Goal: Task Accomplishment & Management: Manage account settings

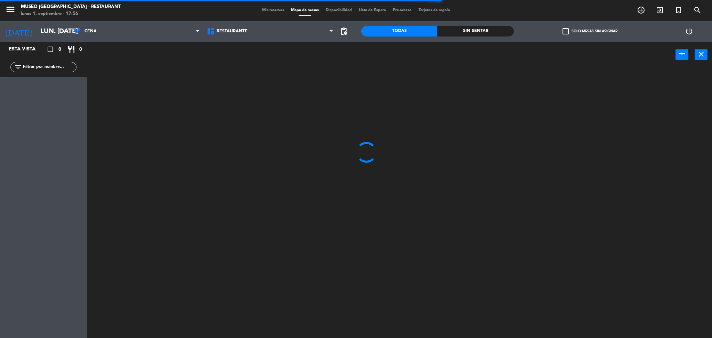
click at [51, 66] on input "text" at bounding box center [49, 67] width 54 height 8
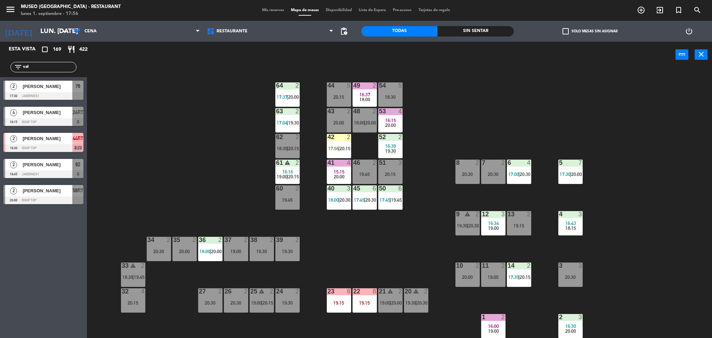
type input "val"
click at [148, 131] on div "44 5 20:15 49 2 16:37 18:00 54 5 18:30 64 2 17:37 | 20:00 48 2 18:00 | 20:00 53…" at bounding box center [403, 205] width 618 height 270
click at [72, 91] on div "76" at bounding box center [77, 86] width 11 height 11
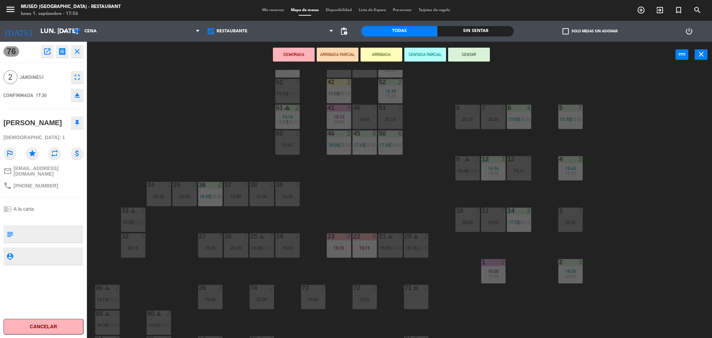
scroll to position [56, 0]
click at [286, 201] on div "39 2 19:30" at bounding box center [287, 193] width 24 height 24
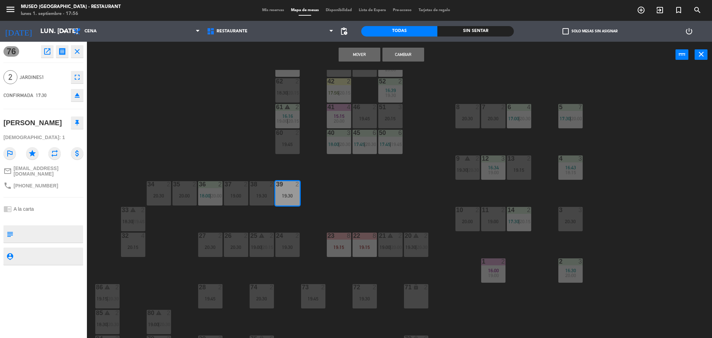
click at [356, 52] on button "Mover" at bounding box center [359, 55] width 42 height 14
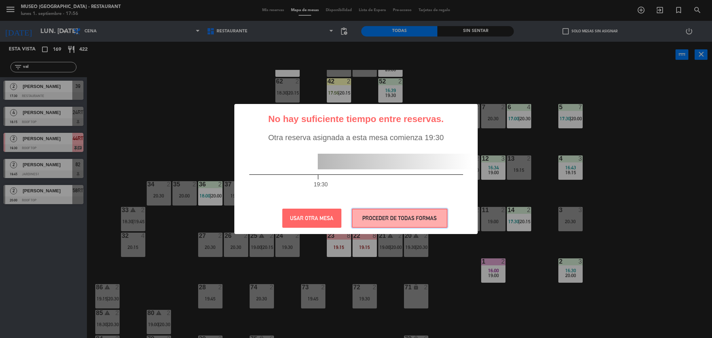
click at [370, 218] on button "PROCEDER DE TODAS FORMAS" at bounding box center [400, 217] width 96 height 19
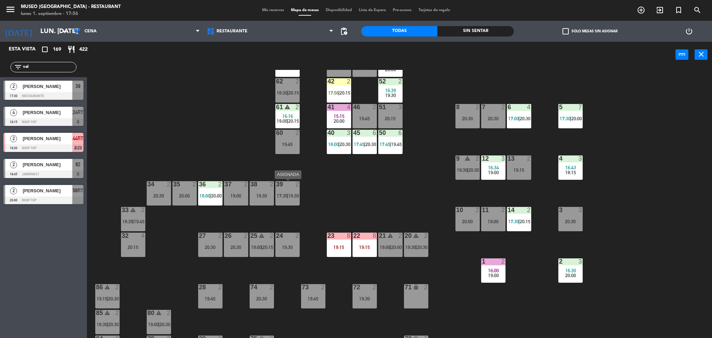
click at [293, 190] on div "39 2 17:30 | 19:30" at bounding box center [287, 193] width 24 height 24
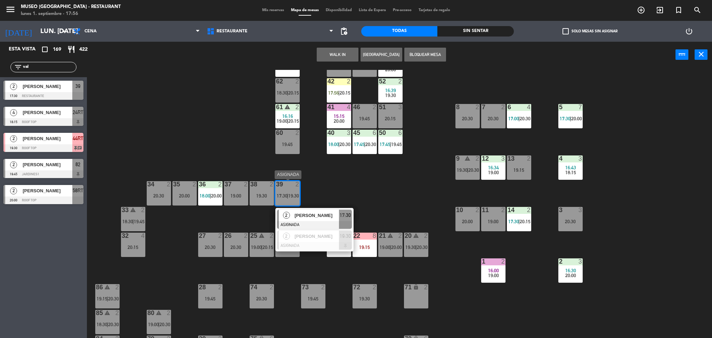
click at [308, 214] on span "[PERSON_NAME]" at bounding box center [316, 215] width 44 height 7
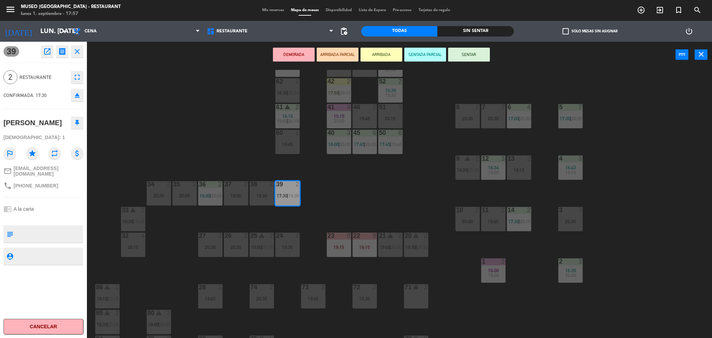
click at [337, 56] on button "ARRIBADA PARCIAL" at bounding box center [338, 55] width 42 height 14
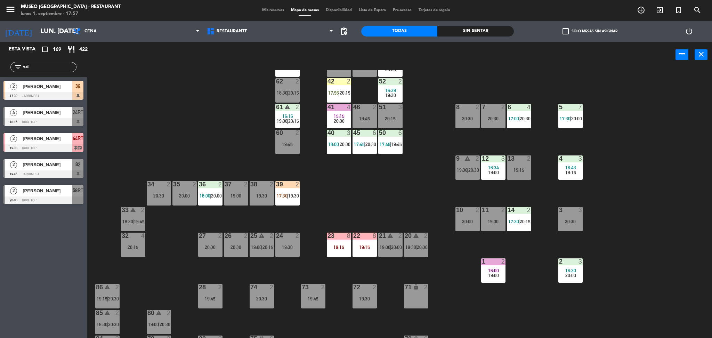
click at [292, 193] on span "19:30" at bounding box center [293, 196] width 11 height 6
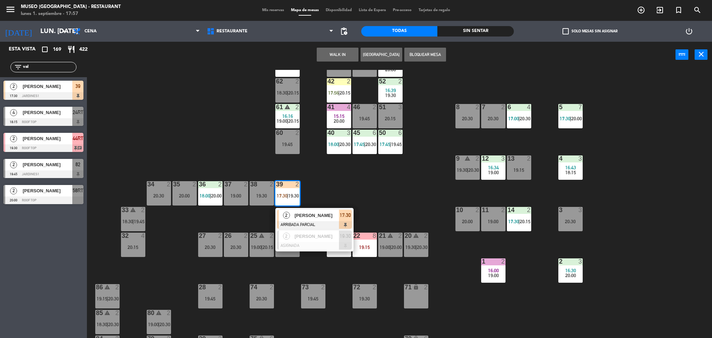
click at [313, 213] on span "[PERSON_NAME]" at bounding box center [316, 215] width 44 height 7
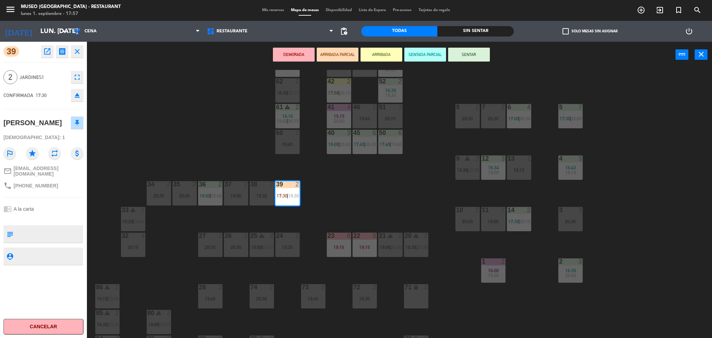
click at [203, 138] on div "44 5 20:15 49 2 16:37 18:00 54 5 18:30 64 2 17:37 | 20:00 48 2 18:00 | 20:00 53…" at bounding box center [403, 205] width 618 height 270
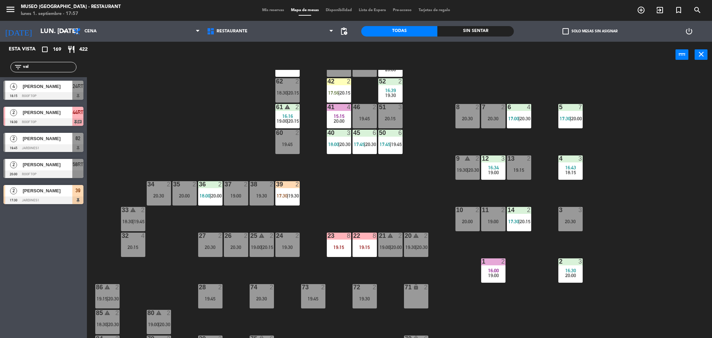
click at [45, 67] on input "val" at bounding box center [49, 67] width 54 height 8
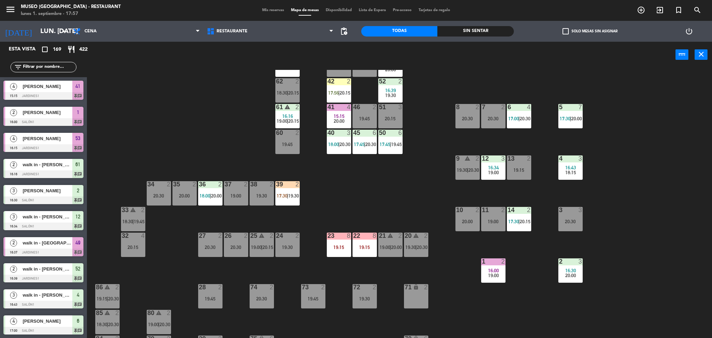
click at [65, 67] on input "text" at bounding box center [49, 67] width 54 height 8
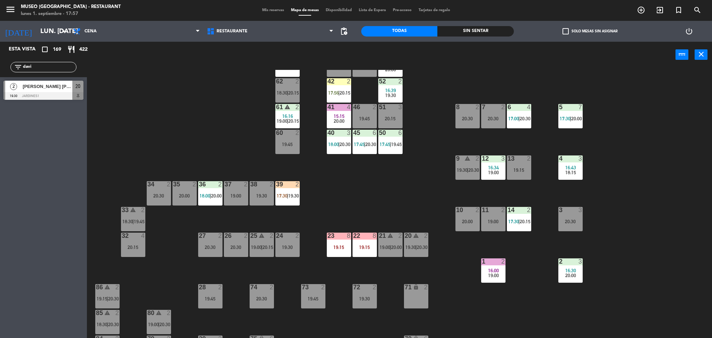
type input "davi"
click at [239, 128] on div "44 5 20:15 49 2 16:37 18:00 54 5 18:30 64 2 17:37 | 20:00 48 2 18:00 | 20:00 53…" at bounding box center [403, 205] width 618 height 270
click at [71, 92] on div at bounding box center [43, 96] width 80 height 8
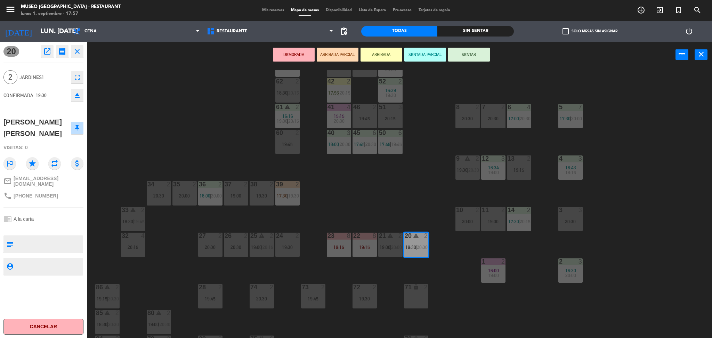
click at [63, 237] on textarea at bounding box center [49, 244] width 66 height 15
click at [68, 244] on textarea at bounding box center [49, 244] width 66 height 15
click at [67, 222] on div "chrome_reader_mode A la carta" at bounding box center [43, 218] width 80 height 13
click at [17, 239] on textarea at bounding box center [49, 244] width 66 height 15
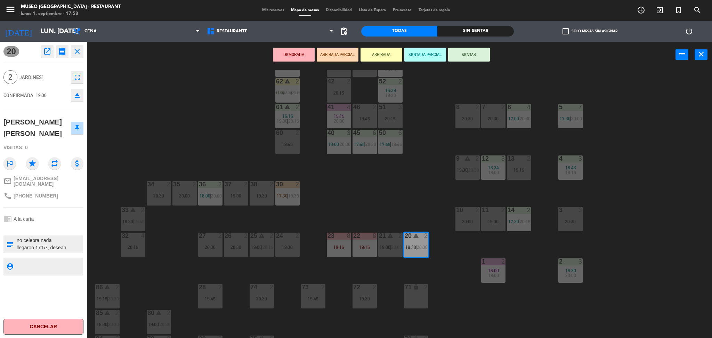
type textarea "no celebra nada llegaron 17:57, desean adelantar"
click at [51, 226] on div at bounding box center [43, 228] width 80 height 5
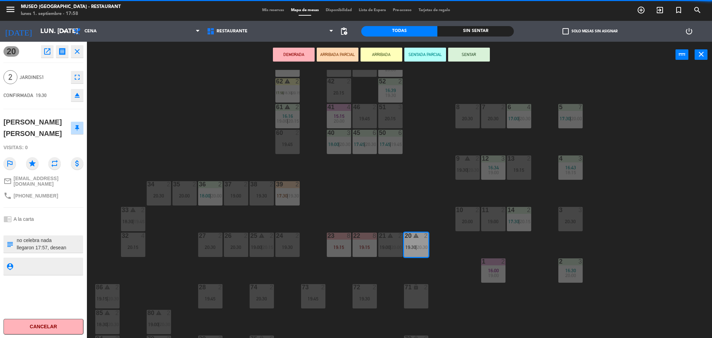
click at [51, 226] on div at bounding box center [43, 228] width 80 height 5
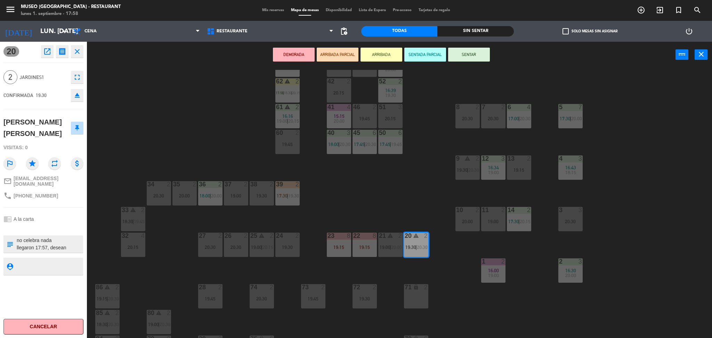
click at [51, 226] on div at bounding box center [43, 228] width 80 height 5
click at [348, 51] on button "ARRIBADA PARCIAL" at bounding box center [338, 55] width 42 height 14
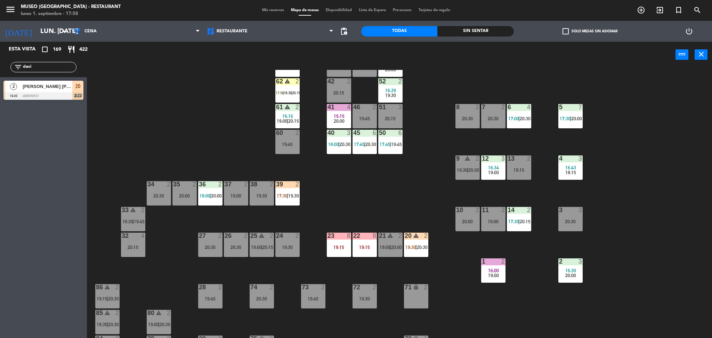
click at [411, 249] on span "19:30" at bounding box center [410, 247] width 11 height 6
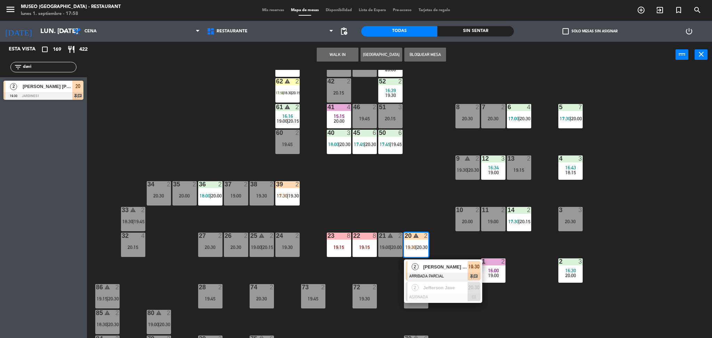
click at [429, 267] on span "[PERSON_NAME] [PERSON_NAME]" at bounding box center [445, 266] width 44 height 7
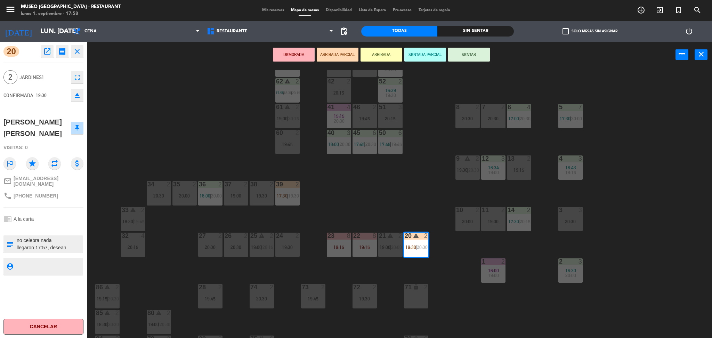
click at [138, 116] on div "44 5 20:15 49 2 16:37 18:00 54 5 18:30 64 2 17:37 | 20:00 48 2 18:00 | 20:00 53…" at bounding box center [403, 205] width 618 height 270
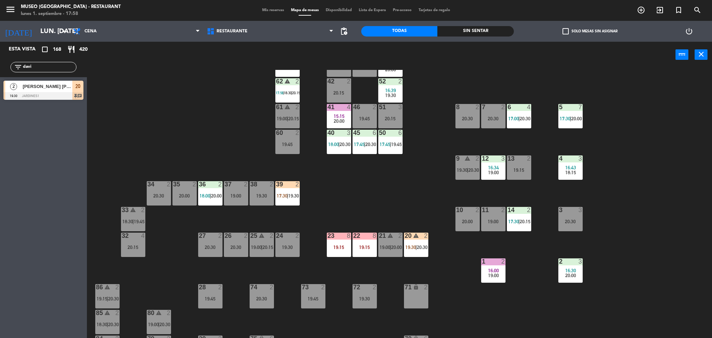
click at [56, 63] on input "davi" at bounding box center [49, 67] width 54 height 8
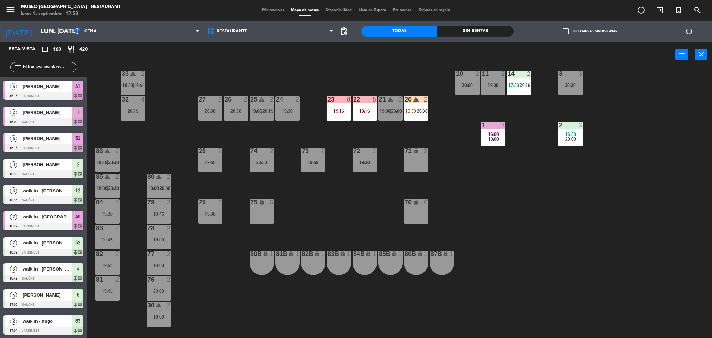
scroll to position [195, 0]
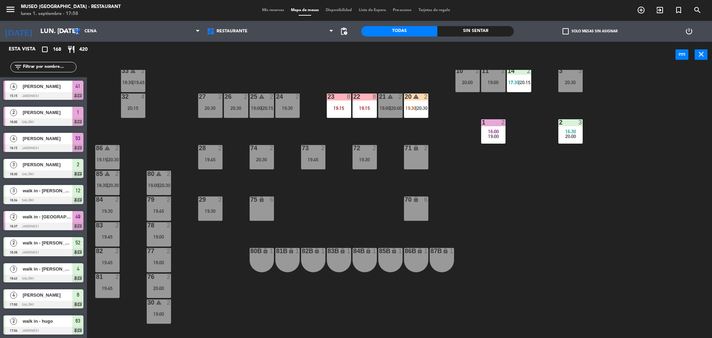
click at [414, 100] on div "20 warning 2" at bounding box center [416, 96] width 24 height 7
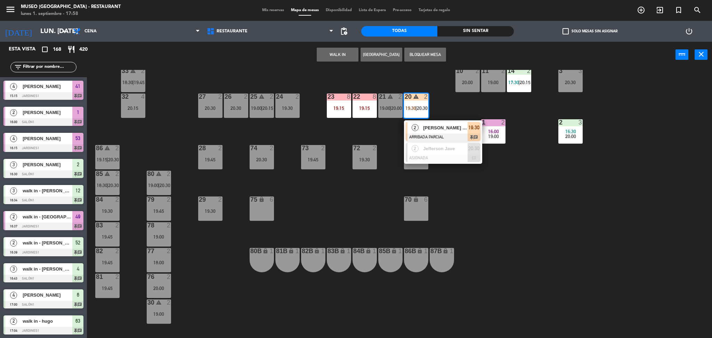
click at [376, 182] on div "44 5 20:15 49 2 16:37 18:00 54 5 18:30 64 2 17:37 | 20:00 48 2 18:00 | 20:00 53…" at bounding box center [403, 205] width 618 height 270
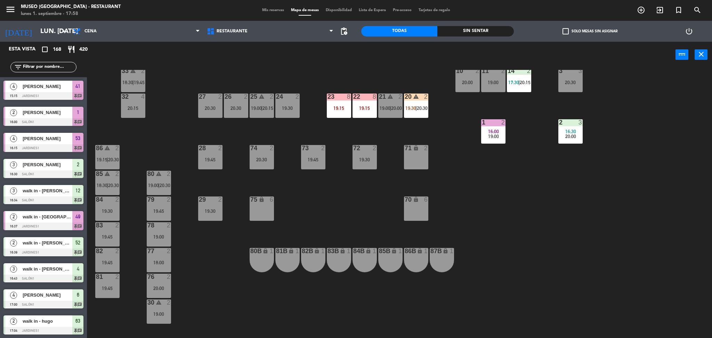
click at [265, 151] on div at bounding box center [261, 148] width 11 height 6
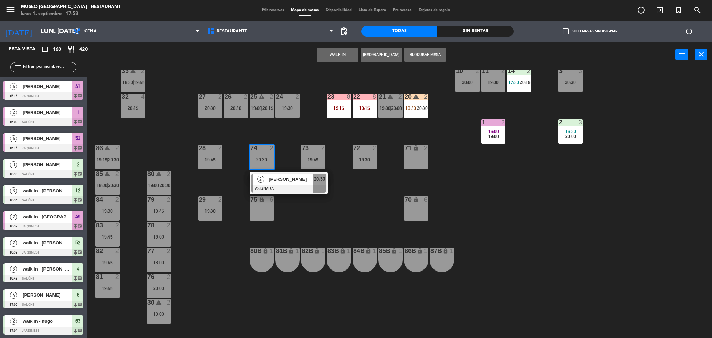
click at [284, 174] on div "[PERSON_NAME]" at bounding box center [290, 178] width 45 height 11
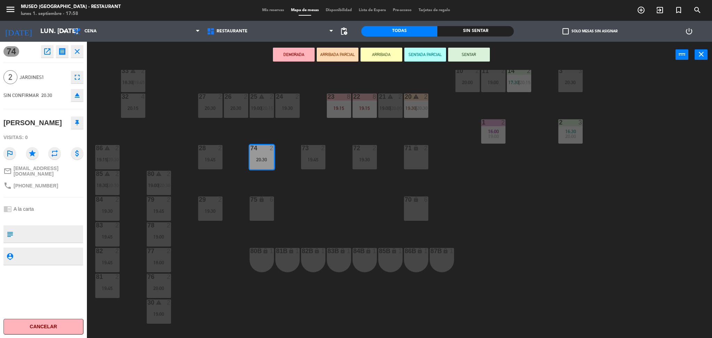
click at [158, 237] on div "19:00" at bounding box center [159, 236] width 24 height 5
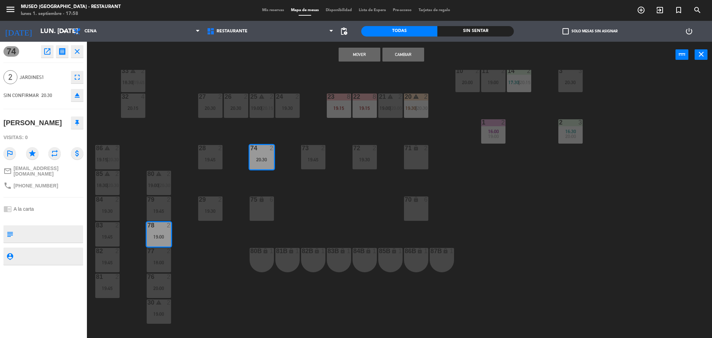
click at [363, 54] on button "Mover" at bounding box center [359, 55] width 42 height 14
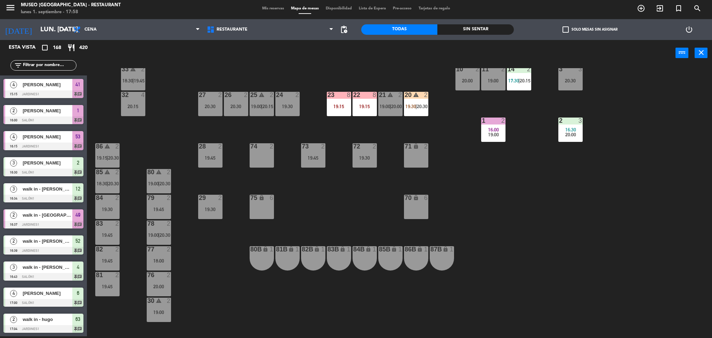
scroll to position [936, 0]
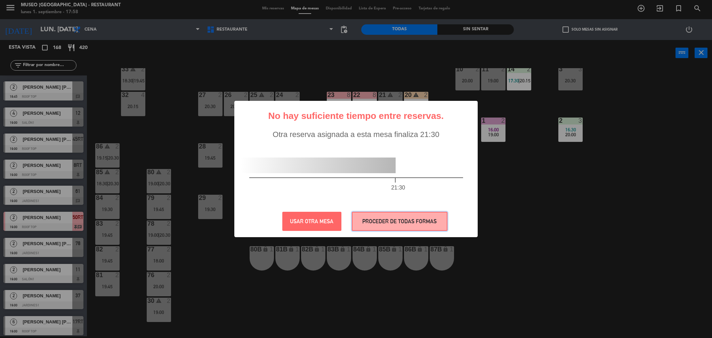
click at [398, 223] on button "PROCEDER DE TODAS FORMAS" at bounding box center [400, 221] width 96 height 19
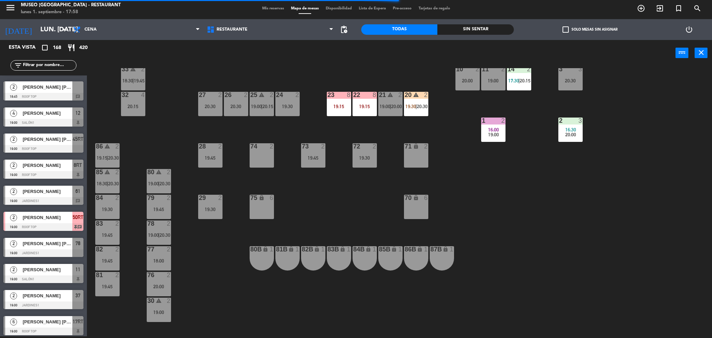
click at [303, 158] on div "19:45" at bounding box center [313, 157] width 24 height 5
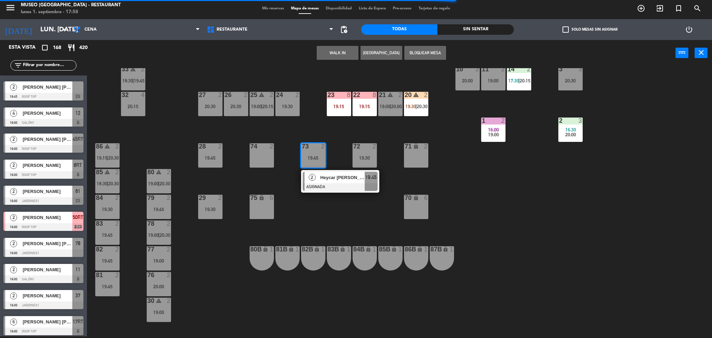
click at [322, 185] on div at bounding box center [340, 187] width 75 height 8
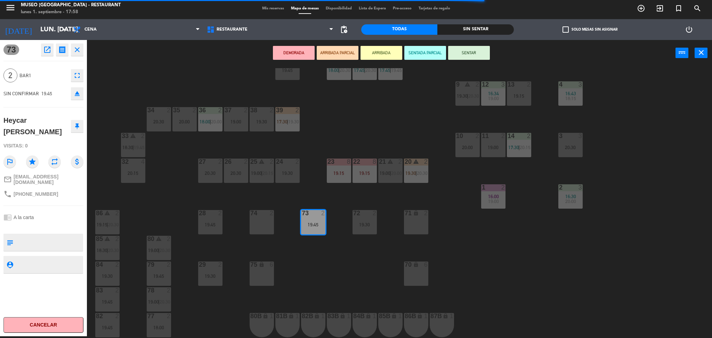
scroll to position [127, 0]
click at [333, 199] on div "44 5 20:15 49 2 16:37 18:00 54 5 18:30 64 2 17:37 | 20:00 48 2 18:00 | 20:00 53…" at bounding box center [403, 203] width 618 height 270
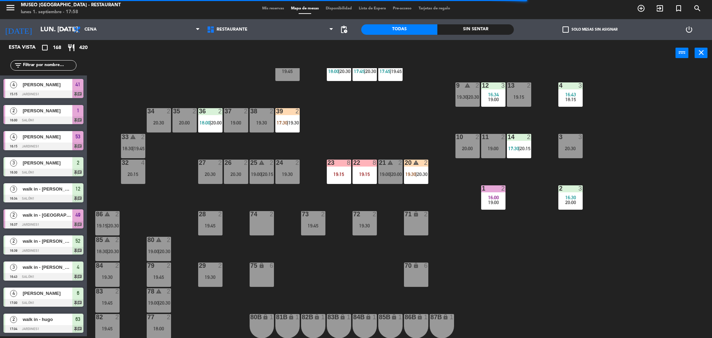
scroll to position [2, 0]
click at [361, 219] on div "72 2 19:30" at bounding box center [364, 223] width 24 height 24
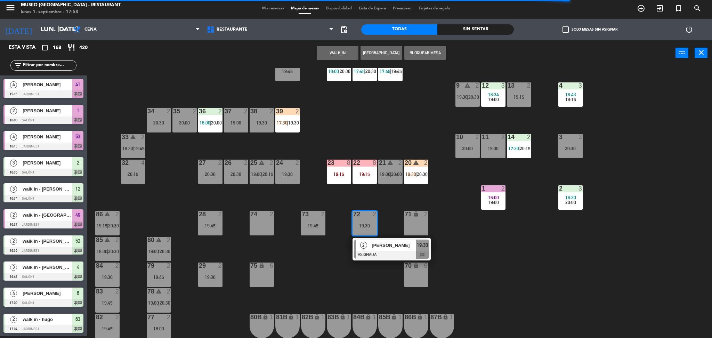
click at [384, 249] on div "[PERSON_NAME]" at bounding box center [393, 244] width 45 height 11
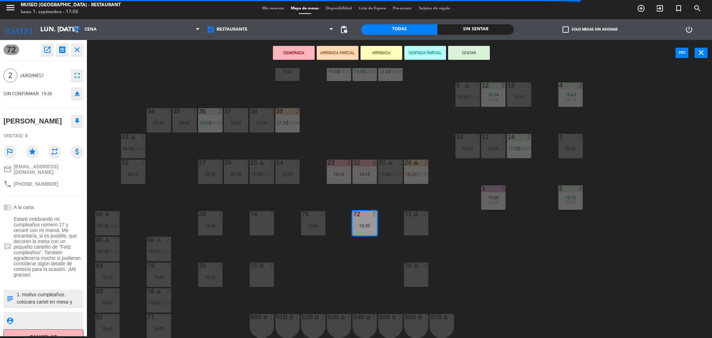
click at [237, 172] on div "20:30" at bounding box center [236, 174] width 24 height 5
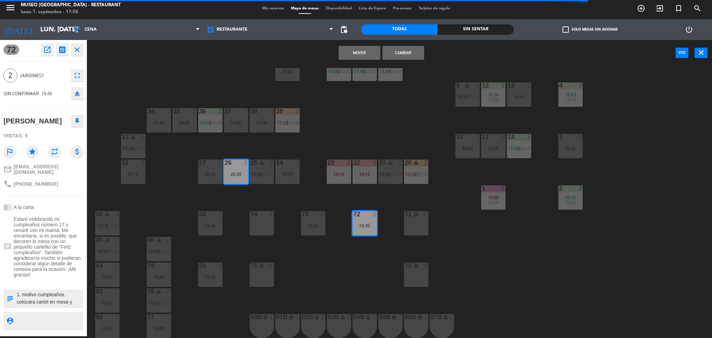
click at [237, 172] on div "20:30" at bounding box center [236, 174] width 24 height 5
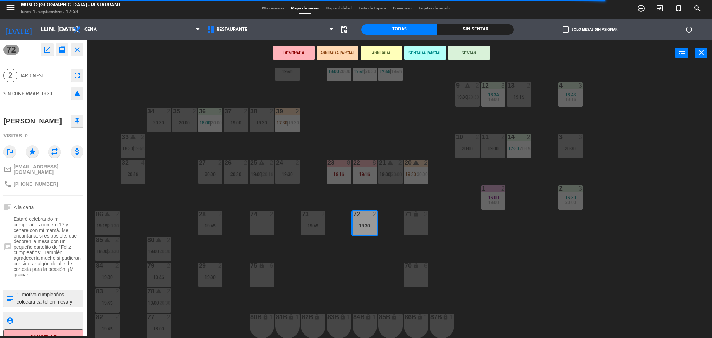
click at [237, 172] on div "20:30" at bounding box center [236, 174] width 24 height 5
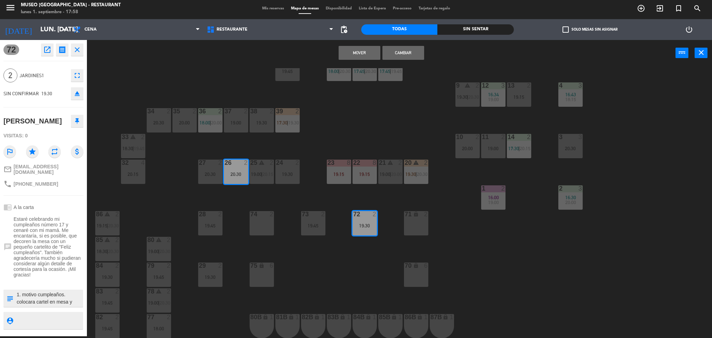
click at [358, 55] on button "Mover" at bounding box center [359, 53] width 42 height 14
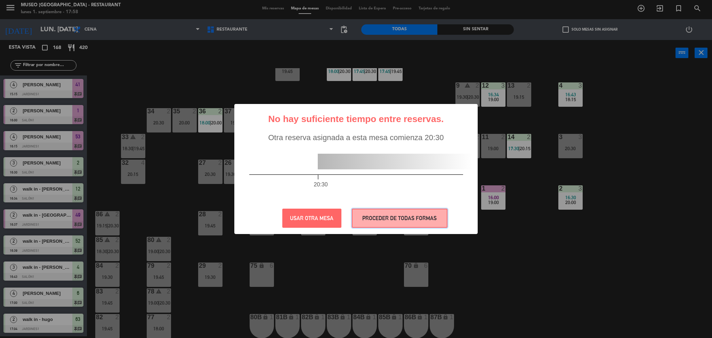
click at [392, 217] on button "PROCEDER DE TODAS FORMAS" at bounding box center [400, 217] width 96 height 19
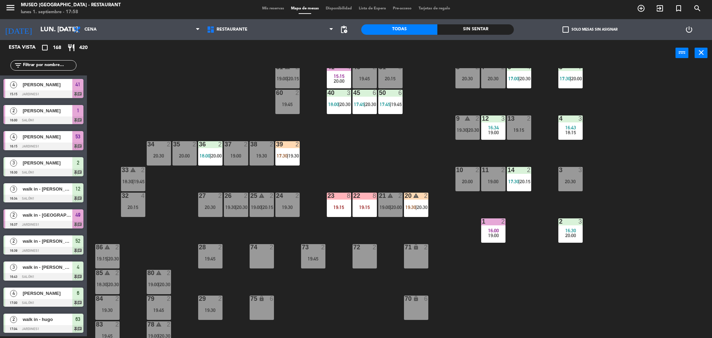
scroll to position [95, 0]
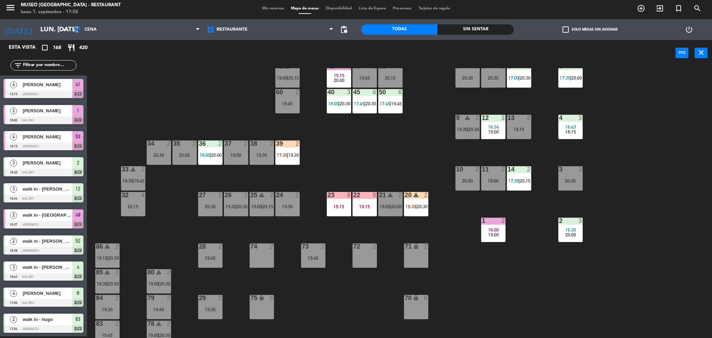
click at [309, 261] on div "73 2 19:45" at bounding box center [313, 255] width 24 height 24
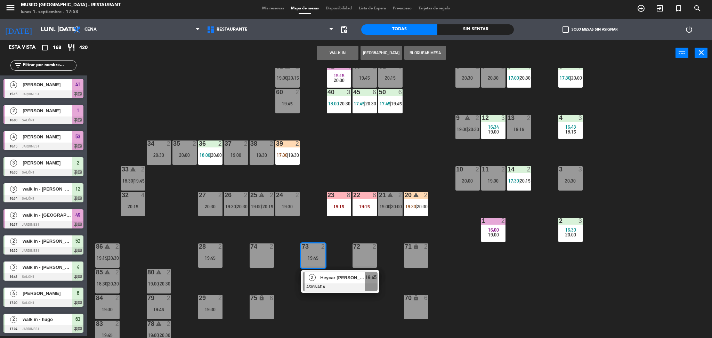
click at [325, 277] on span "Heycar [PERSON_NAME]" at bounding box center [342, 277] width 44 height 7
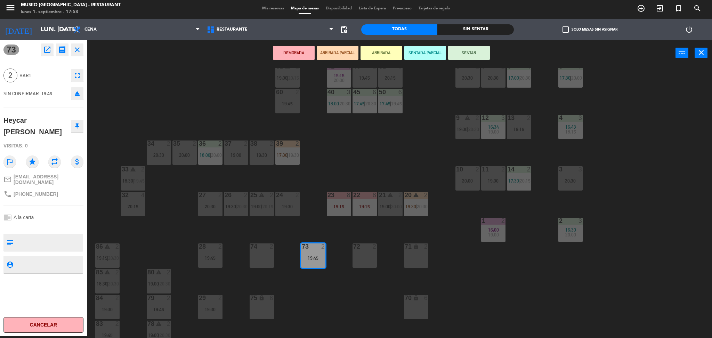
scroll to position [0, 0]
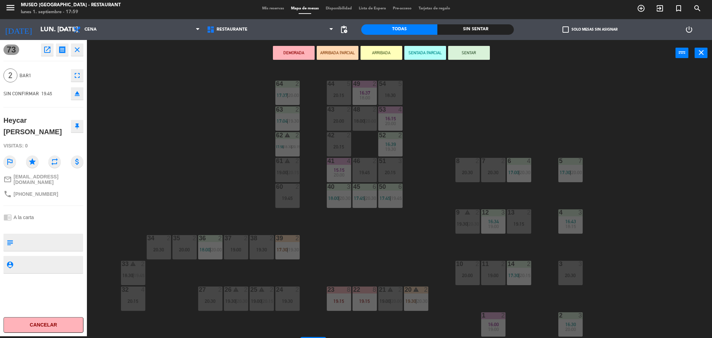
click at [424, 155] on div "44 5 20:15 49 2 16:37 18:00 54 5 18:30 64 2 17:37 | 20:00 48 2 18:00 | 20:00 53…" at bounding box center [403, 203] width 618 height 270
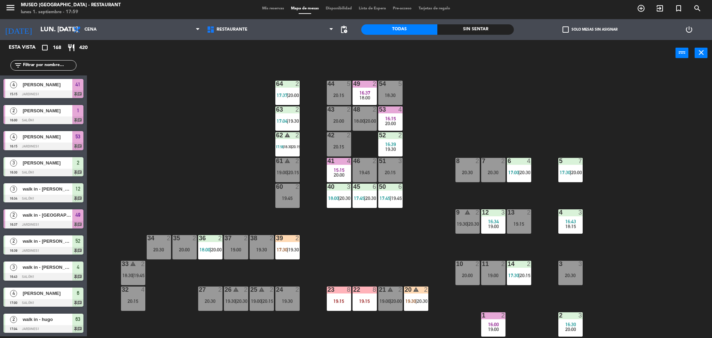
scroll to position [2, 0]
click at [344, 119] on div "20:00" at bounding box center [339, 120] width 24 height 5
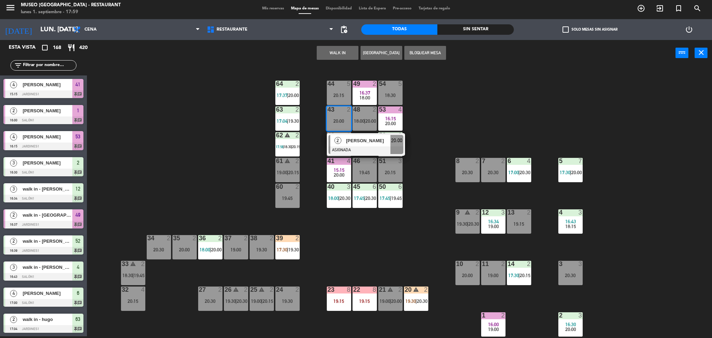
click at [435, 238] on div "44 5 20:15 49 2 16:37 18:00 54 5 18:30 64 2 17:37 | 20:00 48 2 18:00 | 20:00 53…" at bounding box center [403, 203] width 618 height 270
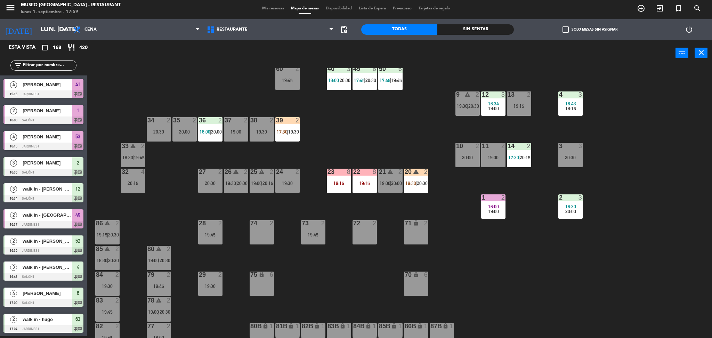
scroll to position [121, 0]
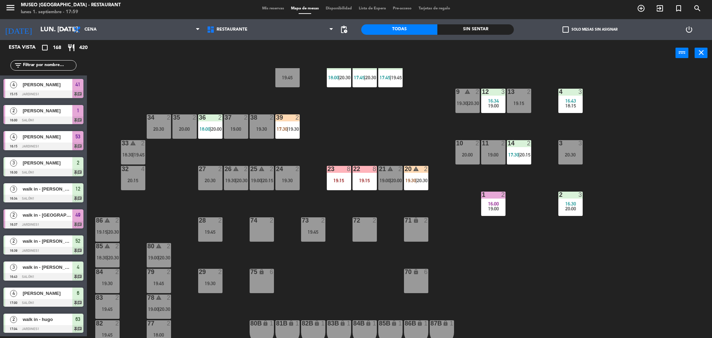
click at [312, 235] on div "73 2 19:45" at bounding box center [313, 229] width 24 height 24
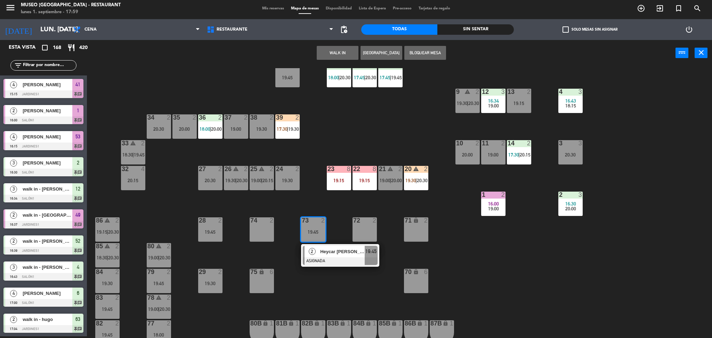
click at [323, 253] on span "Heycar [PERSON_NAME]" at bounding box center [342, 251] width 44 height 7
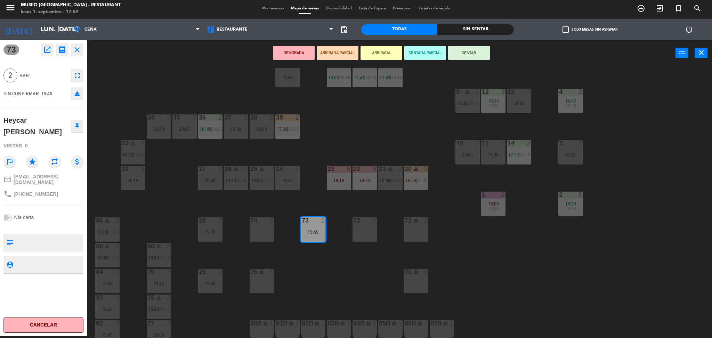
click at [380, 207] on div "44 5 20:15 49 2 16:37 18:00 54 5 18:30 64 2 17:37 | 20:00 48 2 18:00 | 20:00 53…" at bounding box center [403, 203] width 618 height 270
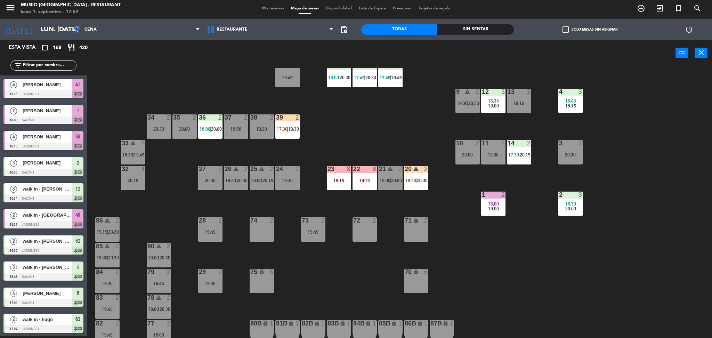
scroll to position [2, 0]
click at [317, 223] on div "73 2" at bounding box center [313, 220] width 24 height 7
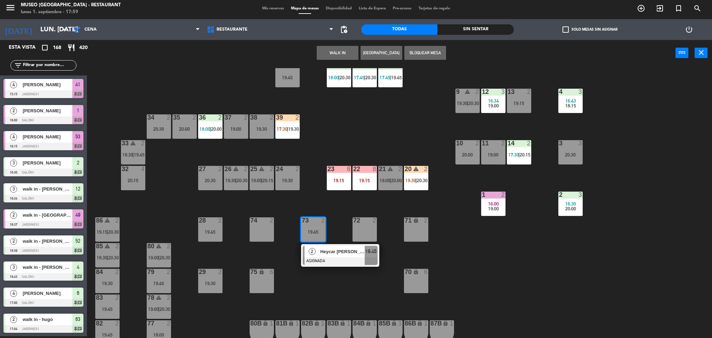
click at [331, 246] on div "Heycar [PERSON_NAME]" at bounding box center [341, 251] width 45 height 11
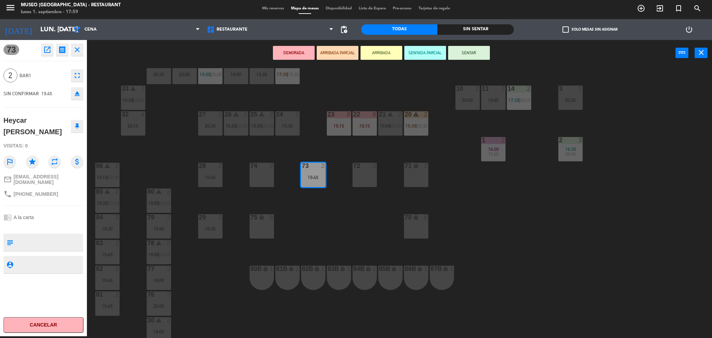
scroll to position [182, 0]
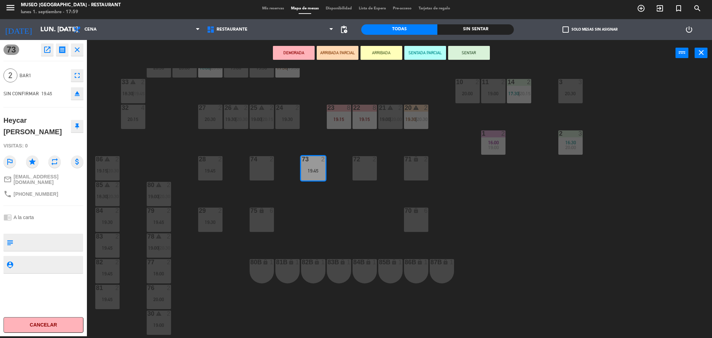
click at [159, 271] on div "18:00" at bounding box center [159, 273] width 24 height 5
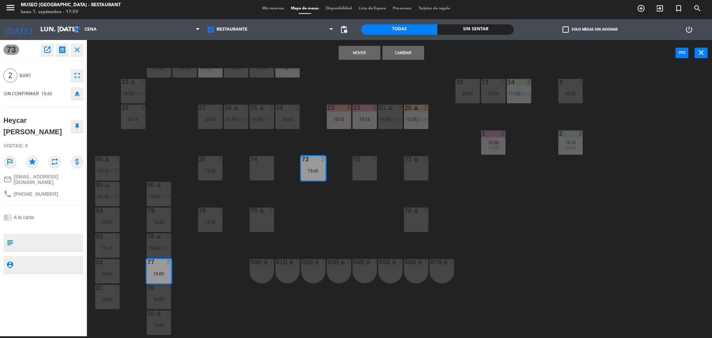
click at [365, 50] on button "Mover" at bounding box center [359, 53] width 42 height 14
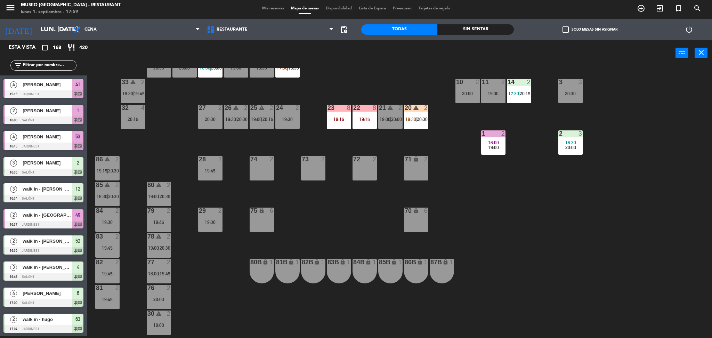
scroll to position [2, 0]
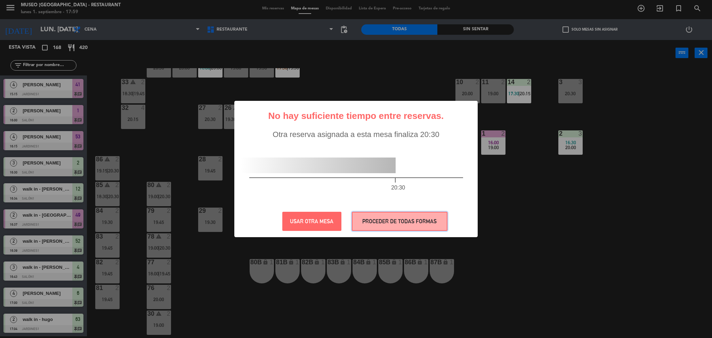
click at [395, 219] on button "PROCEDER DE TODAS FORMAS" at bounding box center [400, 221] width 96 height 19
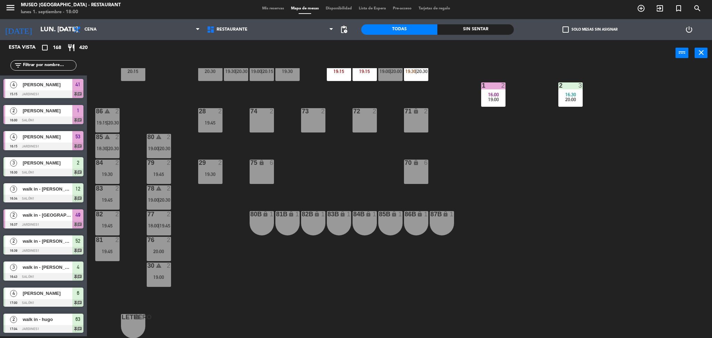
scroll to position [0, 0]
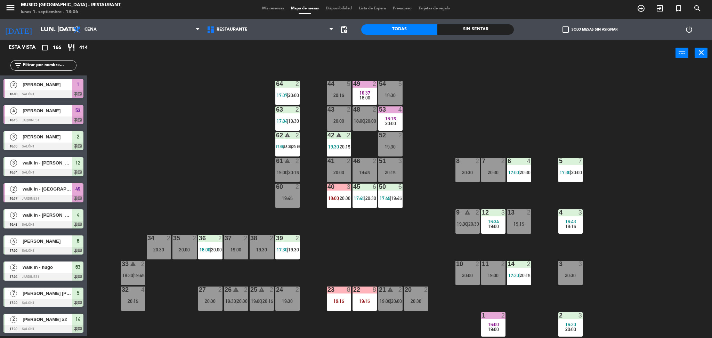
click at [60, 67] on input "text" at bounding box center [49, 66] width 54 height 8
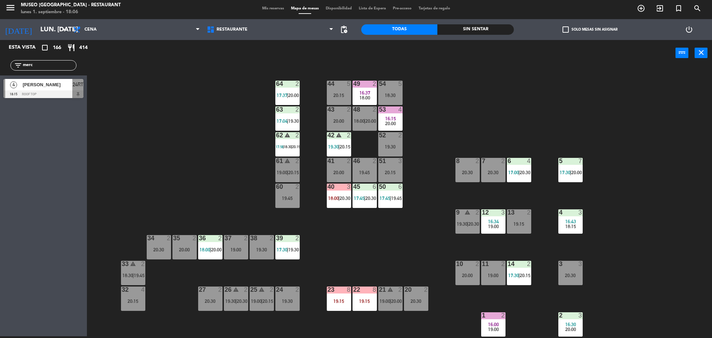
type input "merc"
click at [147, 138] on div "44 5 20:15 49 2 16:37 18:00 54 5 18:30 64 2 17:37 | 20:00 48 2 18:00 | 20:00 53…" at bounding box center [403, 203] width 618 height 270
click at [55, 65] on input "merc" at bounding box center [49, 66] width 54 height 8
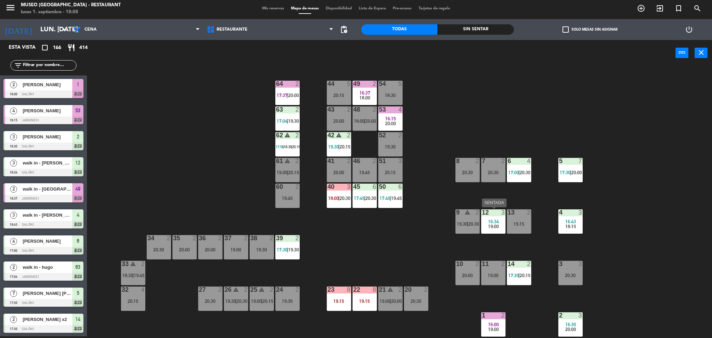
click at [488, 227] on div "19:00" at bounding box center [493, 226] width 24 height 5
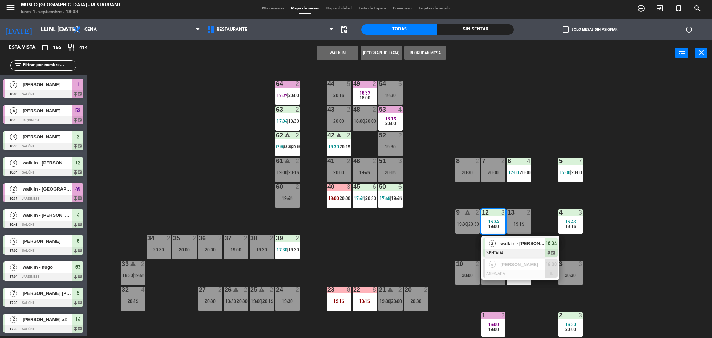
click at [546, 285] on div "44 5 20:15 49 2 16:37 18:00 54 5 18:30 64 2 17:37 | 20:00 48 2 18:00 | 20:00 53…" at bounding box center [403, 203] width 618 height 270
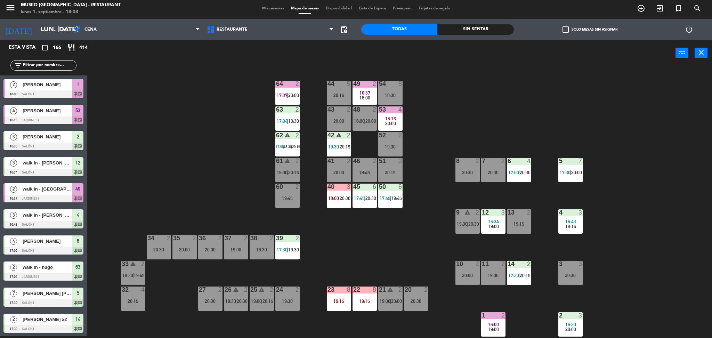
click at [510, 268] on div "14 2 17:30 | 20:15" at bounding box center [519, 273] width 24 height 24
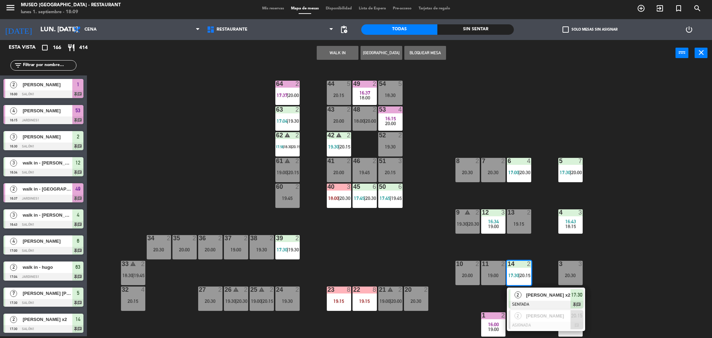
click at [432, 251] on div "44 5 20:15 49 2 16:37 18:00 54 5 18:30 64 2 17:37 | 20:00 48 2 18:00 | 20:00 53…" at bounding box center [403, 203] width 618 height 270
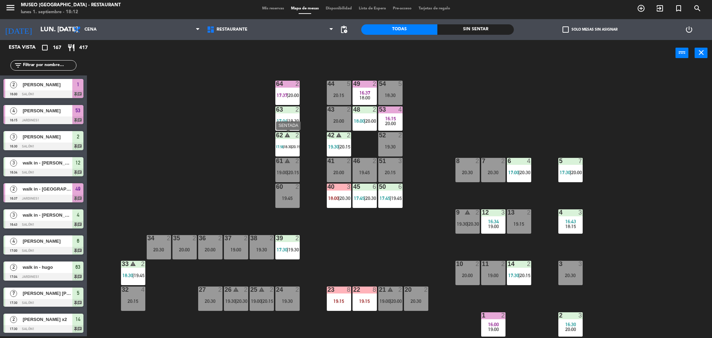
click at [287, 141] on div "62 warning 2 17:56 | 18:30 | 20:15" at bounding box center [287, 144] width 24 height 24
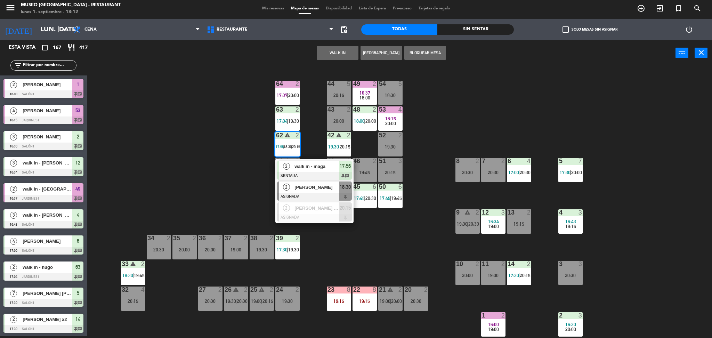
click at [320, 191] on span "[PERSON_NAME]" at bounding box center [316, 186] width 44 height 7
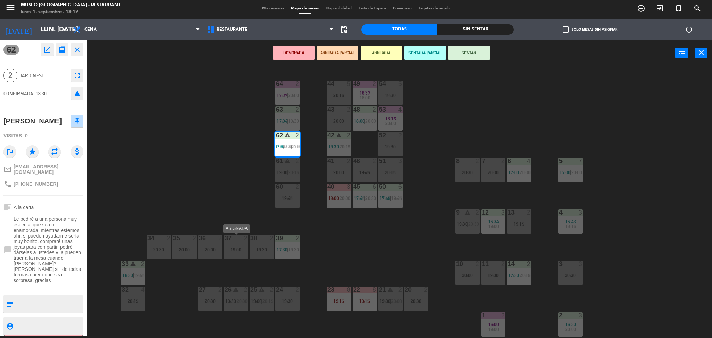
click at [243, 252] on div "37 2 19:00" at bounding box center [236, 247] width 24 height 24
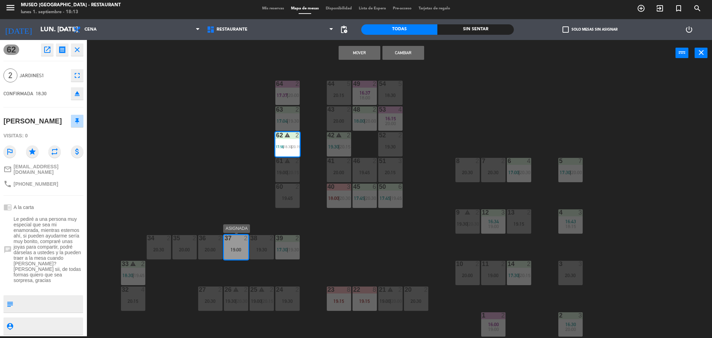
click at [234, 251] on div "19:00" at bounding box center [236, 249] width 24 height 5
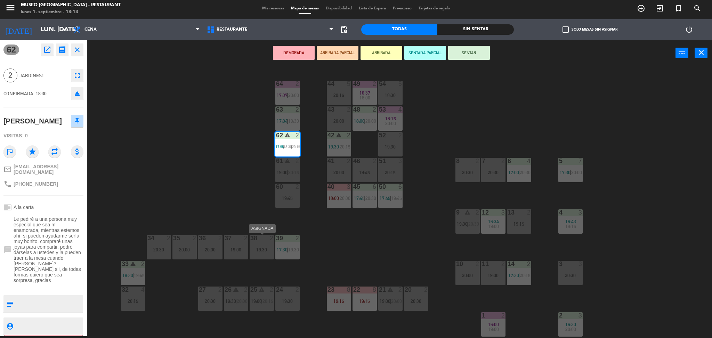
click at [260, 247] on div "19:30" at bounding box center [261, 249] width 24 height 5
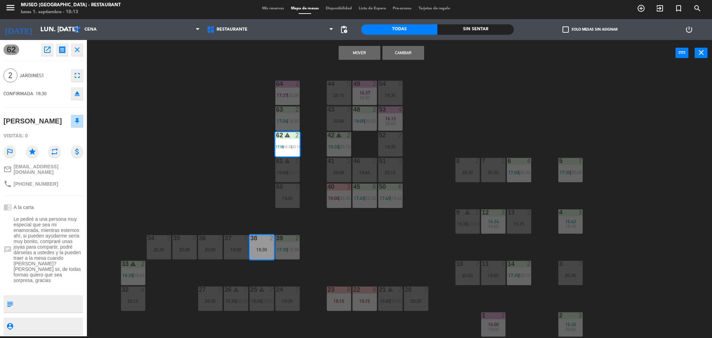
click at [361, 52] on button "Mover" at bounding box center [359, 53] width 42 height 14
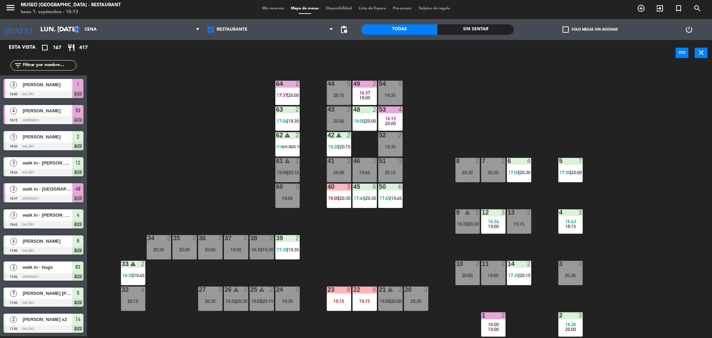
scroll to position [2, 0]
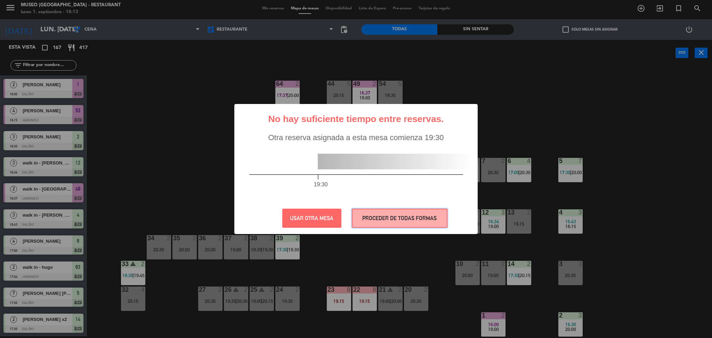
click at [382, 225] on button "PROCEDER DE TODAS FORMAS" at bounding box center [400, 217] width 96 height 19
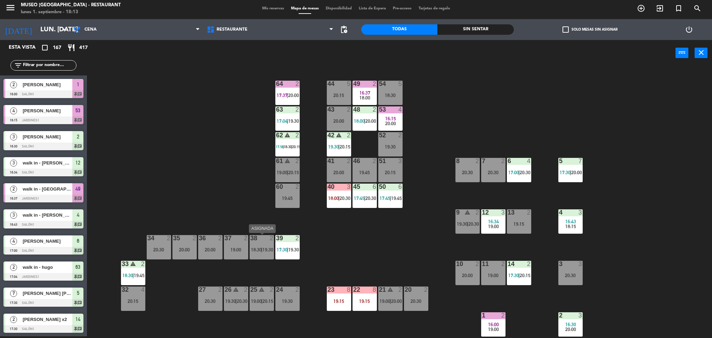
click at [264, 247] on span "19:30" at bounding box center [267, 250] width 11 height 6
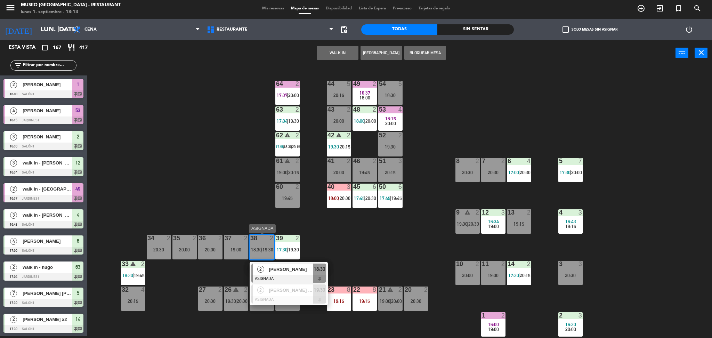
click at [283, 264] on div "[PERSON_NAME]" at bounding box center [290, 268] width 45 height 11
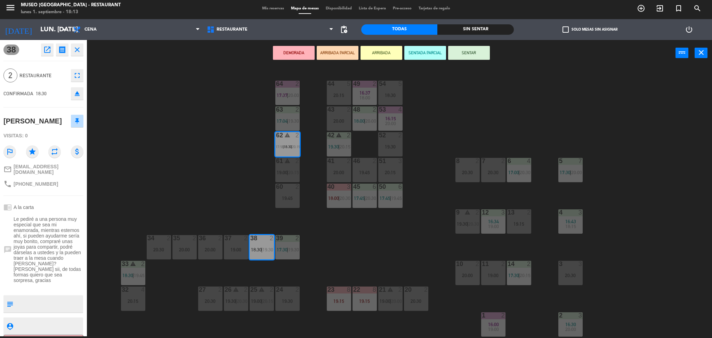
click at [333, 56] on button "ARRIBADA PARCIAL" at bounding box center [338, 53] width 42 height 14
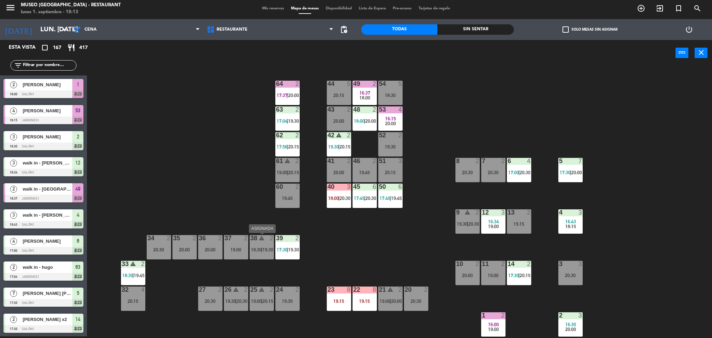
click at [262, 248] on span "|" at bounding box center [261, 250] width 1 height 6
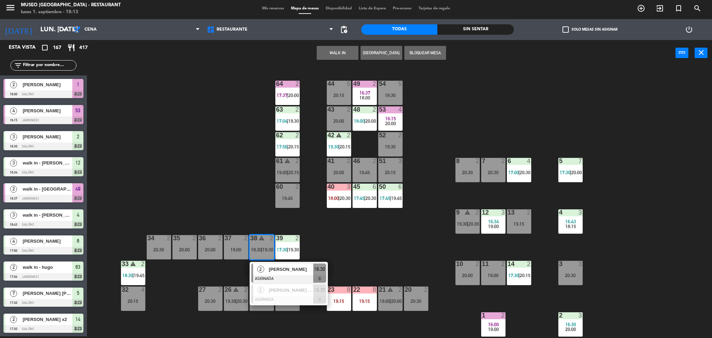
click at [288, 278] on div at bounding box center [288, 279] width 75 height 8
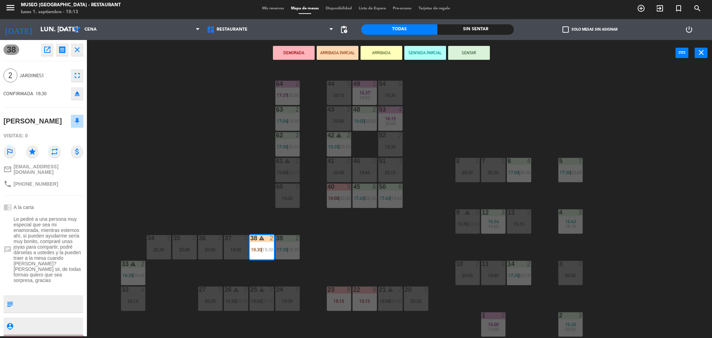
click at [338, 54] on button "ARRIBADA PARCIAL" at bounding box center [338, 53] width 42 height 14
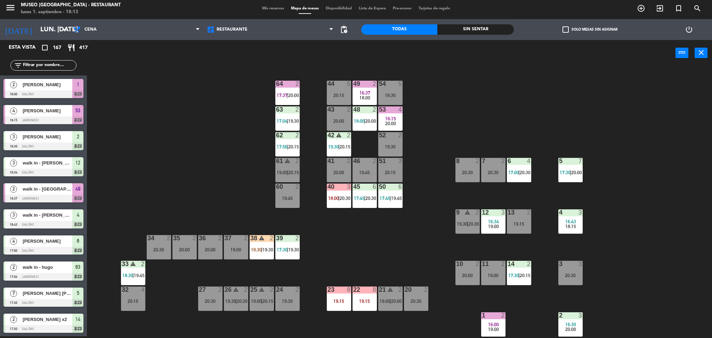
scroll to position [1500, 0]
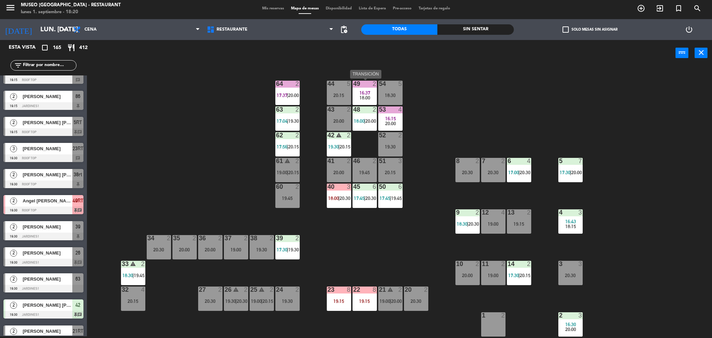
click at [358, 90] on div "16:37" at bounding box center [364, 92] width 24 height 5
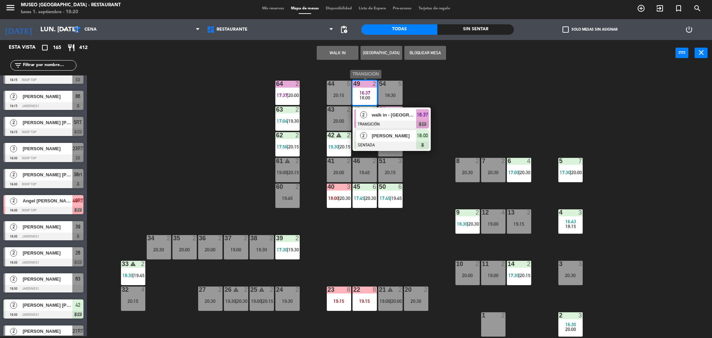
click at [390, 138] on span "[PERSON_NAME]" at bounding box center [393, 135] width 44 height 7
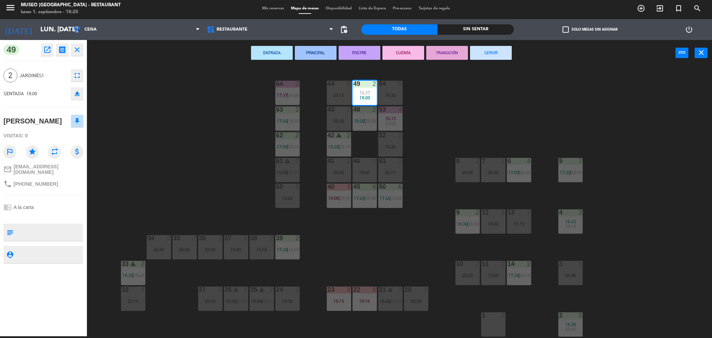
click at [245, 135] on div "44 5 20:15 49 2 16:37 18:00 54 5 18:30 64 2 17:37 | 20:00 48 2 18:00 | 20:00 53…" at bounding box center [403, 203] width 618 height 270
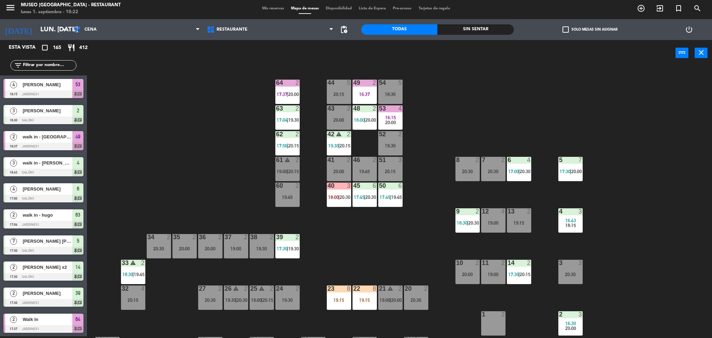
scroll to position [0, 0]
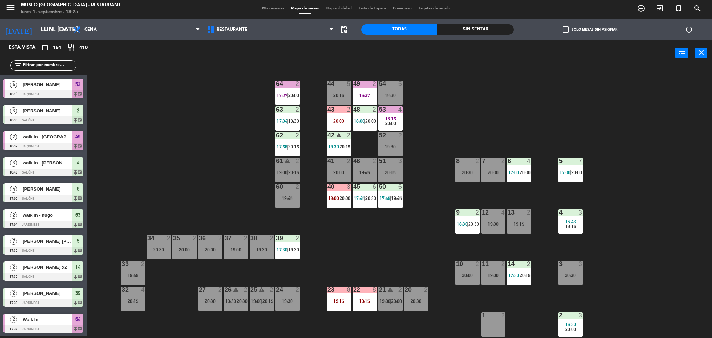
click at [68, 68] on input "text" at bounding box center [49, 66] width 54 height 8
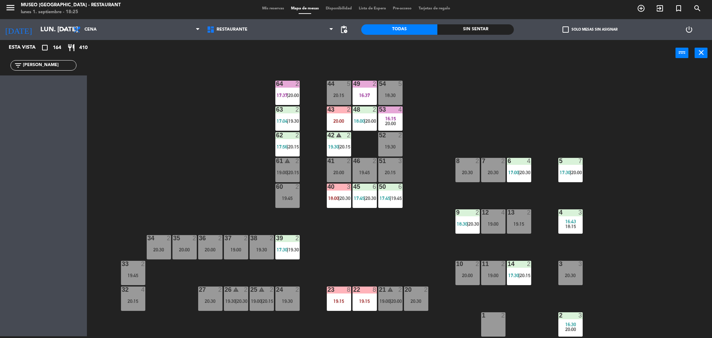
type input "[PERSON_NAME]"
click at [160, 110] on div "44 5 20:15 49 2 16:37 54 5 18:30 64 2 17:37 | 20:00 48 2 18:00 | 20:00 53 4 16:…" at bounding box center [403, 203] width 618 height 270
click at [479, 27] on div "Sin sentar" at bounding box center [475, 29] width 76 height 10
click at [427, 30] on div "Todas" at bounding box center [399, 29] width 76 height 10
click at [68, 63] on input "[PERSON_NAME]" at bounding box center [49, 66] width 54 height 8
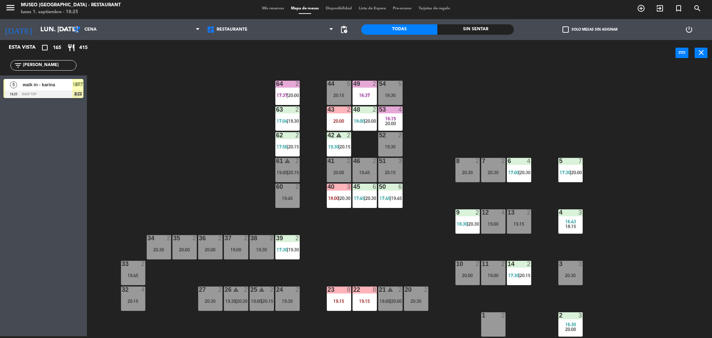
click at [190, 149] on div "44 5 20:15 49 2 16:37 54 5 18:30 64 2 17:37 | 20:00 48 2 18:00 | 20:00 53 4 16:…" at bounding box center [403, 203] width 618 height 270
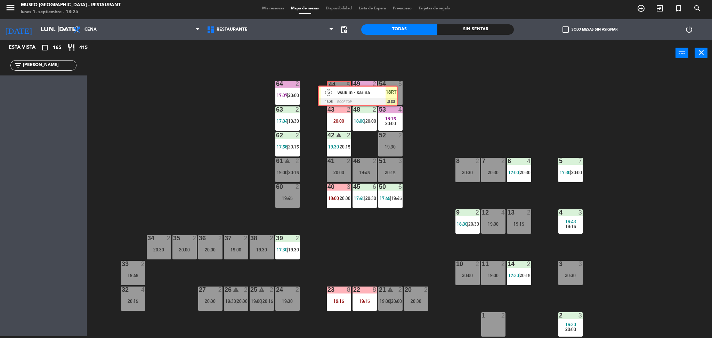
drag, startPoint x: 26, startPoint y: 89, endPoint x: 337, endPoint y: 95, distance: 310.7
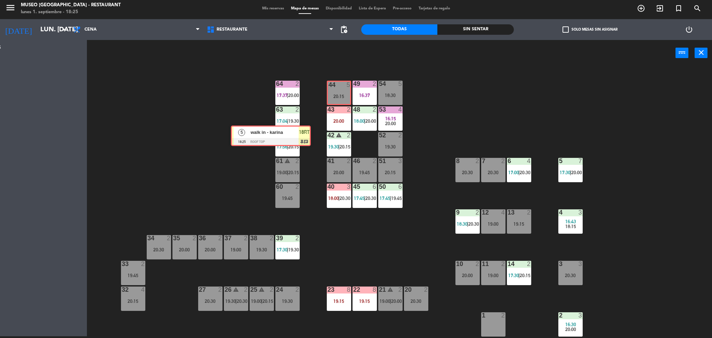
click at [337, 95] on div "Esta vista crop_square 165 restaurant 415 filter_list [PERSON_NAME] 5 walk in -…" at bounding box center [356, 189] width 712 height 298
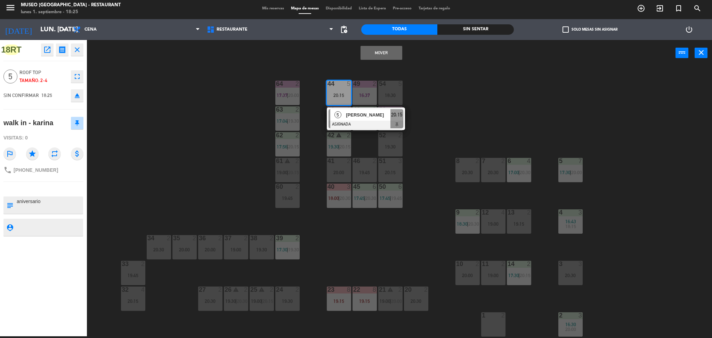
click at [386, 50] on button "Mover" at bounding box center [381, 53] width 42 height 14
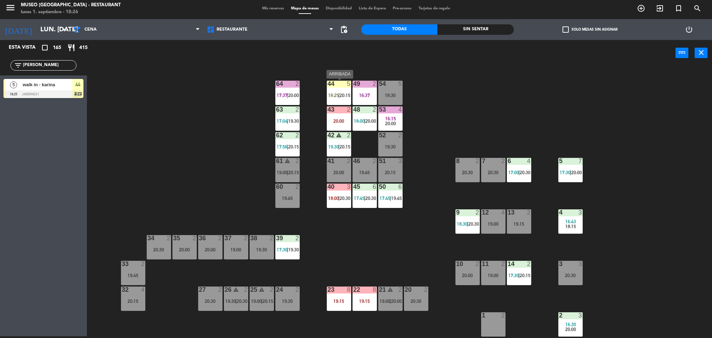
click at [343, 89] on div "44 5 18:25 | 20:15" at bounding box center [339, 93] width 24 height 24
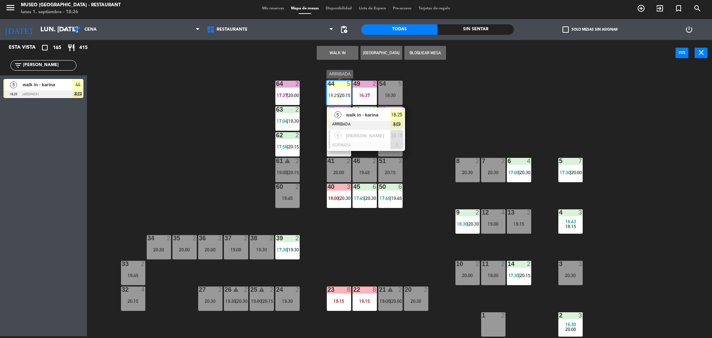
click at [358, 114] on span "walk in - karina" at bounding box center [368, 114] width 44 height 7
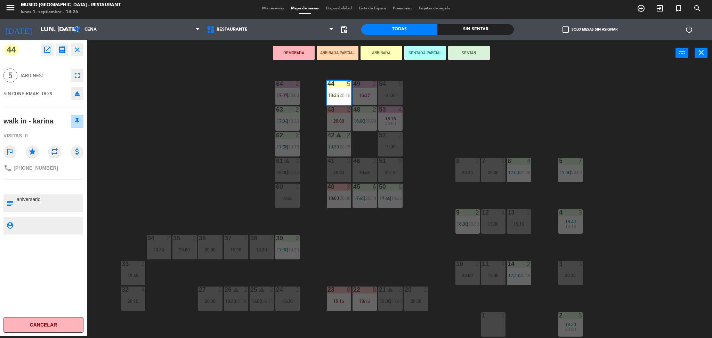
click at [176, 134] on div "44 5 18:25 | 20:15 49 2 16:37 54 5 18:30 64 2 17:37 | 20:00 48 2 18:00 | 20:00 …" at bounding box center [403, 203] width 618 height 270
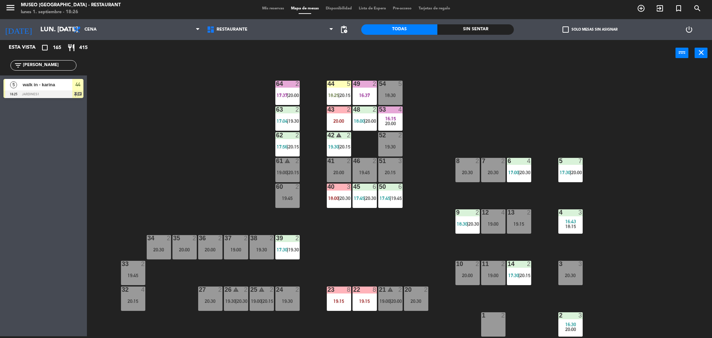
click at [64, 62] on input "[PERSON_NAME]" at bounding box center [49, 66] width 54 height 8
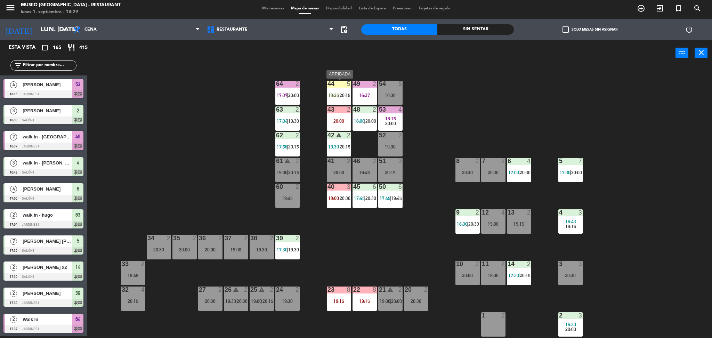
click at [341, 90] on div "44 5 18:25 | 20:15" at bounding box center [339, 93] width 24 height 24
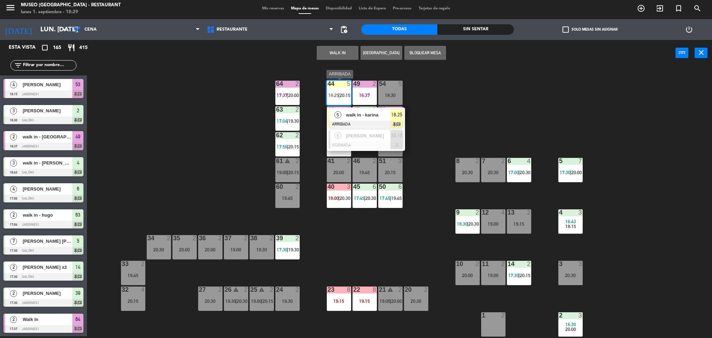
click at [370, 113] on span "walk in - karina" at bounding box center [368, 114] width 44 height 7
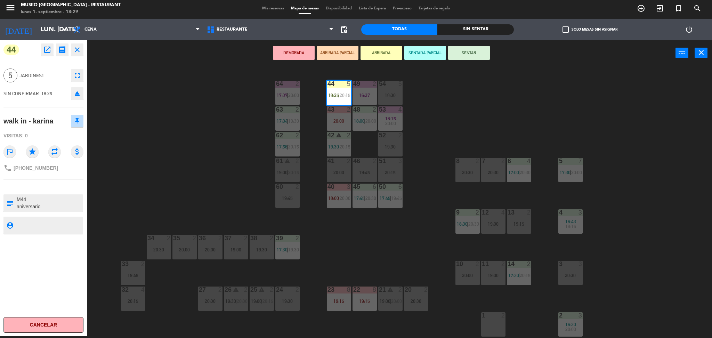
click at [219, 141] on div "44 5 18:25 | 20:15 49 2 16:37 54 5 18:30 64 2 17:37 | 20:00 48 2 18:00 | 20:00 …" at bounding box center [403, 203] width 618 height 270
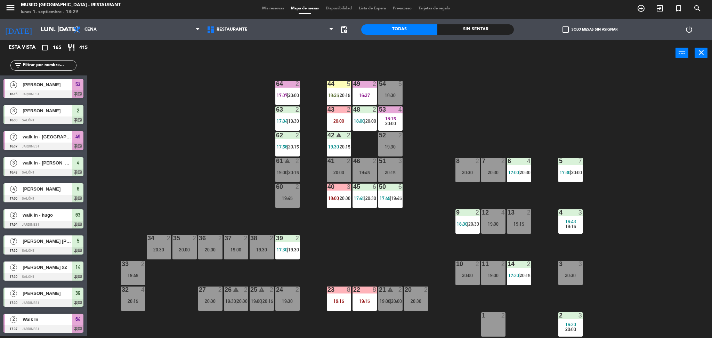
scroll to position [2, 0]
click at [423, 190] on div "44 5 18:25 | 20:15 49 2 16:37 54 5 18:30 64 2 17:37 | 20:00 48 2 18:00 | 20:00 …" at bounding box center [403, 203] width 618 height 270
click at [338, 91] on div "44 5 18:25 | 20:15" at bounding box center [339, 93] width 24 height 24
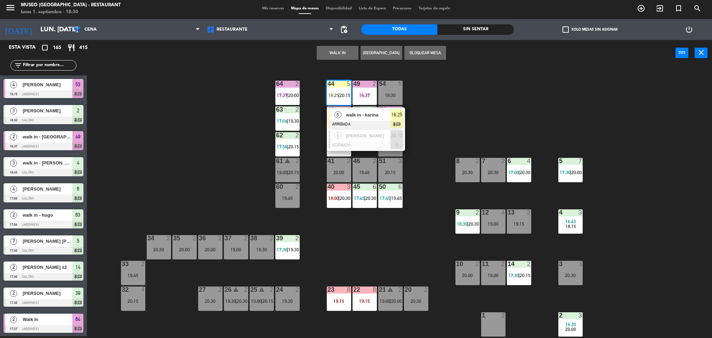
click at [353, 107] on div "5 walk in - [PERSON_NAME] 18:25 chat" at bounding box center [366, 118] width 78 height 23
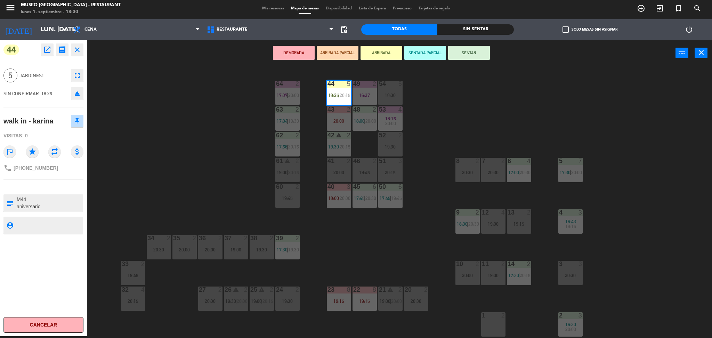
click at [234, 141] on div "44 5 18:25 | 20:15 49 2 16:37 54 5 18:30 64 2 17:37 | 20:00 48 2 18:00 | 20:00 …" at bounding box center [403, 203] width 618 height 270
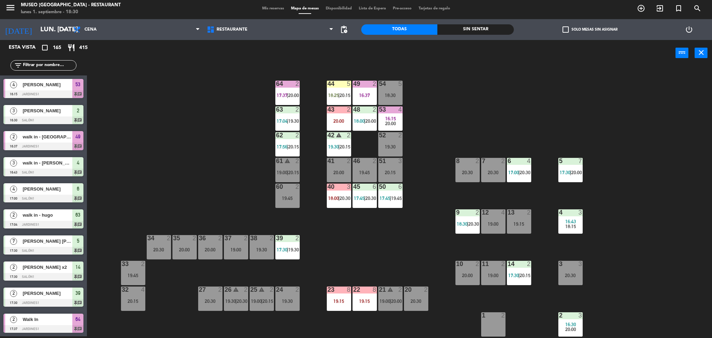
click at [343, 94] on span "20:15" at bounding box center [345, 95] width 11 height 6
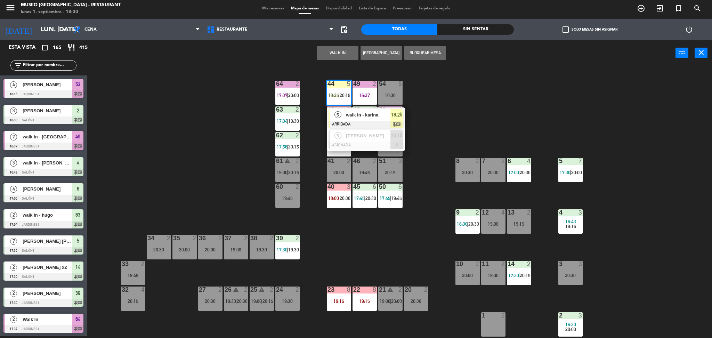
click at [368, 115] on span "walk in - karina" at bounding box center [368, 114] width 44 height 7
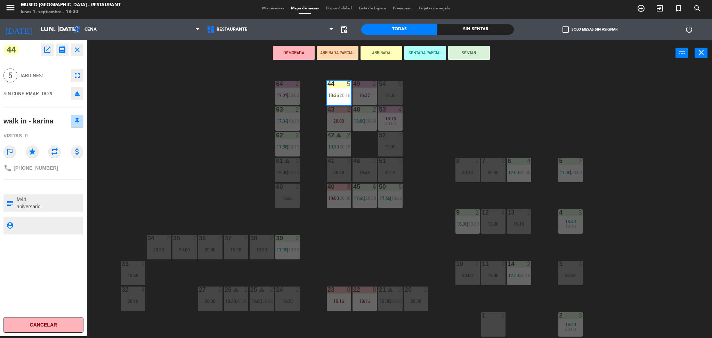
click at [466, 53] on button "SENTAR" at bounding box center [469, 53] width 42 height 14
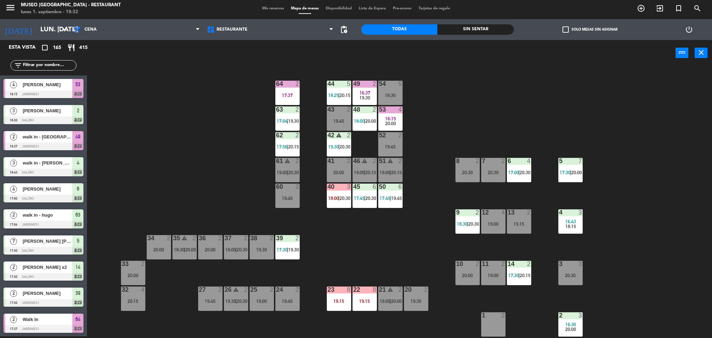
scroll to position [46, 0]
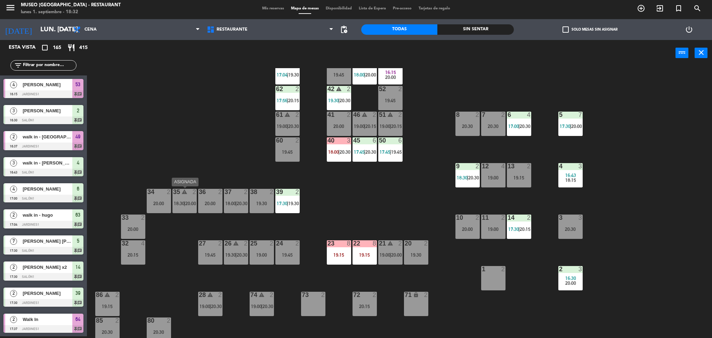
click at [183, 199] on div "35 warning 2 18:30 | 20:00" at bounding box center [184, 201] width 24 height 24
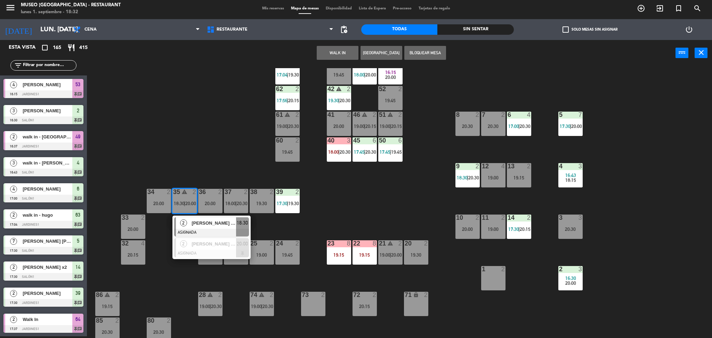
click at [207, 229] on div at bounding box center [211, 233] width 75 height 8
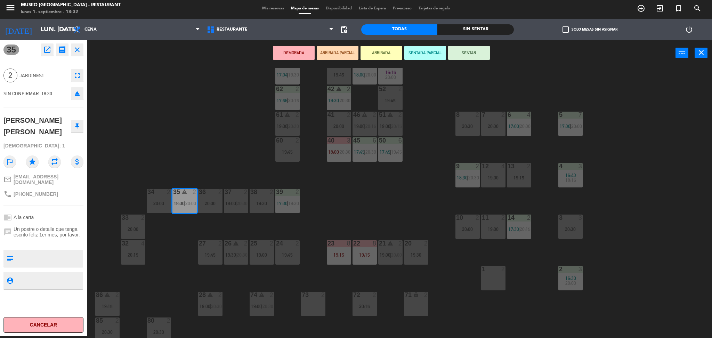
click at [243, 140] on div "44 5 18:25 | 20:15 49 2 16:37 19:30 54 5 18:30 64 2 17:37 48 2 18:00 | 20:00 53…" at bounding box center [403, 203] width 618 height 270
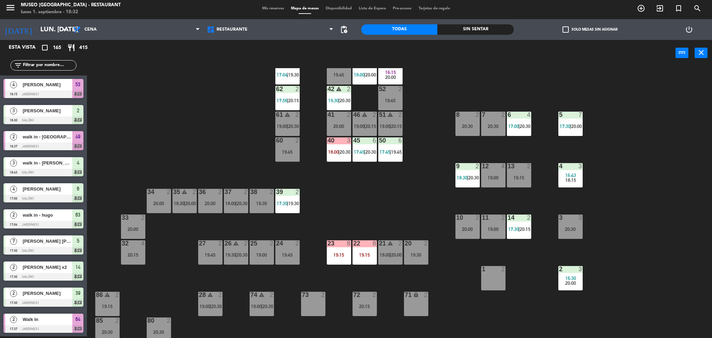
click at [193, 201] on span "20:00" at bounding box center [190, 204] width 11 height 6
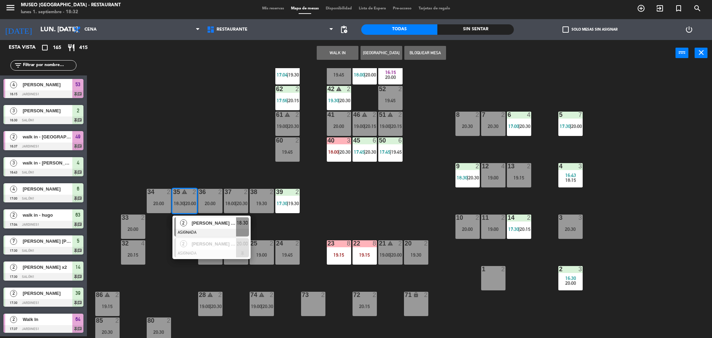
click at [222, 231] on div at bounding box center [211, 233] width 75 height 8
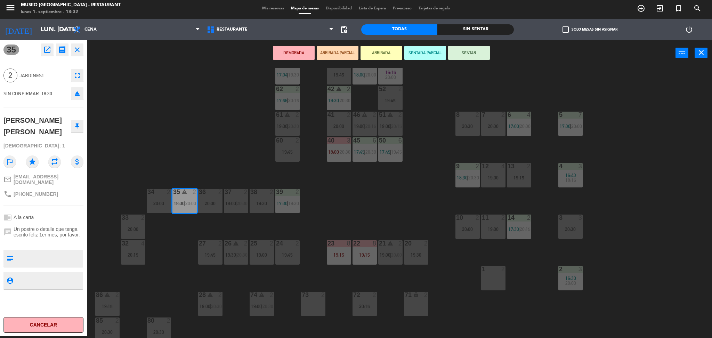
click at [338, 52] on button "ARRIBADA PARCIAL" at bounding box center [338, 53] width 42 height 14
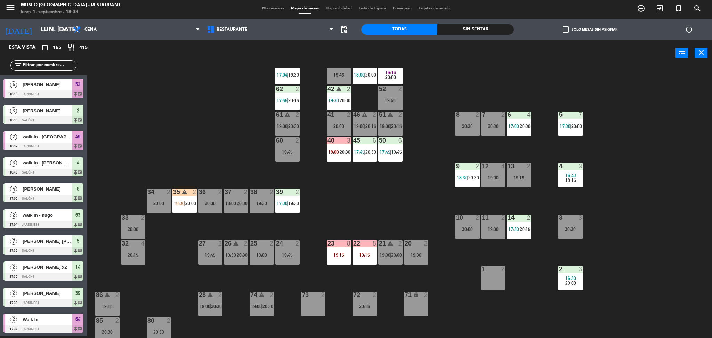
click at [183, 206] on div "35 warning 2 18:30 | 20:00" at bounding box center [184, 201] width 24 height 24
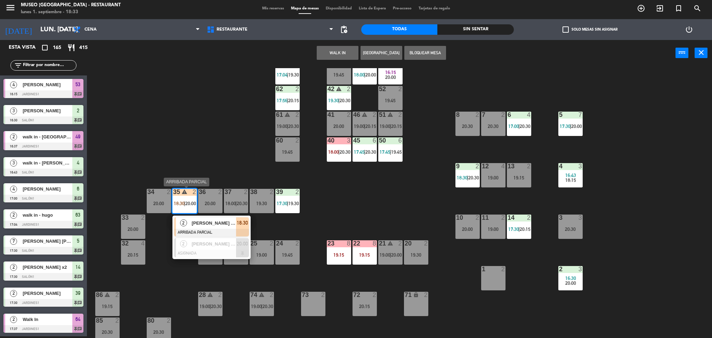
click at [206, 233] on div at bounding box center [211, 233] width 75 height 8
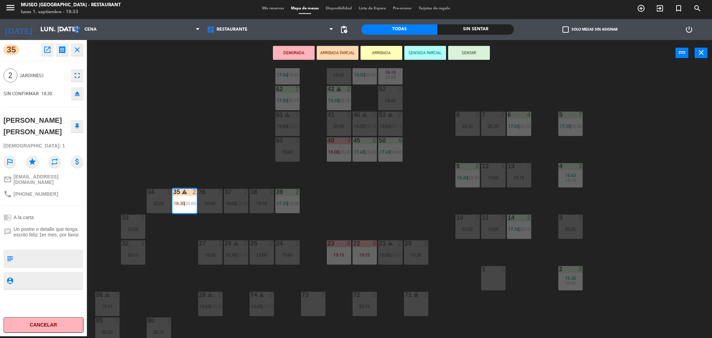
click at [170, 128] on div "44 5 18:25 | 20:15 49 2 16:37 19:30 54 5 18:30 64 2 17:37 48 2 18:00 | 20:00 53…" at bounding box center [403, 203] width 618 height 270
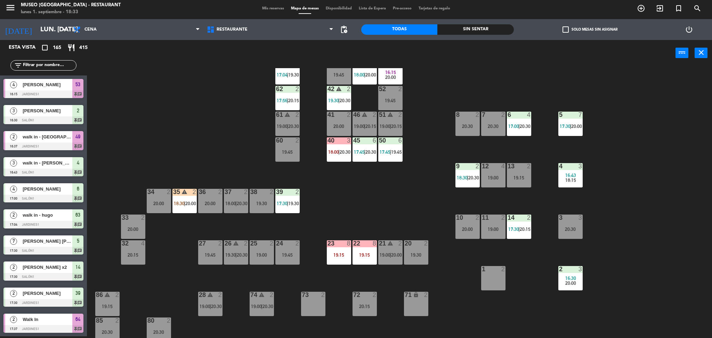
scroll to position [1456, 0]
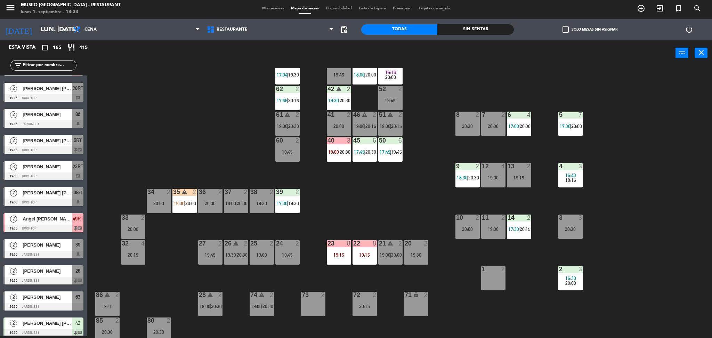
click at [180, 203] on span "18:30" at bounding box center [179, 204] width 11 height 6
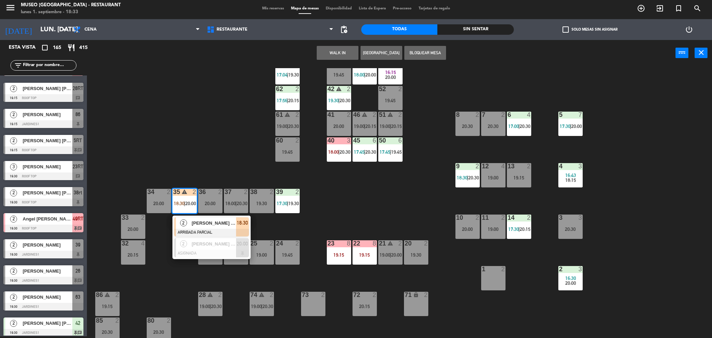
click at [204, 223] on span "[PERSON_NAME] [PERSON_NAME]" at bounding box center [213, 222] width 44 height 7
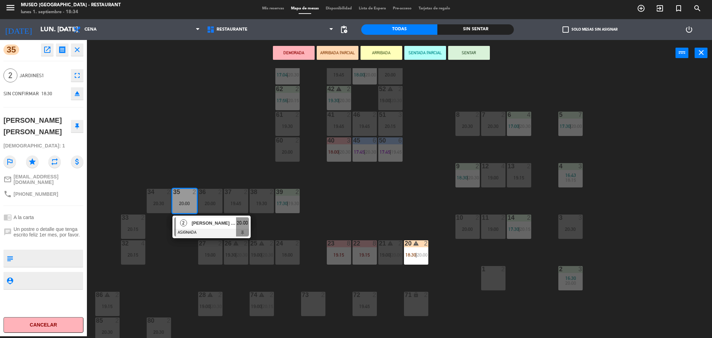
click at [228, 114] on div "44 5 18:25 | 20:15 49 2 16:37 20:00 54 5 18:30 64 2 17:37 | 20:00 48 2 18:00 | …" at bounding box center [403, 203] width 618 height 270
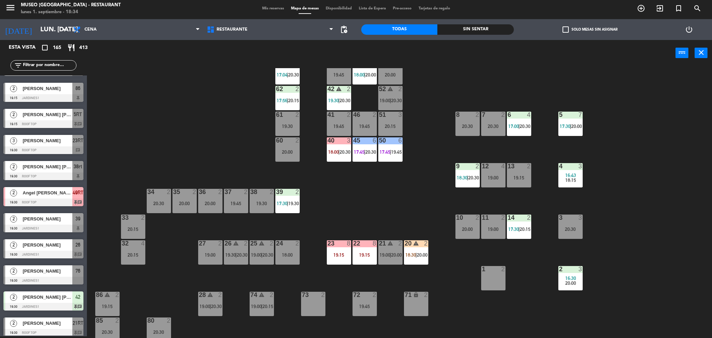
click at [65, 63] on input "text" at bounding box center [49, 66] width 54 height 8
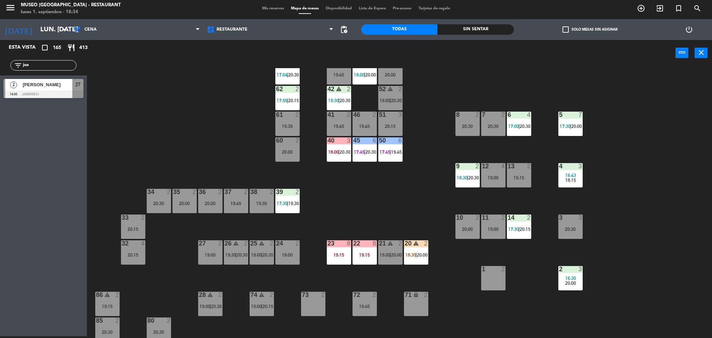
type input "joa"
click at [177, 113] on div "44 5 18:25 | 20:15 49 2 16:37 20:00 54 5 18:30 64 2 17:37 | 20:00 48 2 18:00 | …" at bounding box center [403, 203] width 618 height 270
click at [67, 90] on div at bounding box center [43, 94] width 80 height 8
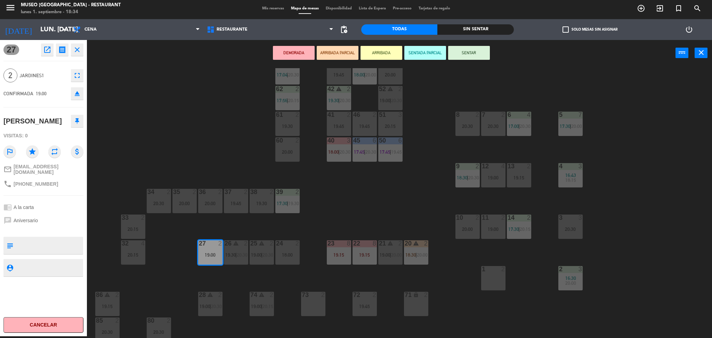
click at [346, 50] on button "ARRIBADA PARCIAL" at bounding box center [338, 53] width 42 height 14
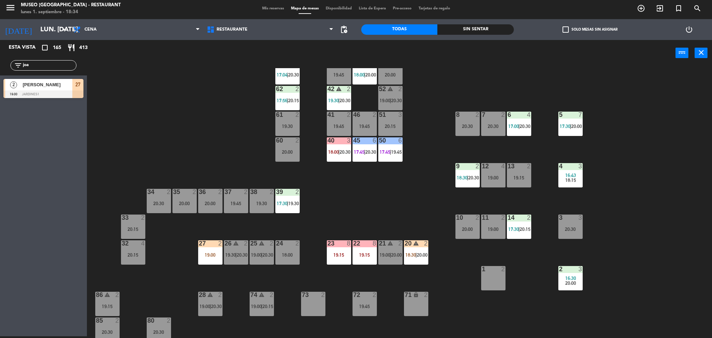
click at [210, 133] on div "44 5 18:25 | 20:15 49 2 16:37 20:00 54 5 18:30 64 2 17:37 | 20:00 48 2 18:00 | …" at bounding box center [403, 203] width 618 height 270
click at [208, 256] on div "19:00" at bounding box center [210, 254] width 24 height 5
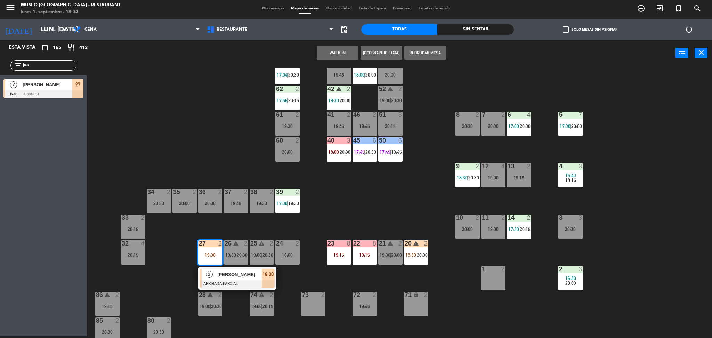
click at [234, 277] on span "[PERSON_NAME]" at bounding box center [239, 274] width 44 height 7
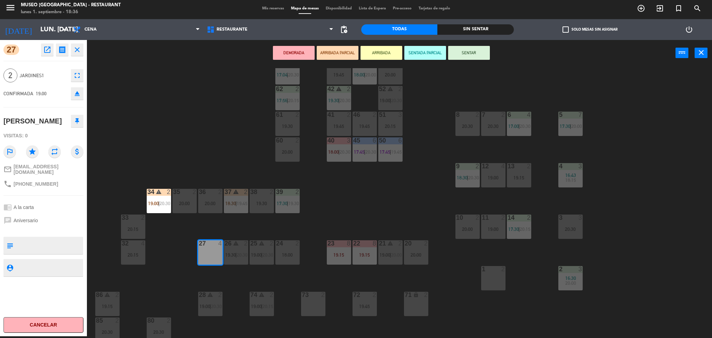
click at [137, 73] on div "44 5 18:25 | 20:15 49 2 16:37 20:00 54 5 18:30 64 2 17:37 | 20:00 48 2 18:00 | …" at bounding box center [403, 203] width 618 height 270
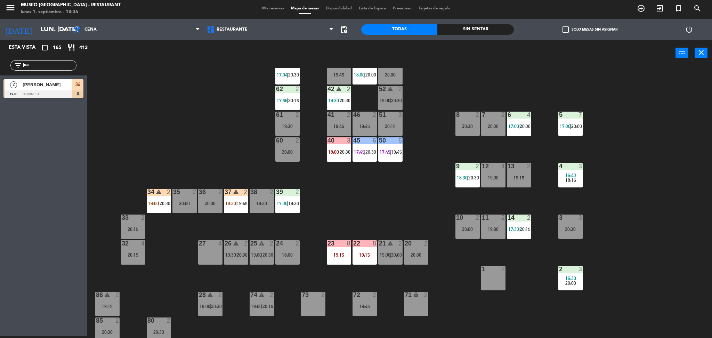
click at [65, 66] on input "joa" at bounding box center [49, 66] width 54 height 8
type input "marc"
click at [187, 88] on div "44 5 18:25 | 20:15 49 2 16:37 20:00 54 5 18:30 64 2 17:37 | 20:00 48 2 18:00 | …" at bounding box center [403, 203] width 618 height 270
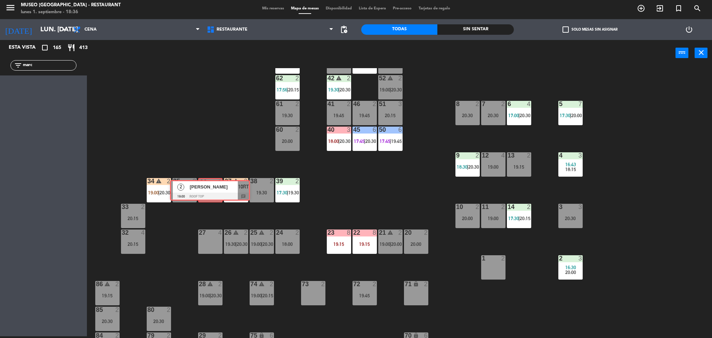
drag, startPoint x: 51, startPoint y: 90, endPoint x: 217, endPoint y: 191, distance: 193.9
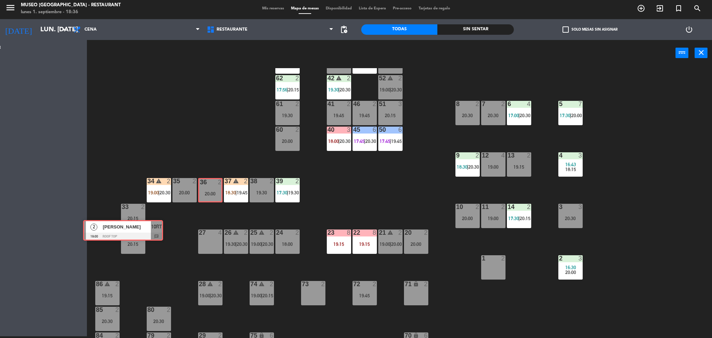
click at [217, 191] on div "Esta vista crop_square 165 restaurant 413 filter_list marc 2 [PERSON_NAME] 19:0…" at bounding box center [356, 189] width 712 height 298
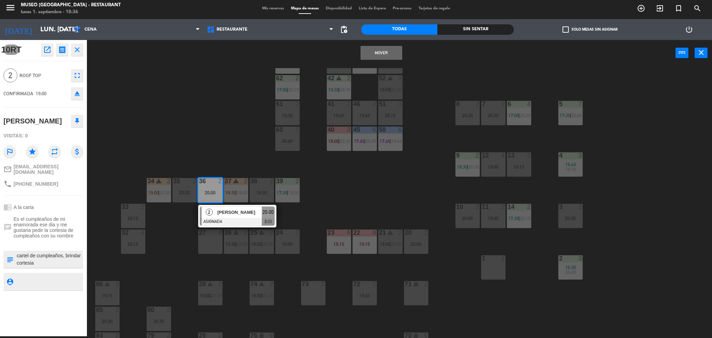
click at [372, 56] on button "Mover" at bounding box center [381, 53] width 42 height 14
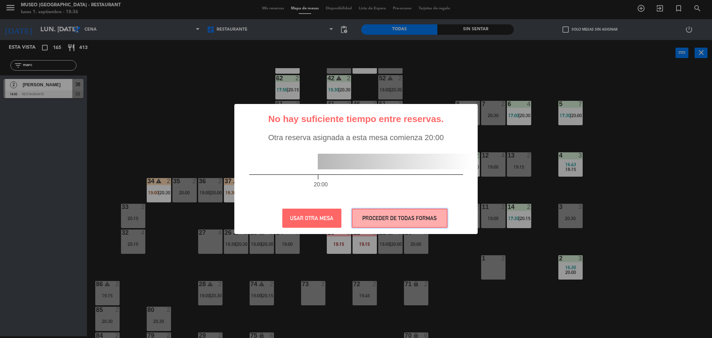
click at [352, 222] on button "PROCEDER DE TODAS FORMAS" at bounding box center [400, 217] width 96 height 19
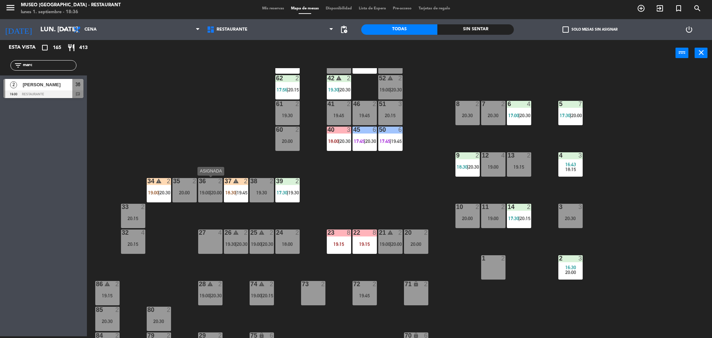
click at [212, 199] on div "36 2 19:00 | 20:00" at bounding box center [210, 190] width 24 height 24
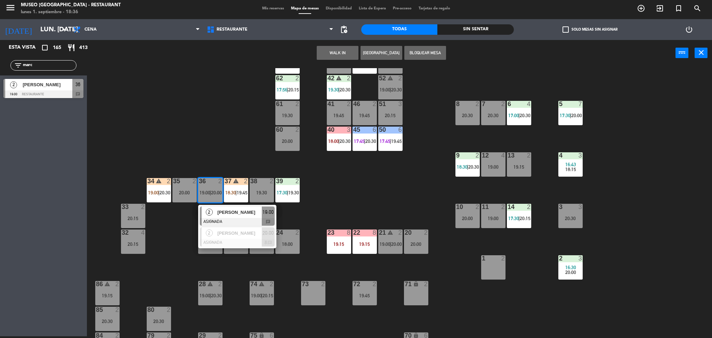
click at [223, 212] on span "[PERSON_NAME]" at bounding box center [239, 211] width 44 height 7
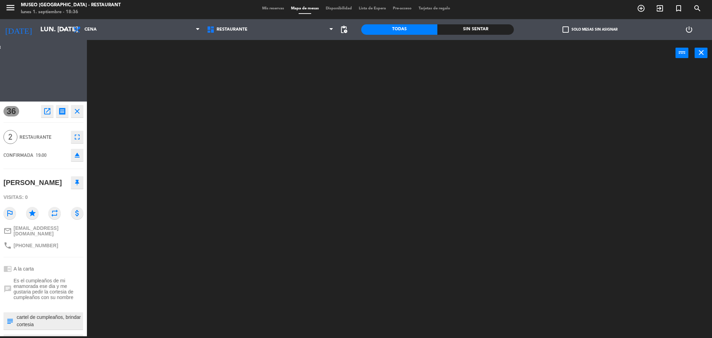
scroll to position [0, 0]
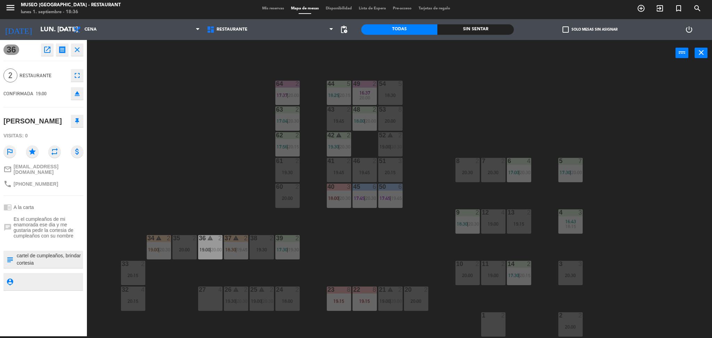
click at [74, 204] on div "chrome_reader_mode A la carta" at bounding box center [43, 207] width 80 height 13
click at [198, 202] on div "44 5 18:25 | 20:15 49 2 16:37 20:00 54 5 18:30 64 2 17:37 | 20:00 48 2 18:00 | …" at bounding box center [403, 203] width 618 height 270
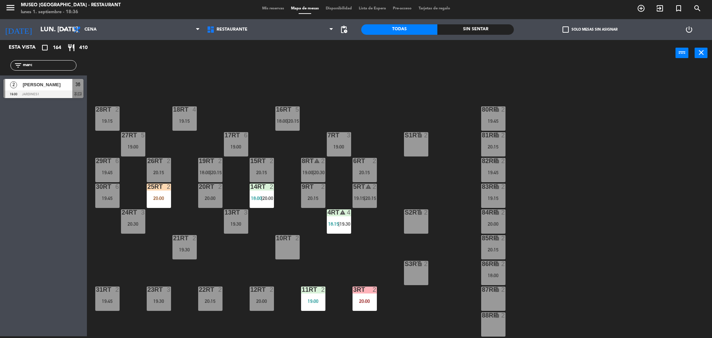
click at [73, 86] on div "36" at bounding box center [77, 84] width 11 height 11
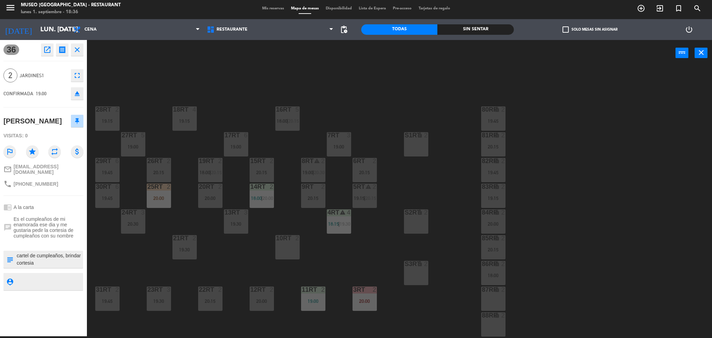
click at [218, 98] on div "18RT 4 19:15 16RT 5 18:00 | 20:15 28RT 2 19:15 80RR lock 2 19:45 27RT 5 19:00 7…" at bounding box center [403, 203] width 618 height 270
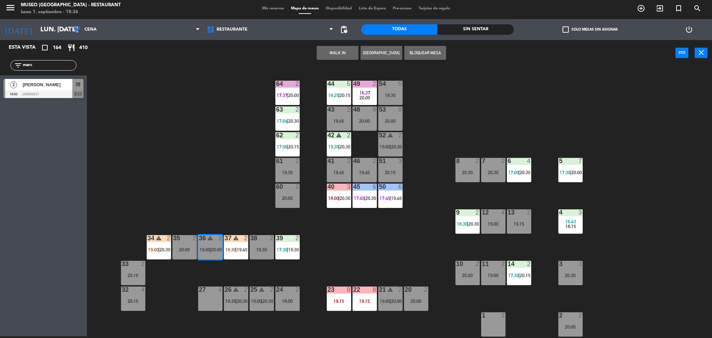
click at [69, 82] on span "[PERSON_NAME]" at bounding box center [48, 84] width 50 height 7
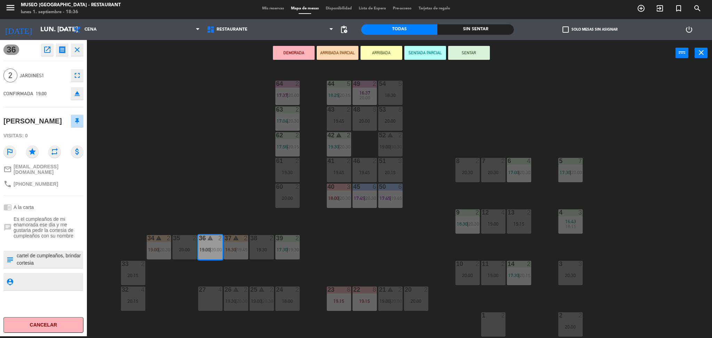
click at [342, 55] on button "ARRIBADA PARCIAL" at bounding box center [338, 53] width 42 height 14
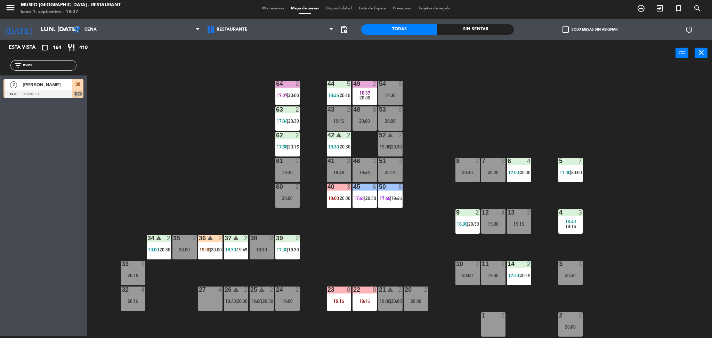
click at [68, 62] on input "marc" at bounding box center [49, 66] width 54 height 8
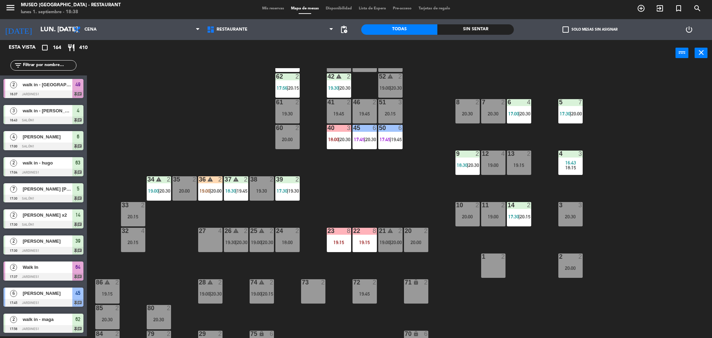
scroll to position [59, 0]
click at [212, 191] on span "20:00" at bounding box center [216, 191] width 11 height 6
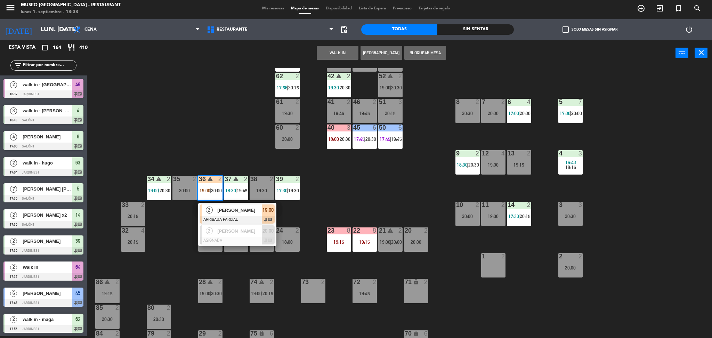
click at [224, 203] on div "2 [PERSON_NAME] [PERSON_NAME] PARCIAL 19:00 chat" at bounding box center [237, 214] width 78 height 23
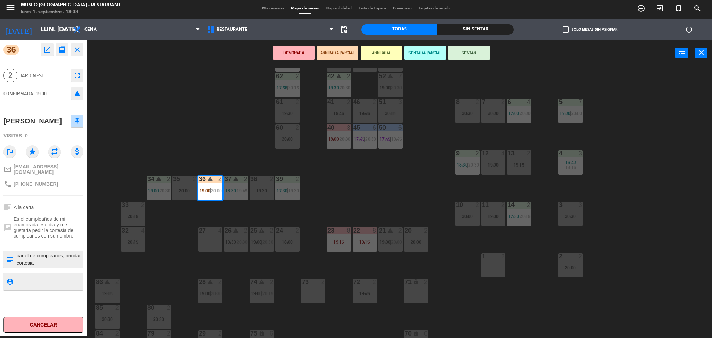
click at [54, 262] on textarea at bounding box center [49, 259] width 66 height 15
click at [136, 149] on div "44 5 18:25 | 20:15 49 2 16:37 20:00 54 5 18:30 64 2 17:37 | 20:00 48 8 20:00 53…" at bounding box center [403, 203] width 618 height 270
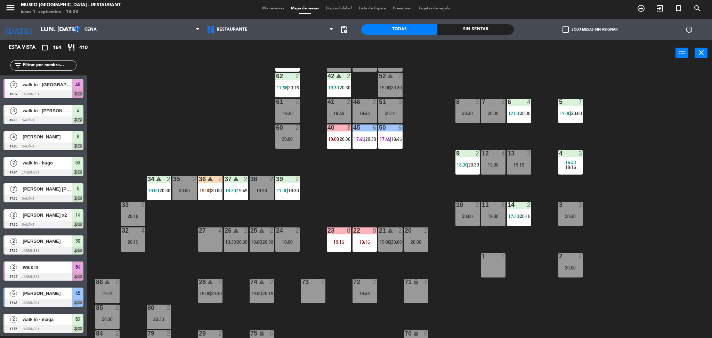
scroll to position [1447, 0]
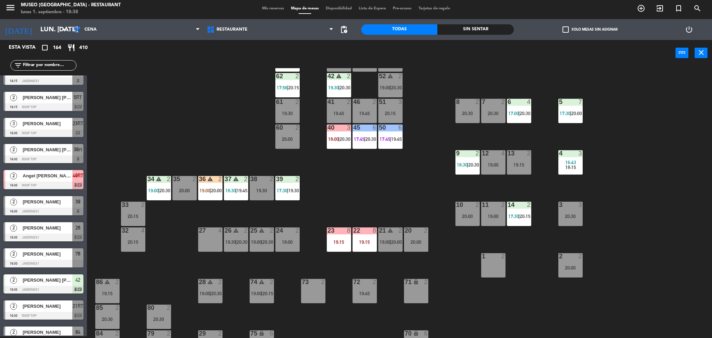
click at [214, 185] on div "36 warning 2 19:00 | 20:00" at bounding box center [210, 188] width 24 height 24
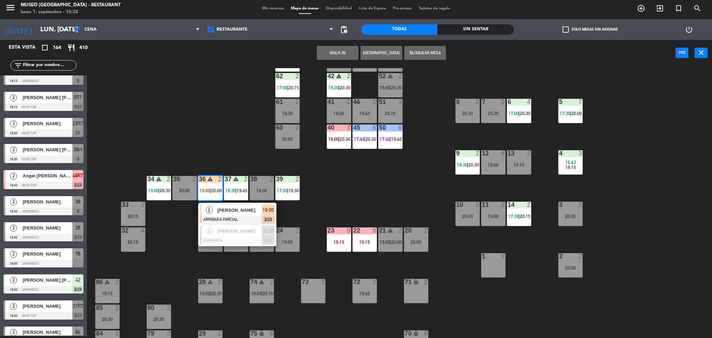
click at [228, 204] on div "[PERSON_NAME]" at bounding box center [238, 209] width 45 height 11
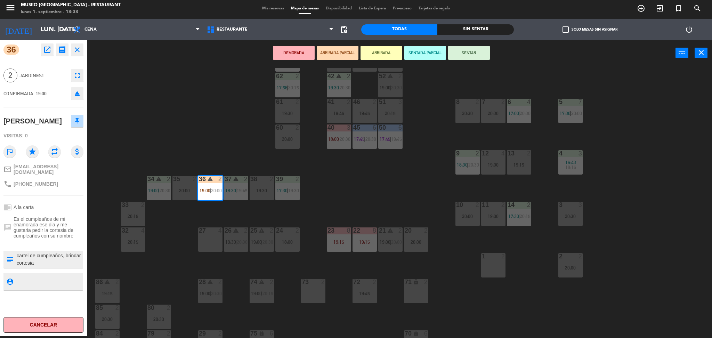
click at [129, 58] on div "DEMORADA ARRIBADA PARCIAL ARRIBADA SENTADA PARCIAL SENTAR power_input close" at bounding box center [381, 53] width 588 height 26
click at [82, 48] on button "close" at bounding box center [77, 49] width 13 height 13
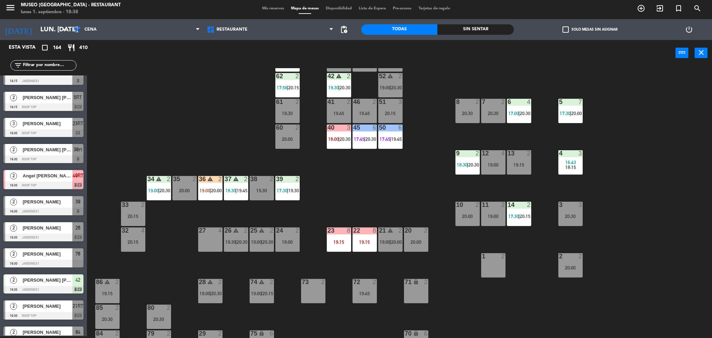
click at [37, 67] on input "text" at bounding box center [49, 66] width 54 height 8
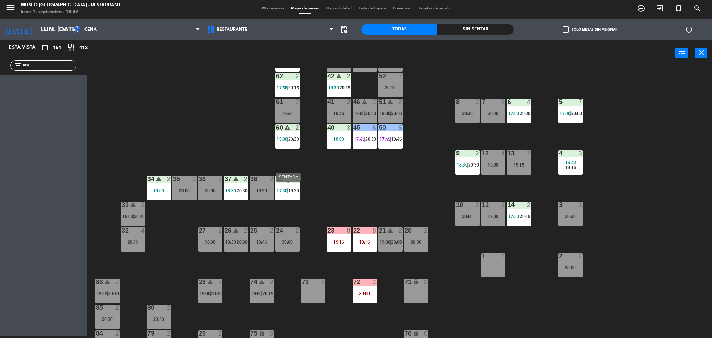
scroll to position [0, 0]
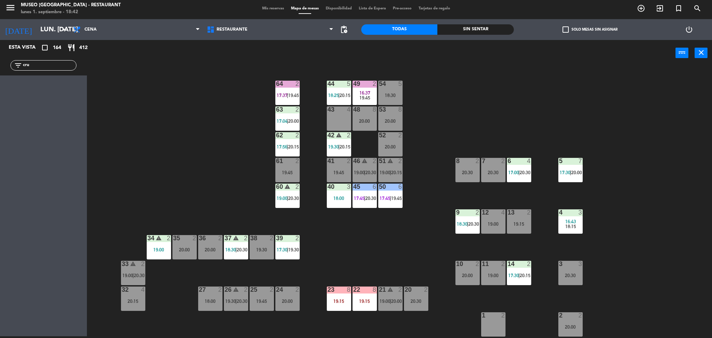
click at [41, 66] on input "cru" at bounding box center [49, 66] width 54 height 8
type input "k"
type input "jack"
click at [70, 85] on span "[PERSON_NAME] [PERSON_NAME]" at bounding box center [48, 84] width 50 height 7
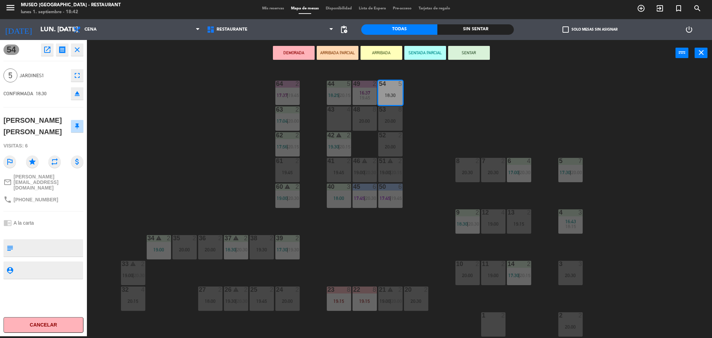
click at [188, 112] on div "44 5 18:25 | 20:15 49 2 16:37 19:45 54 5 18:30 64 2 17:37 | 19:45 48 8 20:00 53…" at bounding box center [403, 203] width 618 height 270
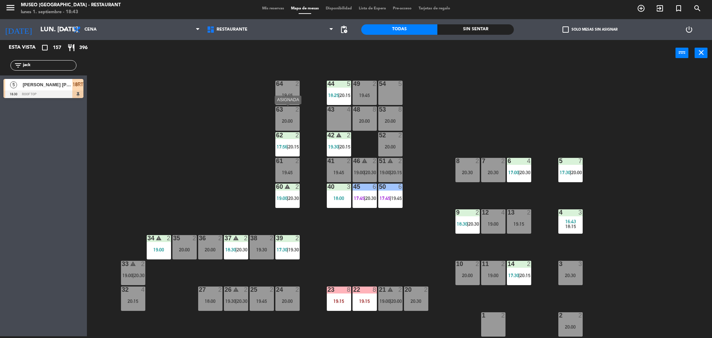
click at [280, 114] on div "63 2 20:00" at bounding box center [287, 118] width 24 height 24
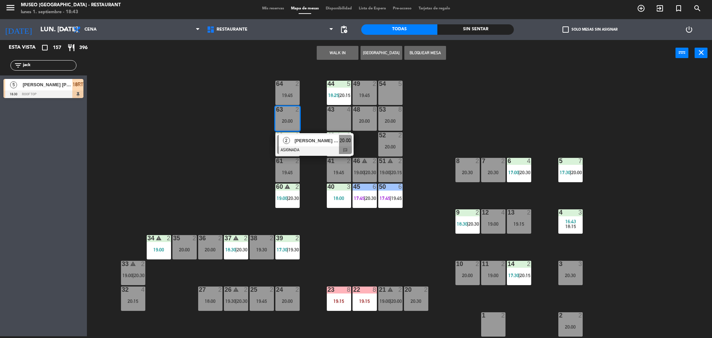
click at [335, 49] on button "WALK IN" at bounding box center [338, 53] width 42 height 14
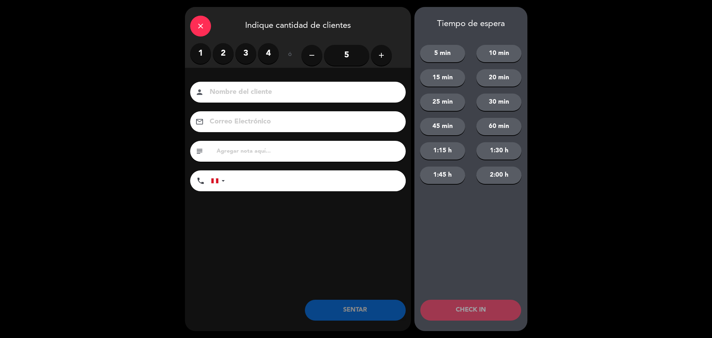
click at [227, 50] on label "2" at bounding box center [223, 53] width 21 height 21
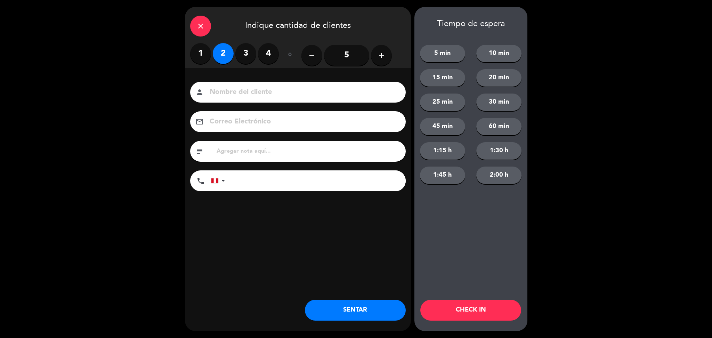
click at [245, 92] on input at bounding box center [303, 92] width 188 height 12
type input "walk in - [PERSON_NAME]"
click at [290, 178] on input "tel" at bounding box center [319, 180] width 174 height 21
type input "966429305"
click at [277, 152] on input "text" at bounding box center [308, 151] width 185 height 10
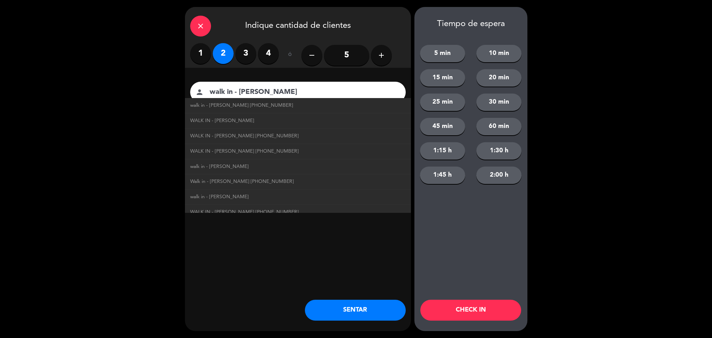
click at [356, 286] on div "close Indique cantidad de clientes 1 2 3 4 ó remove 5 add Nombre del cliente pe…" at bounding box center [298, 169] width 226 height 324
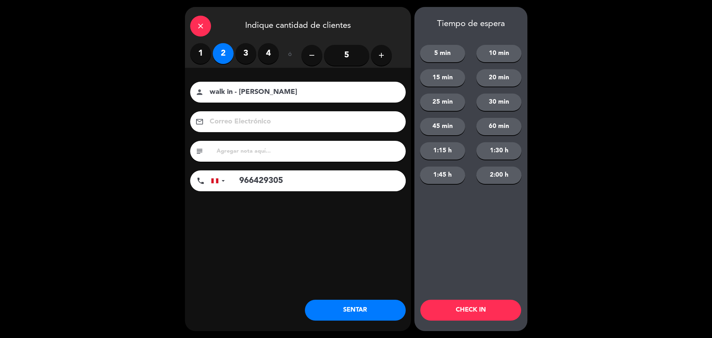
click at [375, 314] on button "SENTAR" at bounding box center [355, 310] width 101 height 21
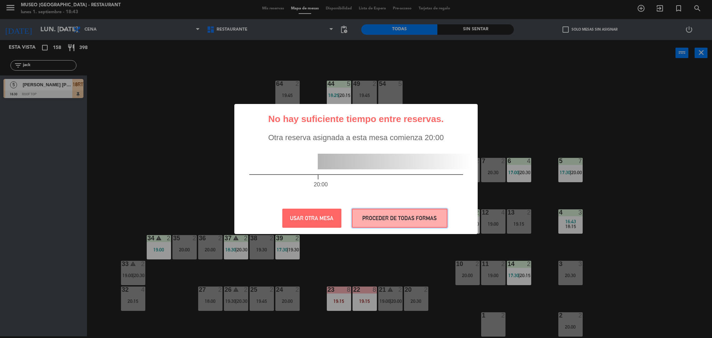
click at [401, 213] on button "PROCEDER DE TODAS FORMAS" at bounding box center [400, 217] width 96 height 19
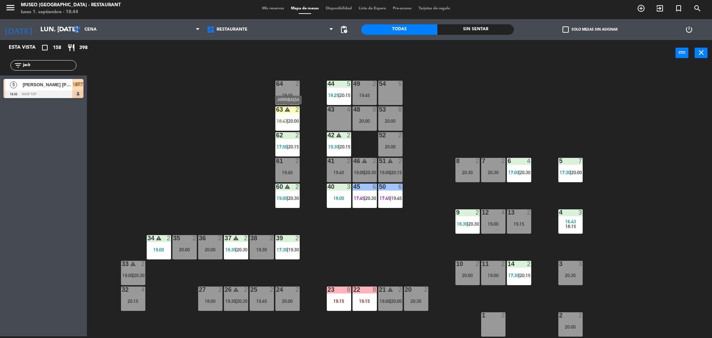
click at [286, 113] on div "63 warning 2 18:43 | 20:00" at bounding box center [287, 118] width 24 height 24
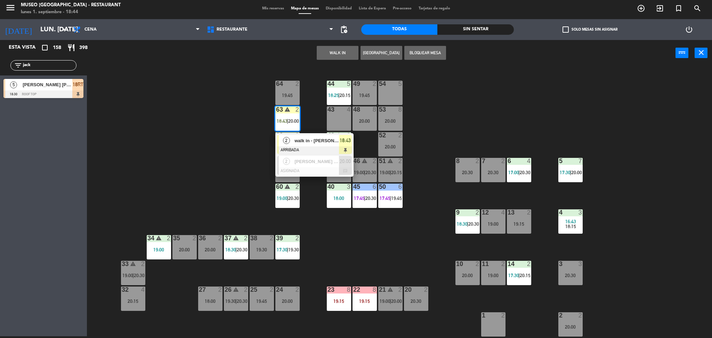
click at [222, 140] on div "44 5 18:25 | 20:15 49 2 19:45 54 5 64 2 19:45 48 8 20:00 53 8 20:00 63 warning …" at bounding box center [403, 203] width 618 height 270
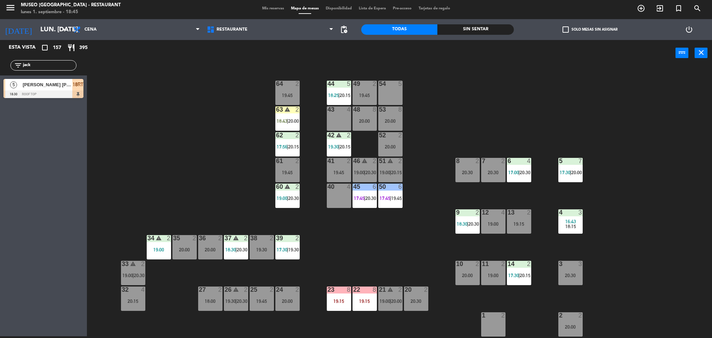
click at [69, 68] on input "jack" at bounding box center [49, 66] width 54 height 8
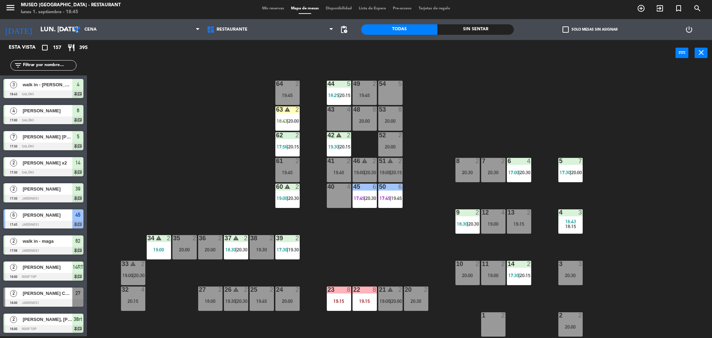
click at [49, 66] on input "text" at bounding box center [49, 66] width 54 height 8
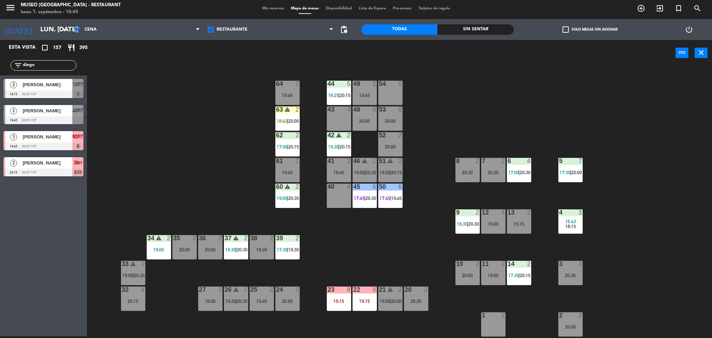
type input "diego"
click at [189, 148] on div "44 5 18:25 | 20:15 49 2 19:45 54 5 64 2 19:45 48 8 20:00 53 8 20:00 63 warning …" at bounding box center [403, 203] width 618 height 270
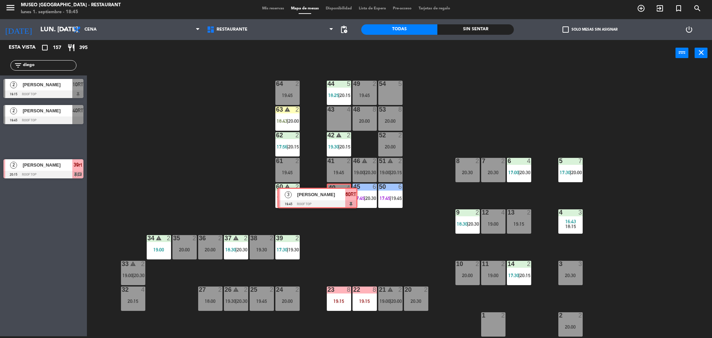
drag, startPoint x: 64, startPoint y: 146, endPoint x: 341, endPoint y: 202, distance: 281.7
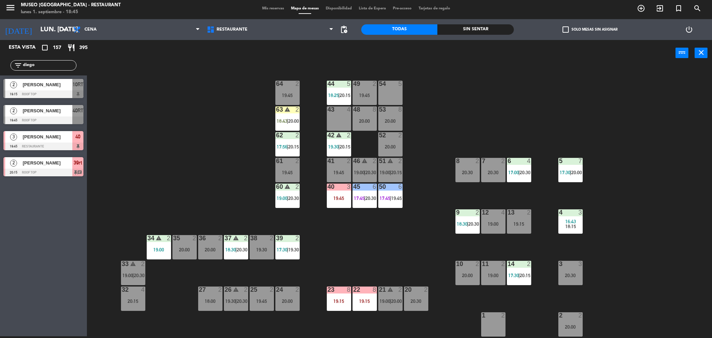
click at [332, 195] on div "40 3 19:45" at bounding box center [339, 195] width 24 height 24
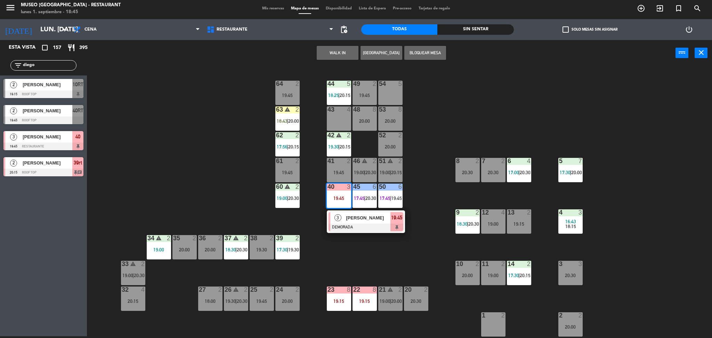
click at [364, 220] on span "[PERSON_NAME]" at bounding box center [368, 217] width 44 height 7
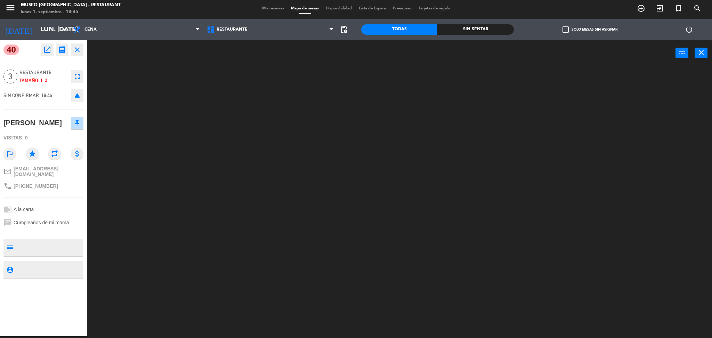
click at [63, 253] on textarea at bounding box center [49, 247] width 66 height 15
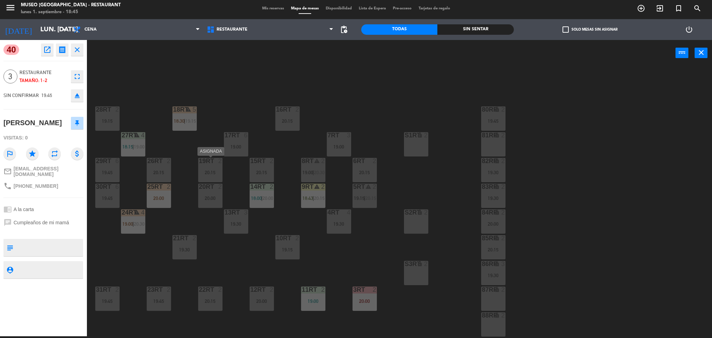
click at [206, 181] on div "19RT 2 20:15" at bounding box center [210, 170] width 24 height 24
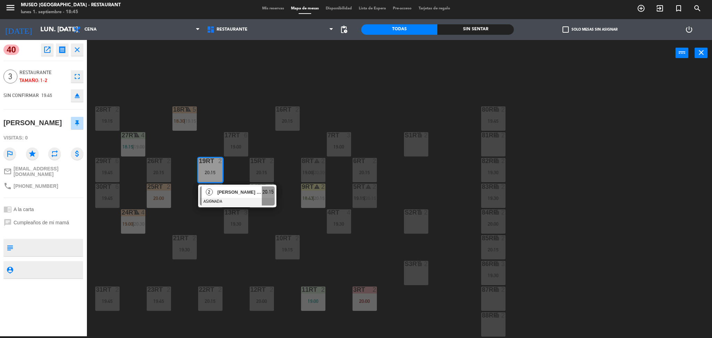
click at [229, 119] on div "18RT warning 5 18:30 | 19:15 16RT 2 20:15 28RT 2 19:15 80RR lock 2 19:45 27RT w…" at bounding box center [403, 203] width 618 height 270
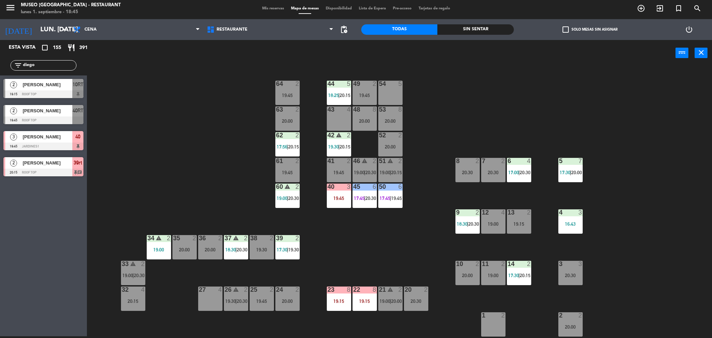
click at [49, 136] on span "[PERSON_NAME]" at bounding box center [48, 136] width 50 height 7
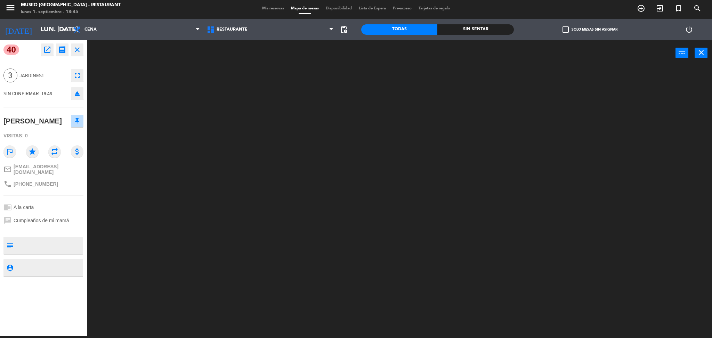
click at [65, 253] on textarea at bounding box center [49, 245] width 66 height 15
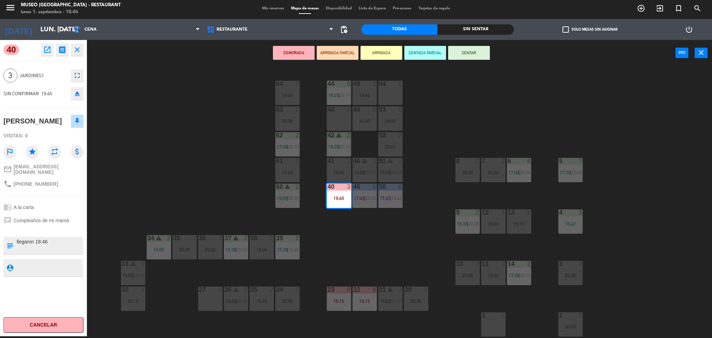
type textarea "llegaron 18:46"
click at [56, 212] on div "chrome_reader_mode A la carta" at bounding box center [43, 207] width 80 height 13
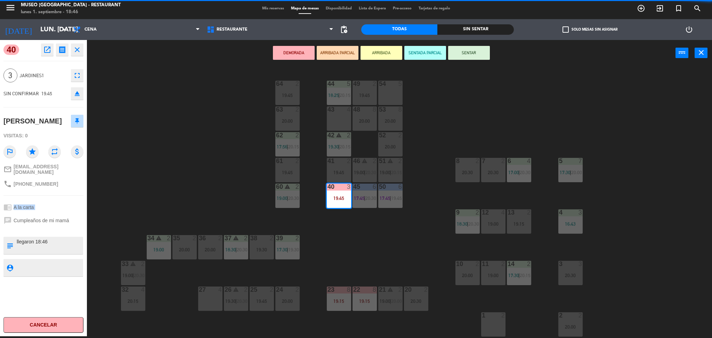
click at [56, 212] on div "chrome_reader_mode A la carta" at bounding box center [43, 207] width 80 height 13
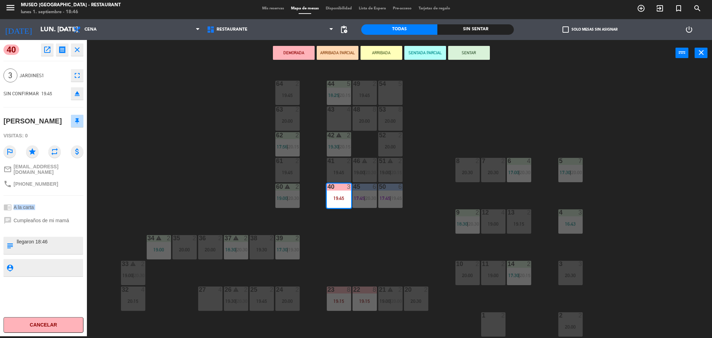
click at [56, 212] on div "chrome_reader_mode A la carta" at bounding box center [43, 207] width 80 height 13
click at [346, 55] on button "ARRIBADA PARCIAL" at bounding box center [338, 53] width 42 height 14
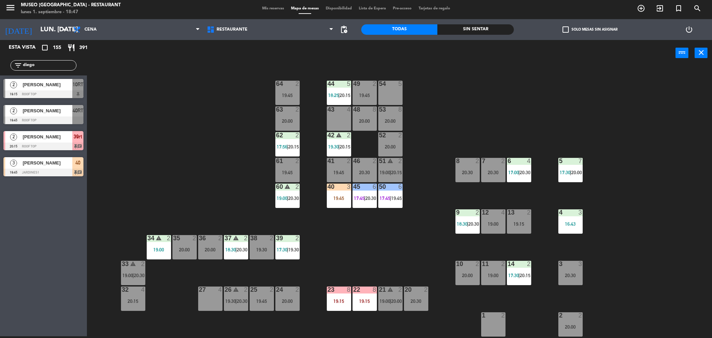
click at [56, 66] on input "diego" at bounding box center [49, 66] width 54 height 8
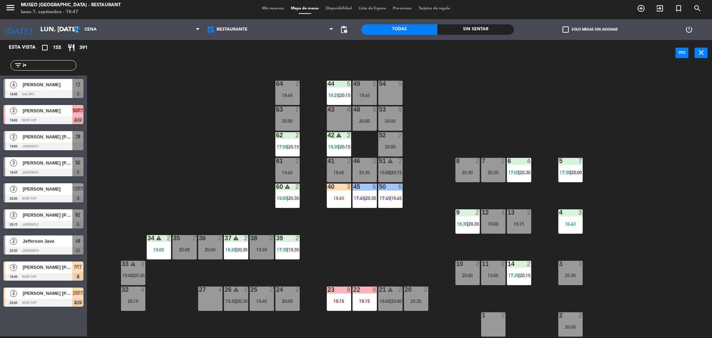
click at [161, 167] on div "44 5 18:25 | 20:15 49 2 19:45 54 5 64 2 19:45 48 8 20:00 53 8 20:00 63 2 20:00 …" at bounding box center [403, 203] width 618 height 270
click at [59, 68] on input "ja" at bounding box center [49, 66] width 54 height 8
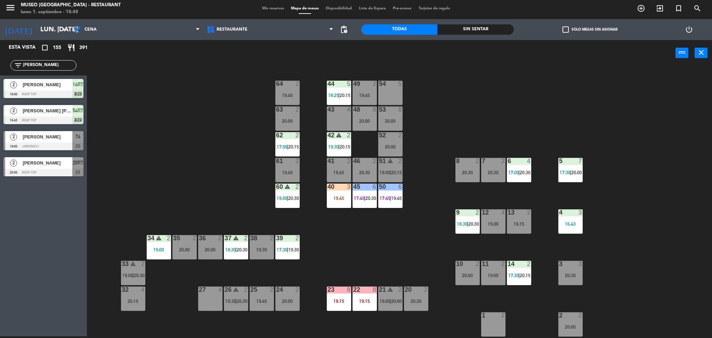
type input "[PERSON_NAME]"
click at [150, 130] on div "44 5 18:25 | 20:15 49 2 19:45 54 5 64 2 19:45 48 8 20:00 53 8 20:00 63 2 20:00 …" at bounding box center [403, 203] width 618 height 270
click at [71, 148] on div at bounding box center [43, 146] width 80 height 8
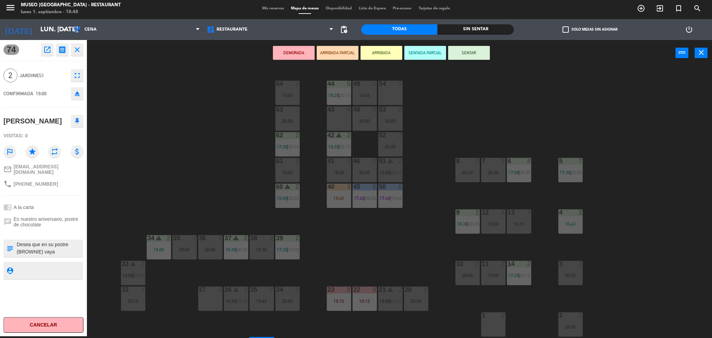
click at [190, 251] on div "20:00" at bounding box center [184, 249] width 24 height 5
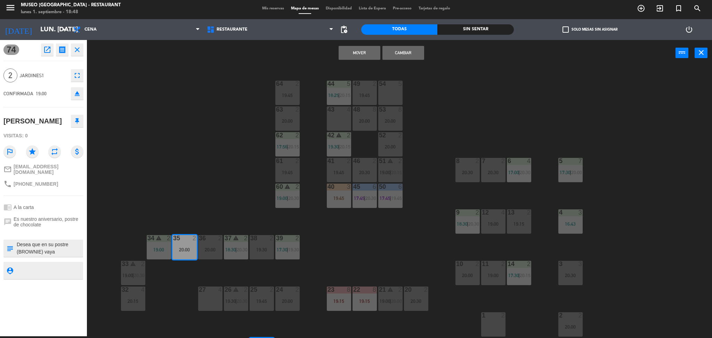
click at [375, 54] on button "Mover" at bounding box center [359, 53] width 42 height 14
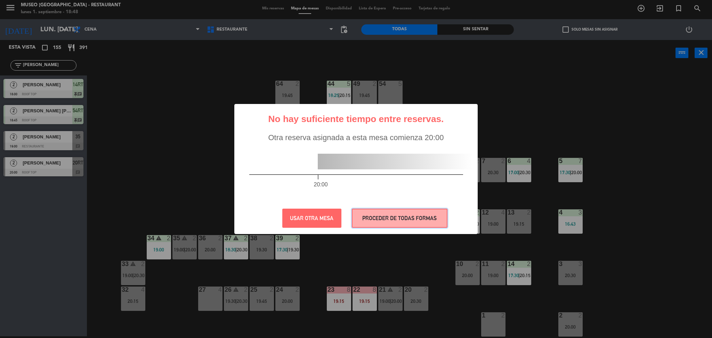
click at [375, 224] on button "PROCEDER DE TODAS FORMAS" at bounding box center [400, 217] width 96 height 19
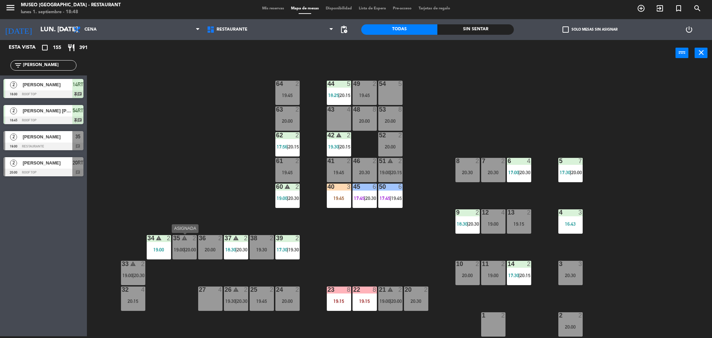
click at [191, 251] on span "20:00" at bounding box center [190, 250] width 11 height 6
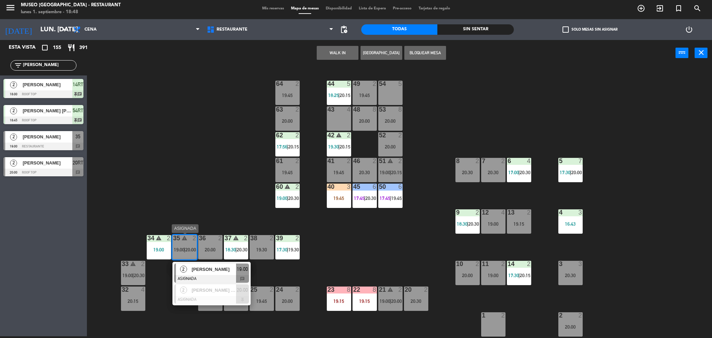
click at [209, 267] on span "[PERSON_NAME]" at bounding box center [213, 268] width 44 height 7
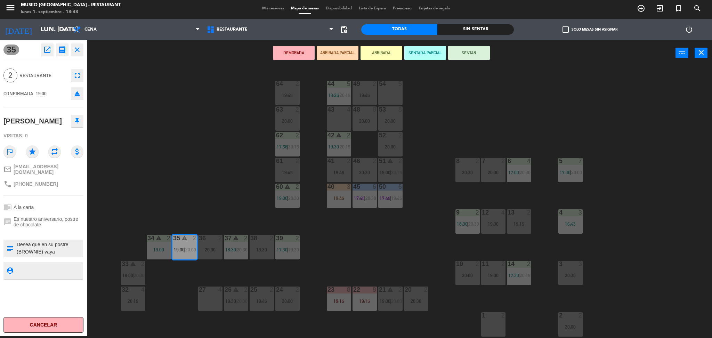
click at [73, 255] on textarea at bounding box center [49, 248] width 66 height 15
click at [68, 209] on div "chrome_reader_mode A la carta" at bounding box center [43, 207] width 80 height 13
click at [334, 50] on button "ARRIBADA PARCIAL" at bounding box center [338, 53] width 42 height 14
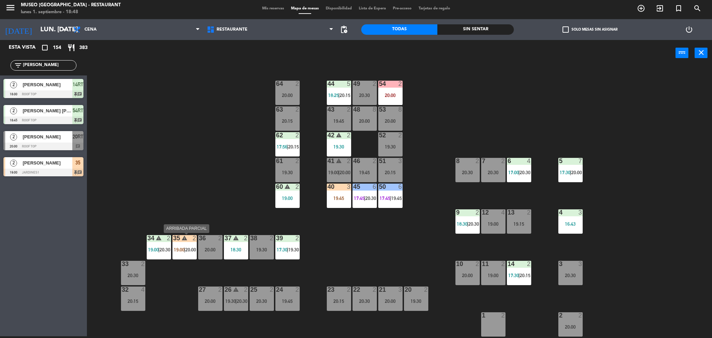
click at [185, 247] on span "|" at bounding box center [184, 250] width 1 height 6
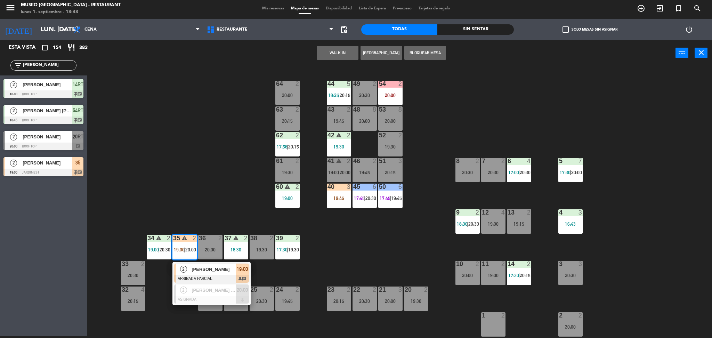
click at [209, 273] on div "[PERSON_NAME]" at bounding box center [213, 268] width 45 height 11
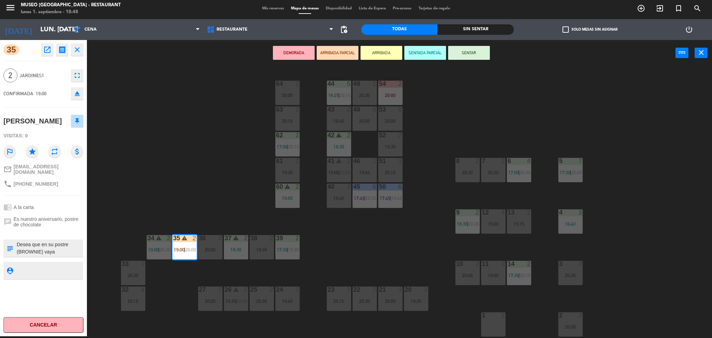
click at [112, 115] on div "44 5 18:25 | 20:15 49 2 20:30 54 2 20:00 64 2 20:00 48 8 20:00 53 8 20:00 63 2 …" at bounding box center [403, 203] width 618 height 270
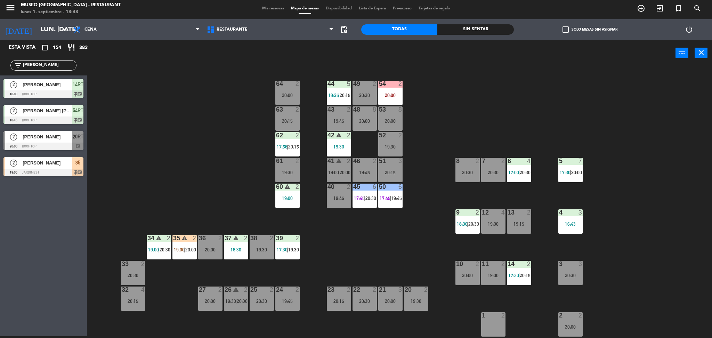
click at [36, 66] on input "[PERSON_NAME]" at bounding box center [49, 66] width 54 height 8
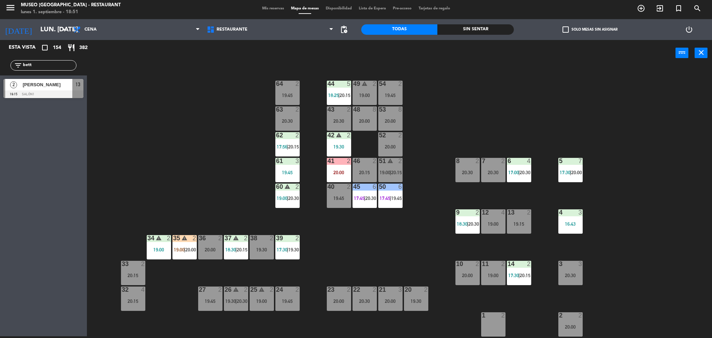
type input "bett"
click at [526, 221] on div "19:15" at bounding box center [519, 223] width 24 height 5
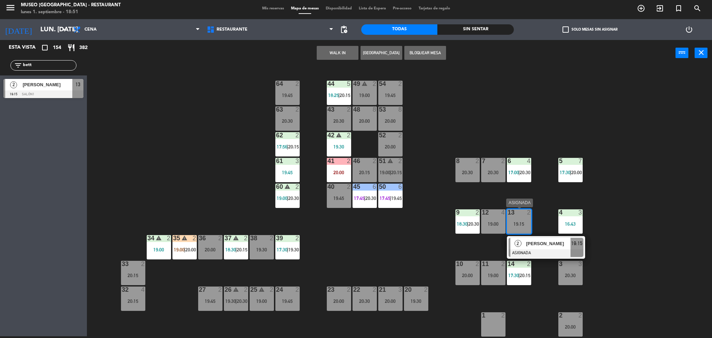
click at [546, 241] on span "[PERSON_NAME]" at bounding box center [548, 243] width 44 height 7
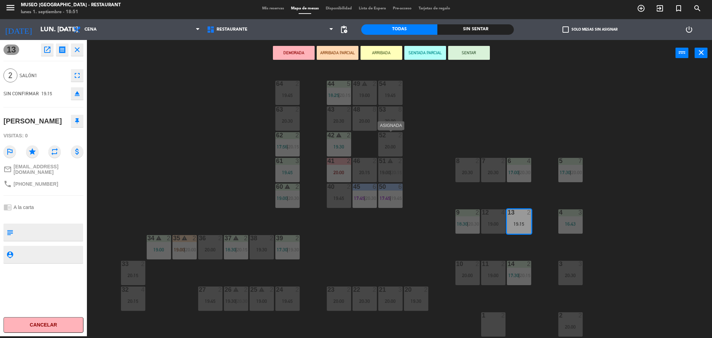
click at [390, 150] on div "52 2 20:00" at bounding box center [390, 144] width 24 height 24
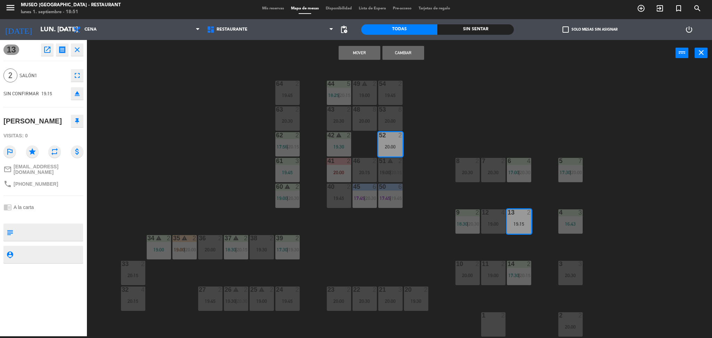
click at [414, 48] on button "Cambiar" at bounding box center [403, 53] width 42 height 14
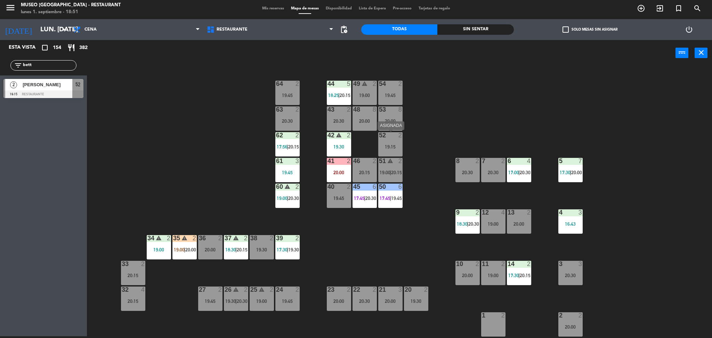
click at [381, 145] on div "19:15" at bounding box center [390, 146] width 24 height 5
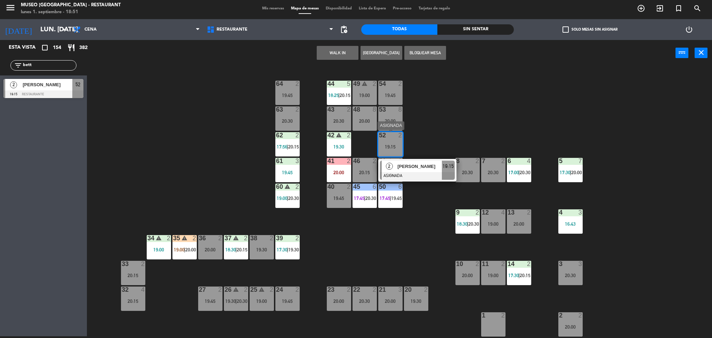
click at [421, 172] on div at bounding box center [417, 176] width 75 height 8
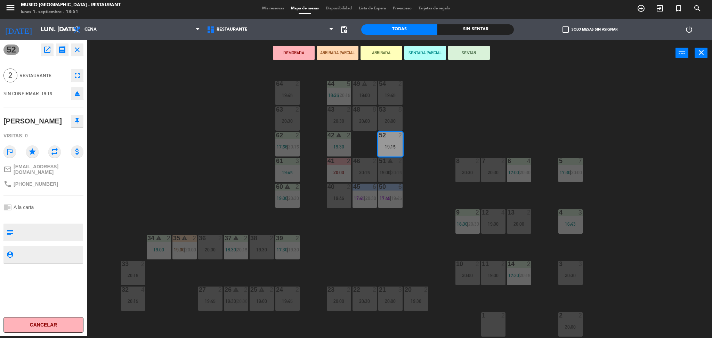
click at [66, 225] on textarea at bounding box center [49, 232] width 66 height 15
type textarea "no celebra nada"
click at [74, 215] on div at bounding box center [43, 216] width 80 height 5
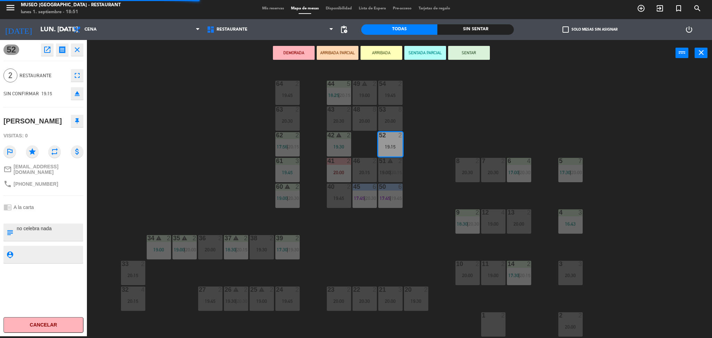
click at [74, 215] on div at bounding box center [43, 216] width 80 height 5
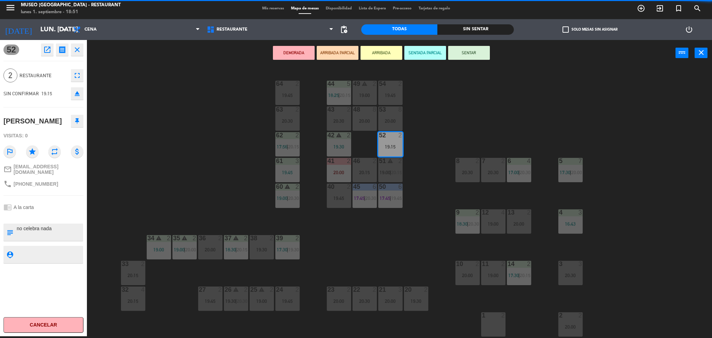
click at [74, 215] on div at bounding box center [43, 216] width 80 height 5
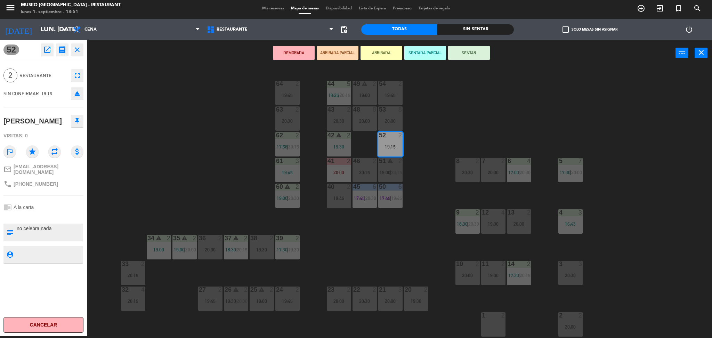
click at [74, 215] on div at bounding box center [43, 216] width 80 height 5
click at [72, 202] on div "chrome_reader_mode A la carta" at bounding box center [43, 207] width 80 height 13
click at [340, 51] on button "ARRIBADA PARCIAL" at bounding box center [338, 53] width 42 height 14
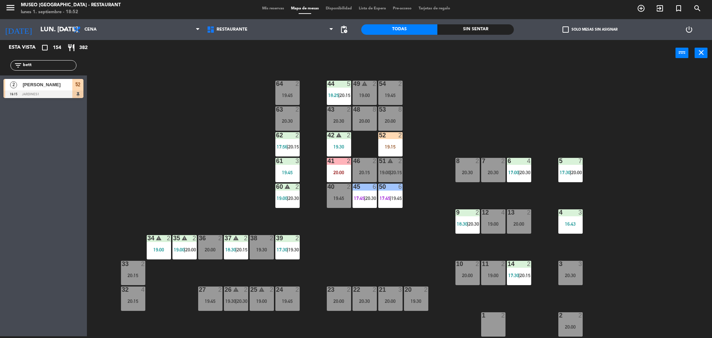
click at [62, 67] on input "bett" at bounding box center [49, 66] width 54 height 8
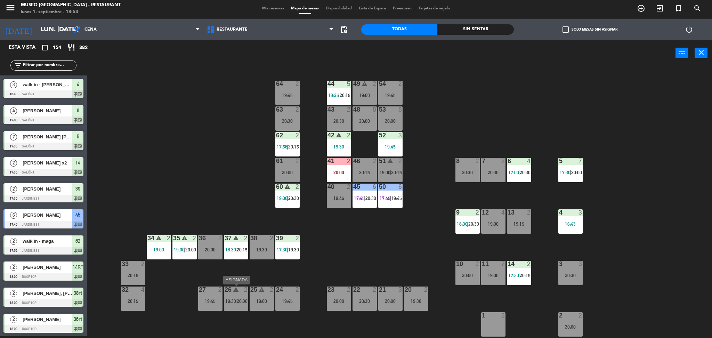
click at [240, 294] on div "26 warning 2 19:30 | 20:30" at bounding box center [236, 298] width 24 height 24
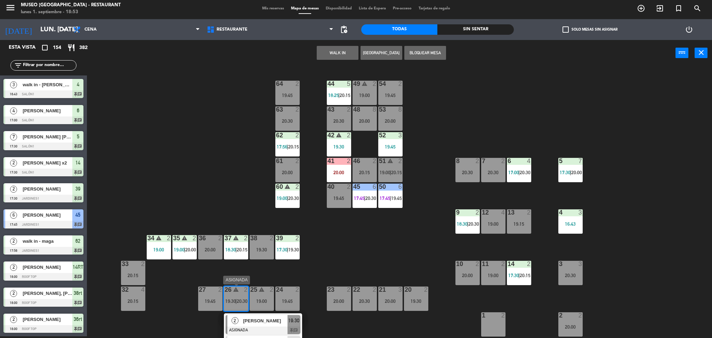
click at [260, 322] on span "[PERSON_NAME]" at bounding box center [265, 320] width 44 height 7
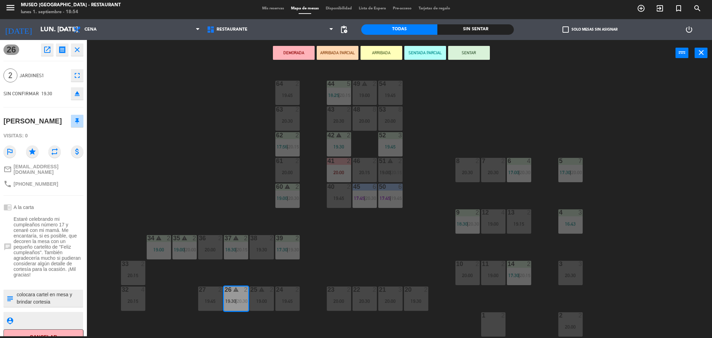
scroll to position [0, 0]
click at [352, 50] on button "ARRIBADA PARCIAL" at bounding box center [338, 53] width 42 height 14
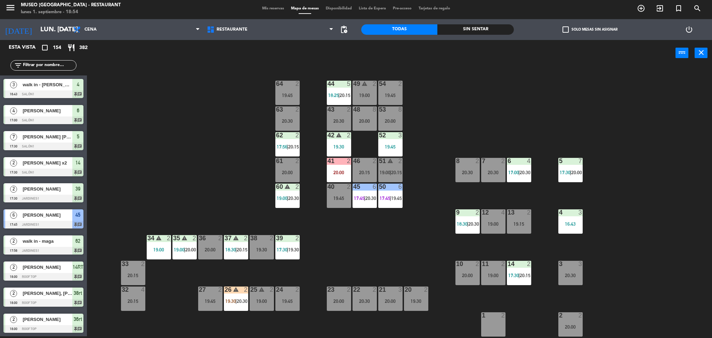
scroll to position [2, 0]
click at [235, 293] on div "26 warning 2" at bounding box center [236, 289] width 24 height 7
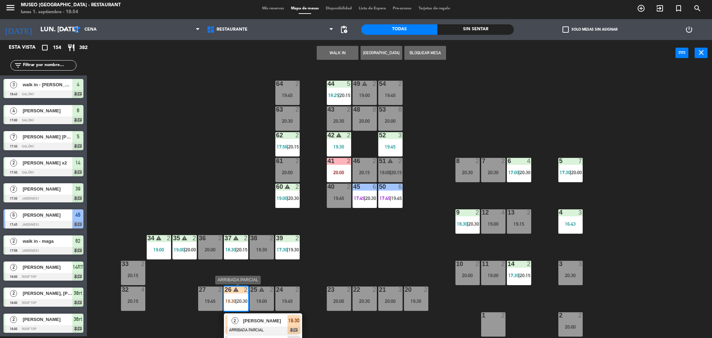
click at [262, 316] on div "[PERSON_NAME]" at bounding box center [264, 320] width 45 height 11
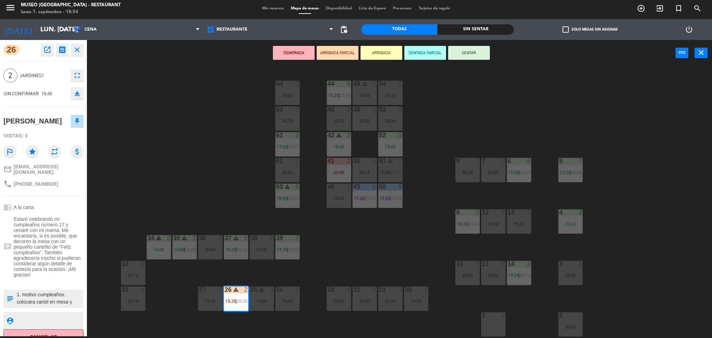
click at [340, 267] on div "44 5 18:25 | 20:15 49 warning 2 19:00 54 2 19:45 64 2 19:45 48 8 20:00 53 8 20:…" at bounding box center [403, 203] width 618 height 270
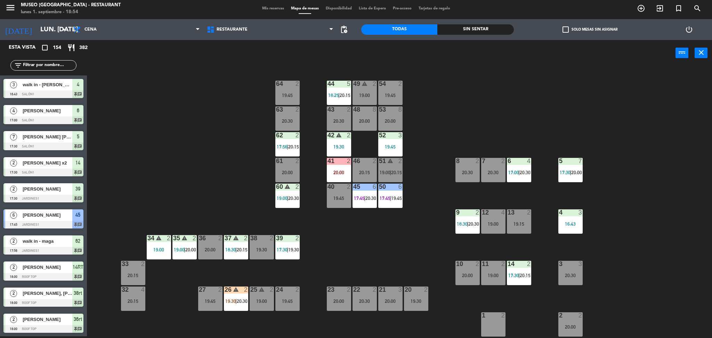
scroll to position [1355, 0]
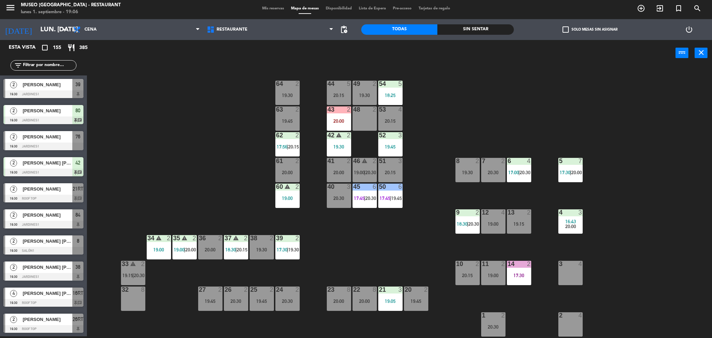
click at [50, 64] on input "text" at bounding box center [49, 66] width 54 height 8
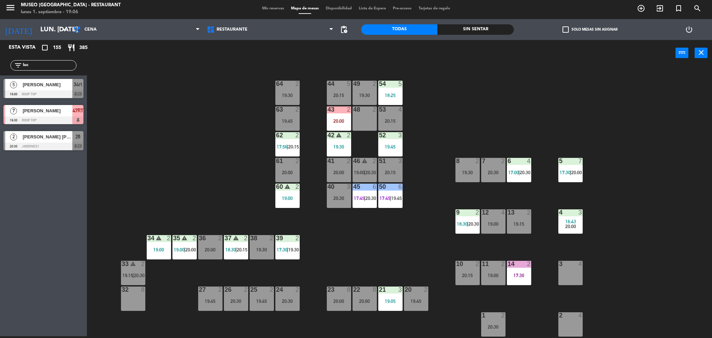
type input "luc"
click at [197, 162] on div "44 5 20:15 49 2 19:30 54 5 18:25 64 2 19:30 48 2 53 4 20:15 63 2 19:45 43 2 20:…" at bounding box center [403, 203] width 618 height 270
click at [56, 66] on input "luc" at bounding box center [49, 66] width 54 height 8
click at [231, 156] on div "44 5 20:15 49 2 19:30 54 5 18:25 64 2 19:30 48 2 53 4 20:15 63 2 19:45 43 2 20:…" at bounding box center [403, 203] width 618 height 270
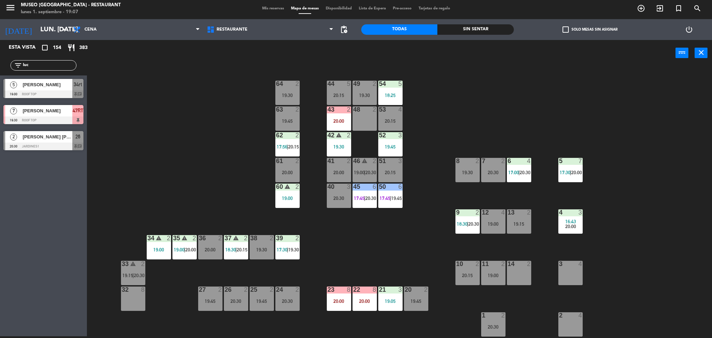
click at [329, 95] on div "20:15" at bounding box center [339, 95] width 24 height 5
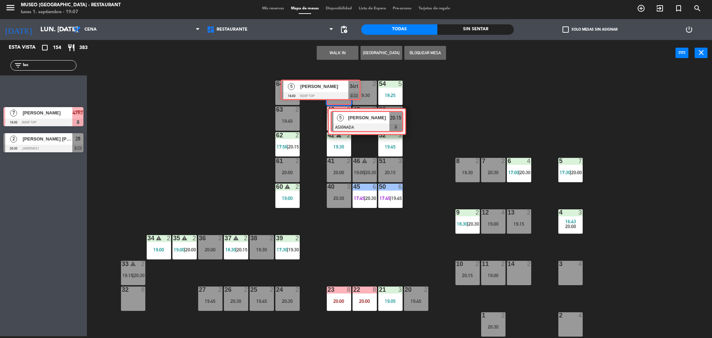
drag, startPoint x: 63, startPoint y: 97, endPoint x: 341, endPoint y: 98, distance: 278.0
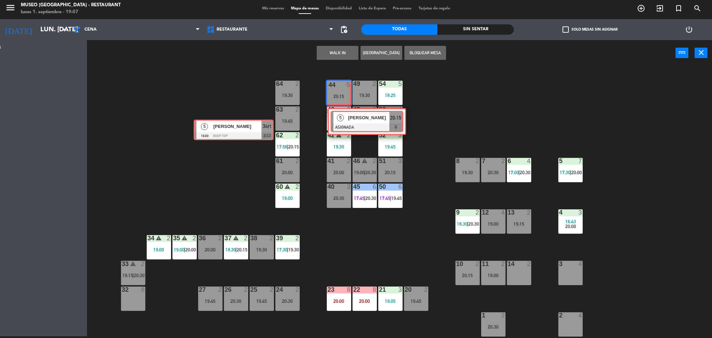
click at [341, 98] on div "Esta vista crop_square 154 restaurant 383 filter_list luc 5 [PERSON_NAME] 19:00…" at bounding box center [356, 189] width 712 height 298
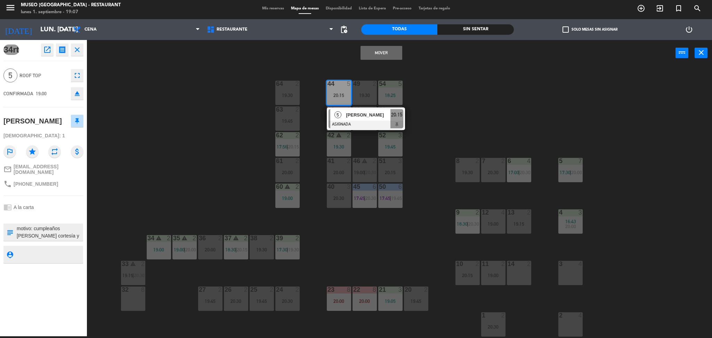
click at [382, 56] on button "Mover" at bounding box center [381, 53] width 42 height 14
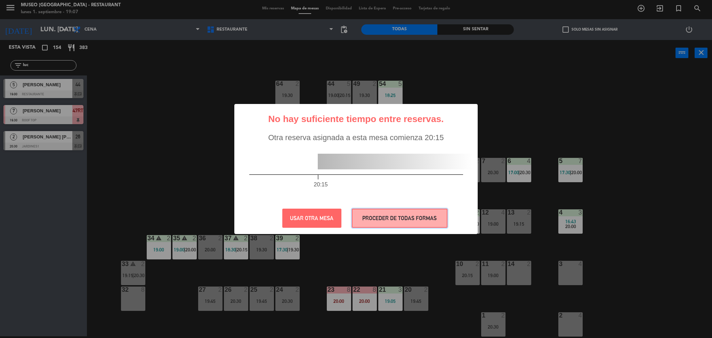
click at [414, 220] on button "PROCEDER DE TODAS FORMAS" at bounding box center [400, 217] width 96 height 19
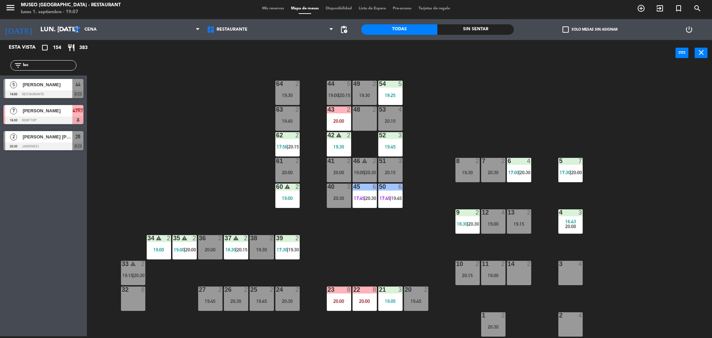
click at [131, 111] on div "44 5 19:00 | 20:15 49 2 19:30 54 5 18:25 64 2 19:30 48 2 53 4 20:15 63 2 19:45 …" at bounding box center [403, 203] width 618 height 270
click at [64, 80] on div "[PERSON_NAME]" at bounding box center [47, 84] width 50 height 11
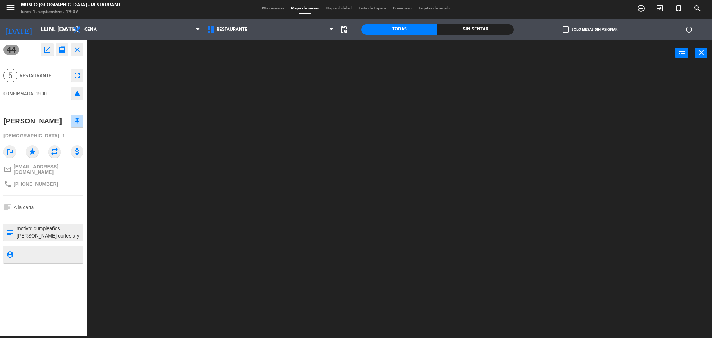
scroll to position [7, 0]
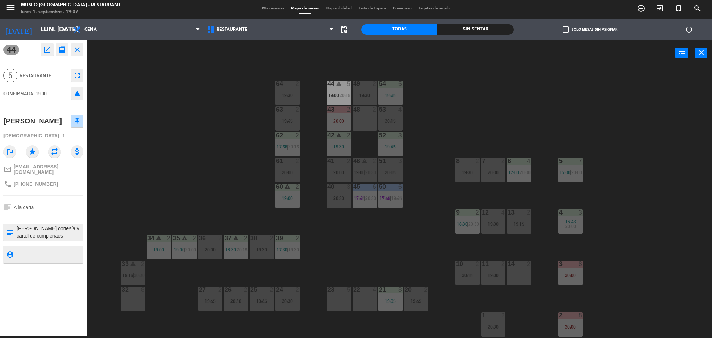
click at [148, 218] on div "44 warning 5 19:00 | 20:15 49 2 19:30 54 5 18:25 64 2 19:30 48 2 53 4 20:15 63 …" at bounding box center [403, 203] width 618 height 270
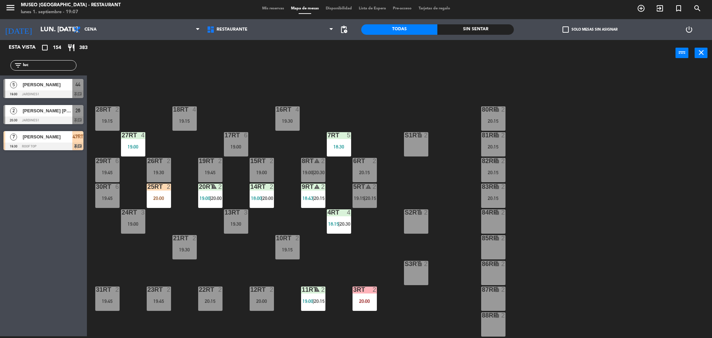
click at [223, 109] on div "18RT 4 19:15 16RT 4 19:30 28RT 2 19:15 80RR lock 2 20:15 27RT 4 19:00 7RT 5 18:…" at bounding box center [403, 203] width 618 height 270
click at [174, 31] on span "Cena" at bounding box center [136, 29] width 134 height 15
click at [67, 64] on input "luc" at bounding box center [49, 66] width 54 height 8
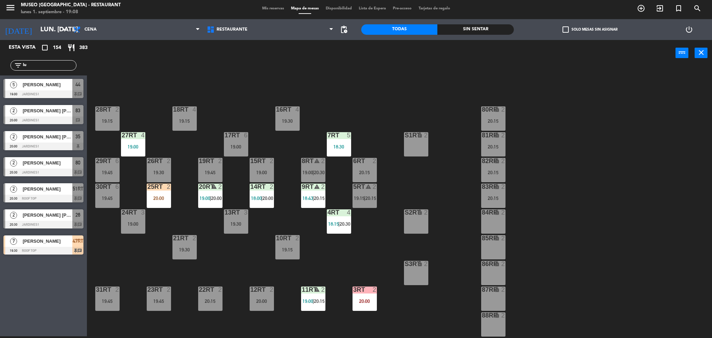
type input "l"
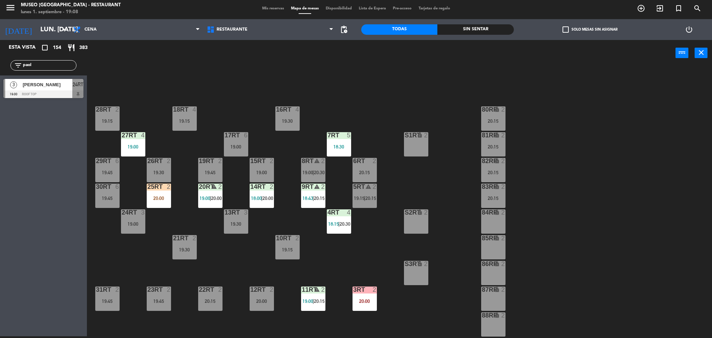
type input "paol"
click at [62, 91] on div at bounding box center [43, 94] width 80 height 8
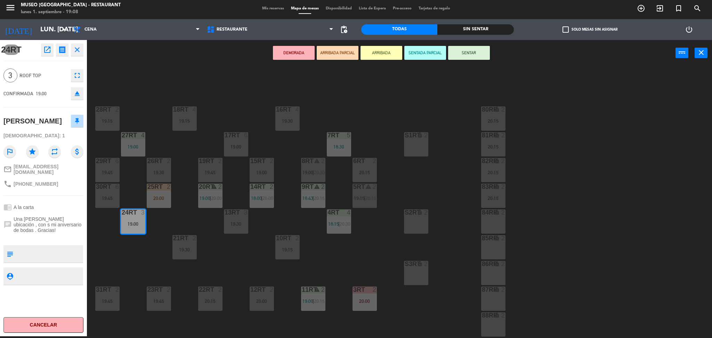
click at [337, 49] on button "ARRIBADA PARCIAL" at bounding box center [338, 53] width 42 height 14
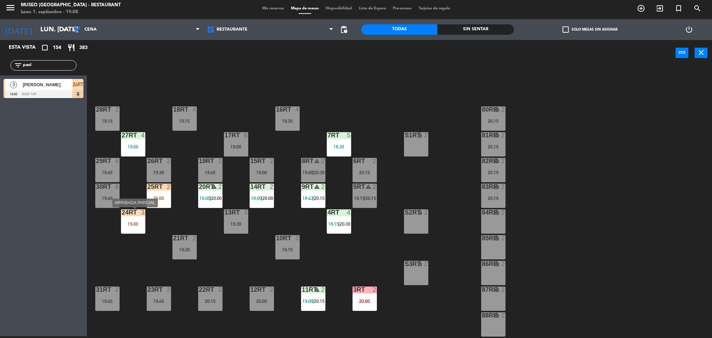
click at [140, 214] on div "3" at bounding box center [144, 212] width 11 height 6
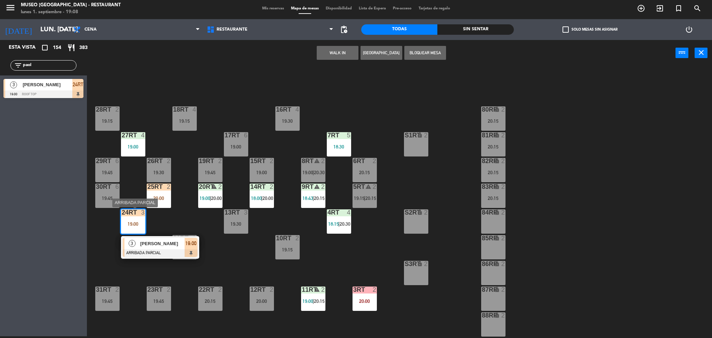
click at [164, 240] on span "[PERSON_NAME]" at bounding box center [162, 243] width 44 height 7
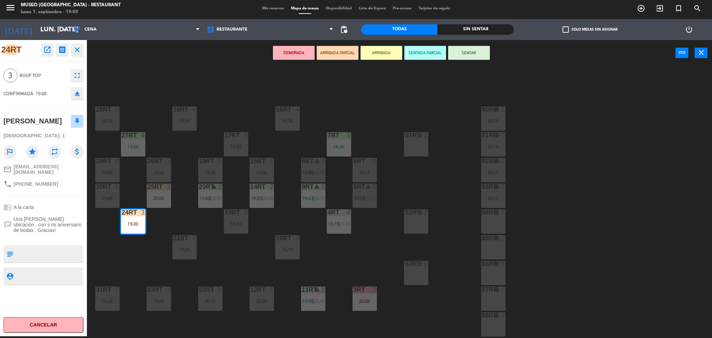
click at [207, 98] on div "18RT 4 19:15 16RT 4 19:30 28RT 2 19:15 80RR lock 2 20:15 27RT 4 19:00 7RT 5 18:…" at bounding box center [403, 203] width 618 height 270
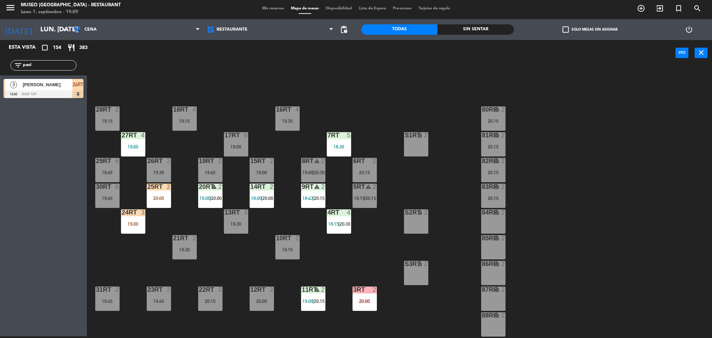
click at [44, 62] on input "paol" at bounding box center [49, 66] width 54 height 8
click at [175, 89] on div "18RT 4 19:15 16RT 4 19:30 28RT 2 19:15 80RR lock 2 20:15 27RT 4 19:00 7RT 5 18:…" at bounding box center [403, 203] width 618 height 270
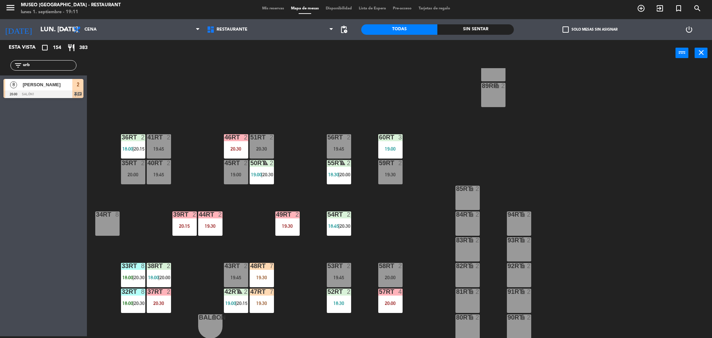
click at [67, 62] on input "urb" at bounding box center [49, 66] width 54 height 8
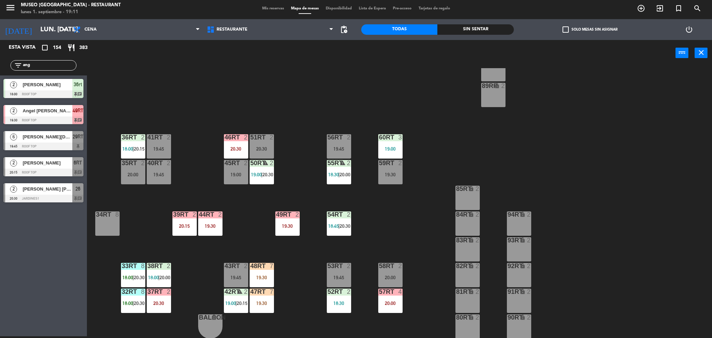
type input "ang"
click at [205, 122] on div "18RT 4 19:15 16RT 4 19:30 28RT 2 19:15 80RR lock 2 20:15 27RT 4 19:00 7RT 5 18:…" at bounding box center [403, 203] width 618 height 270
click at [70, 108] on span "Angel [PERSON_NAME] [PERSON_NAME]" at bounding box center [48, 110] width 50 height 7
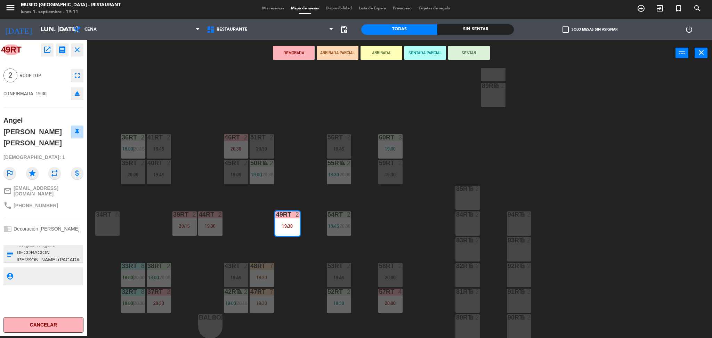
scroll to position [14, 0]
click at [72, 205] on div "49RT open_in_new receipt 7:30 PM lun., [DATE] 2 personas thankyou [PERSON_NAME]…" at bounding box center [43, 188] width 87 height 296
click at [348, 51] on button "ARRIBADA PARCIAL" at bounding box center [338, 53] width 42 height 14
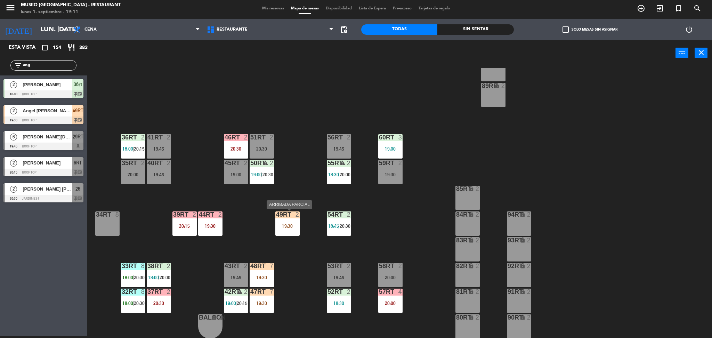
click at [293, 216] on div "2" at bounding box center [298, 214] width 11 height 6
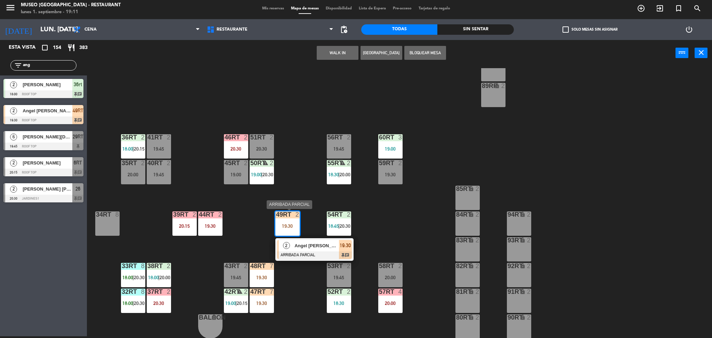
click at [313, 244] on span "Angel [PERSON_NAME] [PERSON_NAME]" at bounding box center [316, 245] width 44 height 7
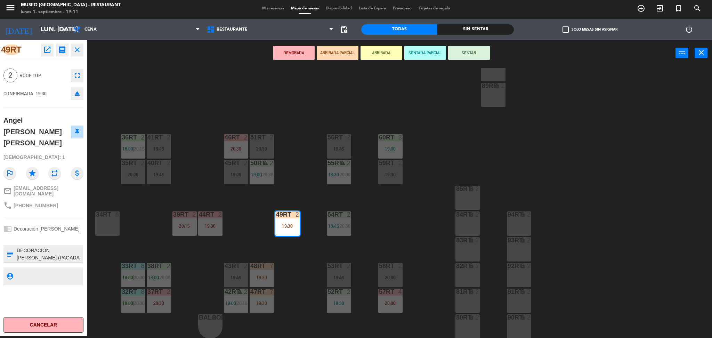
scroll to position [0, 0]
click at [18, 246] on textarea at bounding box center [49, 253] width 66 height 15
type textarea "aniversario Distrito de procedencia: SMP Alergias: Ninguna DECORACIÓN [PERSON_N…"
click at [76, 222] on div "chrome_reader_mode Decoración [PERSON_NAME]" at bounding box center [43, 228] width 80 height 13
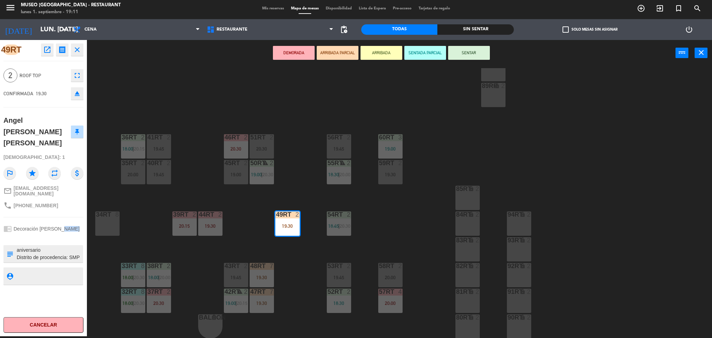
click at [76, 222] on div "chrome_reader_mode Decoración [PERSON_NAME]" at bounding box center [43, 228] width 80 height 13
click at [77, 222] on div "chrome_reader_mode Decoración [PERSON_NAME]" at bounding box center [43, 228] width 80 height 13
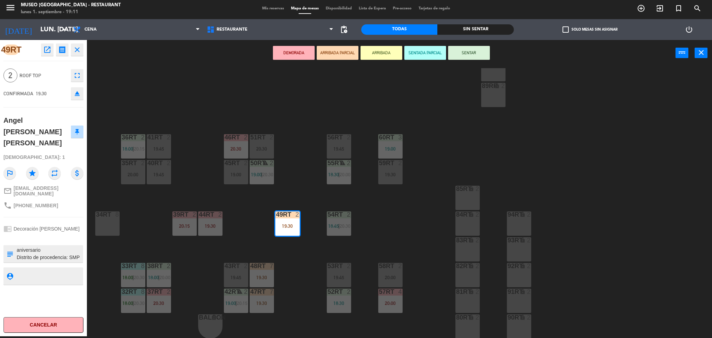
click at [68, 205] on div "49RT open_in_new receipt 7:30 PM lun., [DATE] 2 personas thankyou [PERSON_NAME]…" at bounding box center [43, 188] width 87 height 296
click at [207, 199] on div "18RT 4 19:15 16RT 4 19:30 28RT 2 19:15 80RR lock 2 20:15 27RT 4 19:00 7RT 5 18:…" at bounding box center [403, 203] width 618 height 270
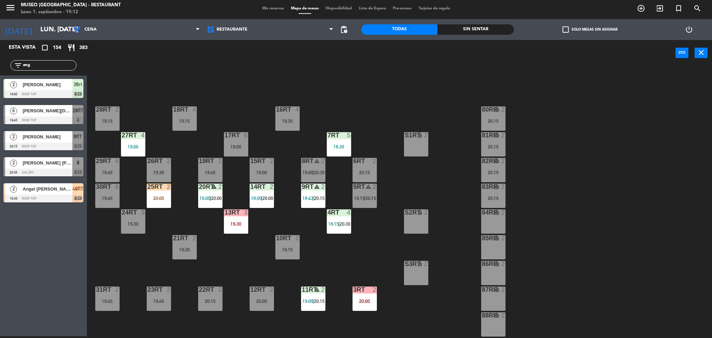
click at [60, 64] on input "ang" at bounding box center [49, 66] width 54 height 8
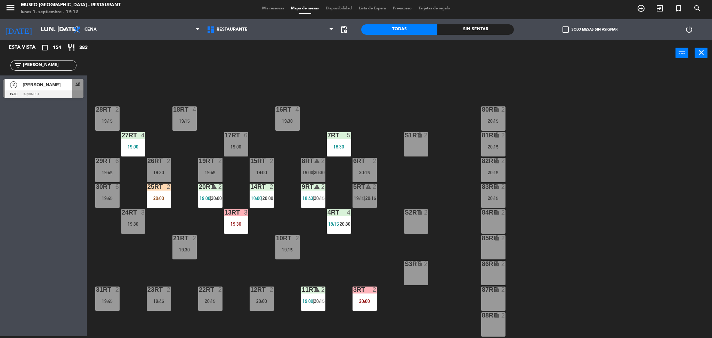
type input "[PERSON_NAME]"
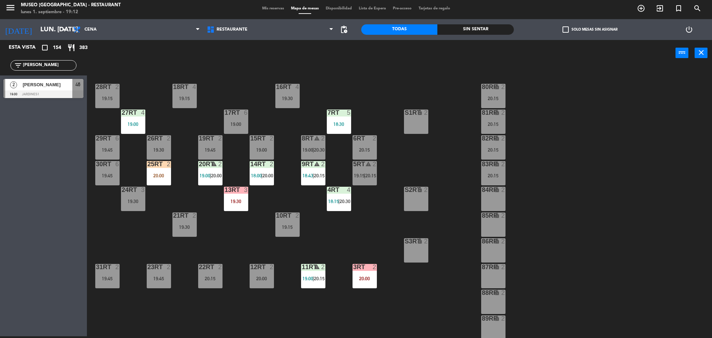
scroll to position [76, 0]
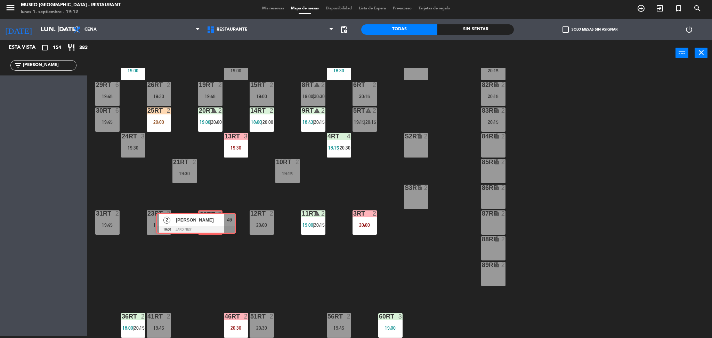
drag, startPoint x: 64, startPoint y: 93, endPoint x: 216, endPoint y: 227, distance: 202.6
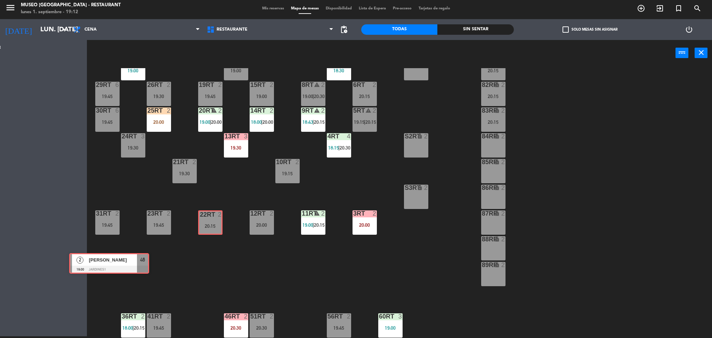
click at [216, 227] on div "Esta vista crop_square 154 restaurant 383 filter_list [PERSON_NAME] 2 [PERSON_N…" at bounding box center [356, 189] width 712 height 298
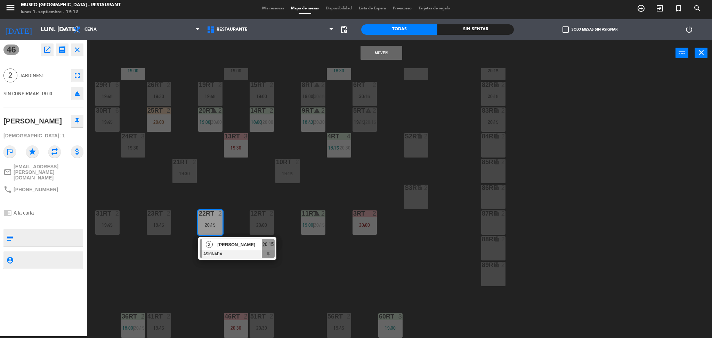
click at [376, 58] on button "Mover" at bounding box center [381, 53] width 42 height 14
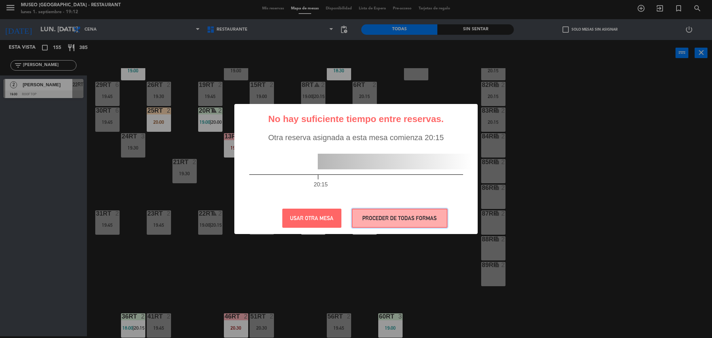
click at [385, 216] on button "PROCEDER DE TODAS FORMAS" at bounding box center [400, 217] width 96 height 19
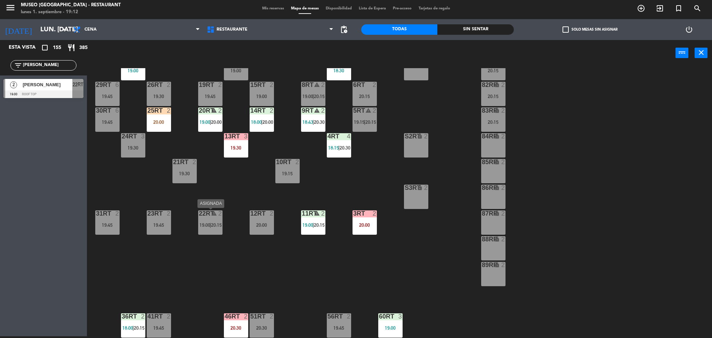
click at [208, 228] on div "22RT warning 2 19:00 | 20:15" at bounding box center [210, 222] width 24 height 24
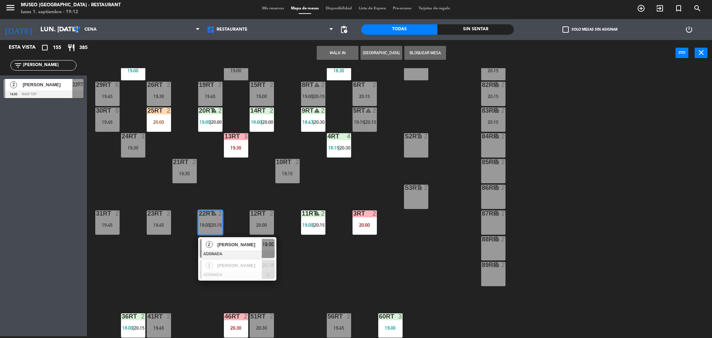
click at [231, 245] on span "[PERSON_NAME]" at bounding box center [239, 244] width 44 height 7
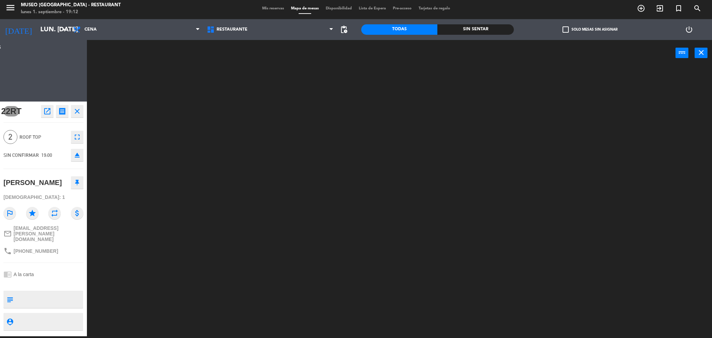
scroll to position [0, 0]
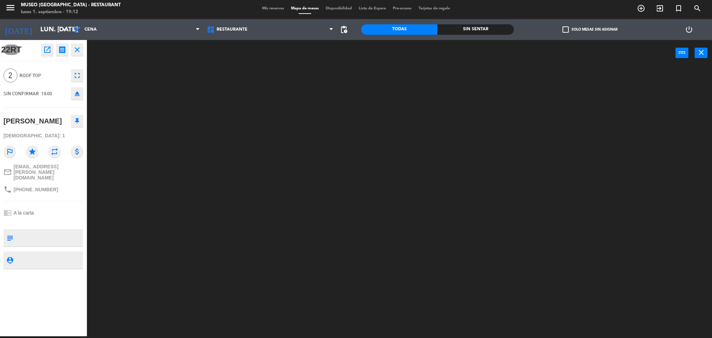
click at [59, 232] on textarea at bounding box center [49, 237] width 66 height 15
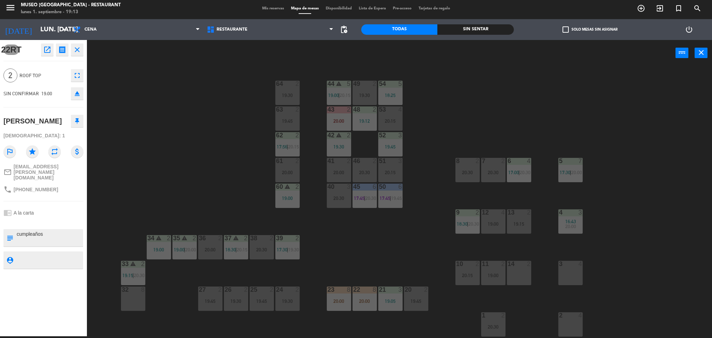
type textarea "cumpleaños"
click at [149, 179] on div "44 warning 5 19:00 | 20:15 49 2 19:30 54 5 18:25 64 2 19:30 48 2 19:12 53 4 20:…" at bounding box center [403, 203] width 618 height 270
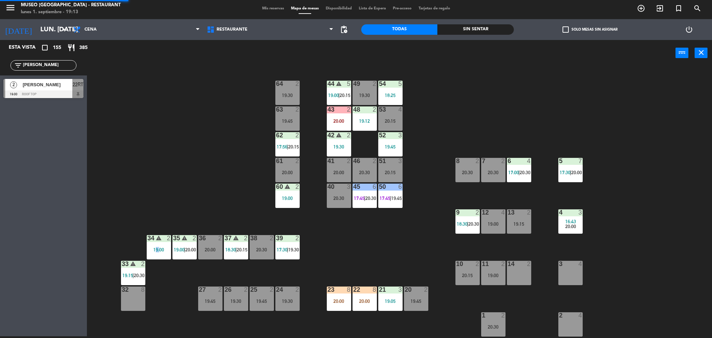
click at [149, 179] on div "44 warning 5 19:00 | 20:15 49 2 19:30 54 5 18:25 64 2 19:30 48 2 19:12 53 4 20:…" at bounding box center [403, 203] width 618 height 270
click at [74, 83] on span "22RT" at bounding box center [78, 84] width 11 height 8
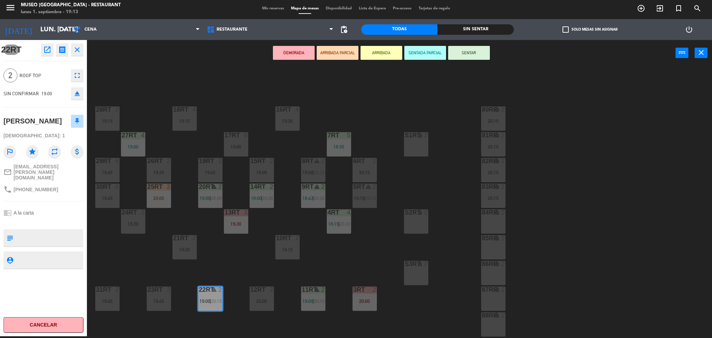
click at [335, 55] on button "ARRIBADA PARCIAL" at bounding box center [338, 53] width 42 height 14
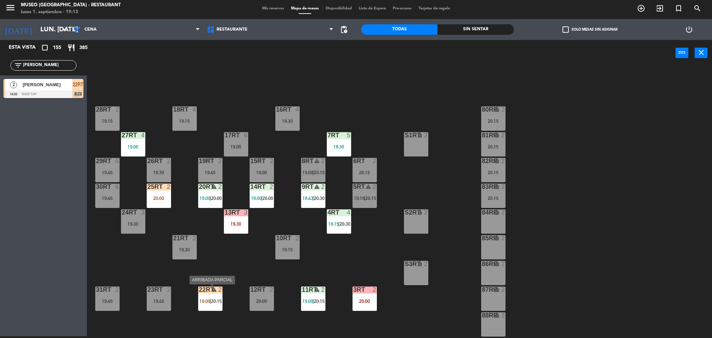
click at [219, 298] on span "20:15" at bounding box center [216, 301] width 11 height 6
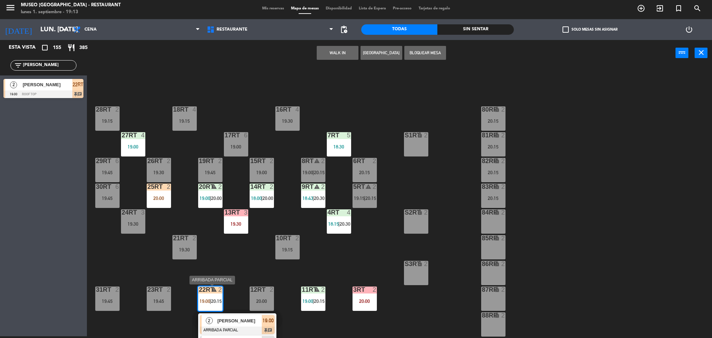
click at [241, 322] on span "[PERSON_NAME]" at bounding box center [239, 320] width 44 height 7
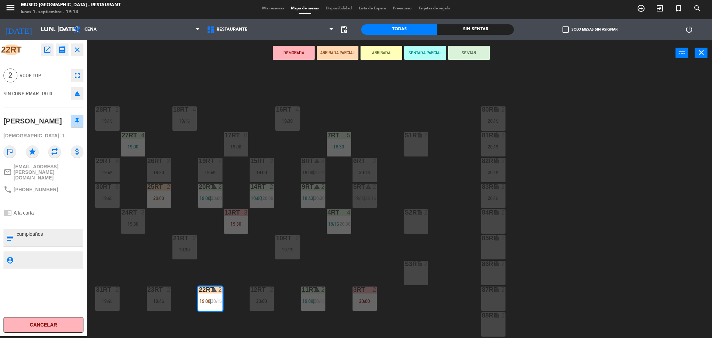
click at [240, 263] on div "18RT 4 19:15 16RT 4 19:30 28RT 2 19:15 80RR lock 2 20:15 27RT 4 19:00 7RT 5 18:…" at bounding box center [403, 203] width 618 height 270
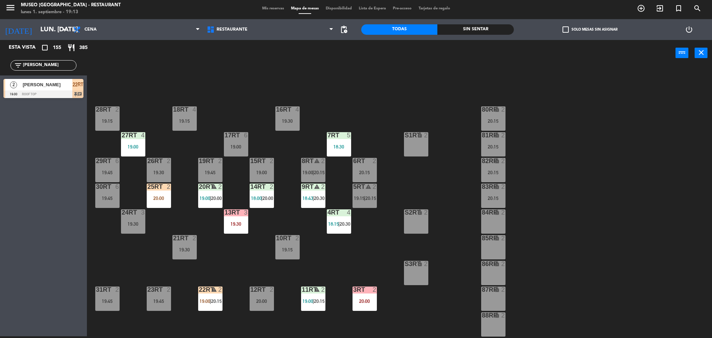
click at [53, 69] on div "filter_list [PERSON_NAME]" at bounding box center [43, 65] width 66 height 10
click at [49, 63] on input "[PERSON_NAME]" at bounding box center [49, 66] width 54 height 8
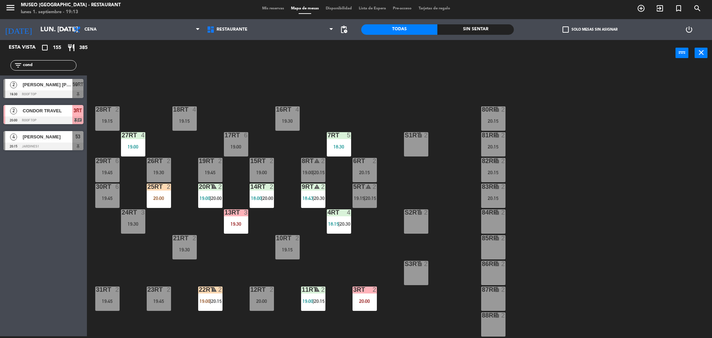
type input "cond"
click at [165, 89] on div "18RT 4 19:15 16RT 4 19:30 28RT 2 19:15 80RR lock 2 20:15 27RT 4 19:00 7RT 5 18:…" at bounding box center [403, 203] width 618 height 270
click at [46, 108] on span "CONDOR TRAVEL" at bounding box center [48, 110] width 50 height 7
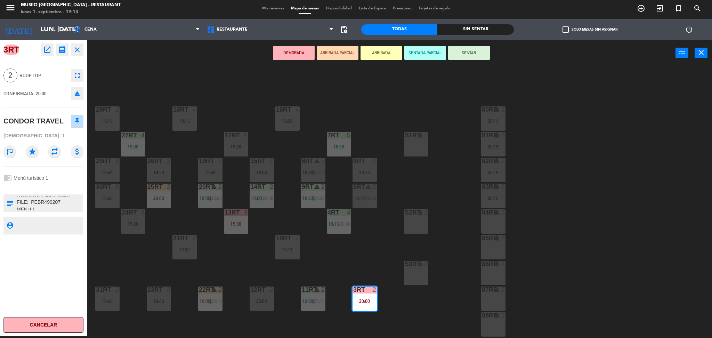
scroll to position [33, 0]
click at [349, 56] on button "ARRIBADA PARCIAL" at bounding box center [338, 53] width 42 height 14
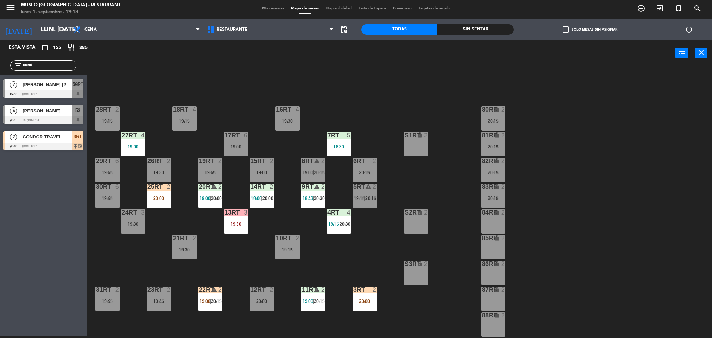
click at [59, 65] on input "cond" at bounding box center [49, 66] width 54 height 8
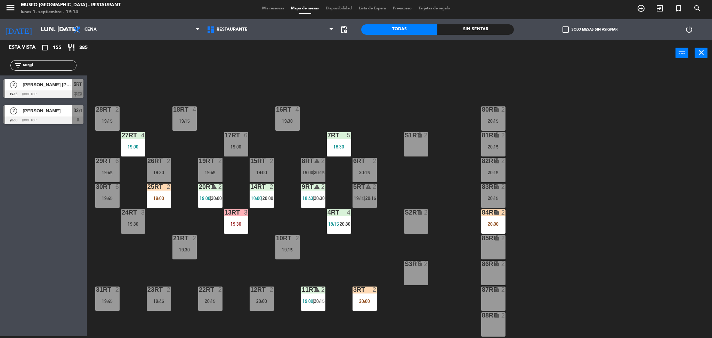
type input "sergi"
click at [71, 92] on div at bounding box center [43, 94] width 80 height 8
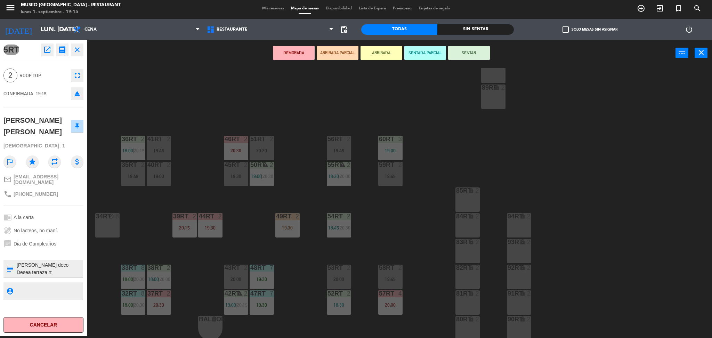
scroll to position [253, 0]
click at [162, 178] on div "19:00" at bounding box center [159, 176] width 24 height 5
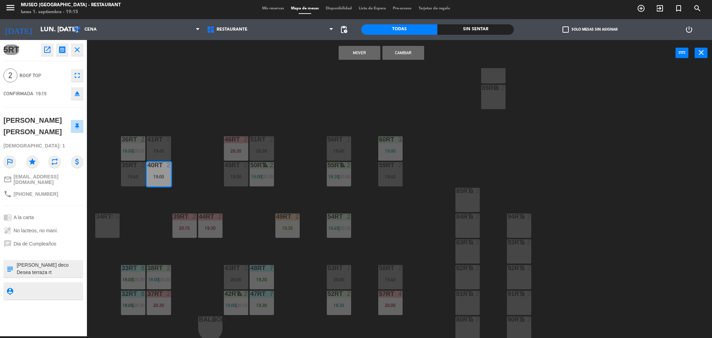
click at [414, 55] on button "Cambiar" at bounding box center [403, 53] width 42 height 14
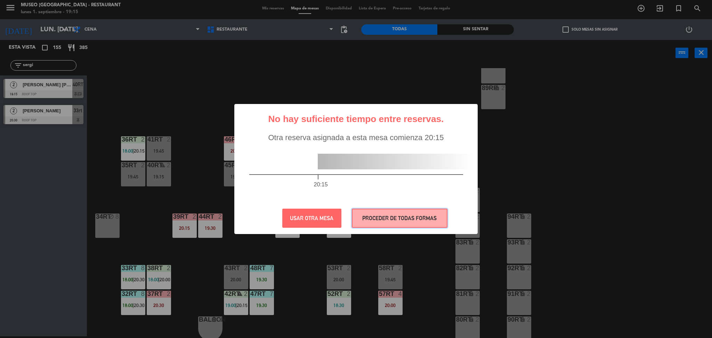
click at [435, 220] on button "PROCEDER DE TODAS FORMAS" at bounding box center [400, 217] width 96 height 19
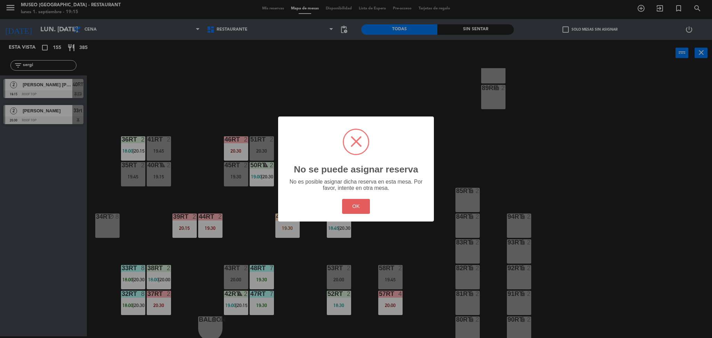
click at [359, 201] on button "OK" at bounding box center [356, 206] width 28 height 15
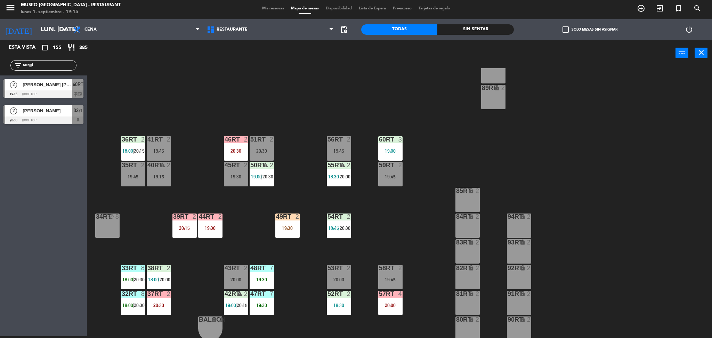
click at [71, 84] on span "[PERSON_NAME] [PERSON_NAME]" at bounding box center [48, 84] width 50 height 7
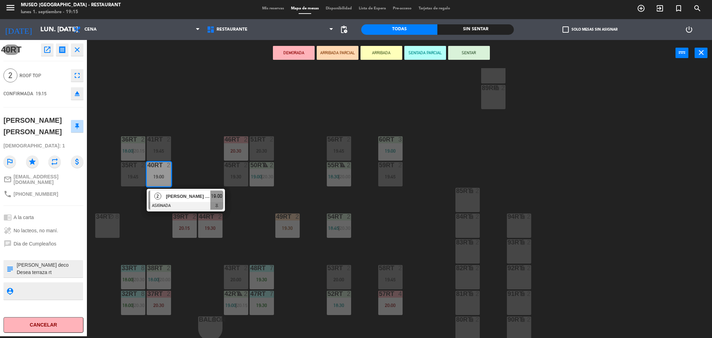
click at [237, 116] on div "18RT 4 19:15 16RT 4 19:30 28RT 2 19:15 80RR lock 2 20:15 27RT 4 19:00 7RT 5 18:…" at bounding box center [403, 203] width 618 height 270
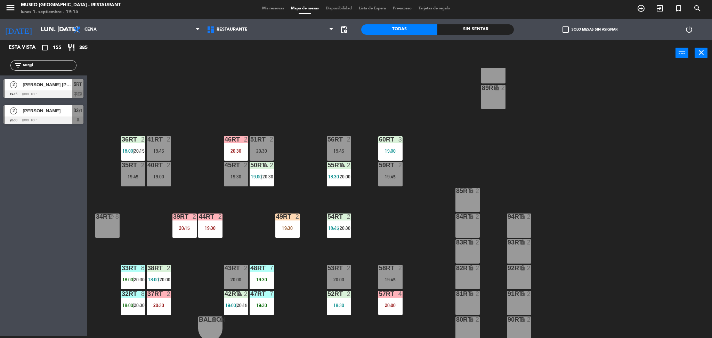
click at [310, 97] on div "18RT 4 19:15 16RT 4 19:30 28RT 2 19:15 80RR lock 2 20:15 27RT 4 19:00 7RT 5 18:…" at bounding box center [403, 203] width 618 height 270
click at [158, 170] on div "40RT 2 19:00" at bounding box center [159, 174] width 24 height 24
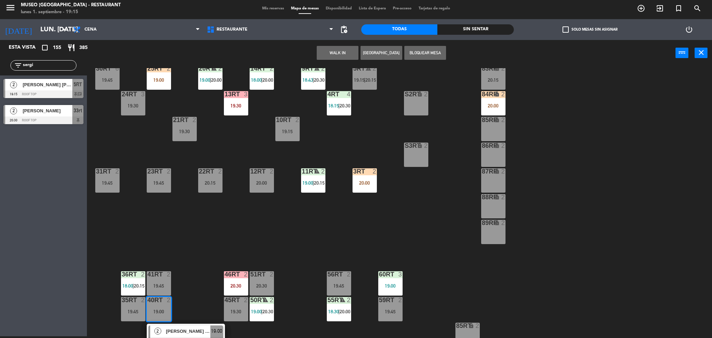
scroll to position [118, 0]
click at [201, 326] on div "[PERSON_NAME] [PERSON_NAME]" at bounding box center [187, 331] width 45 height 11
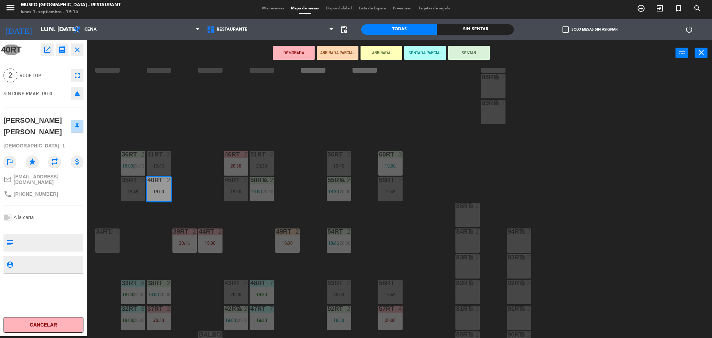
scroll to position [0, 0]
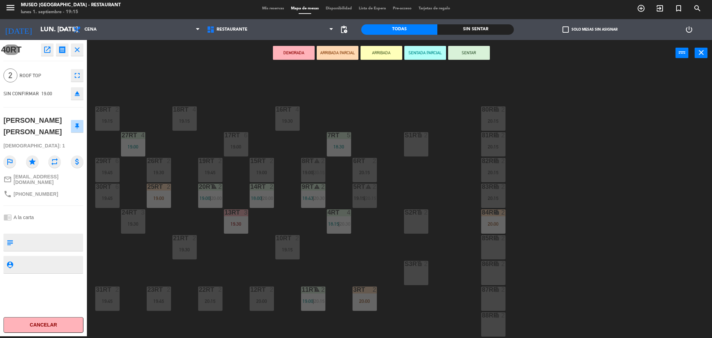
click at [367, 193] on div "5RT warning 2 19:15 | 20:15" at bounding box center [364, 195] width 24 height 24
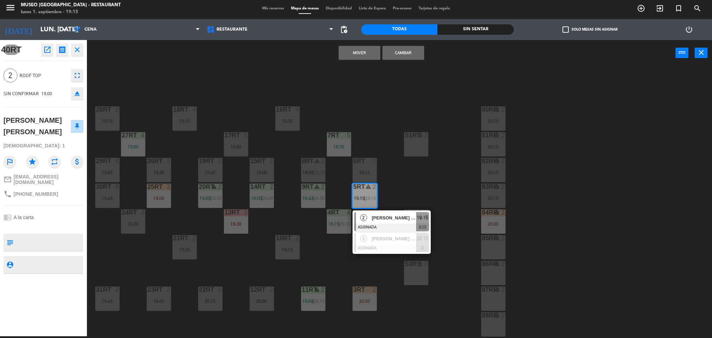
click at [404, 54] on button "Cambiar" at bounding box center [403, 53] width 42 height 14
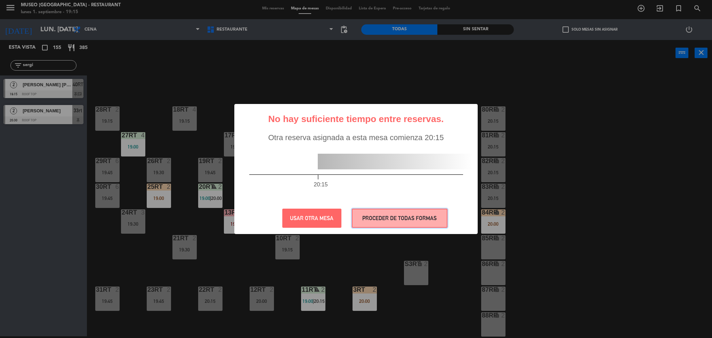
click at [406, 219] on button "PROCEDER DE TODAS FORMAS" at bounding box center [400, 217] width 96 height 19
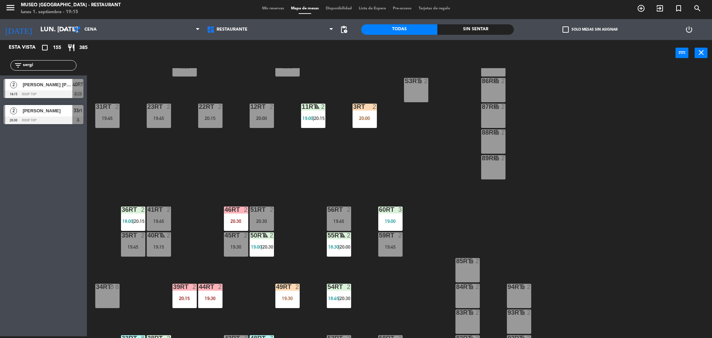
scroll to position [187, 0]
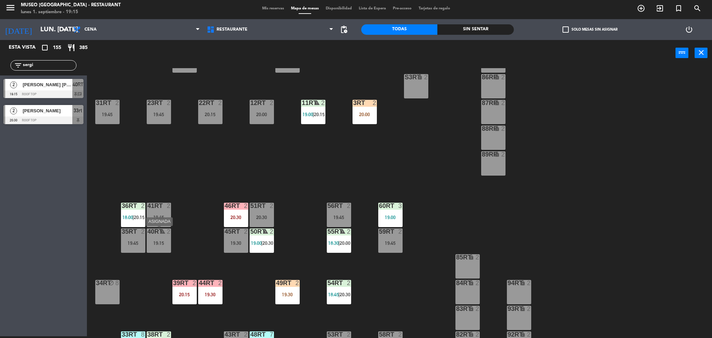
click at [165, 236] on div "40RT warning 2 19:15" at bounding box center [159, 240] width 24 height 24
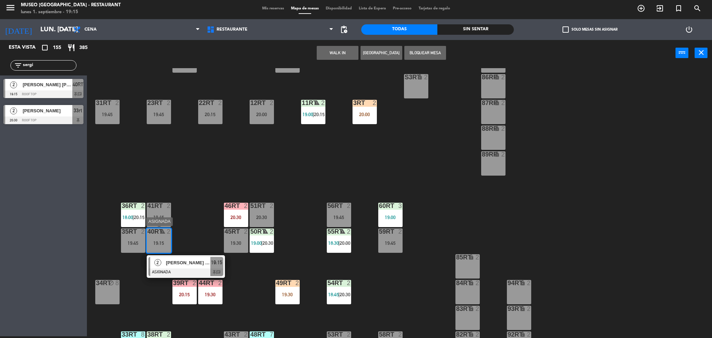
click at [186, 266] on span "[PERSON_NAME] [PERSON_NAME]" at bounding box center [188, 262] width 44 height 7
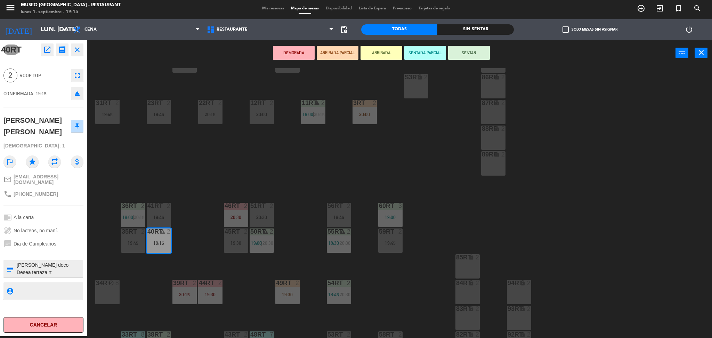
click at [15, 263] on div "subject" at bounding box center [9, 268] width 13 height 17
click at [63, 244] on div "chat Dia de Cumpleaños" at bounding box center [43, 243] width 80 height 13
click at [341, 53] on button "ARRIBADA PARCIAL" at bounding box center [338, 53] width 42 height 14
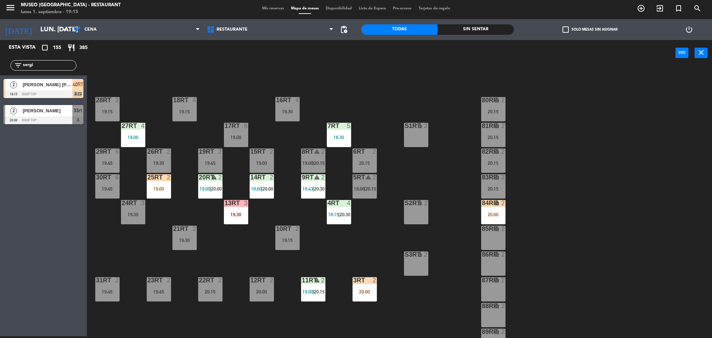
scroll to position [0, 0]
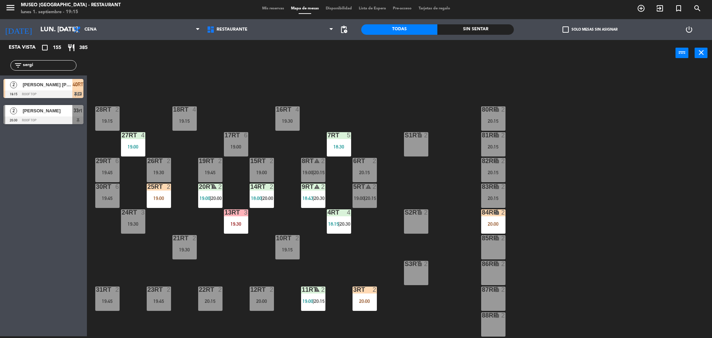
click at [59, 66] on input "sergi" at bounding box center [49, 66] width 54 height 8
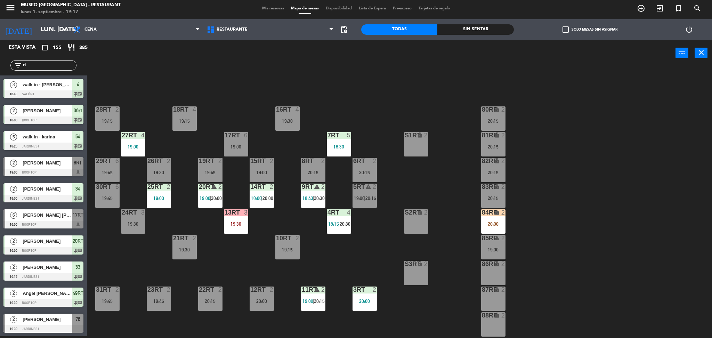
type input "rit"
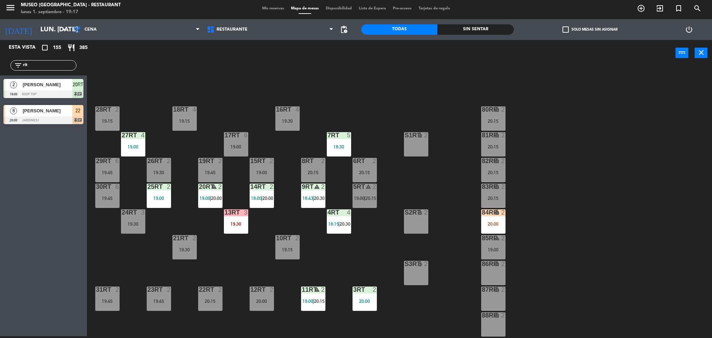
click at [62, 64] on input "rit" at bounding box center [49, 66] width 54 height 8
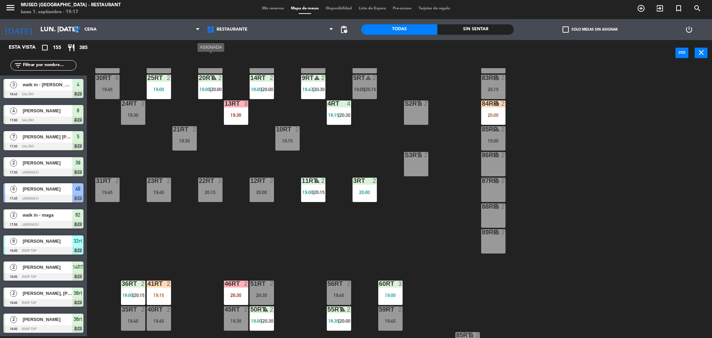
scroll to position [112, 0]
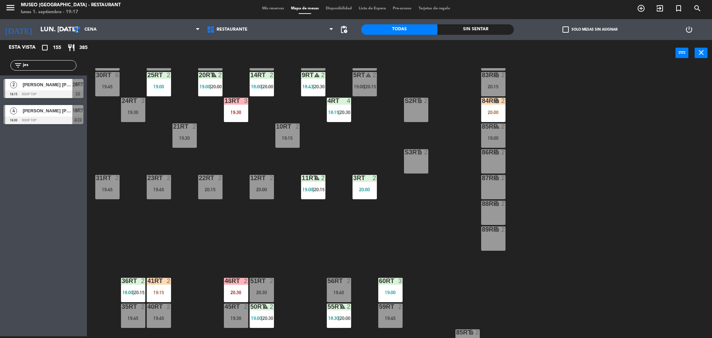
type input "jes"
click at [64, 93] on div at bounding box center [43, 94] width 80 height 8
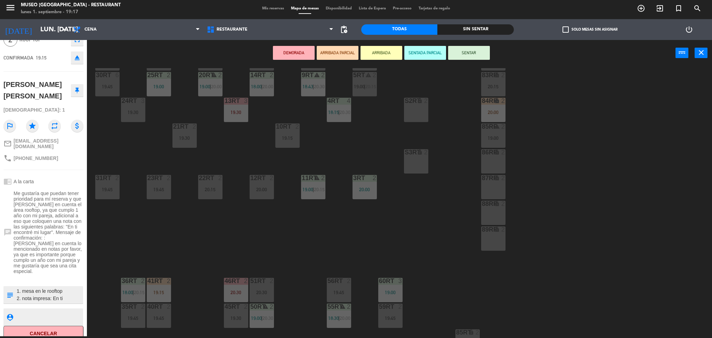
scroll to position [7, 0]
click at [335, 50] on button "ARRIBADA PARCIAL" at bounding box center [338, 53] width 42 height 14
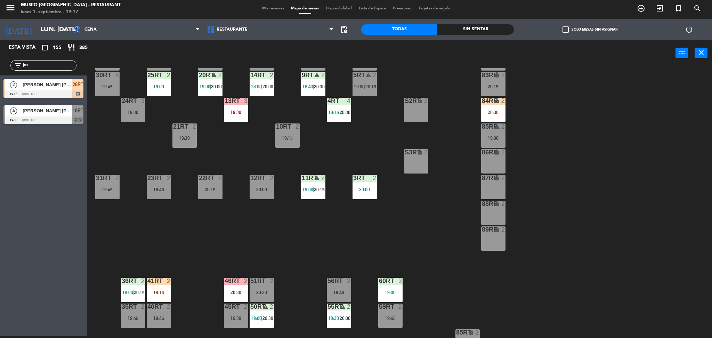
scroll to position [0, 0]
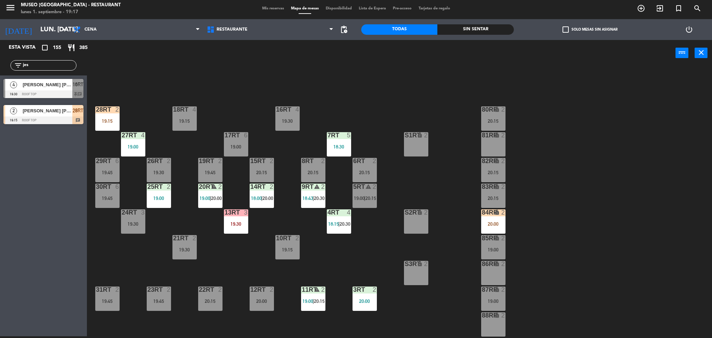
click at [37, 63] on input "jes" at bounding box center [49, 66] width 54 height 8
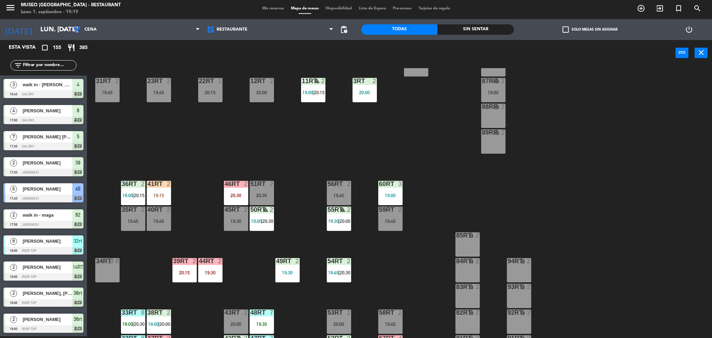
scroll to position [209, 0]
click at [336, 191] on div "56RT 2 19:45" at bounding box center [339, 192] width 24 height 24
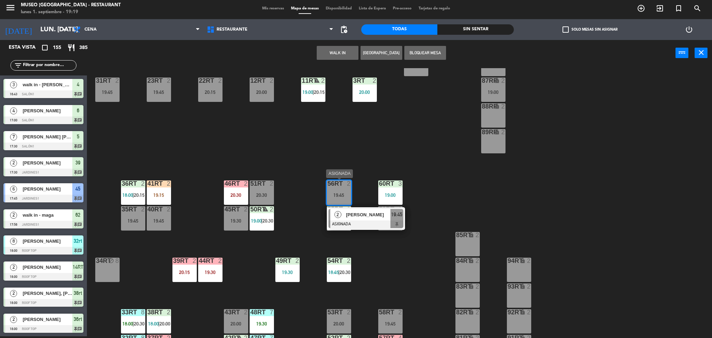
click at [365, 212] on span "[PERSON_NAME]" at bounding box center [368, 214] width 44 height 7
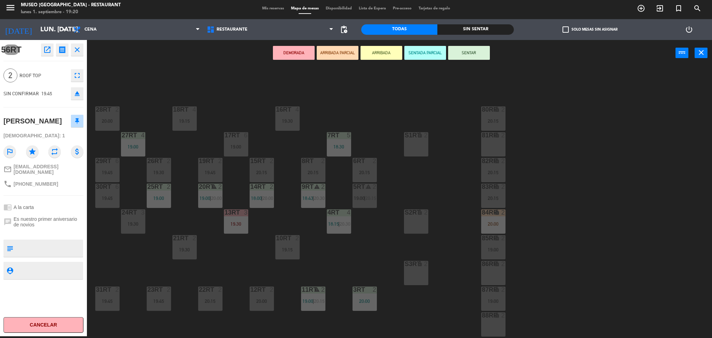
scroll to position [255, 0]
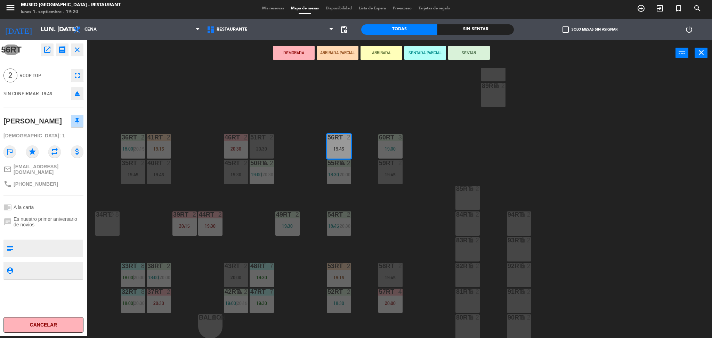
click at [330, 51] on button "ARRIBADA PARCIAL" at bounding box center [338, 53] width 42 height 14
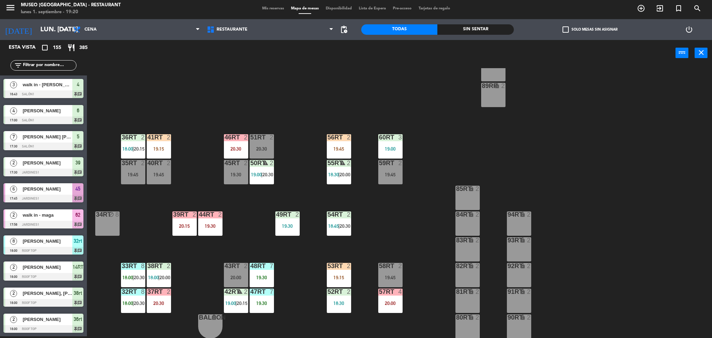
scroll to position [2, 0]
click at [335, 150] on div "19:45" at bounding box center [339, 148] width 24 height 5
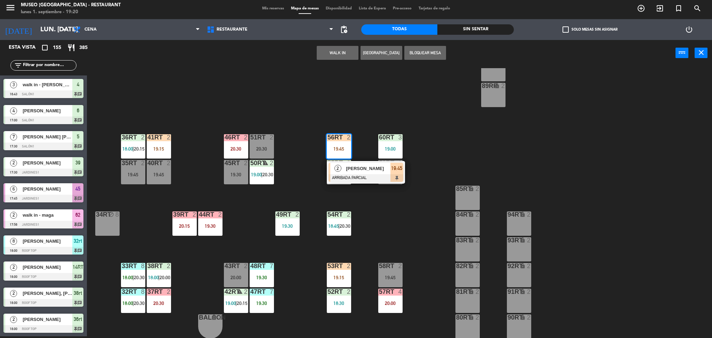
click at [358, 172] on div "[PERSON_NAME]" at bounding box center [367, 168] width 45 height 11
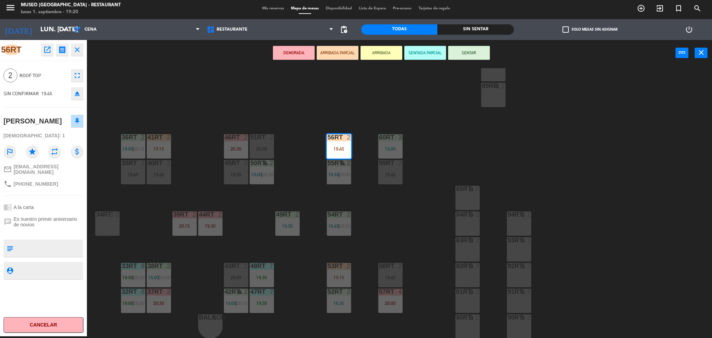
click at [427, 175] on div "18RT 4 19:15 16RT 4 19:30 28RT 2 20:00 80RR lock 2 20:15 27RT 4 19:00 7RT 5 18:…" at bounding box center [403, 203] width 618 height 270
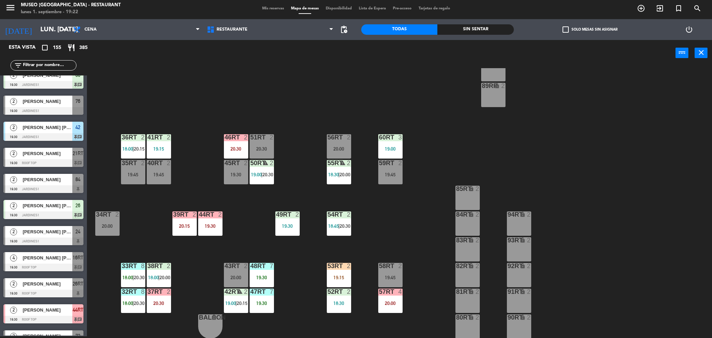
scroll to position [0, 0]
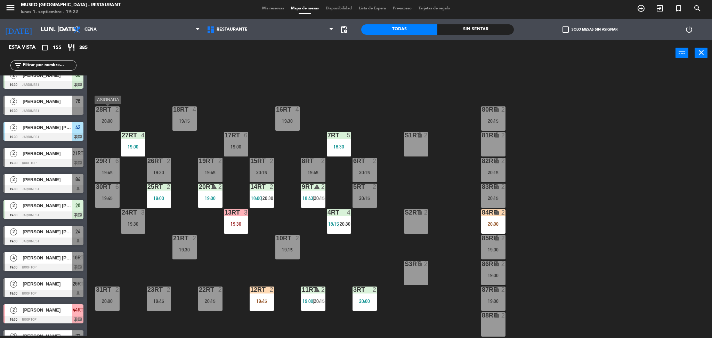
click at [113, 123] on div "20:00" at bounding box center [107, 120] width 24 height 5
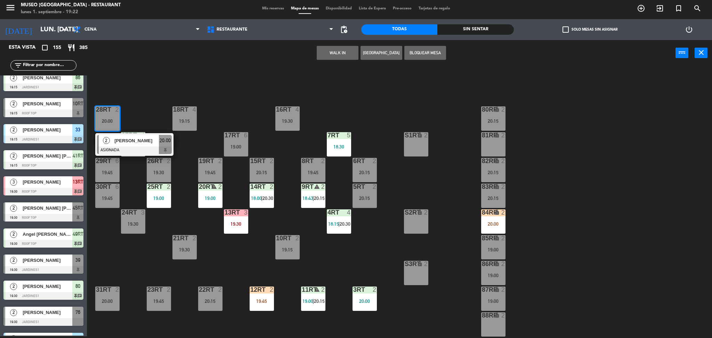
scroll to position [1113, 0]
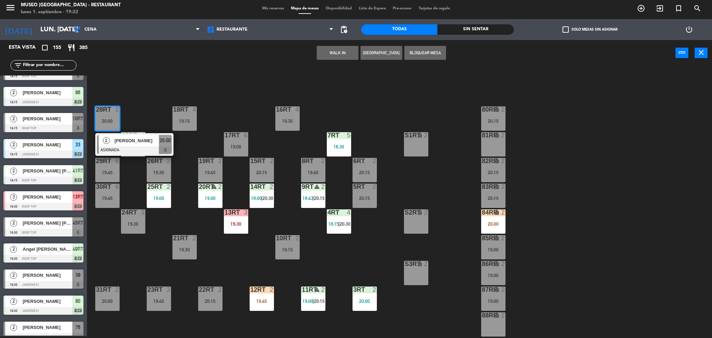
click at [62, 63] on input "text" at bounding box center [49, 66] width 54 height 8
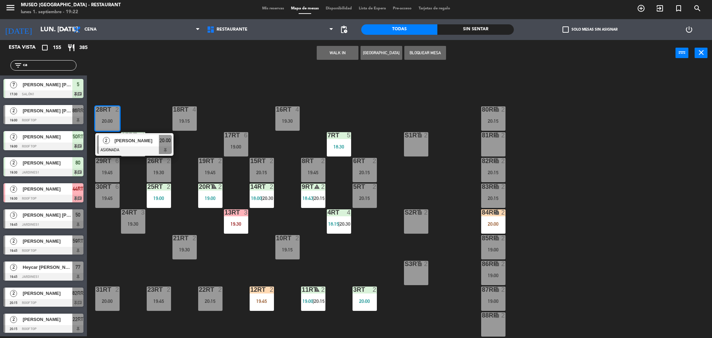
type input "c"
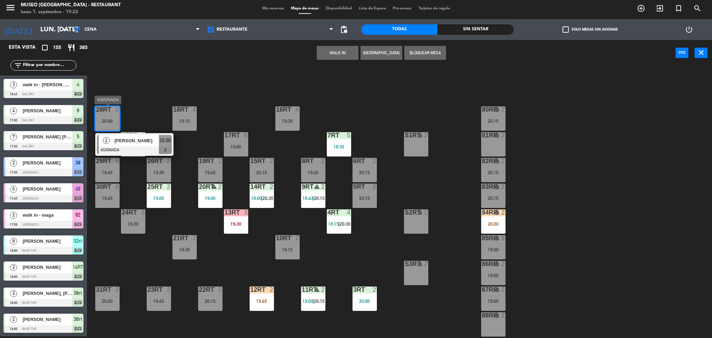
click at [137, 147] on div at bounding box center [134, 150] width 75 height 8
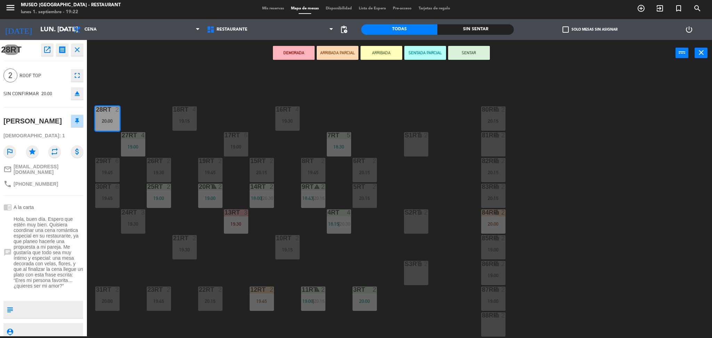
click at [371, 214] on div "18RT 4 19:15 16RT 4 19:30 28RT 2 20:00 80RR lock 2 20:15 27RT 4 19:00 7RT 5 18:…" at bounding box center [403, 203] width 618 height 270
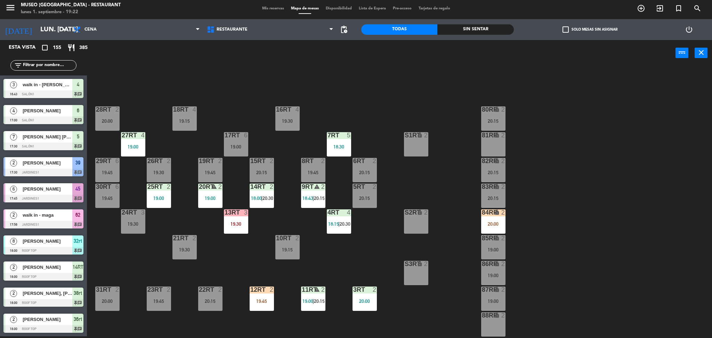
scroll to position [2, 0]
click at [269, 172] on div "20:15" at bounding box center [261, 172] width 24 height 5
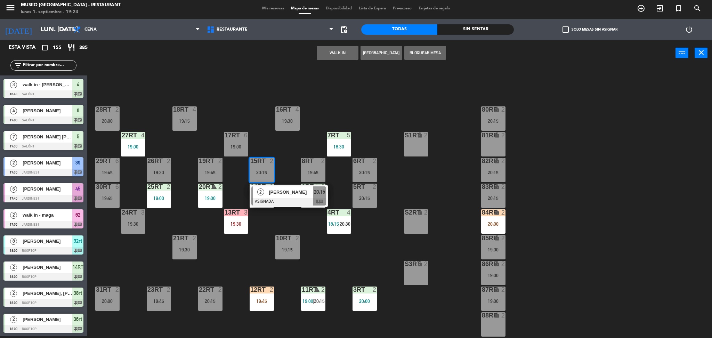
click at [321, 50] on button "WALK IN" at bounding box center [338, 53] width 42 height 14
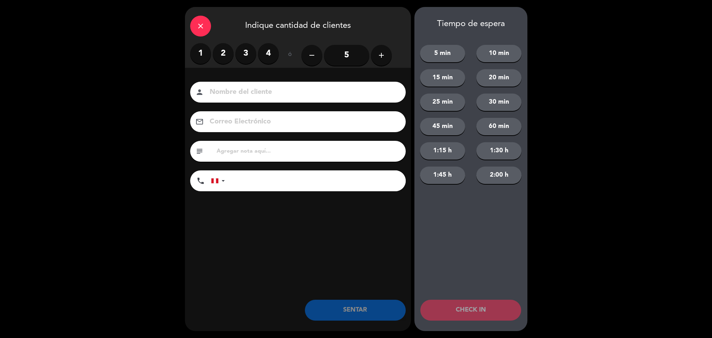
click at [223, 50] on label "2" at bounding box center [223, 53] width 21 height 21
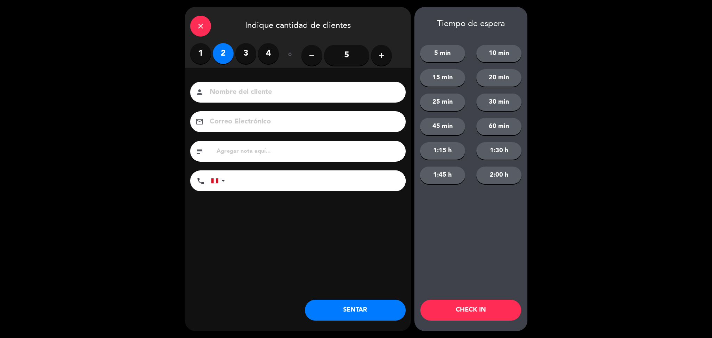
click at [248, 89] on input at bounding box center [303, 92] width 188 height 12
click at [210, 92] on input "[DEMOGRAPHIC_DATA]" at bounding box center [303, 92] width 188 height 12
type input "walk in - juismary"
click at [292, 182] on input "tel" at bounding box center [319, 180] width 174 height 21
type input "964273784"
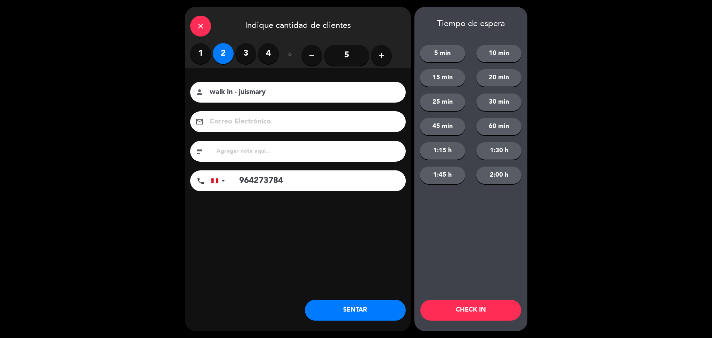
click at [275, 153] on input "text" at bounding box center [308, 151] width 185 height 10
type input "cumpleaños"
click at [365, 312] on button "SENTAR" at bounding box center [355, 310] width 101 height 21
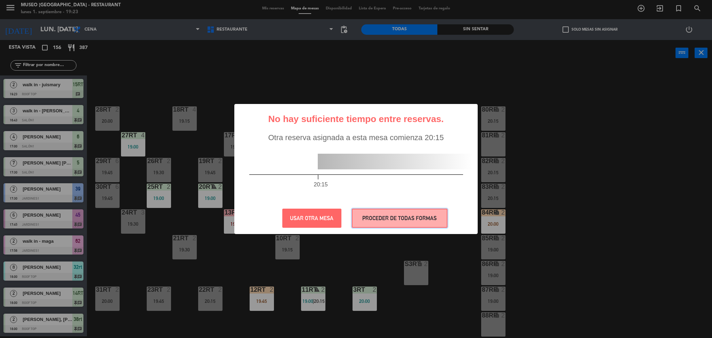
click at [389, 211] on button "PROCEDER DE TODAS FORMAS" at bounding box center [400, 217] width 96 height 19
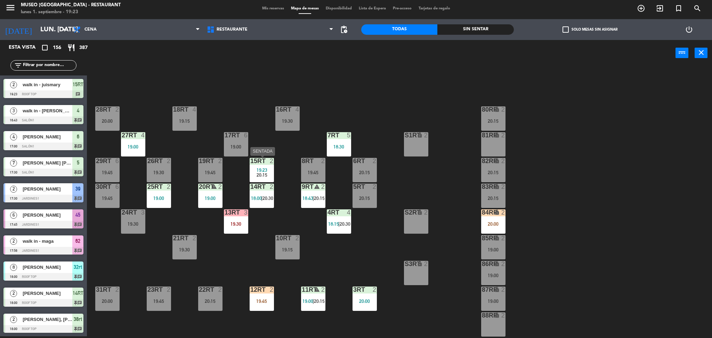
click at [267, 167] on div "19:23" at bounding box center [261, 169] width 24 height 5
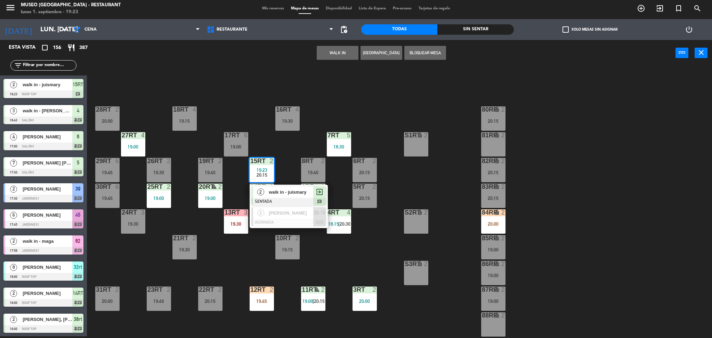
click at [287, 150] on div "18RT 4 19:15 16RT 4 19:30 28RT 2 20:00 80RR lock 2 20:15 27RT 4 19:00 7RT 5 18:…" at bounding box center [403, 203] width 618 height 270
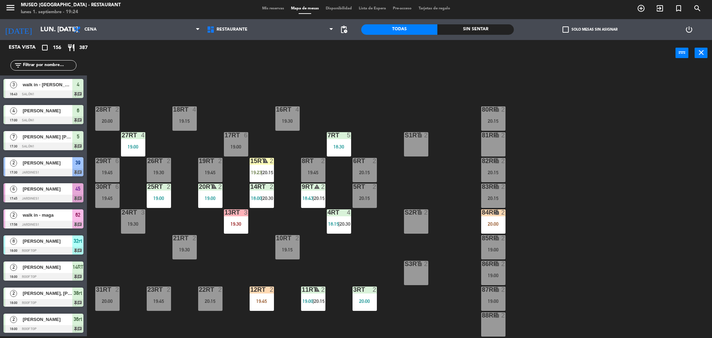
scroll to position [211, 0]
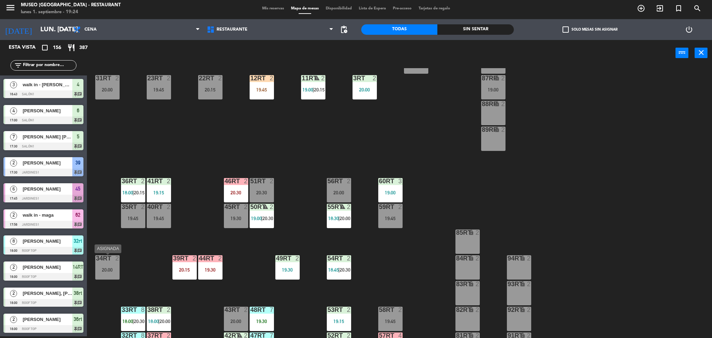
click at [99, 266] on div "34rt 2 20:00" at bounding box center [107, 267] width 24 height 24
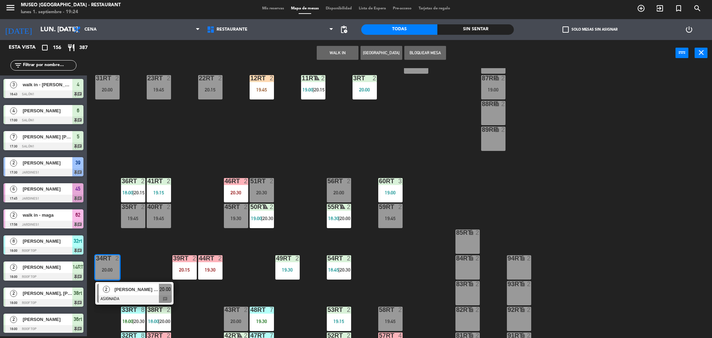
click at [202, 228] on div "18RT 4 19:15 16RT 4 19:30 28RT 2 20:00 80RR lock 2 20:15 27RT 4 19:00 7RT 5 18:…" at bounding box center [403, 203] width 618 height 270
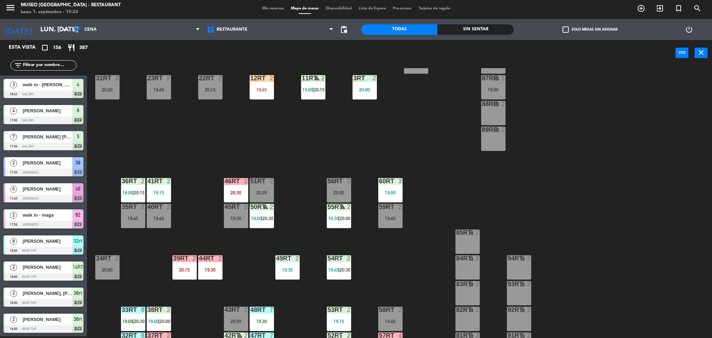
click at [508, 197] on div "18RT 4 19:15 16RT 4 19:30 28RT 2 20:00 80RR lock 2 20:15 27RT 4 19:00 7RT 5 18:…" at bounding box center [403, 203] width 618 height 270
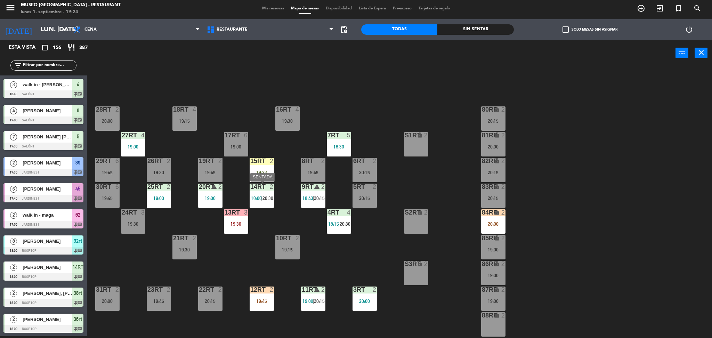
click at [270, 199] on span "20:30" at bounding box center [267, 198] width 11 height 6
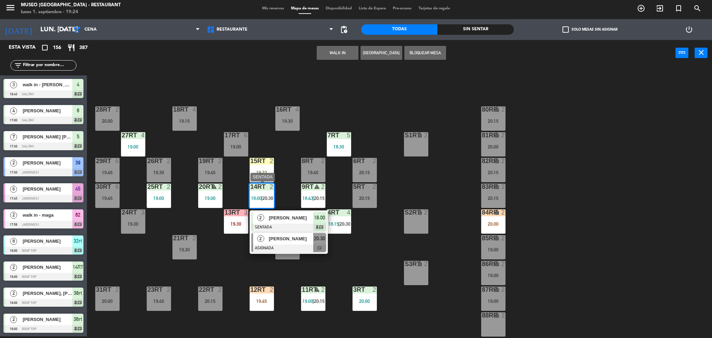
click at [296, 239] on span "[PERSON_NAME]" at bounding box center [291, 238] width 44 height 7
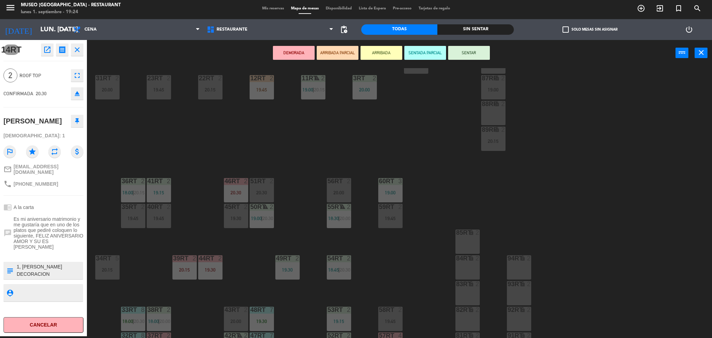
scroll to position [212, 0]
click at [262, 196] on div "51RT 2 20:30" at bounding box center [261, 190] width 24 height 24
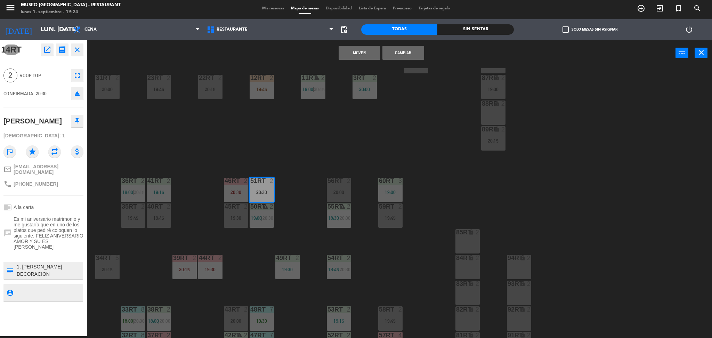
click at [399, 51] on button "Cambiar" at bounding box center [403, 53] width 42 height 14
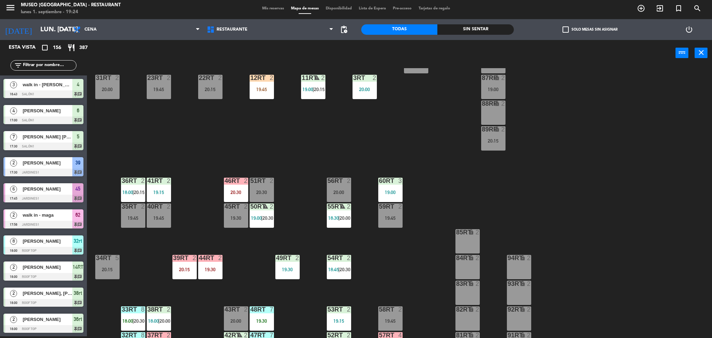
scroll to position [1009, 0]
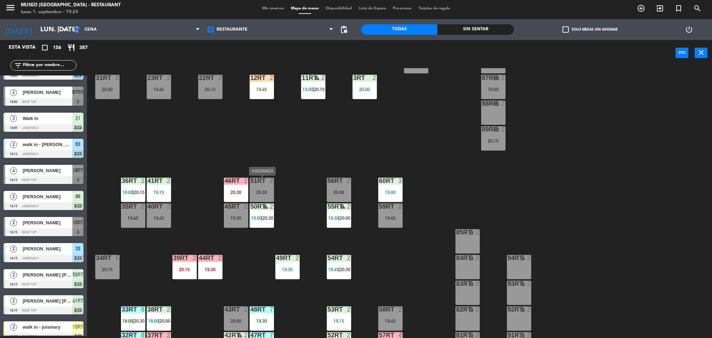
click at [264, 190] on div "20:30" at bounding box center [261, 192] width 24 height 5
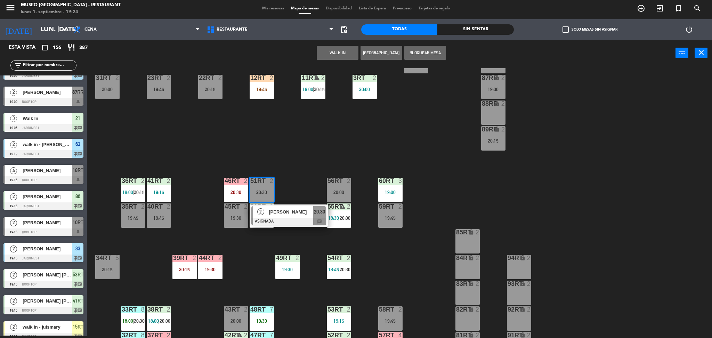
click at [285, 220] on div at bounding box center [288, 222] width 75 height 8
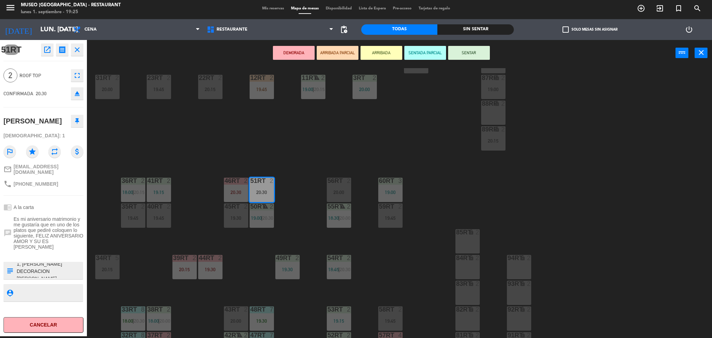
scroll to position [0, 0]
click at [68, 213] on div "chrome_reader_mode A la carta" at bounding box center [43, 207] width 80 height 13
click at [332, 57] on button "ARRIBADA PARCIAL" at bounding box center [338, 53] width 42 height 14
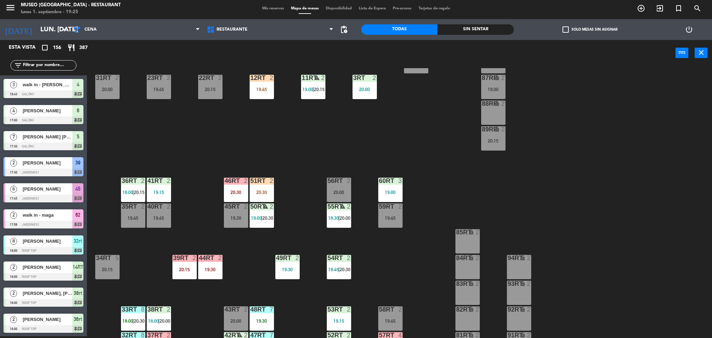
scroll to position [1009, 0]
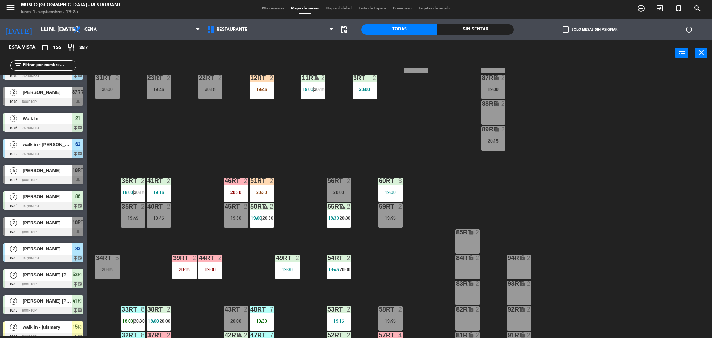
click at [267, 194] on div "20:30" at bounding box center [261, 192] width 24 height 5
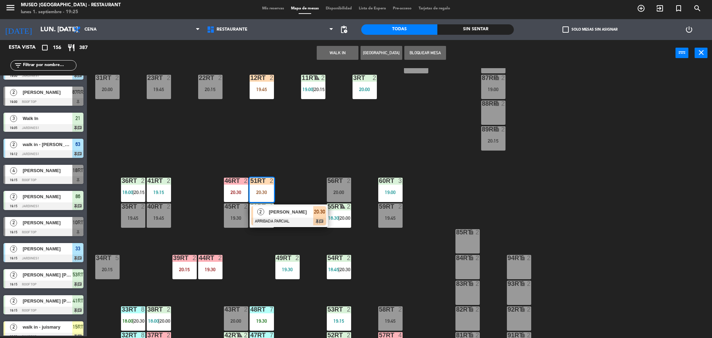
click at [291, 221] on div at bounding box center [288, 222] width 75 height 8
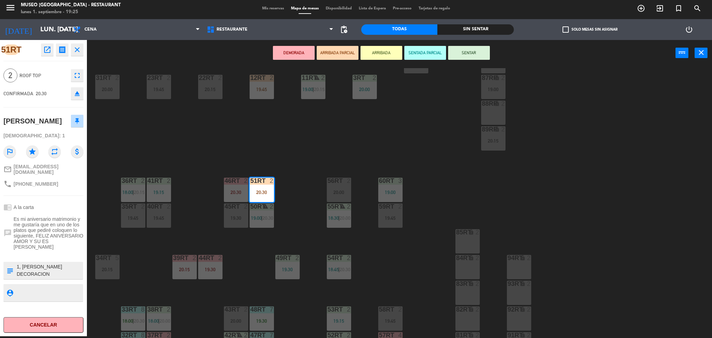
click at [114, 145] on div "18RT 4 19:15 16RT 4 19:30 28RT 2 20:00 80RR lock 2 20:15 27RT 4 19:00 7RT 5 18:…" at bounding box center [403, 203] width 618 height 270
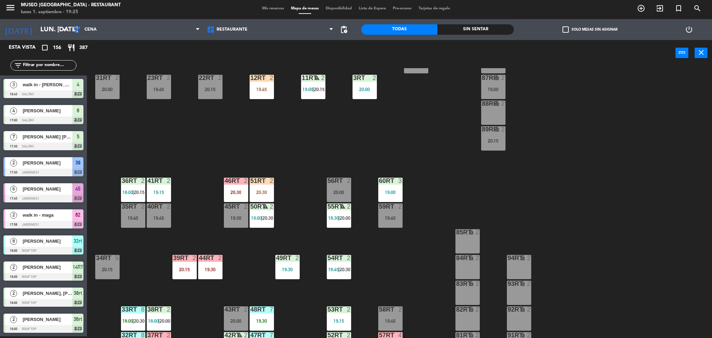
scroll to position [1400, 0]
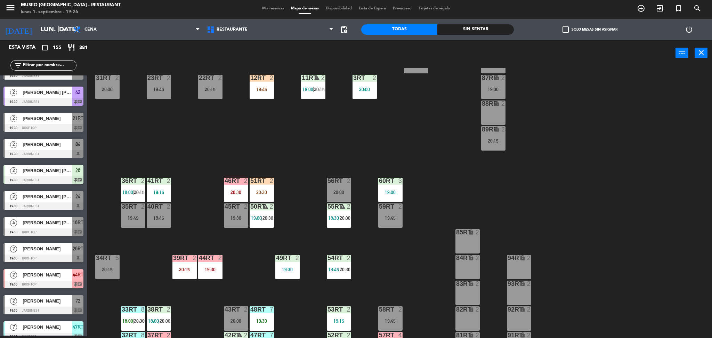
click at [56, 69] on div "filter_list" at bounding box center [43, 65] width 66 height 10
click at [52, 66] on input "text" at bounding box center [49, 66] width 54 height 8
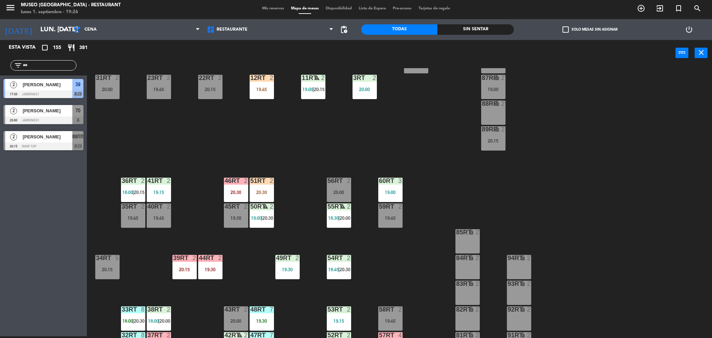
scroll to position [0, 0]
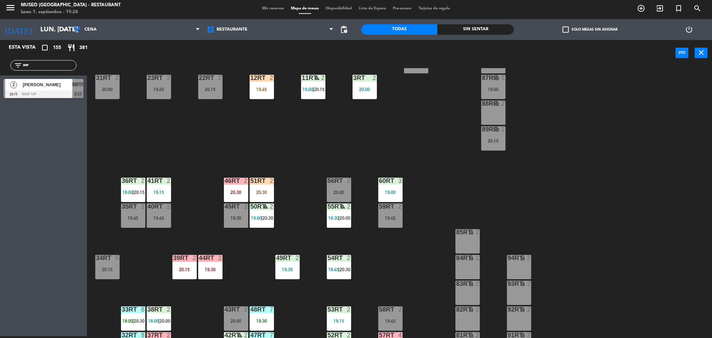
type input "aar"
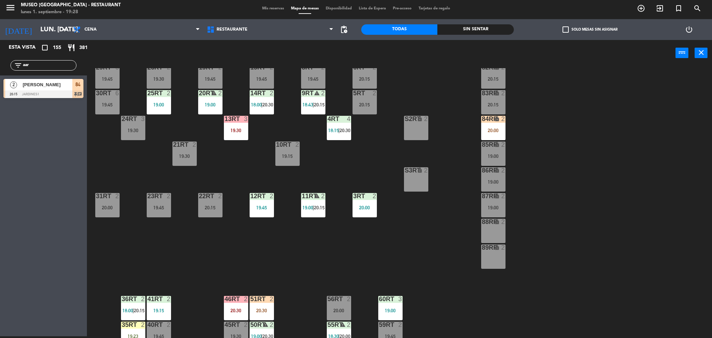
scroll to position [87, 0]
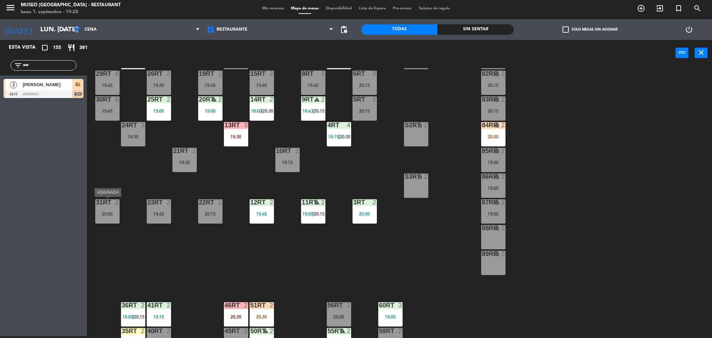
click at [112, 201] on div at bounding box center [106, 202] width 11 height 6
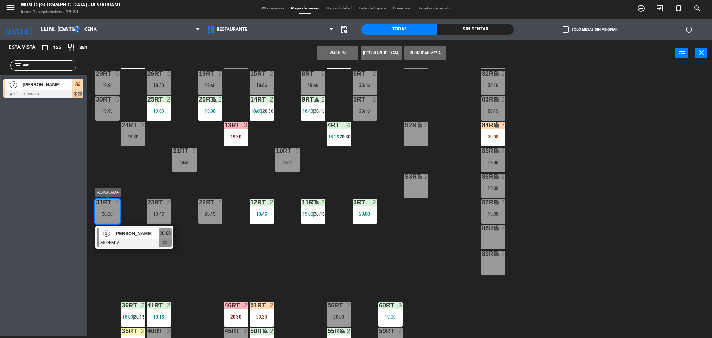
click at [131, 231] on span "[PERSON_NAME]" at bounding box center [136, 233] width 44 height 7
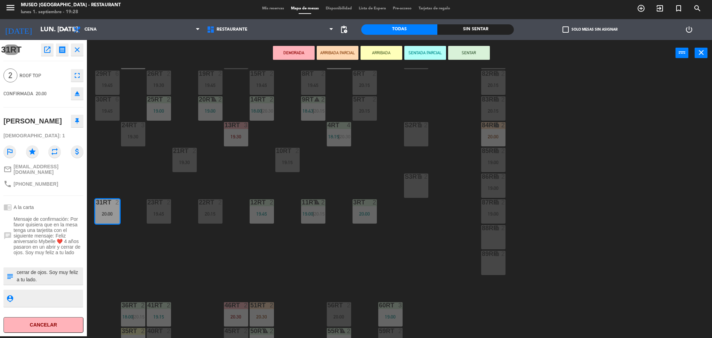
scroll to position [0, 0]
click at [17, 269] on textarea at bounding box center [49, 276] width 66 height 15
type textarea "llegaron 19:28 NOTA IMPRESA (colocar al llegar): ¡Feliz aniversario [PERSON_NAM…"
click at [67, 196] on div "31RT open_in_new receipt 8:00 PM lun., [DATE] 2 personas [PERSON_NAME] Mesa 31R…" at bounding box center [43, 188] width 87 height 296
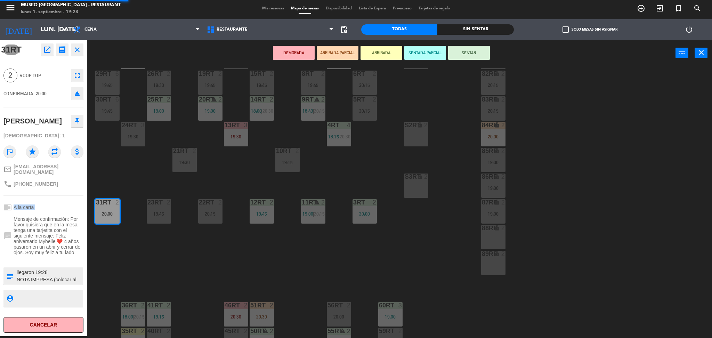
click at [67, 196] on div "31RT open_in_new receipt 8:00 PM lun., [DATE] 2 personas [PERSON_NAME] Mesa 31R…" at bounding box center [43, 188] width 87 height 296
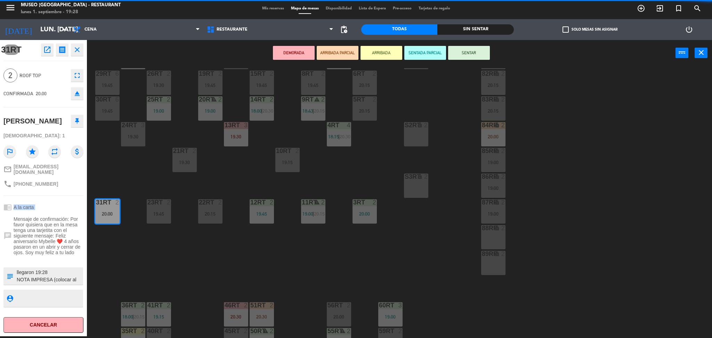
click at [67, 196] on div "31RT open_in_new receipt 8:00 PM lun., [DATE] 2 personas [PERSON_NAME] Mesa 31R…" at bounding box center [43, 188] width 87 height 296
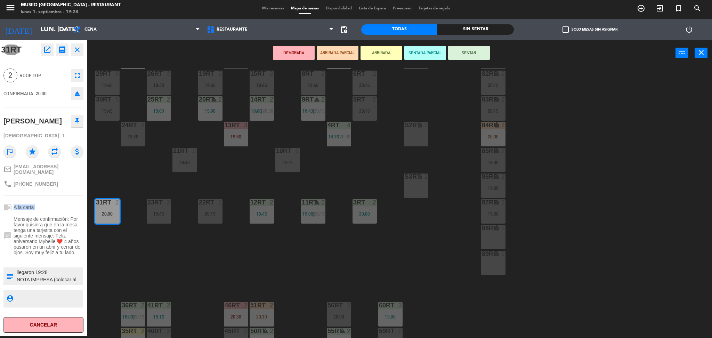
click at [67, 196] on div "31RT open_in_new receipt 8:00 PM lun., [DATE] 2 personas [PERSON_NAME] Mesa 31R…" at bounding box center [43, 188] width 87 height 296
click at [329, 56] on button "ARRIBADA PARCIAL" at bounding box center [338, 53] width 42 height 14
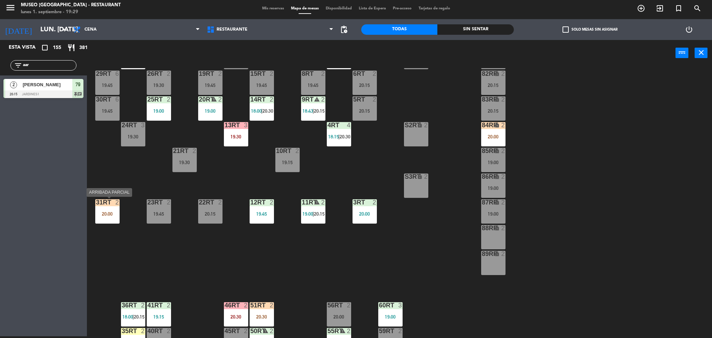
click at [114, 211] on div "20:00" at bounding box center [107, 213] width 24 height 5
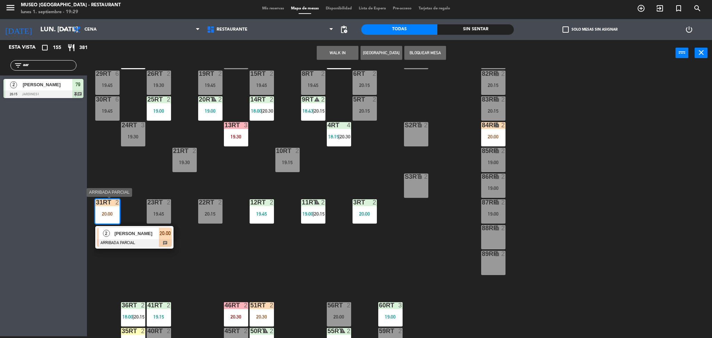
click at [138, 235] on span "[PERSON_NAME]" at bounding box center [136, 233] width 44 height 7
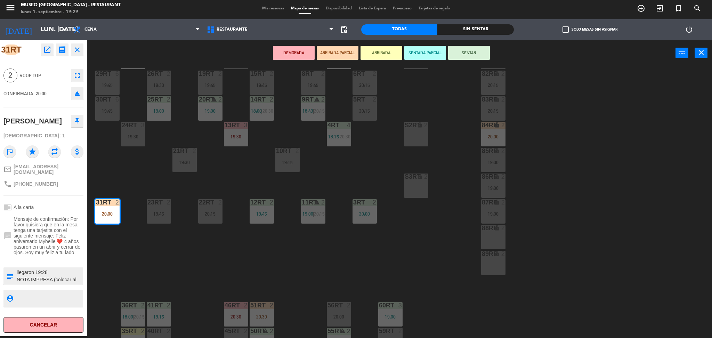
click at [151, 249] on div "18RT 4 19:15 16RT 4 19:30 28RT 2 20:00 80RR lock 2 20:15 27RT 4 19:00 7RT 5 18:…" at bounding box center [403, 203] width 618 height 270
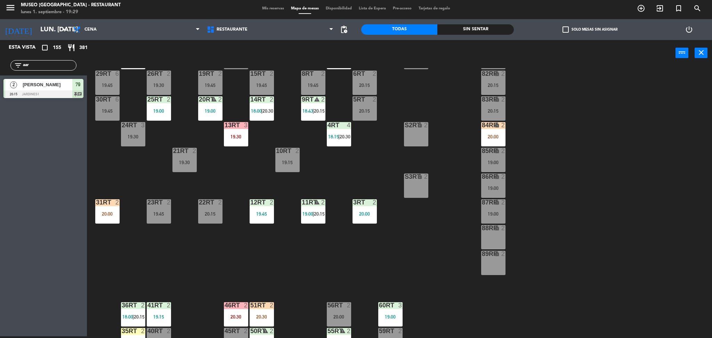
click at [63, 68] on input "aar" at bounding box center [49, 66] width 54 height 8
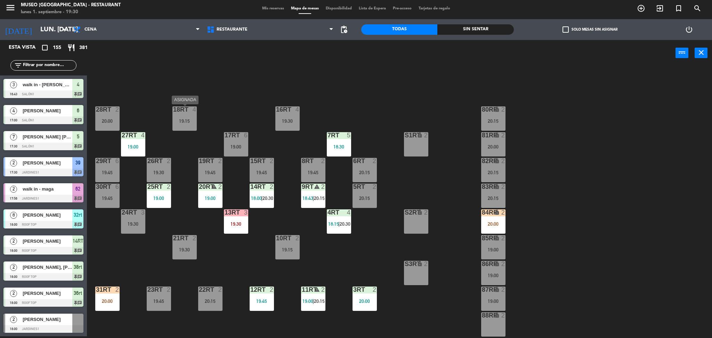
click at [187, 109] on div at bounding box center [184, 109] width 11 height 6
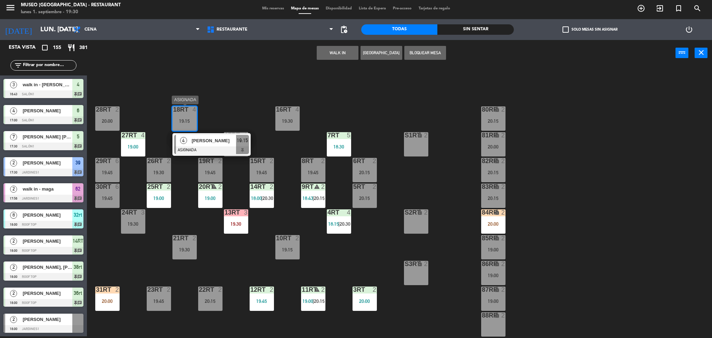
click at [217, 148] on div at bounding box center [211, 150] width 75 height 8
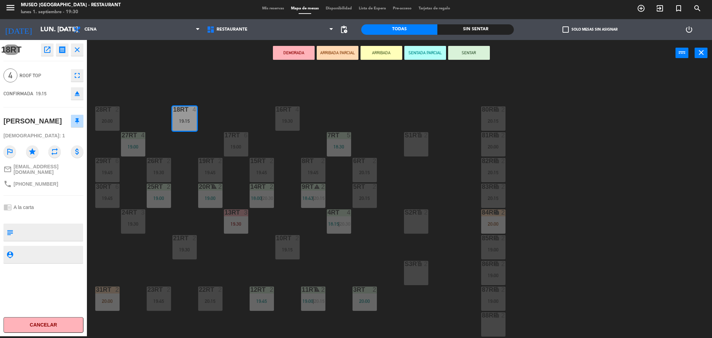
click at [53, 236] on textarea at bounding box center [49, 232] width 66 height 15
click at [140, 227] on div "24RT 3 19:30" at bounding box center [133, 221] width 24 height 24
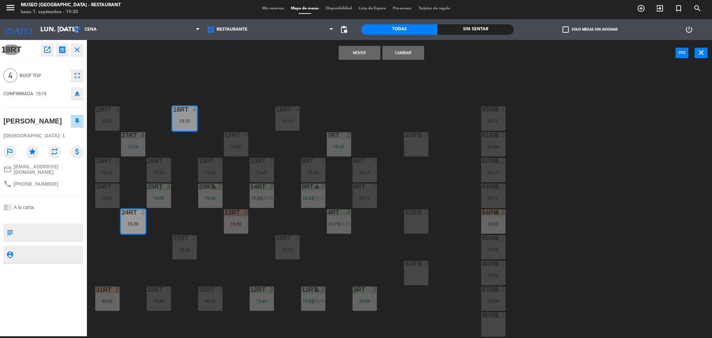
click at [395, 51] on button "Cambiar" at bounding box center [403, 53] width 42 height 14
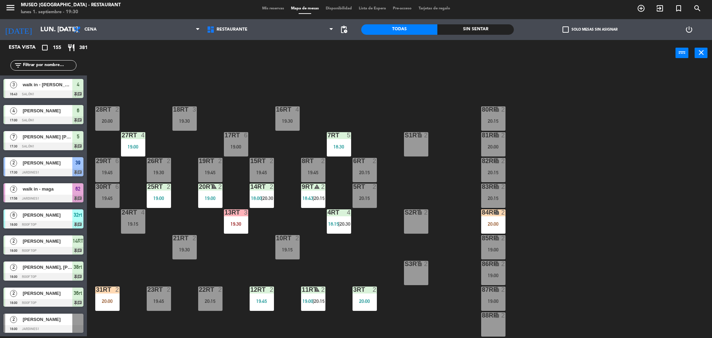
scroll to position [2, 0]
click at [141, 218] on div "24RT 4 19:15" at bounding box center [133, 221] width 24 height 24
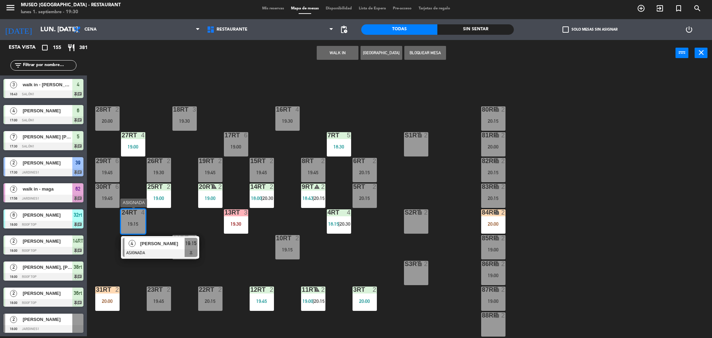
click at [161, 248] on div "[PERSON_NAME]" at bounding box center [161, 243] width 45 height 11
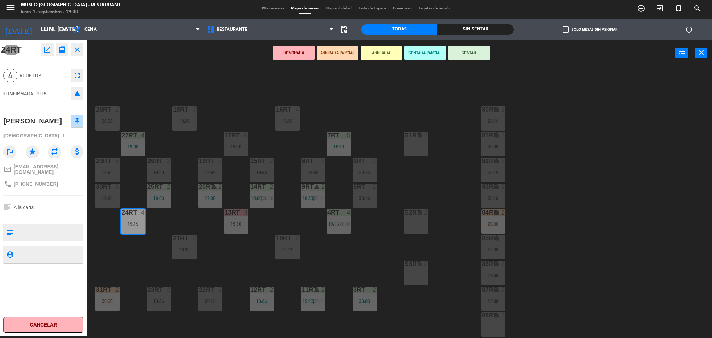
click at [44, 235] on textarea at bounding box center [49, 232] width 66 height 15
type textarea "compromiso"
click at [67, 205] on div "24RT open_in_new receipt 7:15 PM lun., [DATE] 4 personas [PERSON_NAME] Mesa 24R…" at bounding box center [43, 188] width 87 height 296
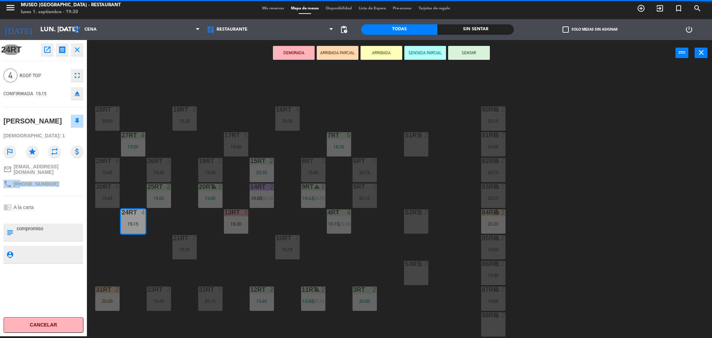
click at [67, 205] on div "24RT open_in_new receipt 7:15 PM lun., [DATE] 4 personas [PERSON_NAME] Mesa 24R…" at bounding box center [43, 188] width 87 height 296
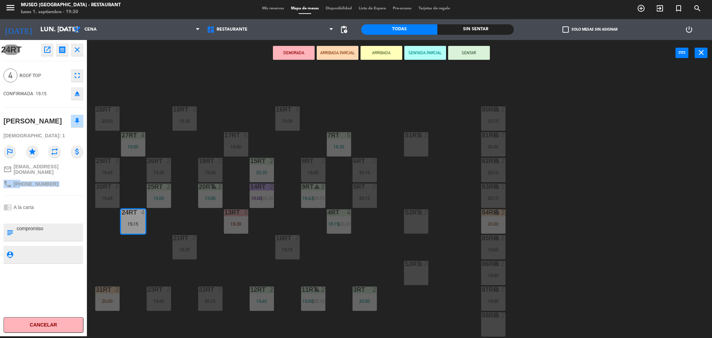
click at [67, 205] on div "24RT open_in_new receipt 7:15 PM lun., [DATE] 4 personas [PERSON_NAME] Mesa 24R…" at bounding box center [43, 188] width 87 height 296
click at [332, 54] on button "ARRIBADA PARCIAL" at bounding box center [338, 53] width 42 height 14
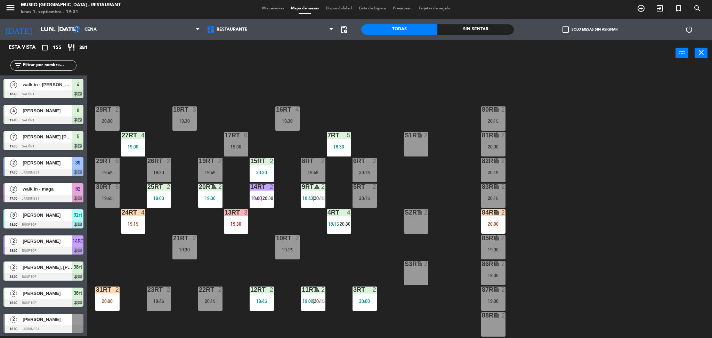
click at [137, 219] on div "24RT 4 19:15" at bounding box center [133, 221] width 24 height 24
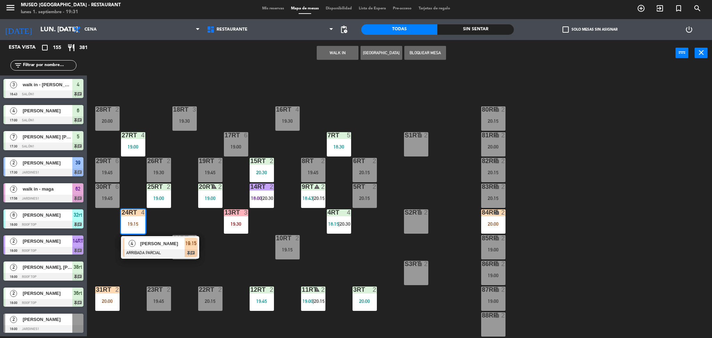
click at [155, 240] on span "[PERSON_NAME]" at bounding box center [162, 243] width 44 height 7
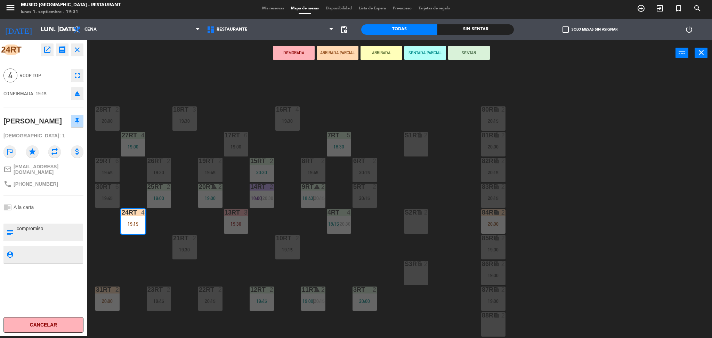
click at [18, 236] on textarea at bounding box center [49, 232] width 66 height 15
type textarea "celebran compromiso"
click at [66, 206] on div "24RT open_in_new receipt 7:15 PM lun., [DATE] 4 personas [PERSON_NAME] Mesa 24R…" at bounding box center [43, 188] width 87 height 296
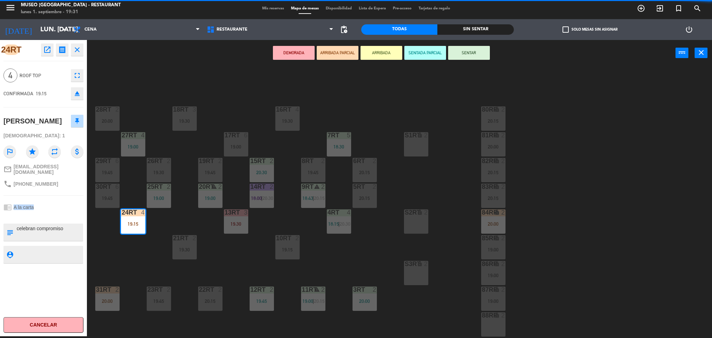
click at [66, 206] on div "24RT open_in_new receipt 7:15 PM lun., [DATE] 4 personas [PERSON_NAME] Mesa 24R…" at bounding box center [43, 188] width 87 height 296
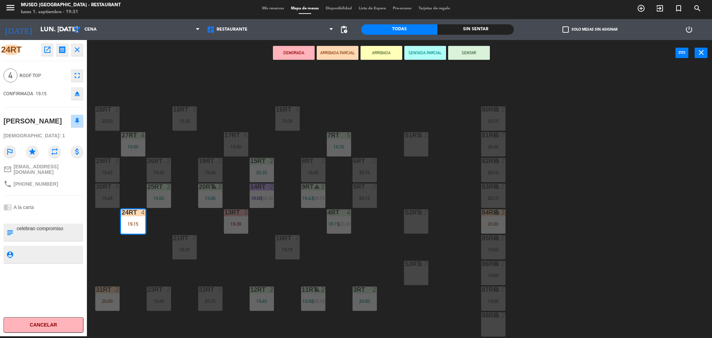
click at [231, 97] on div "18RT 3 19:30 16RT 4 19:30 28RT 2 20:00 80RR lock 2 20:15 27RT 4 19:00 7RT 5 18:…" at bounding box center [403, 203] width 618 height 270
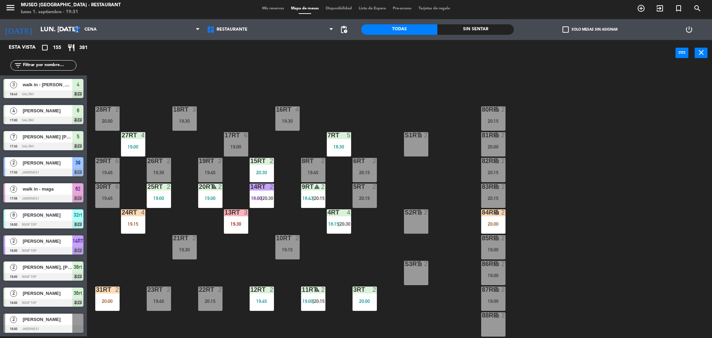
scroll to position [1286, 0]
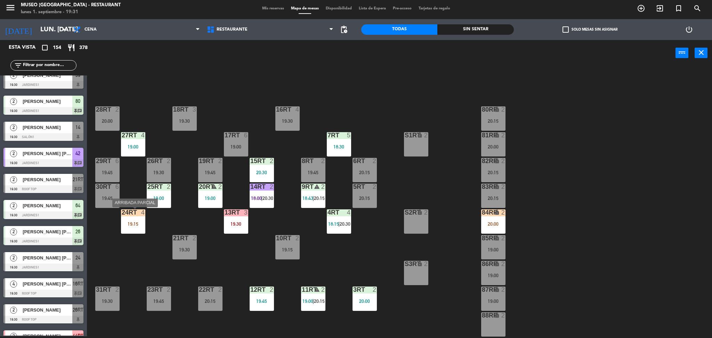
click at [129, 221] on div "19:15" at bounding box center [133, 223] width 24 height 5
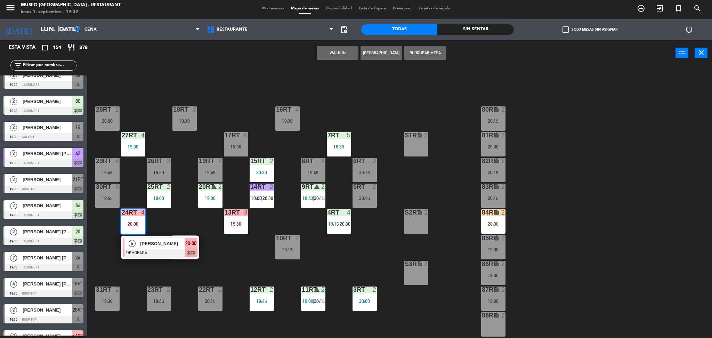
click at [61, 66] on input "text" at bounding box center [49, 66] width 54 height 8
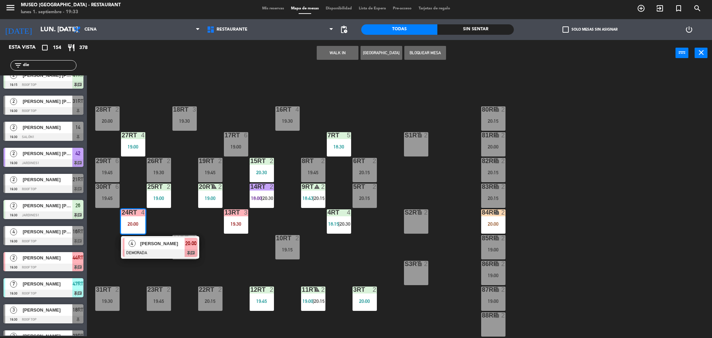
scroll to position [0, 0]
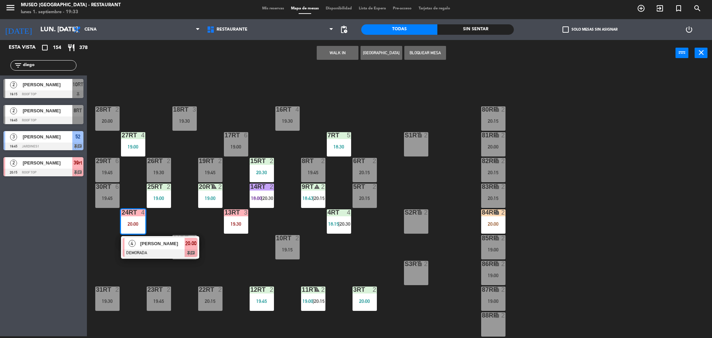
type input "diego"
click at [185, 88] on div "18RT 3 19:30 16RT 4 19:30 28RT 2 20:00 80RR lock 2 20:15 27RT 4 19:00 7RT 5 18:…" at bounding box center [403, 203] width 618 height 270
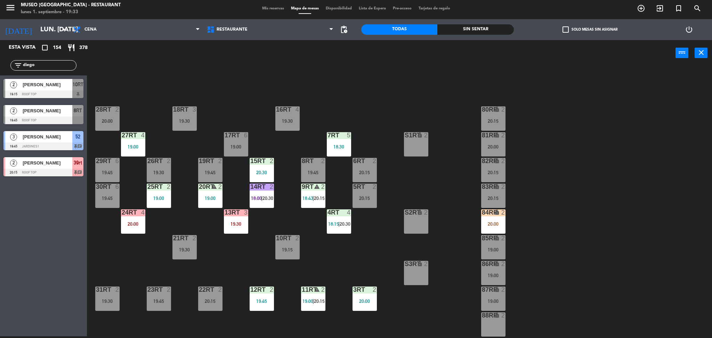
click at [68, 89] on div "[PERSON_NAME]" at bounding box center [47, 84] width 50 height 11
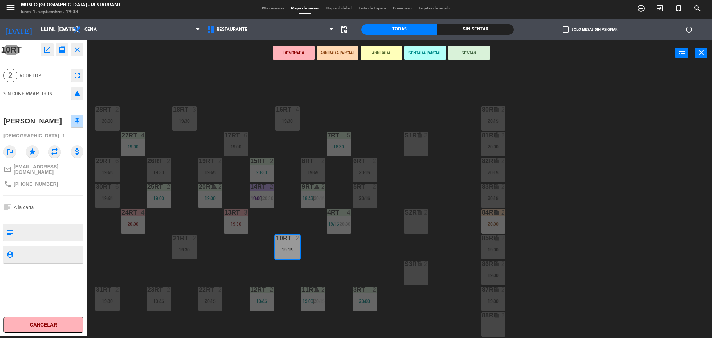
click at [198, 145] on div "18RT 3 19:30 16RT 4 19:30 28RT 2 20:00 80RR lock 2 20:15 27RT 4 19:00 7RT 5 18:…" at bounding box center [403, 203] width 618 height 270
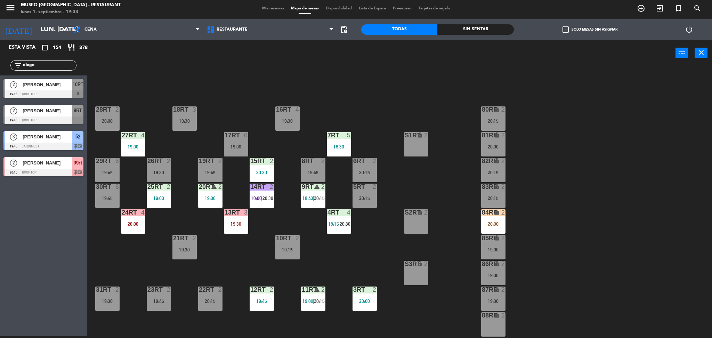
click at [198, 145] on div "18RT 3 19:30 16RT 4 19:30 28RT 2 20:00 80RR lock 2 20:15 27RT 4 19:00 7RT 5 18:…" at bounding box center [403, 203] width 618 height 270
click at [294, 246] on div "10RT 2 19:15" at bounding box center [287, 247] width 24 height 24
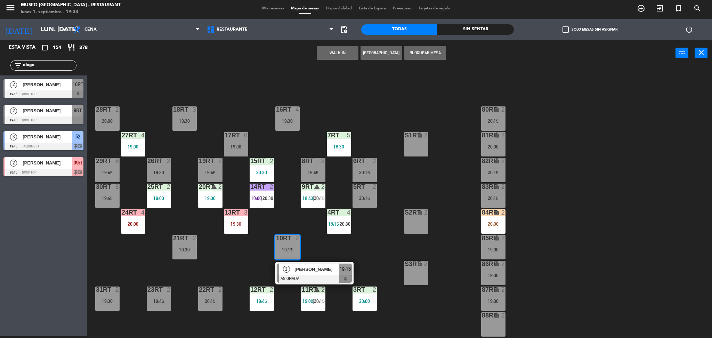
click at [318, 267] on span "[PERSON_NAME]" at bounding box center [316, 268] width 44 height 7
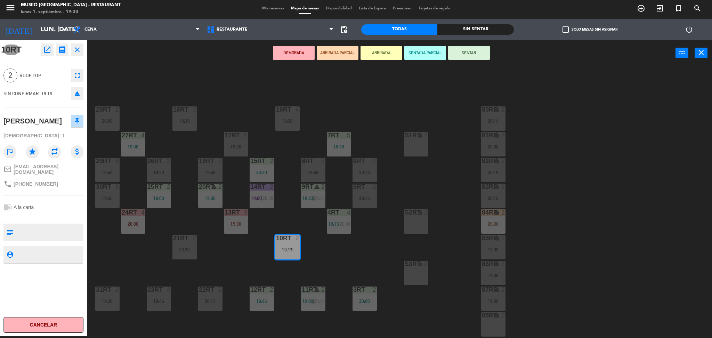
click at [24, 225] on textarea at bounding box center [49, 232] width 66 height 15
type textarea "aniversario"
click at [54, 206] on div "chrome_reader_mode A la carta" at bounding box center [43, 207] width 80 height 13
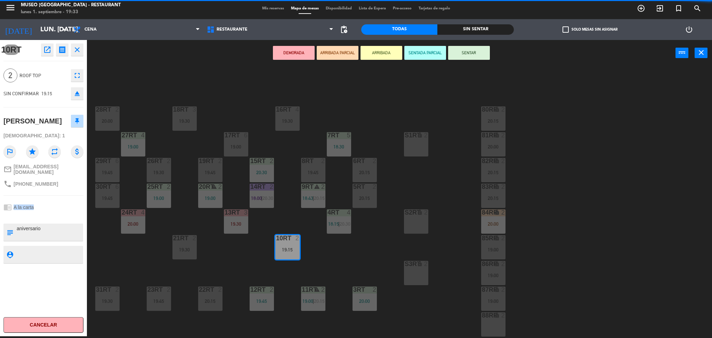
click at [54, 206] on div "chrome_reader_mode A la carta" at bounding box center [43, 207] width 80 height 13
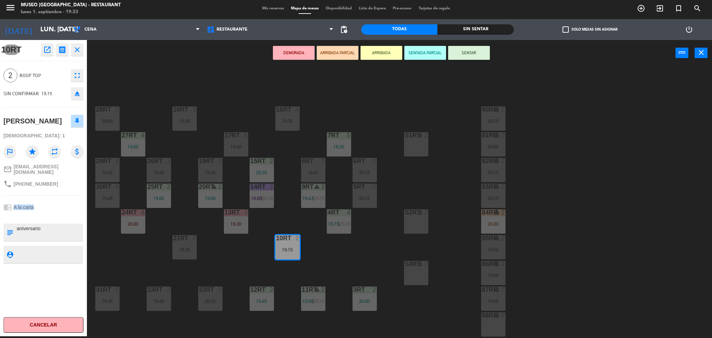
click at [54, 206] on div "chrome_reader_mode A la carta" at bounding box center [43, 207] width 80 height 13
click at [343, 53] on button "ARRIBADA PARCIAL" at bounding box center [338, 53] width 42 height 14
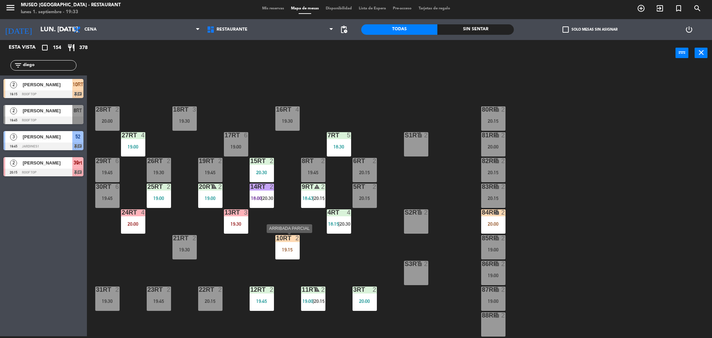
click at [288, 250] on div "19:15" at bounding box center [287, 249] width 24 height 5
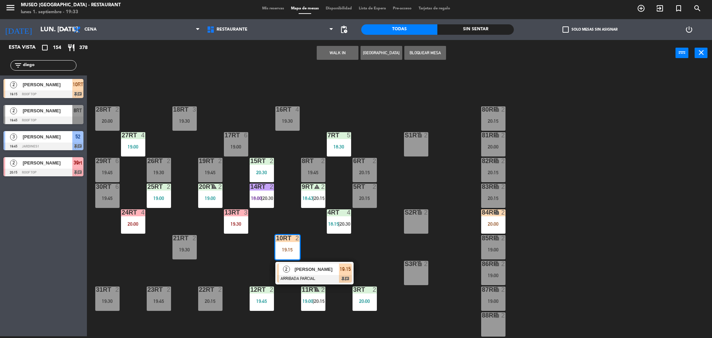
click at [310, 272] on span "[PERSON_NAME]" at bounding box center [316, 268] width 44 height 7
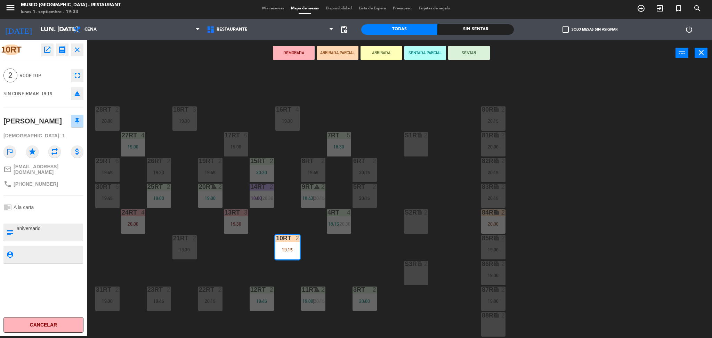
click at [252, 81] on div "18RT 3 19:30 16RT 4 19:30 28RT 2 20:00 80RR lock 2 20:15 27RT 4 19:00 7RT 5 18:…" at bounding box center [403, 203] width 618 height 270
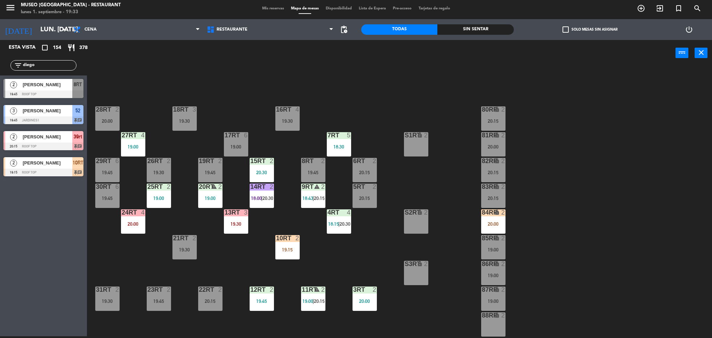
click at [63, 64] on input "diego" at bounding box center [49, 66] width 54 height 8
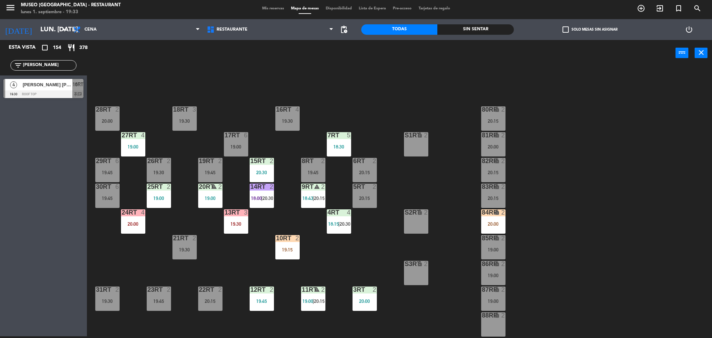
type input "[PERSON_NAME]"
click at [71, 91] on div at bounding box center [43, 94] width 80 height 8
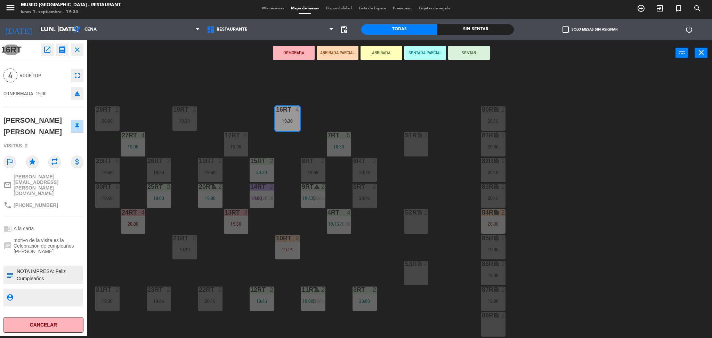
click at [68, 198] on div "phone [PHONE_NUMBER]" at bounding box center [43, 204] width 80 height 13
click at [353, 48] on button "ARRIBADA PARCIAL" at bounding box center [338, 53] width 42 height 14
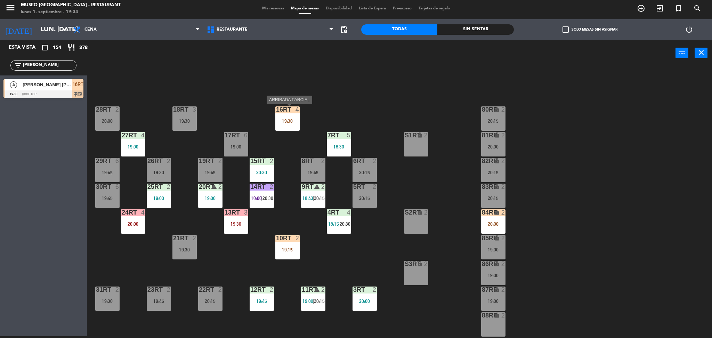
click at [291, 122] on div "19:30" at bounding box center [287, 120] width 24 height 5
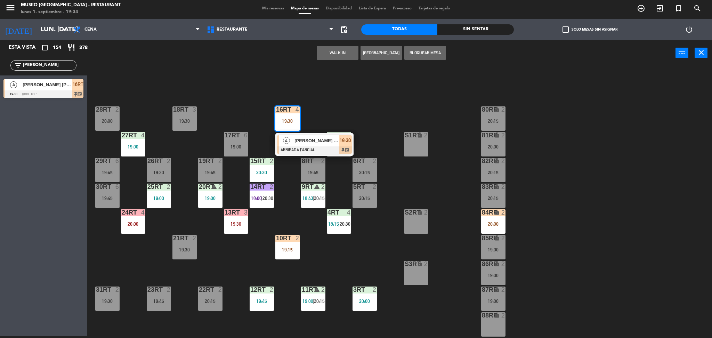
click at [357, 104] on div "18RT 3 19:30 16RT 4 19:30 4 [PERSON_NAME] [PERSON_NAME] ARRIBADA PARCIAL 19:30 …" at bounding box center [403, 203] width 618 height 270
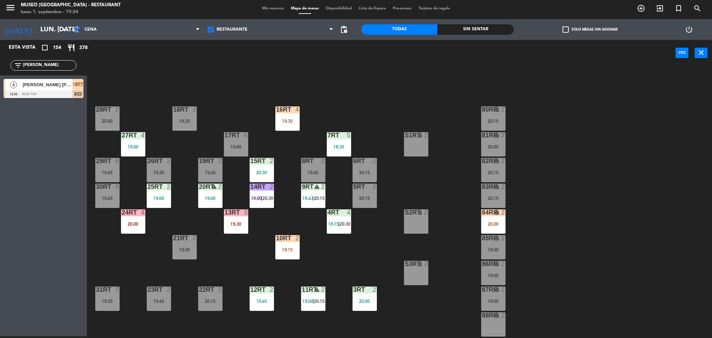
click at [66, 62] on input "[PERSON_NAME]" at bounding box center [49, 66] width 54 height 8
click at [65, 68] on input "rit" at bounding box center [49, 66] width 54 height 8
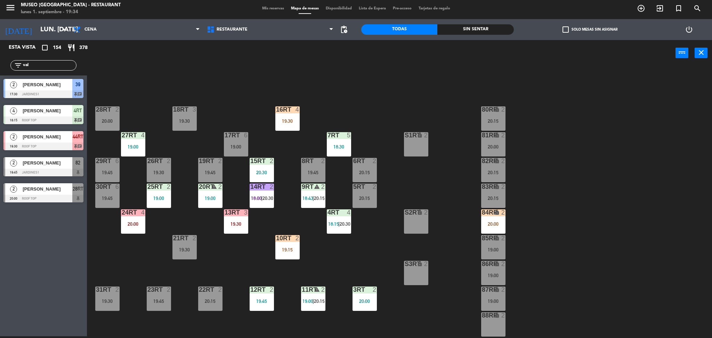
type input "val"
click at [159, 81] on div "18RT 3 19:30 16RT 4 19:30 28RT 2 20:00 80RR lock 2 20:15 27RT 4 19:00 7RT 5 18:…" at bounding box center [403, 203] width 618 height 270
click at [64, 146] on div at bounding box center [43, 146] width 80 height 8
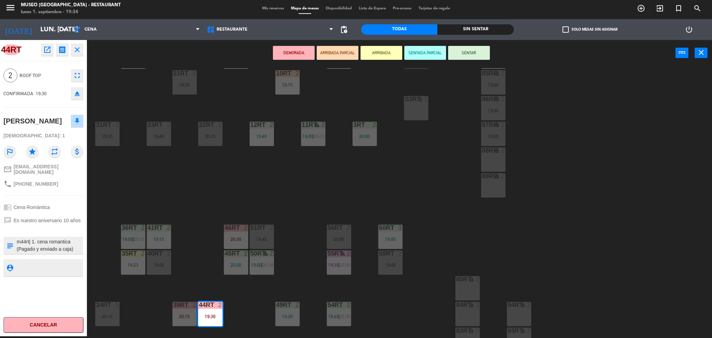
scroll to position [255, 0]
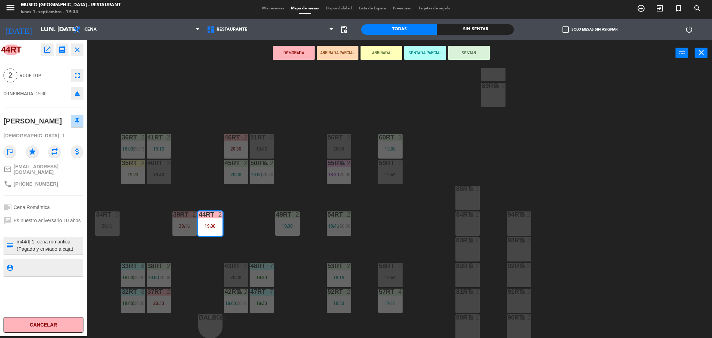
click at [341, 51] on button "ARRIBADA PARCIAL" at bounding box center [338, 53] width 42 height 14
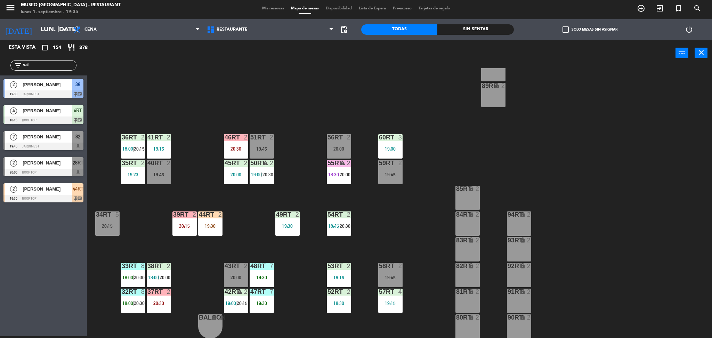
click at [68, 188] on span "[PERSON_NAME]" at bounding box center [48, 188] width 50 height 7
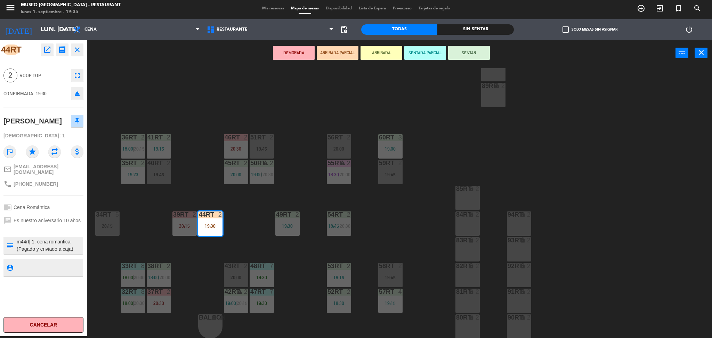
click at [190, 201] on div "18RT 3 19:30 16RT 3 19:30 28RT 2 20:00 80RR lock 2 20:15 27RT 4 19:00 7RT 5 18:…" at bounding box center [403, 203] width 618 height 270
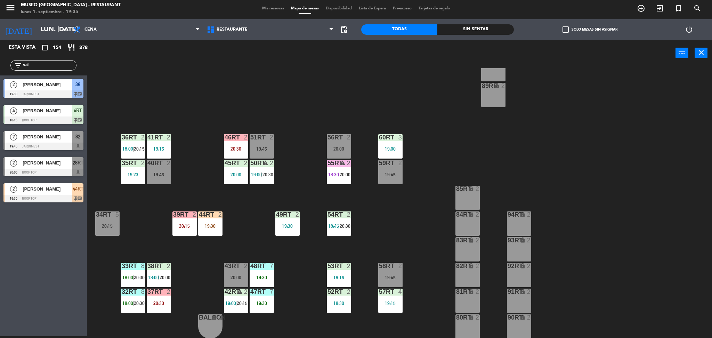
click at [209, 226] on div "19:30" at bounding box center [210, 225] width 24 height 5
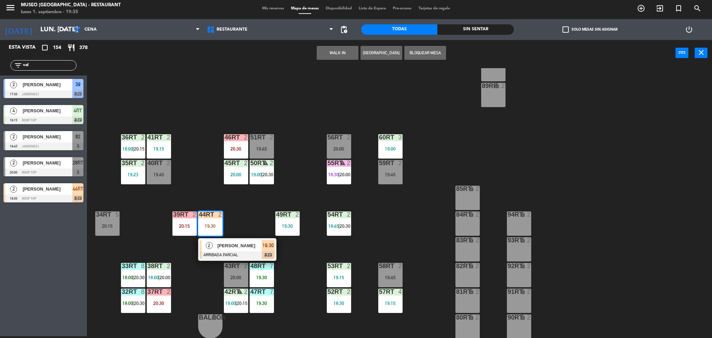
click at [232, 246] on span "[PERSON_NAME]" at bounding box center [239, 245] width 44 height 7
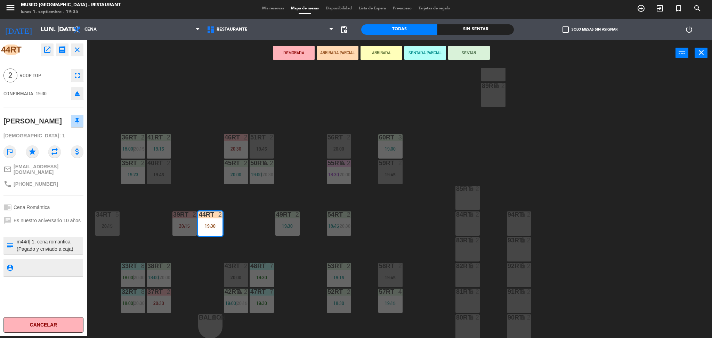
click at [203, 181] on div "18RT 3 19:30 16RT 3 19:30 28RT 2 20:00 80RR lock 2 20:15 27RT 4 19:00 7RT 5 18:…" at bounding box center [403, 203] width 618 height 270
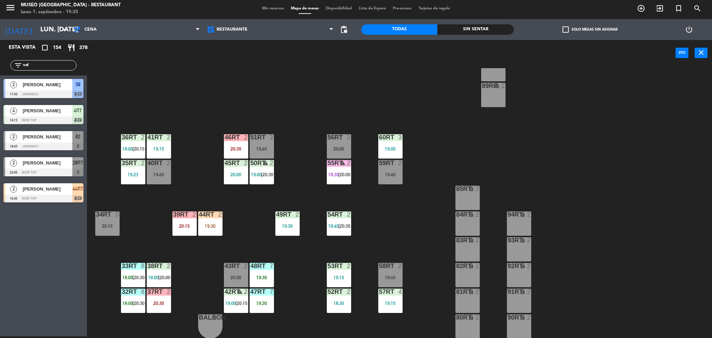
click at [57, 66] on input "val" at bounding box center [49, 66] width 54 height 8
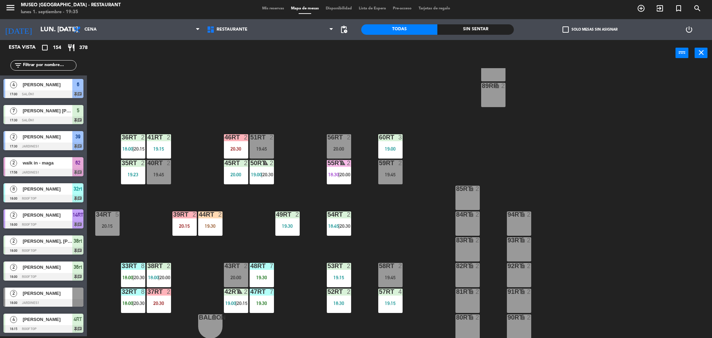
scroll to position [0, 0]
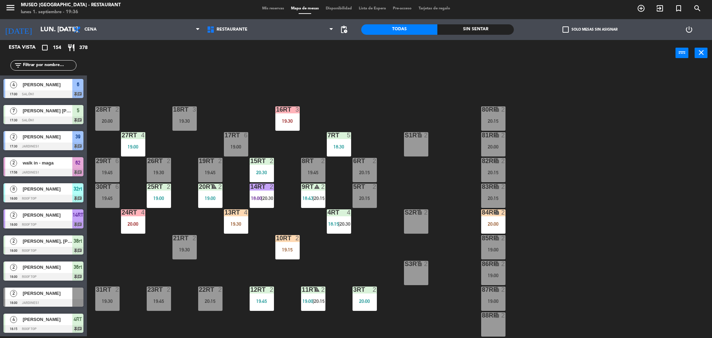
click at [52, 64] on input "text" at bounding box center [49, 66] width 54 height 8
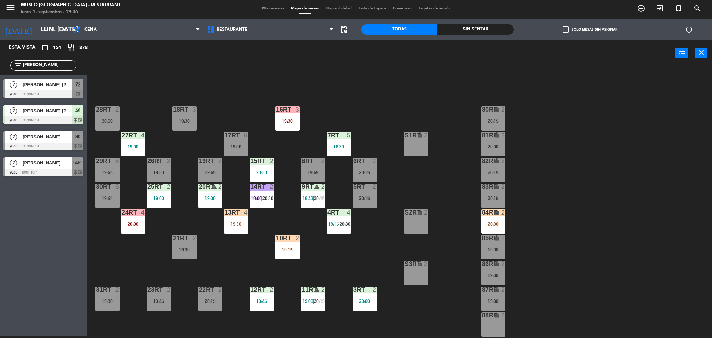
type input "[PERSON_NAME]"
click at [167, 98] on div "18RT 3 19:30 16RT 3 19:30 28RT 2 20:00 80RR lock 2 20:15 27RT 4 19:00 7RT 5 18:…" at bounding box center [403, 203] width 618 height 270
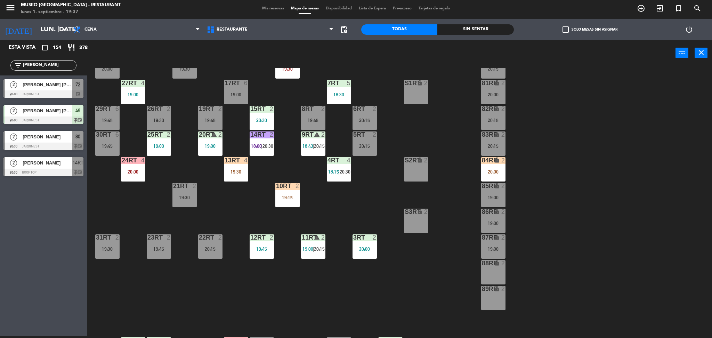
scroll to position [53, 0]
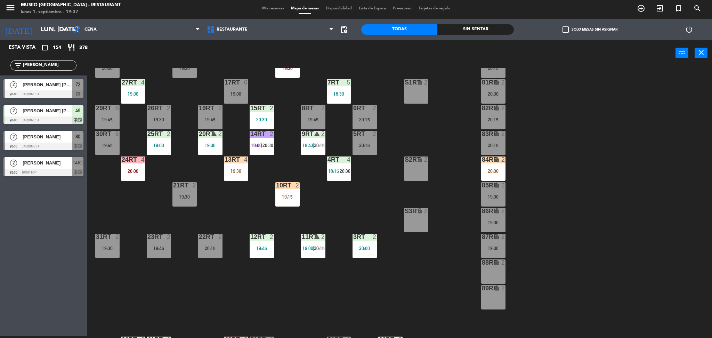
click at [189, 200] on div "21RT 2 19:30" at bounding box center [184, 194] width 24 height 24
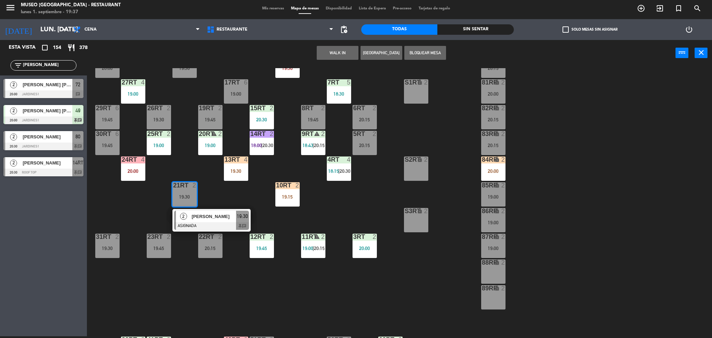
click at [298, 223] on div "18RT 3 19:30 16RT 3 19:30 28RT 2 20:00 80RR lock 2 20:15 27RT 4 19:00 7RT 5 18:…" at bounding box center [403, 203] width 618 height 270
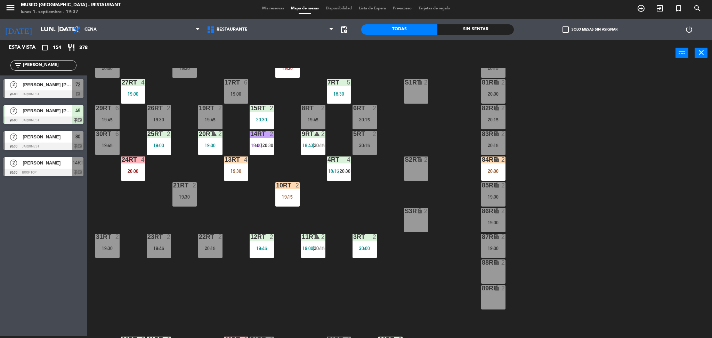
click at [181, 183] on div at bounding box center [184, 185] width 11 height 6
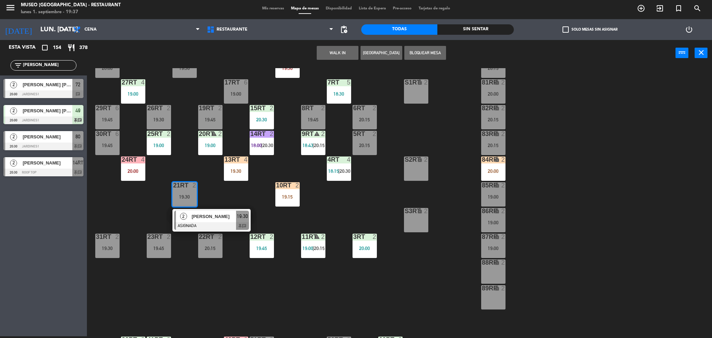
click at [210, 213] on span "[PERSON_NAME]" at bounding box center [213, 216] width 44 height 7
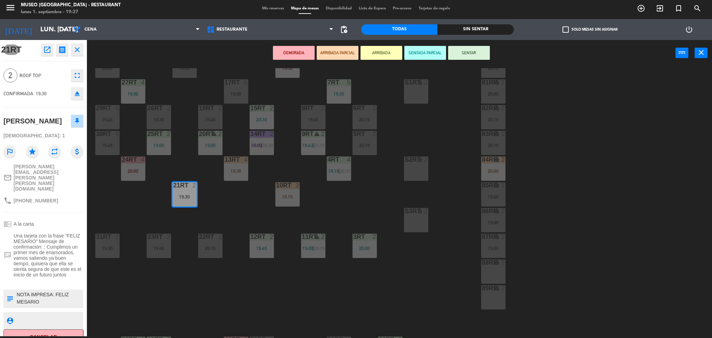
click at [349, 46] on button "ARRIBADA PARCIAL" at bounding box center [338, 53] width 42 height 14
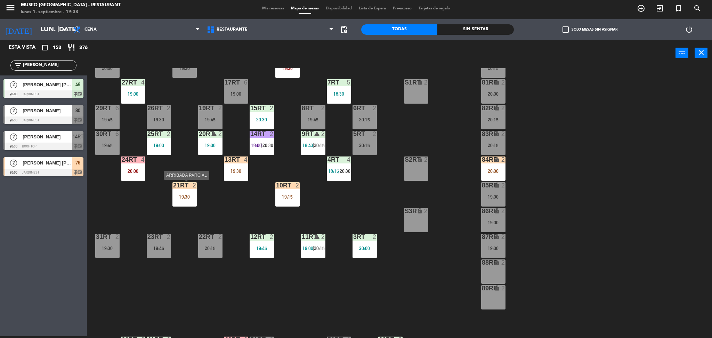
click at [186, 197] on div "19:30" at bounding box center [184, 196] width 24 height 5
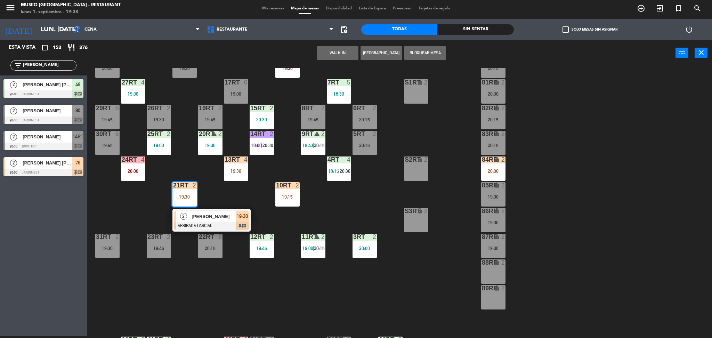
click at [209, 219] on span "[PERSON_NAME]" at bounding box center [213, 216] width 44 height 7
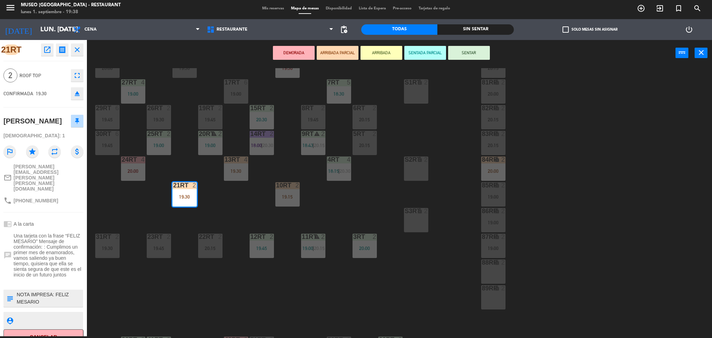
click at [257, 220] on div "18RT 3 19:30 16RT 3 19:30 28RT 2 20:00 80RR lock 2 20:15 27RT 4 19:00 7RT 5 18:…" at bounding box center [403, 203] width 618 height 270
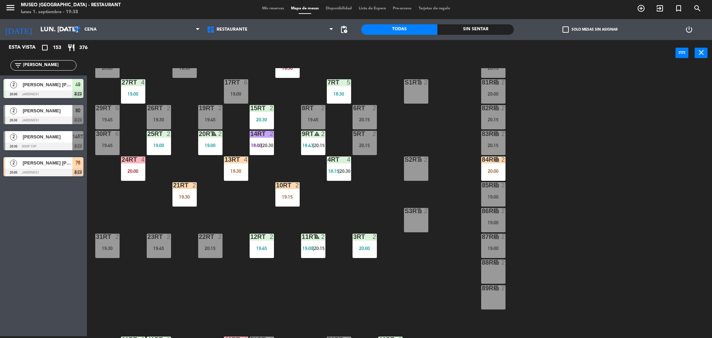
click at [63, 65] on input "[PERSON_NAME]" at bounding box center [49, 66] width 54 height 8
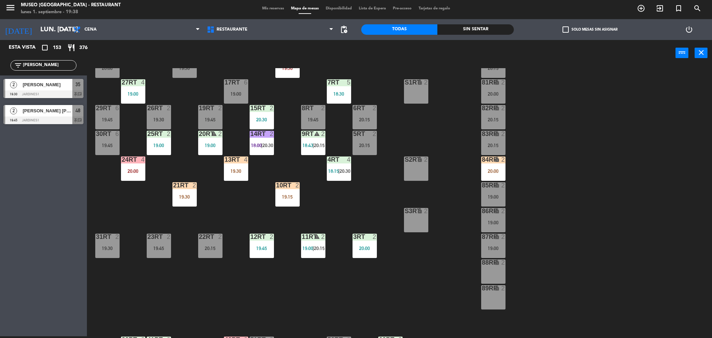
type input "[PERSON_NAME]"
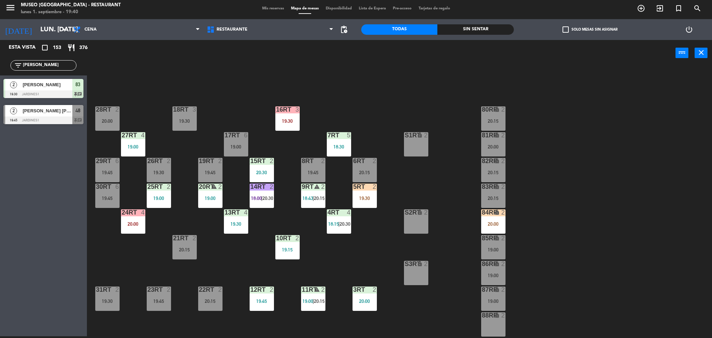
click at [48, 62] on input "[PERSON_NAME]" at bounding box center [49, 66] width 54 height 8
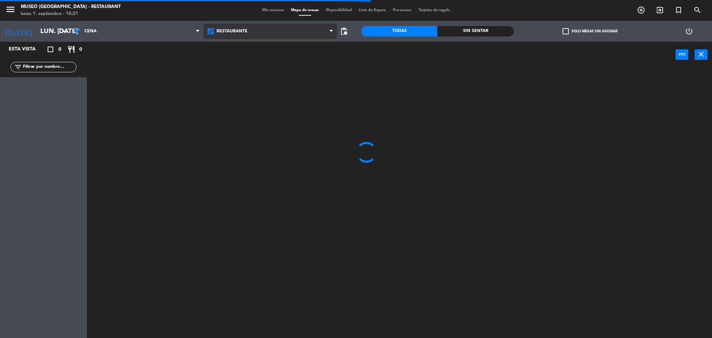
click at [294, 26] on span "Restaurante" at bounding box center [270, 31] width 134 height 15
click at [311, 62] on ng-component "menu [GEOGRAPHIC_DATA] - Restaurant lunes 1. septiembre - 18:21 Mis reservas Ma…" at bounding box center [356, 170] width 712 height 340
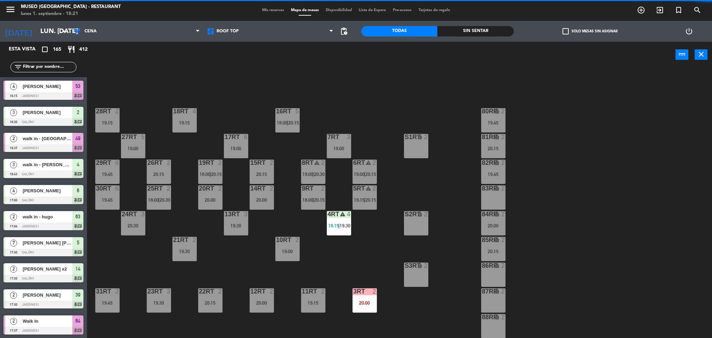
click at [67, 67] on input "text" at bounding box center [49, 67] width 54 height 8
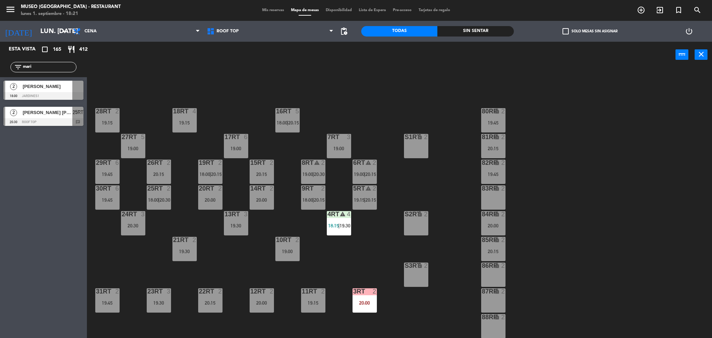
type input "mari"
click at [165, 75] on div "18RT 4 19:15 16RT 5 18:00 | 20:15 28RT 2 19:15 80RR lock 2 19:45 27RT 5 19:00 7…" at bounding box center [403, 205] width 618 height 270
click at [50, 92] on div at bounding box center [43, 96] width 80 height 8
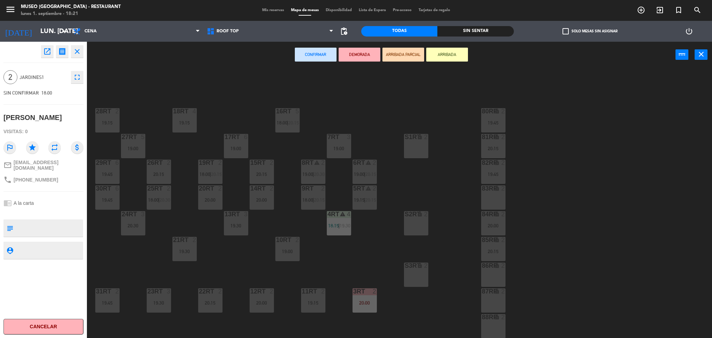
click at [268, 195] on div "14RT 2 20:00" at bounding box center [261, 197] width 24 height 24
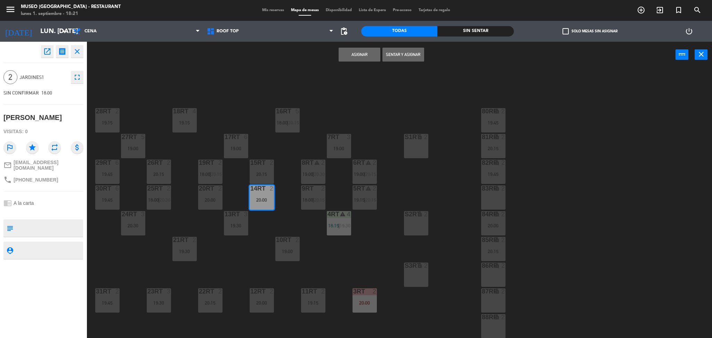
click at [343, 50] on button "Asignar" at bounding box center [359, 55] width 42 height 14
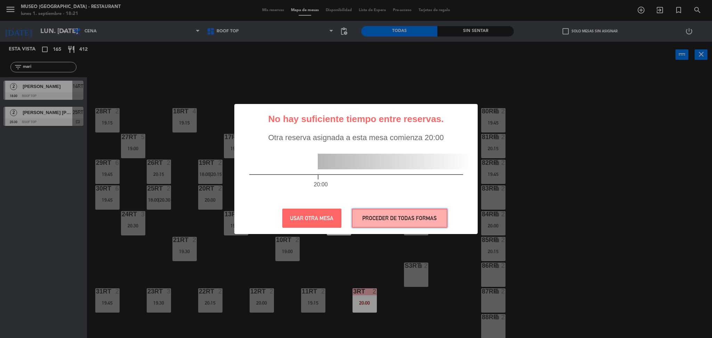
click at [367, 223] on button "PROCEDER DE TODAS FORMAS" at bounding box center [400, 217] width 96 height 19
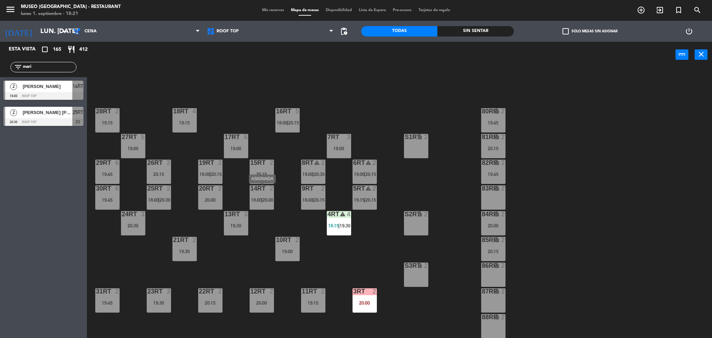
click at [256, 196] on div "14RT 2 18:00 | 20:00" at bounding box center [261, 197] width 24 height 24
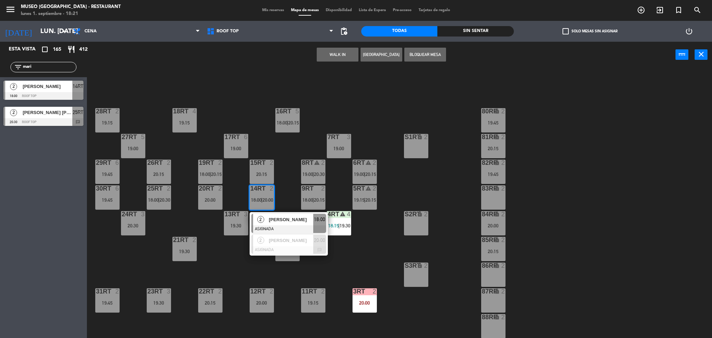
click at [282, 216] on span "[PERSON_NAME]" at bounding box center [291, 219] width 44 height 7
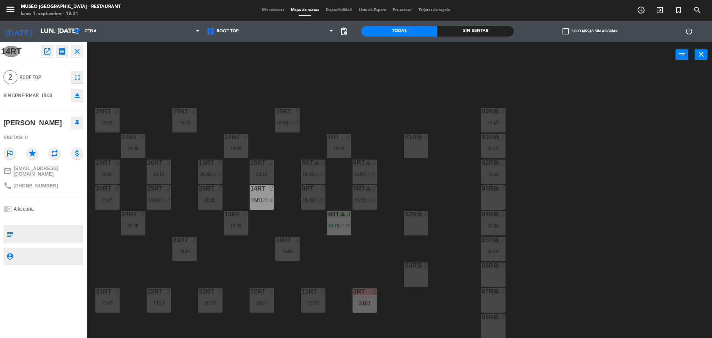
click at [304, 97] on div "18RT 4 19:15 16RT 5 18:00 | 20:15 28RT 2 19:15 80RR lock 2 19:45 27RT 5 19:00 7…" at bounding box center [403, 205] width 618 height 270
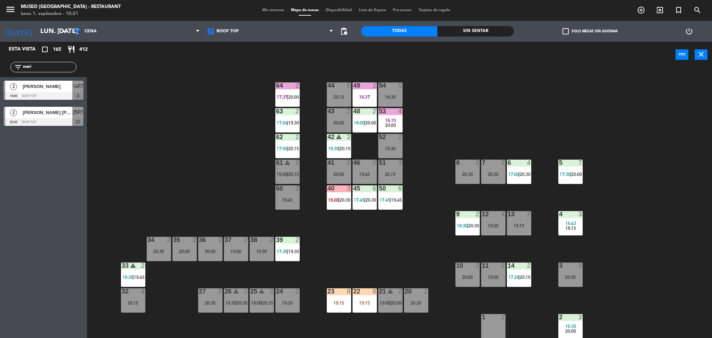
click at [66, 92] on div at bounding box center [43, 96] width 80 height 8
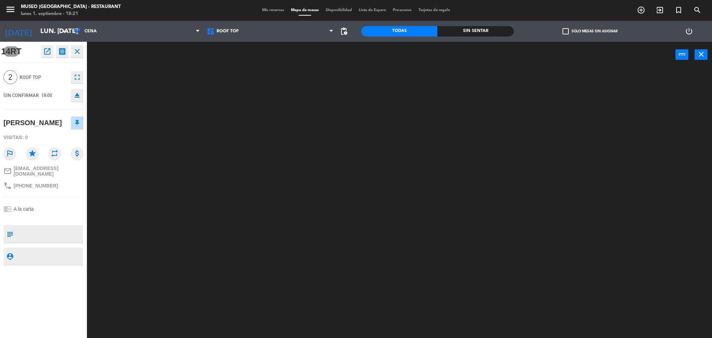
click at [60, 240] on textarea at bounding box center [49, 234] width 66 height 15
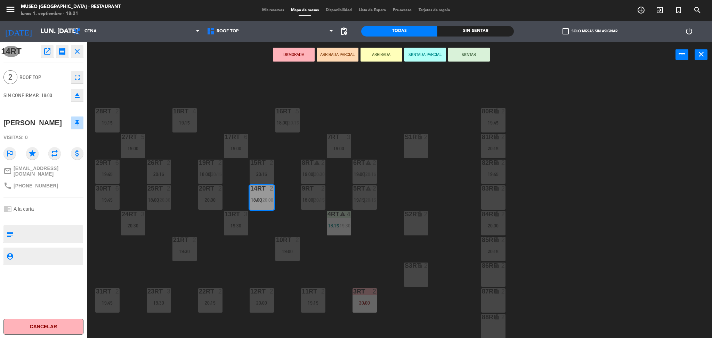
click at [334, 56] on button "ARRIBADA PARCIAL" at bounding box center [338, 55] width 42 height 14
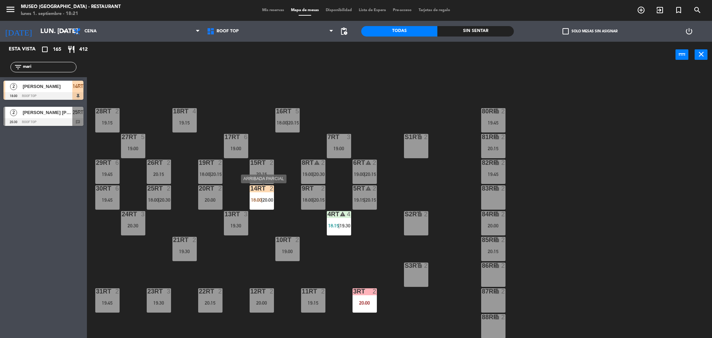
click at [262, 194] on div "14RT 2 18:00 | 20:00" at bounding box center [261, 197] width 24 height 24
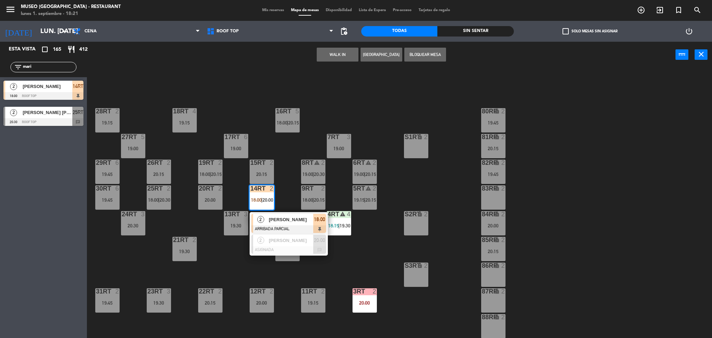
click at [282, 229] on div at bounding box center [288, 229] width 75 height 8
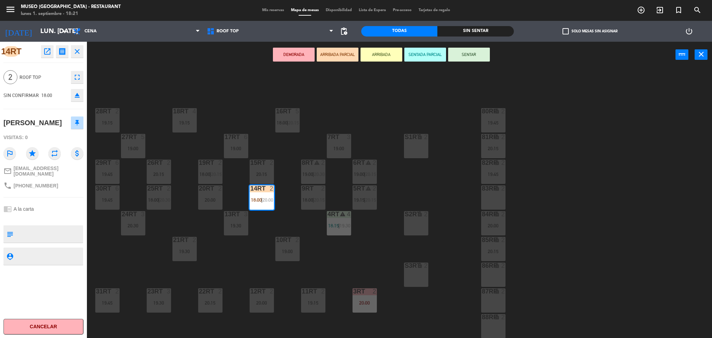
click at [42, 238] on textarea at bounding box center [49, 234] width 66 height 15
type textarea "aniversario"
click at [75, 208] on div "14RT open_in_new receipt 6:00 PM lun., 1 sep. 2 personas Marielys Aranguren Mes…" at bounding box center [43, 190] width 87 height 296
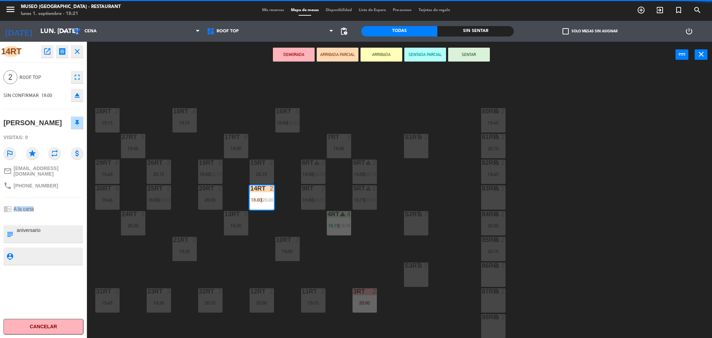
click at [75, 208] on div "14RT open_in_new receipt 6:00 PM lun., 1 sep. 2 personas Marielys Aranguren Mes…" at bounding box center [43, 190] width 87 height 296
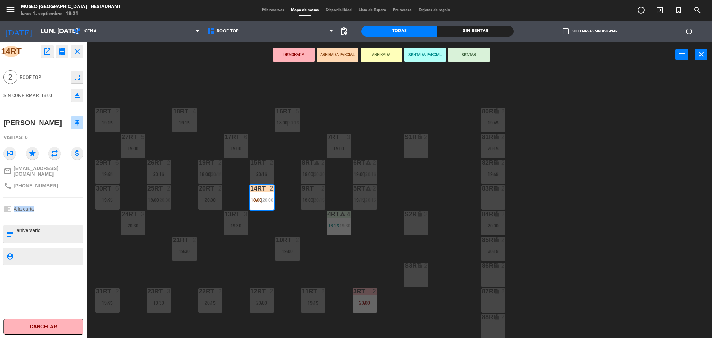
click at [75, 208] on div "14RT open_in_new receipt 6:00 PM lun., 1 sep. 2 personas Marielys Aranguren Mes…" at bounding box center [43, 190] width 87 height 296
click at [83, 211] on div "14RT open_in_new receipt 6:00 PM lun., 1 sep. 2 personas Marielys Aranguren Mes…" at bounding box center [43, 190] width 87 height 296
click at [259, 144] on div "18RT 4 19:15 16RT 5 18:00 | 20:15 28RT 2 19:15 80RR lock 2 19:45 27RT 5 19:00 7…" at bounding box center [403, 205] width 618 height 270
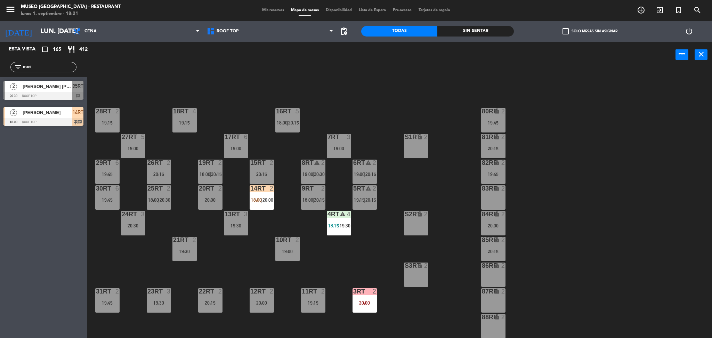
click at [54, 66] on input "mari" at bounding box center [49, 67] width 54 height 8
type input "ala"
click at [176, 89] on div "18RT 4 19:15 16RT 5 18:00 | 20:15 28RT 2 19:15 80RR lock 2 19:45 27RT 5 19:00 7…" at bounding box center [403, 205] width 618 height 270
click at [57, 91] on div "[PERSON_NAME]" at bounding box center [47, 86] width 50 height 11
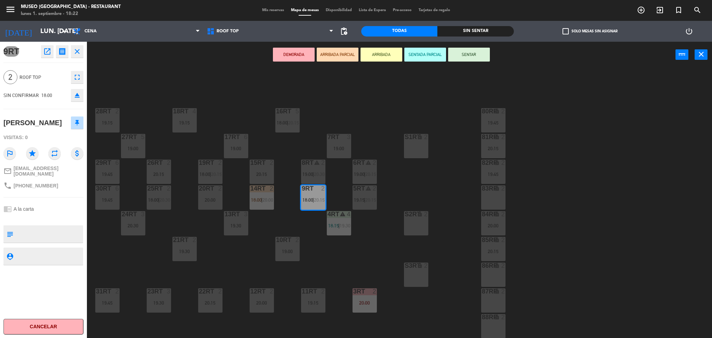
click at [37, 236] on textarea at bounding box center [49, 234] width 66 height 15
type textarea "cumpleaños"
click at [64, 202] on div "chrome_reader_mode A la carta" at bounding box center [43, 208] width 80 height 13
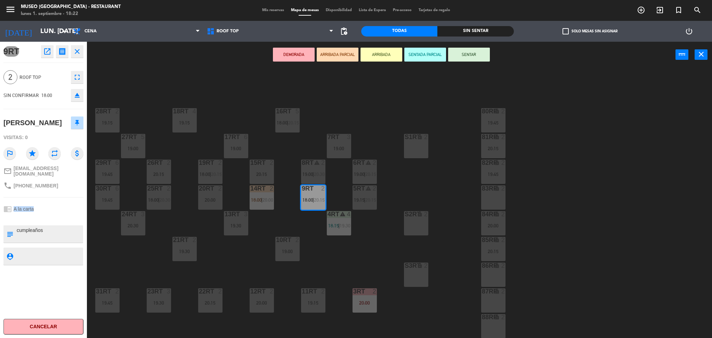
click at [79, 198] on div "9RT open_in_new receipt 6:00 PM lun., 1 sep. 2 personas Franquil alarcon Mesa 9…" at bounding box center [43, 190] width 87 height 296
click at [352, 50] on button "ARRIBADA PARCIAL" at bounding box center [338, 55] width 42 height 14
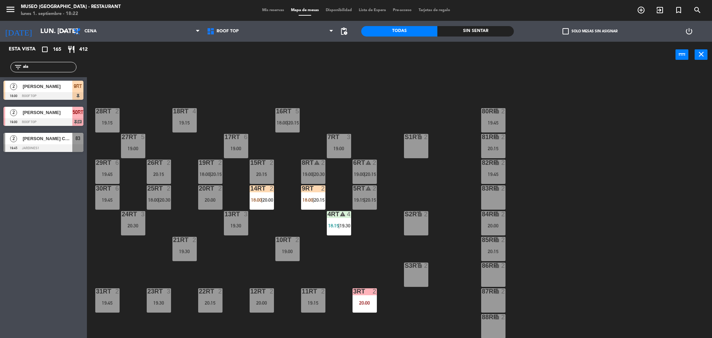
click at [308, 199] on span "18:00" at bounding box center [307, 200] width 11 height 6
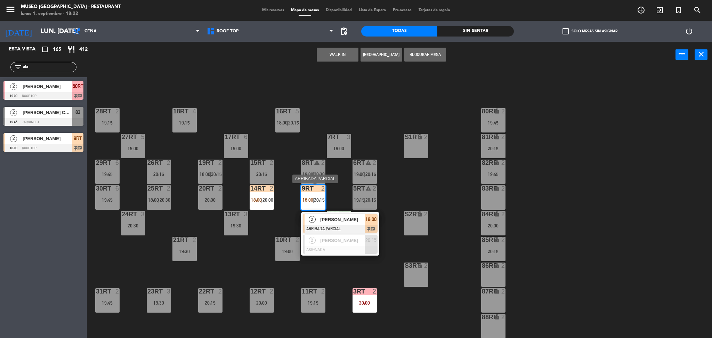
click at [333, 224] on div "[PERSON_NAME]" at bounding box center [341, 219] width 45 height 11
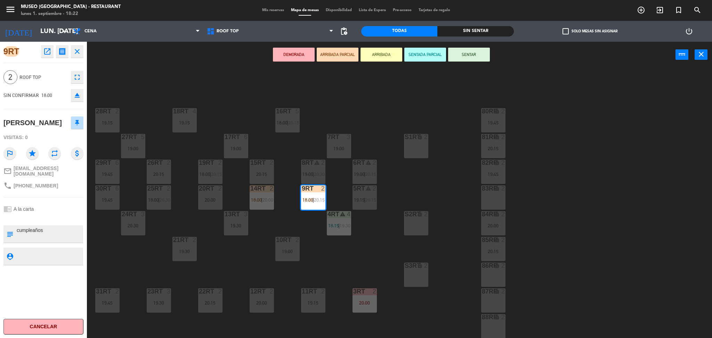
click at [123, 71] on div "18RT 4 19:15 16RT 5 18:00 | 20:15 28RT 2 19:15 80RR lock 2 19:45 27RT 5 19:00 7…" at bounding box center [403, 205] width 618 height 270
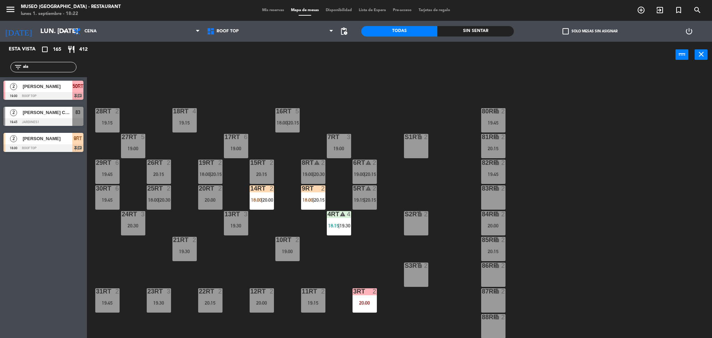
click at [68, 64] on input "ala" at bounding box center [49, 67] width 54 height 8
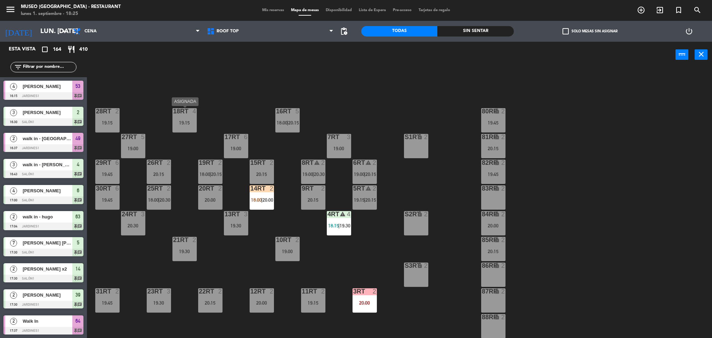
click at [189, 117] on div "18RT 4 19:15" at bounding box center [184, 120] width 24 height 24
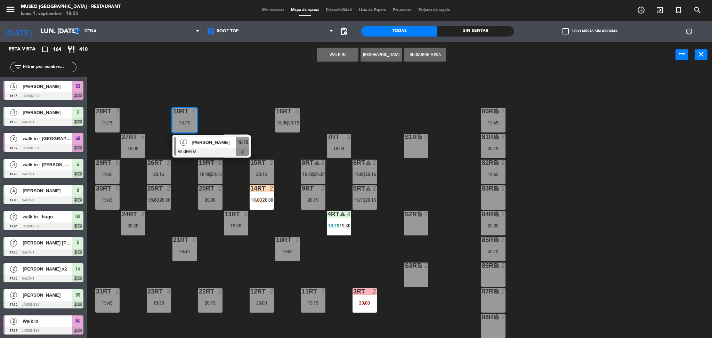
click at [346, 51] on button "WALK IN" at bounding box center [338, 55] width 42 height 14
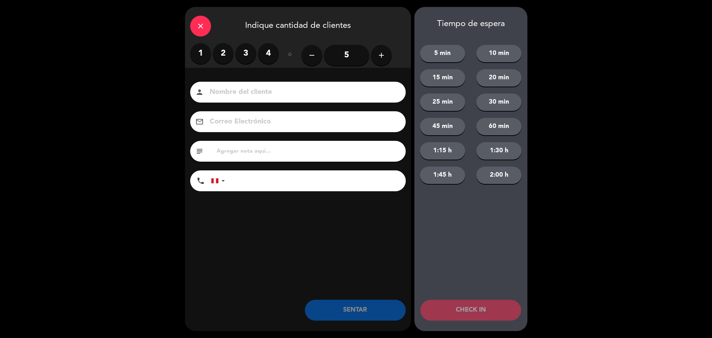
click at [346, 54] on input "5" at bounding box center [346, 55] width 45 height 21
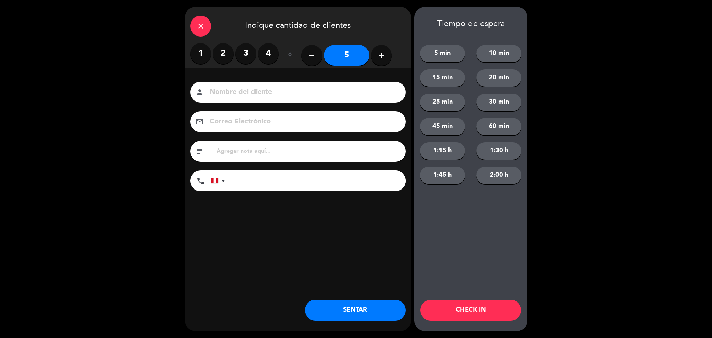
click at [357, 92] on input at bounding box center [303, 92] width 188 height 12
type input "walk in - karina"
click at [383, 156] on input "text" at bounding box center [308, 151] width 185 height 10
type input "aniversario"
click at [389, 175] on input "tel" at bounding box center [319, 180] width 174 height 21
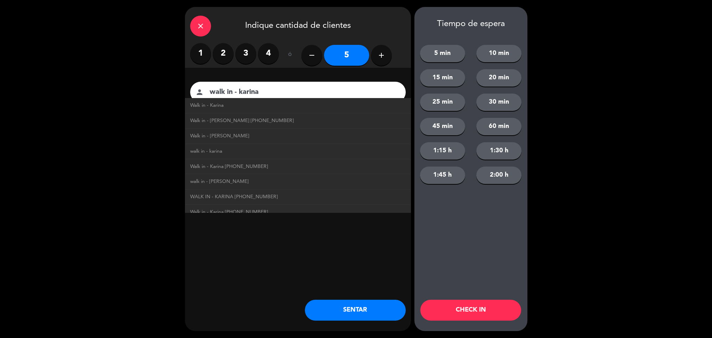
type input "940442373"
click at [406, 235] on div "close Indique cantidad de clientes 1 2 3 4 ó remove 5 add Nombre del cliente pe…" at bounding box center [298, 169] width 226 height 324
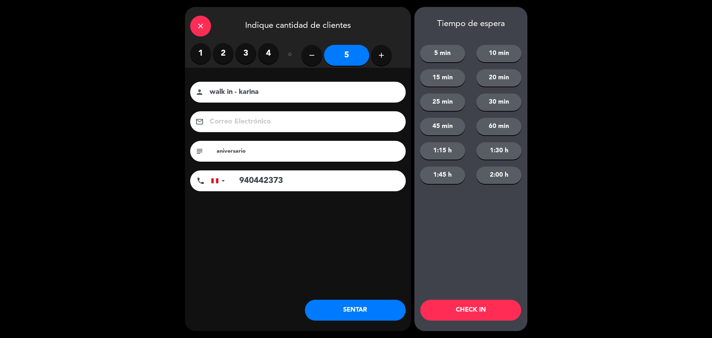
click at [397, 284] on div "close Indique cantidad de clientes 1 2 3 4 ó remove 5 add Nombre del cliente pe…" at bounding box center [298, 169] width 226 height 324
click at [388, 308] on button "SENTAR" at bounding box center [355, 310] width 101 height 21
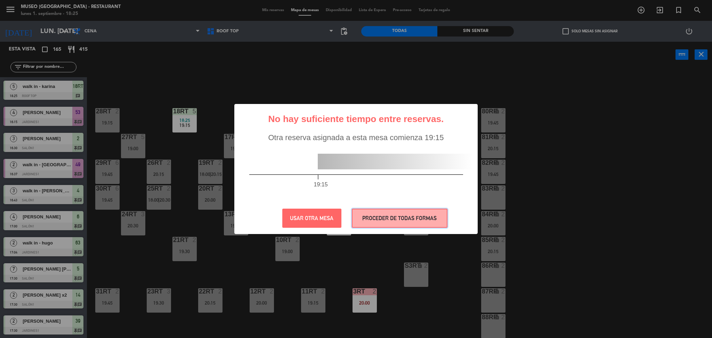
click at [376, 218] on button "PROCEDER DE TODAS FORMAS" at bounding box center [400, 217] width 96 height 19
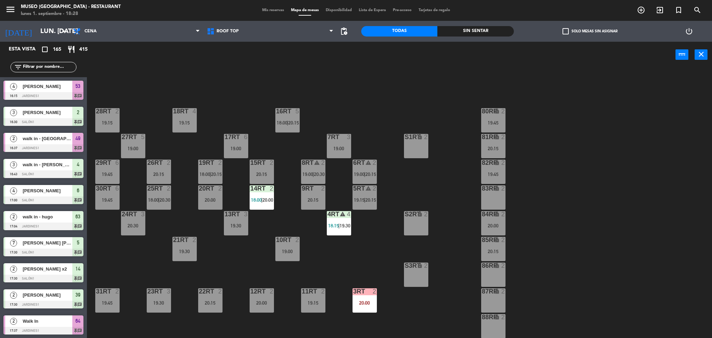
click at [40, 68] on input "text" at bounding box center [49, 67] width 54 height 8
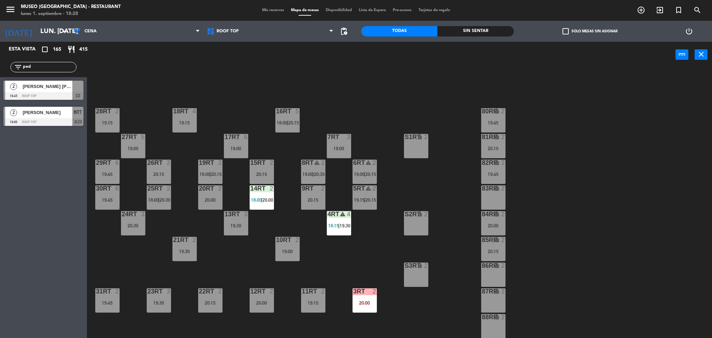
type input "ped"
click at [173, 98] on div "18RT 4 19:15 16RT 5 18:00 | 20:15 28RT 2 19:15 80RR lock 2 19:45 27RT 5 19:00 7…" at bounding box center [403, 205] width 618 height 270
click at [55, 118] on div at bounding box center [43, 122] width 80 height 8
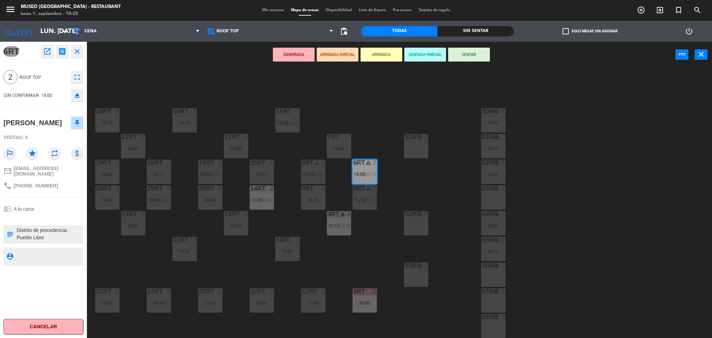
click at [18, 227] on textarea at bounding box center [49, 234] width 66 height 15
type textarea "aniversario Distrito de procedencia: Pueblo Libre Alergias: ninguna"
click at [68, 193] on div "6RT open_in_new receipt 7:00 PM lun., 1 sep. 2 personas Pedro Castro Oki Mesa 6…" at bounding box center [43, 190] width 87 height 296
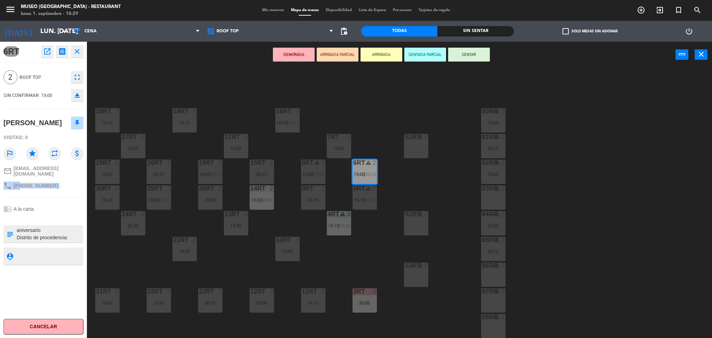
click at [68, 193] on div "6RT open_in_new receipt 7:00 PM lun., 1 sep. 2 personas Pedro Castro Oki Mesa 6…" at bounding box center [43, 190] width 87 height 296
click at [349, 51] on button "ARRIBADA PARCIAL" at bounding box center [338, 55] width 42 height 14
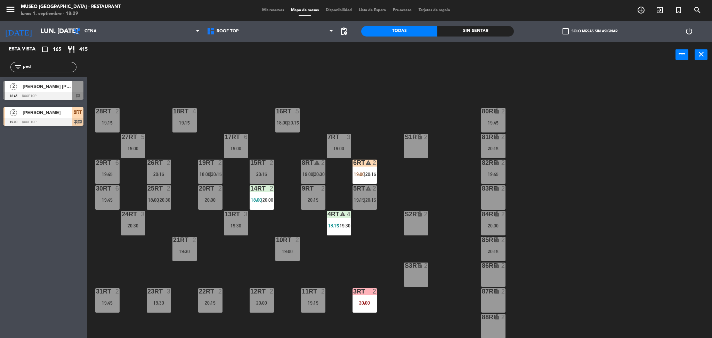
click at [368, 177] on div "6RT warning 2 19:00 | 20:15" at bounding box center [364, 171] width 24 height 24
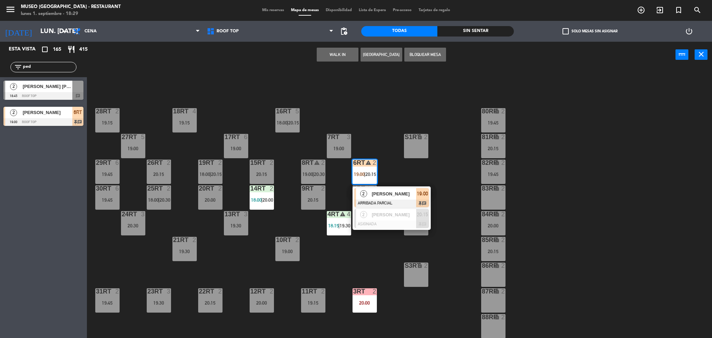
click at [380, 194] on span "[PERSON_NAME]" at bounding box center [393, 193] width 44 height 7
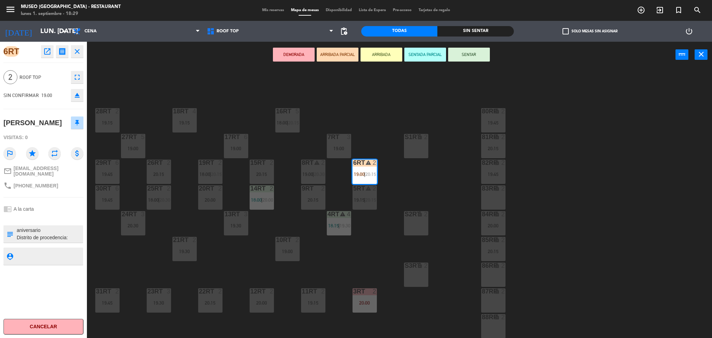
click at [356, 123] on div "18RT 4 19:15 16RT 5 18:00 | 20:15 28RT 2 19:15 80RR lock 2 19:45 27RT 5 19:00 7…" at bounding box center [403, 205] width 618 height 270
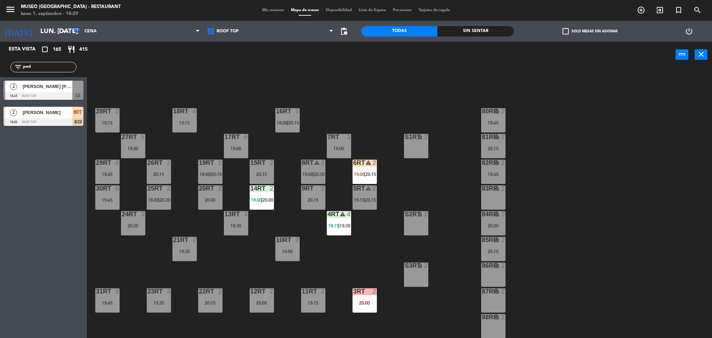
click at [58, 64] on input "ped" at bounding box center [49, 67] width 54 height 8
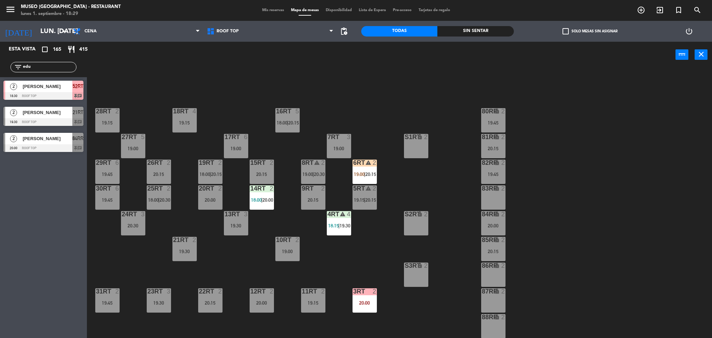
type input "edu"
click at [148, 101] on div "18RT 4 19:15 16RT 5 18:00 | 20:15 28RT 2 19:15 80RR lock 2 19:45 27RT 5 19:00 7…" at bounding box center [403, 205] width 618 height 270
click at [66, 91] on div "[PERSON_NAME]" at bounding box center [47, 86] width 50 height 11
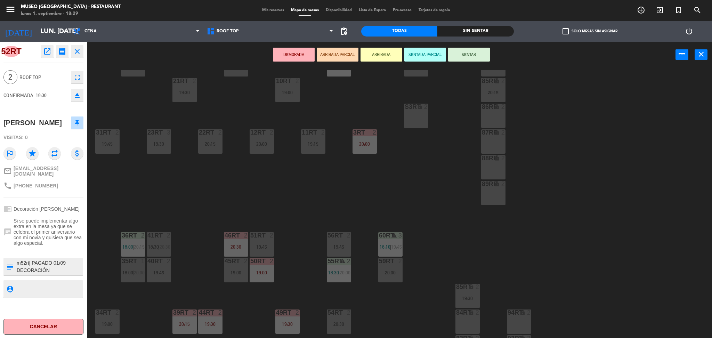
scroll to position [161, 0]
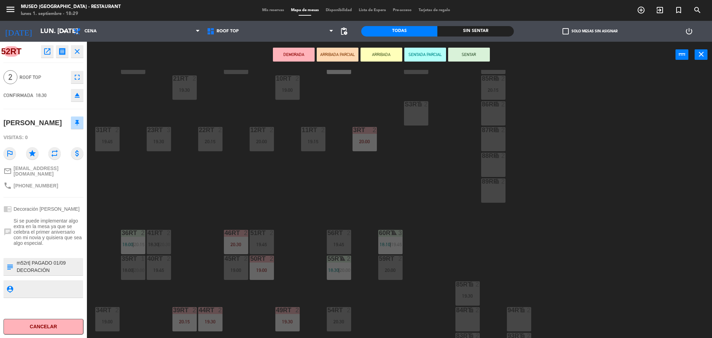
click at [334, 56] on button "ARRIBADA PARCIAL" at bounding box center [338, 55] width 42 height 14
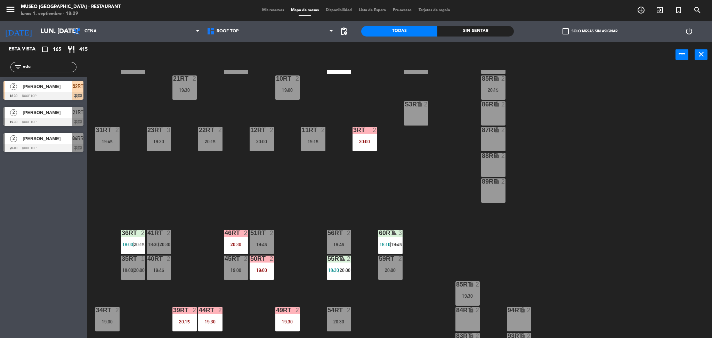
scroll to position [255, 0]
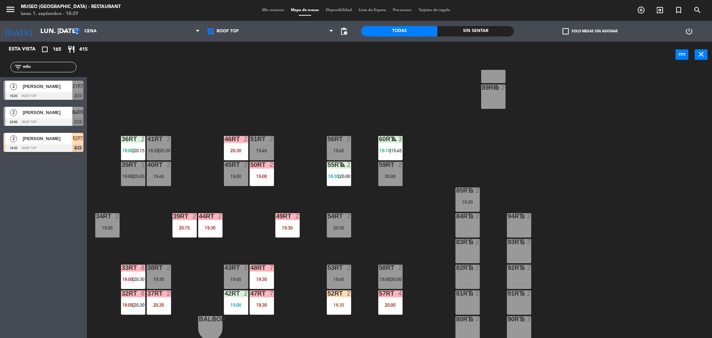
click at [58, 67] on input "edu" at bounding box center [49, 67] width 54 height 8
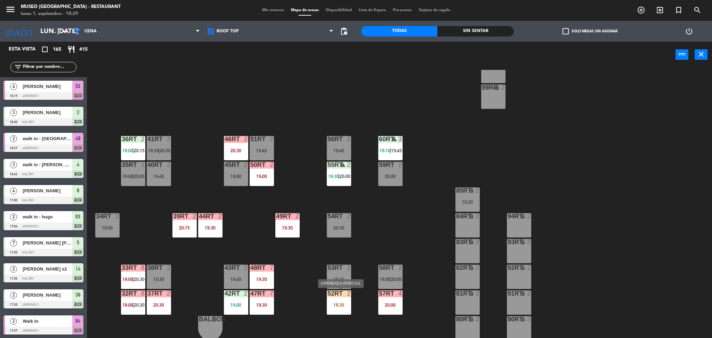
click at [340, 292] on div at bounding box center [338, 293] width 11 height 6
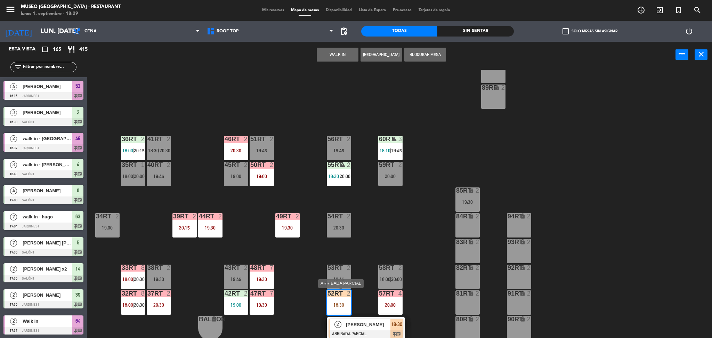
click at [364, 322] on span "[PERSON_NAME]" at bounding box center [368, 324] width 44 height 7
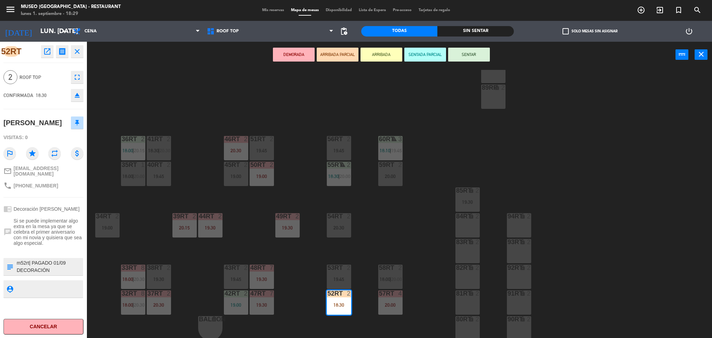
click at [215, 79] on div "18RT 4 19:15 16RT 5 18:00 | 20:15 28RT 2 19:15 80RR lock 2 19:45 27RT 5 19:00 7…" at bounding box center [403, 205] width 618 height 270
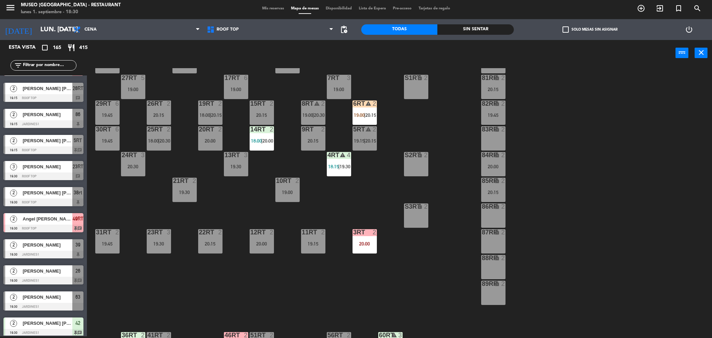
scroll to position [0, 0]
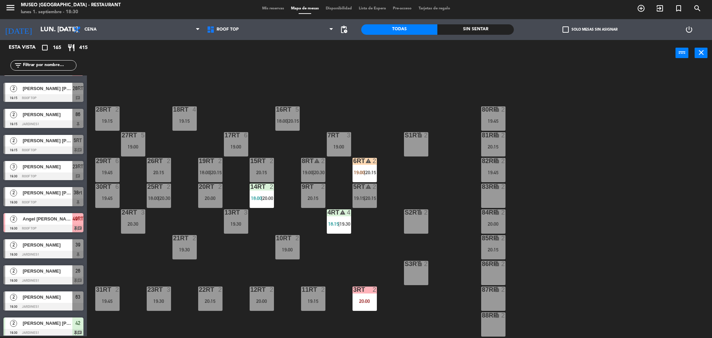
click at [53, 66] on input "text" at bounding box center [49, 66] width 54 height 8
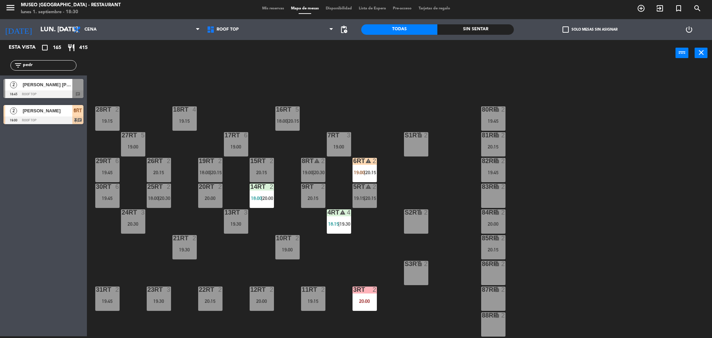
type input "pedr"
click at [168, 91] on div "18RT 4 19:15 16RT 5 18:00 | 20:15 28RT 2 19:15 80RR lock 2 19:45 27RT 5 19:00 7…" at bounding box center [403, 203] width 618 height 270
click at [52, 94] on div at bounding box center [43, 94] width 80 height 8
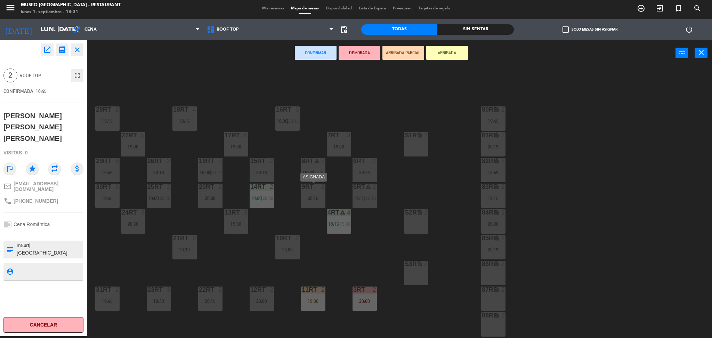
click at [315, 199] on div "20:15" at bounding box center [313, 198] width 24 height 5
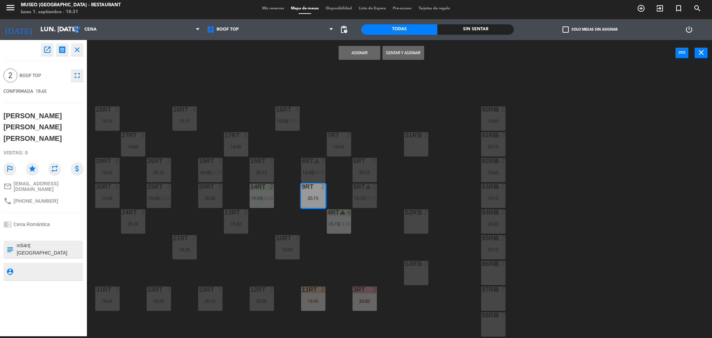
click at [354, 56] on button "Asignar" at bounding box center [359, 53] width 42 height 14
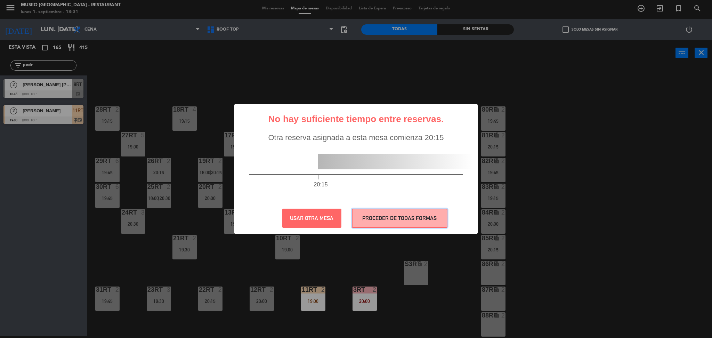
click at [360, 213] on button "PROCEDER DE TODAS FORMAS" at bounding box center [400, 217] width 96 height 19
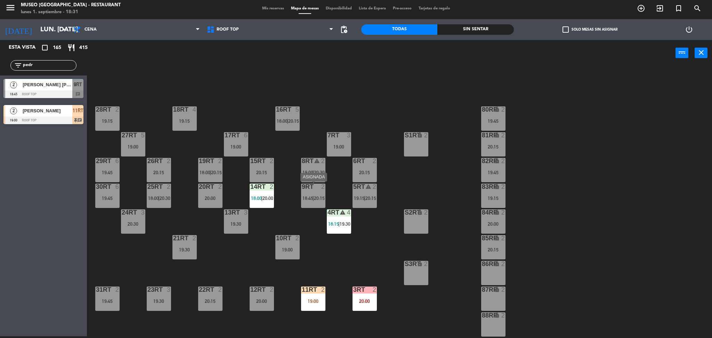
click at [319, 193] on div "9RT 2 18:45 | 20:15" at bounding box center [313, 195] width 24 height 24
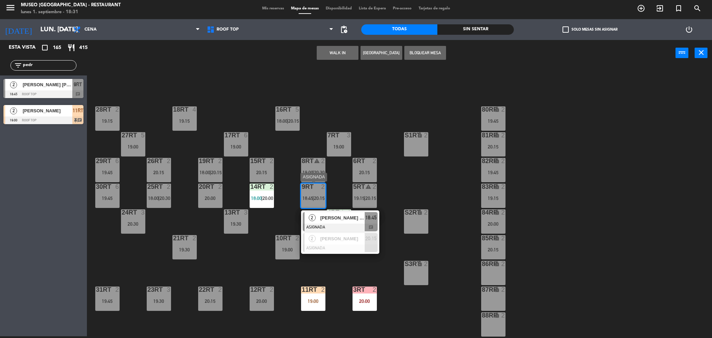
click at [338, 216] on span "[PERSON_NAME] [PERSON_NAME] [PERSON_NAME]" at bounding box center [342, 217] width 44 height 7
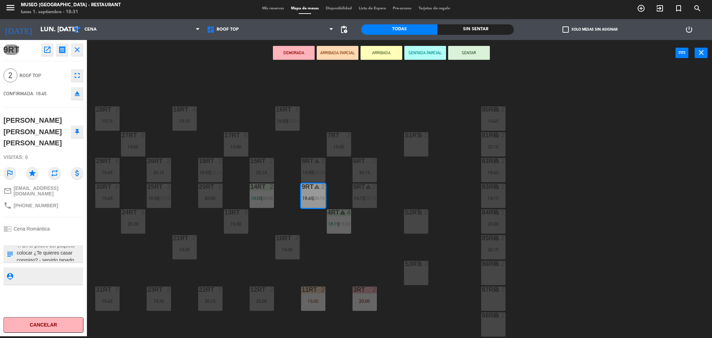
scroll to position [65, 0]
click at [262, 226] on div "18RT 4 19:15 16RT 5 18:00 | 20:15 28RT 2 19:15 80RR lock 2 19:45 27RT 5 19:00 7…" at bounding box center [403, 203] width 618 height 270
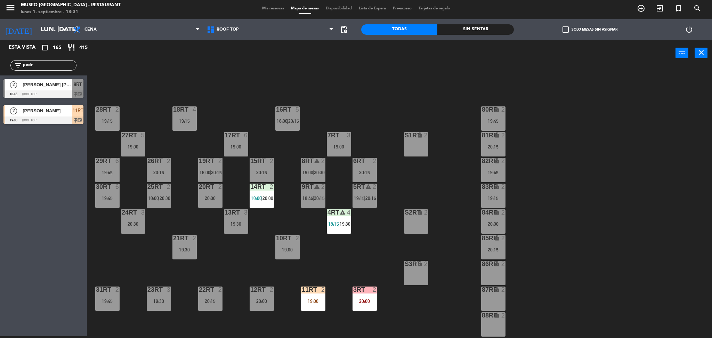
scroll to position [255, 0]
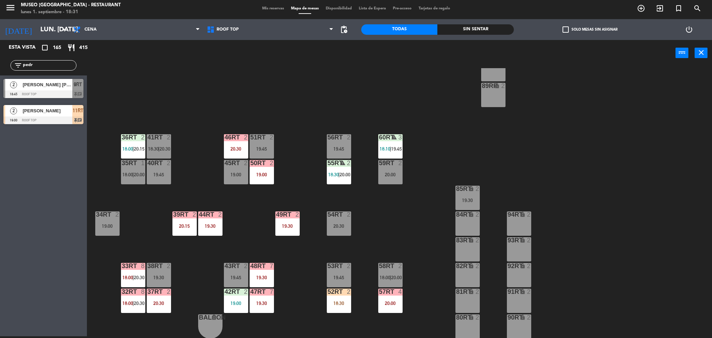
click at [331, 300] on div "52RT 2 18:30" at bounding box center [339, 300] width 24 height 24
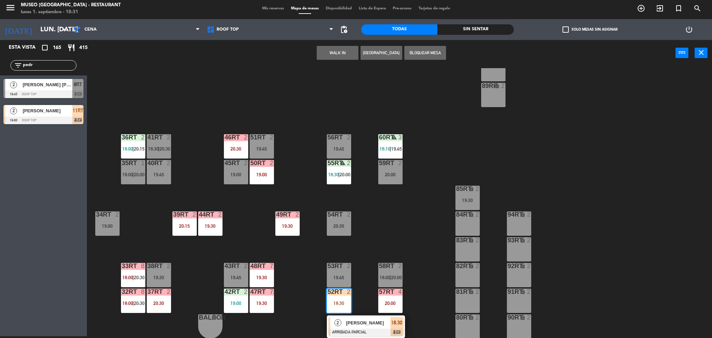
click at [419, 242] on div "18RT 4 19:15 16RT 5 18:00 | 20:15 28RT 2 19:15 80RR lock 2 19:45 27RT 5 19:00 7…" at bounding box center [403, 203] width 618 height 270
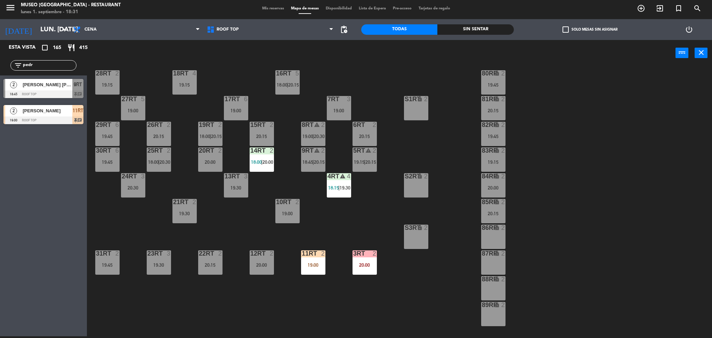
scroll to position [35, 0]
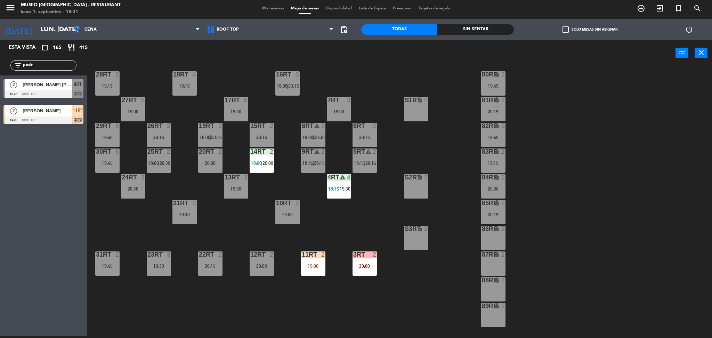
click at [55, 91] on div at bounding box center [43, 94] width 80 height 8
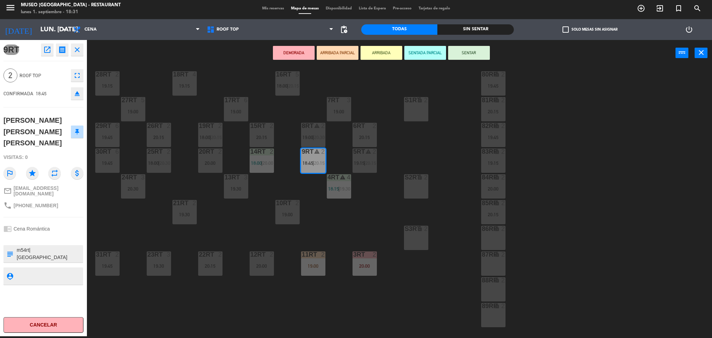
scroll to position [255, 0]
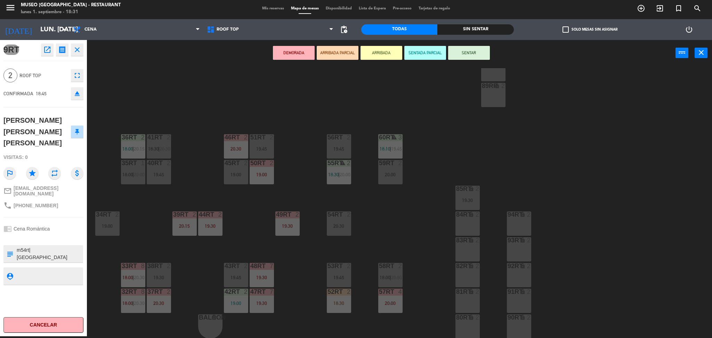
click at [387, 173] on div "20:00" at bounding box center [390, 174] width 24 height 5
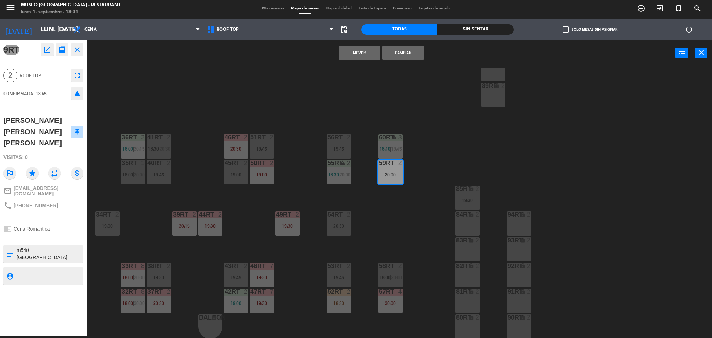
click at [355, 52] on button "Mover" at bounding box center [359, 53] width 42 height 14
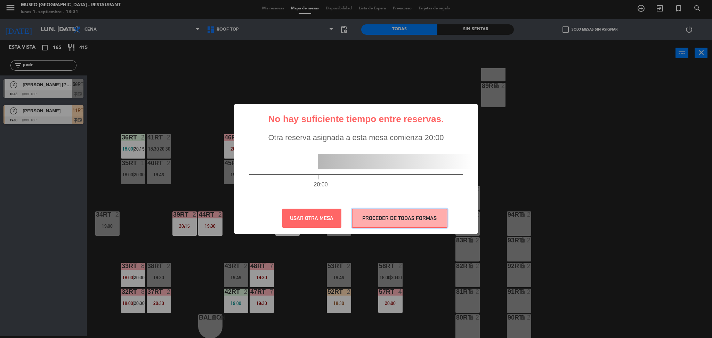
click at [423, 219] on button "PROCEDER DE TODAS FORMAS" at bounding box center [400, 217] width 96 height 19
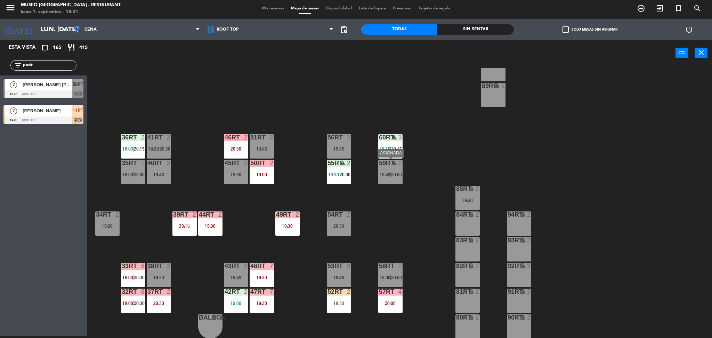
click at [393, 172] on span "20:00" at bounding box center [396, 175] width 11 height 6
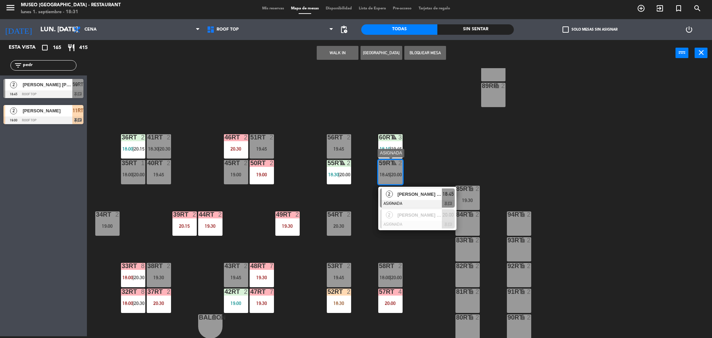
click at [410, 191] on span "[PERSON_NAME] [PERSON_NAME] [PERSON_NAME]" at bounding box center [419, 193] width 44 height 7
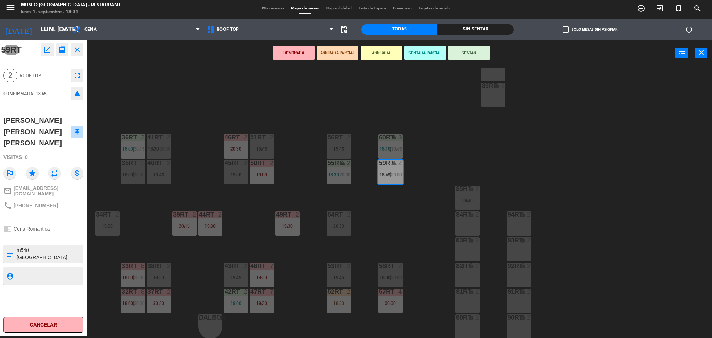
click at [347, 56] on button "ARRIBADA PARCIAL" at bounding box center [338, 53] width 42 height 14
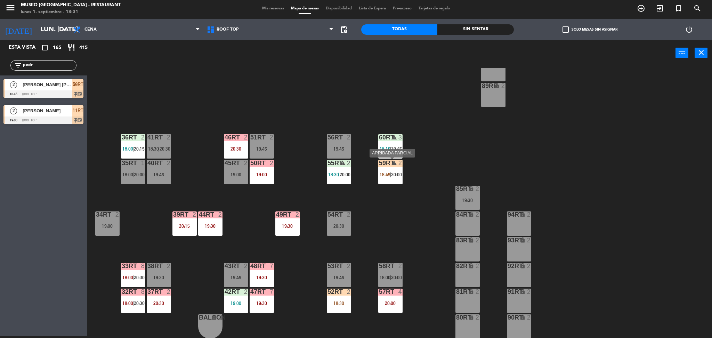
click at [392, 175] on span "20:00" at bounding box center [396, 175] width 11 height 6
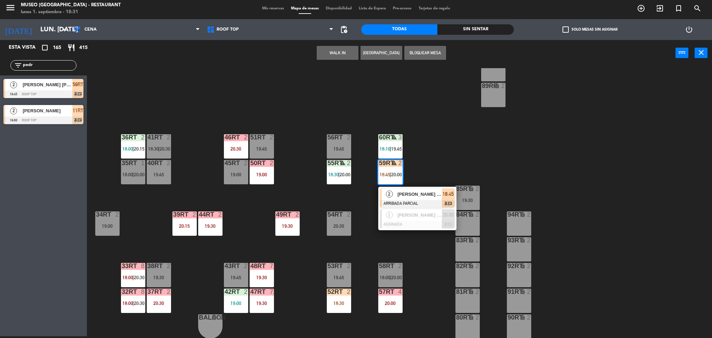
click at [412, 196] on span "[PERSON_NAME] [PERSON_NAME] [PERSON_NAME]" at bounding box center [419, 193] width 44 height 7
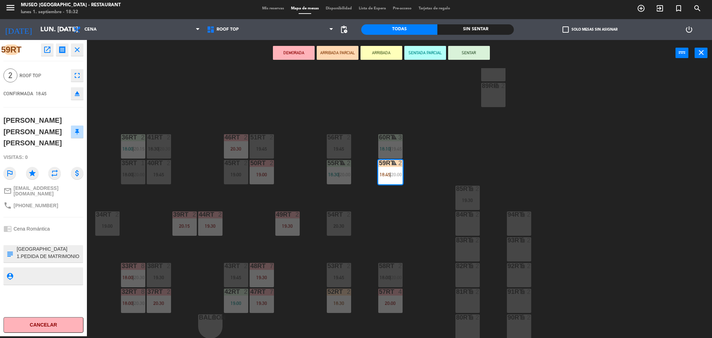
scroll to position [10, 0]
click at [382, 229] on div "18RT 4 19:15 16RT 5 18:00 | 20:15 28RT 2 19:15 80RR lock 2 19:45 27RT 5 19:00 7…" at bounding box center [403, 203] width 618 height 270
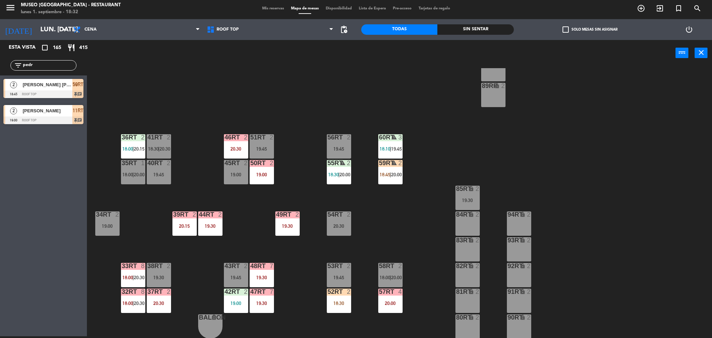
click at [335, 227] on div "20:30" at bounding box center [339, 225] width 24 height 5
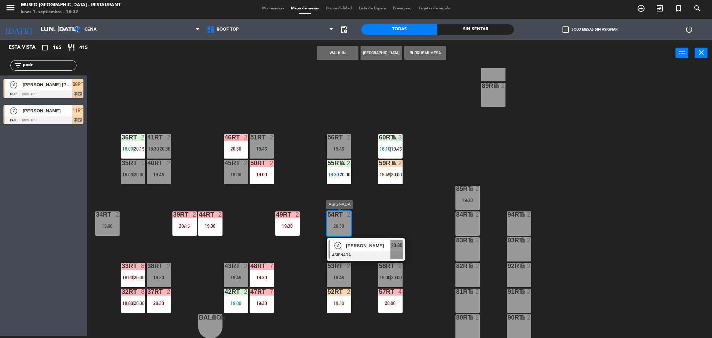
click at [363, 243] on span "[PERSON_NAME]" at bounding box center [368, 245] width 44 height 7
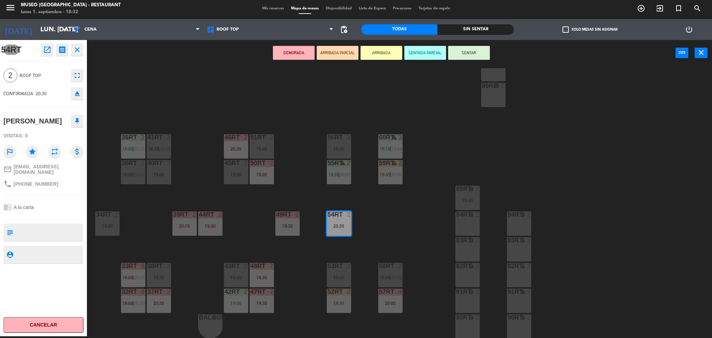
click at [414, 228] on div "18RT 4 19:15 16RT 5 18:00 | 20:15 28RT 2 19:15 80RR lock 2 19:45 27RT 5 19:00 7…" at bounding box center [403, 203] width 618 height 270
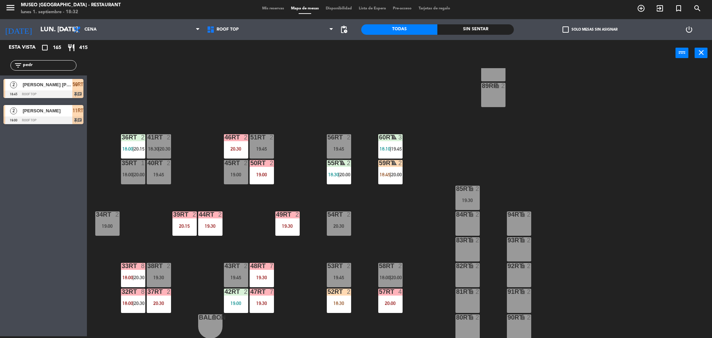
click at [313, 104] on div "18RT 4 19:15 16RT 5 18:00 | 20:15 28RT 2 19:15 80RR lock 2 19:45 27RT 5 19:00 7…" at bounding box center [403, 203] width 618 height 270
click at [54, 62] on input "pedr" at bounding box center [49, 66] width 54 height 8
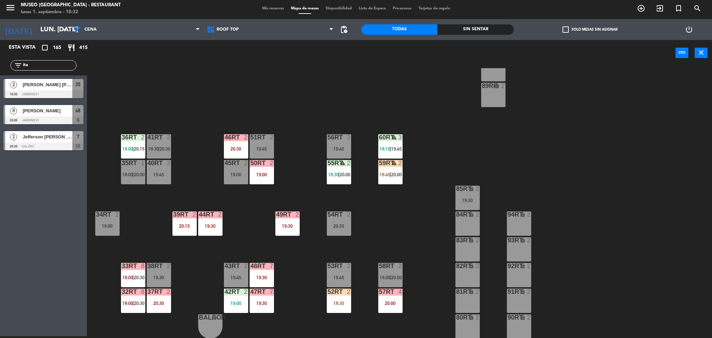
type input "ita"
click at [155, 99] on div "18RT 4 19:15 16RT 5 18:00 | 20:15 28RT 2 19:15 80RR lock 2 19:45 27RT 5 19:00 7…" at bounding box center [403, 203] width 618 height 270
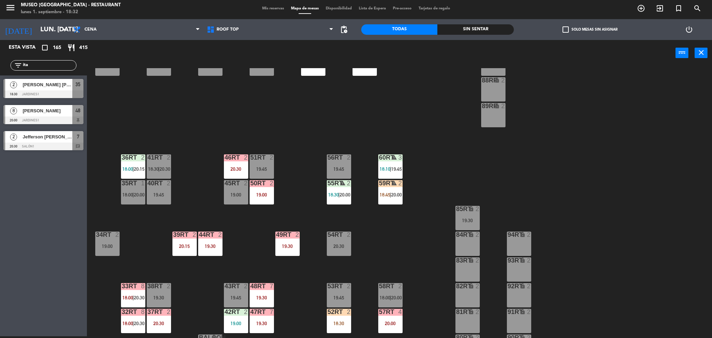
scroll to position [255, 0]
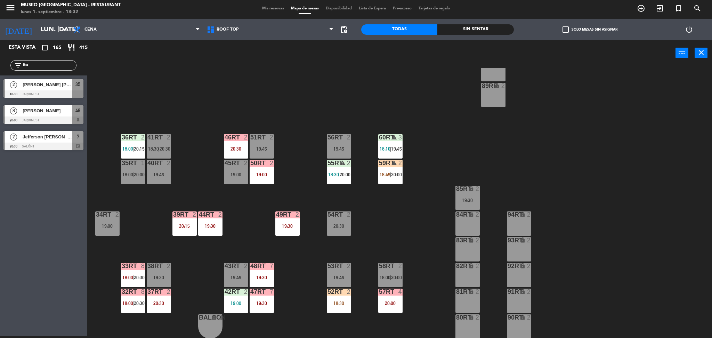
click at [390, 167] on div "59RT warning 2 18:45 | 20:00" at bounding box center [390, 172] width 24 height 24
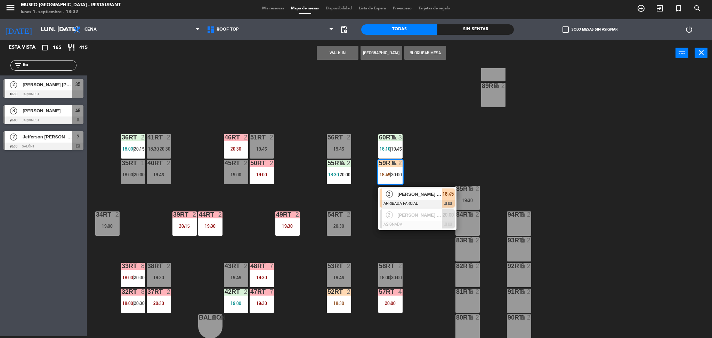
click at [414, 195] on span "[PERSON_NAME] [PERSON_NAME] [PERSON_NAME]" at bounding box center [419, 193] width 44 height 7
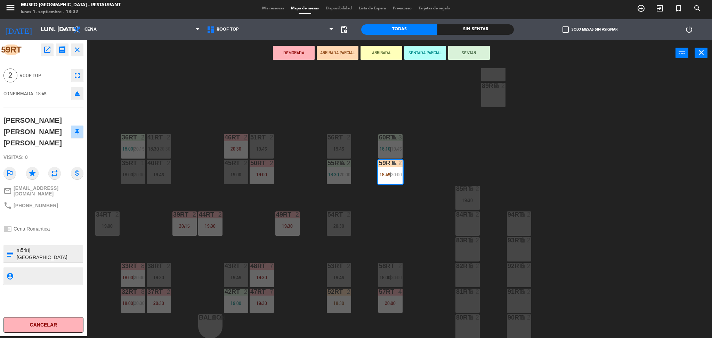
click at [306, 173] on div "18RT 4 19:15 16RT 5 18:00 | 20:15 28RT 2 19:15 80RR lock 2 19:45 27RT 5 19:00 7…" at bounding box center [403, 203] width 618 height 270
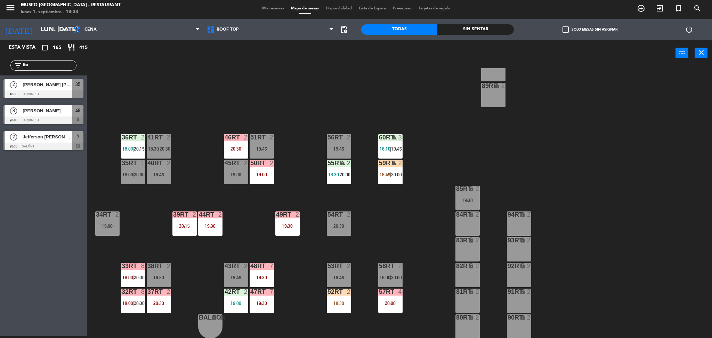
scroll to position [235, 0]
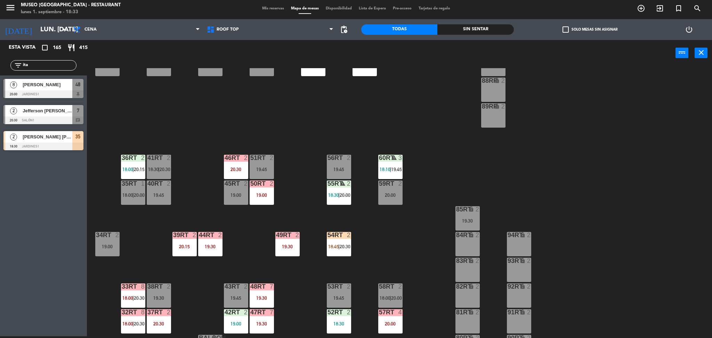
click at [39, 62] on input "ita" at bounding box center [49, 66] width 54 height 8
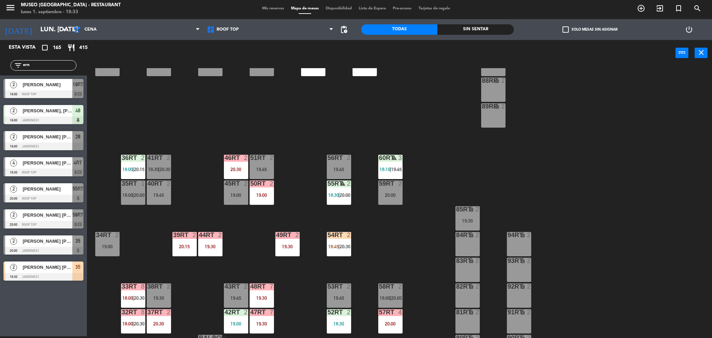
type input "ern"
click at [57, 213] on span "[PERSON_NAME] [PERSON_NAME]" at bounding box center [48, 214] width 50 height 7
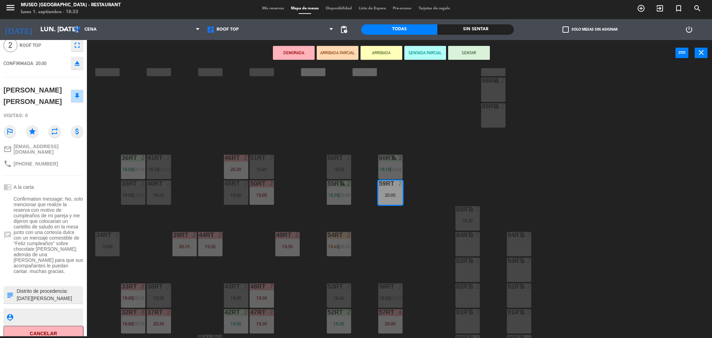
scroll to position [0, 0]
click at [333, 53] on button "ARRIBADA PARCIAL" at bounding box center [338, 53] width 42 height 14
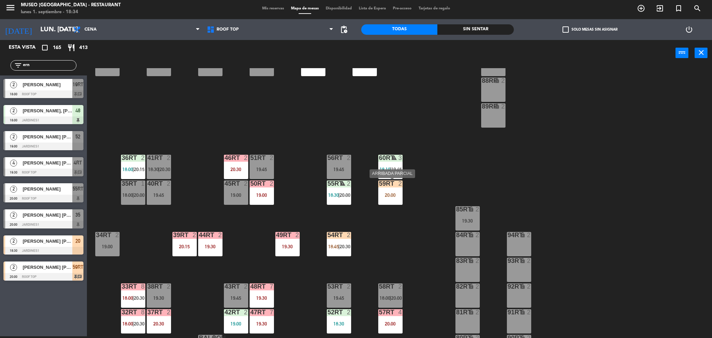
click at [393, 197] on div "20:00" at bounding box center [390, 195] width 24 height 5
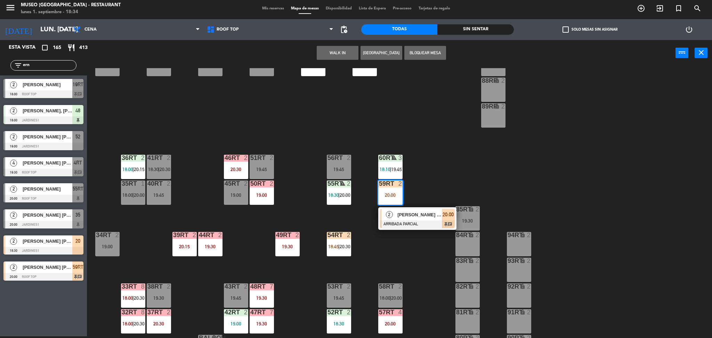
click at [418, 221] on div at bounding box center [417, 224] width 75 height 8
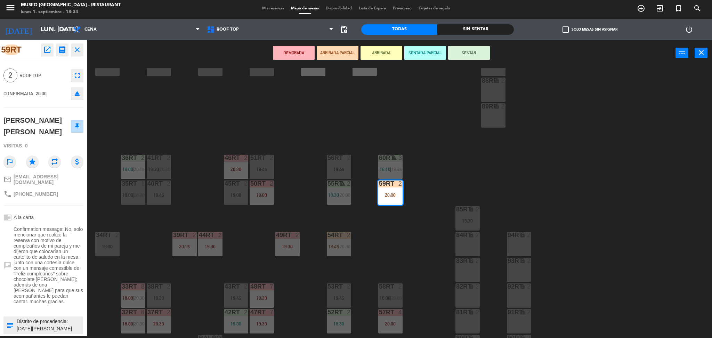
click at [362, 139] on div "18RT 4 19:15 16RT 5 18:00 | 20:15 28RT 2 19:15 80RR lock 2 19:45 27RT 5 19:00 7…" at bounding box center [403, 203] width 618 height 270
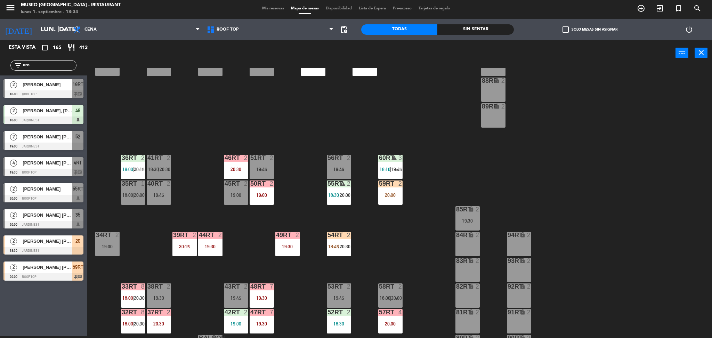
click at [388, 196] on div "20:00" at bounding box center [390, 195] width 24 height 5
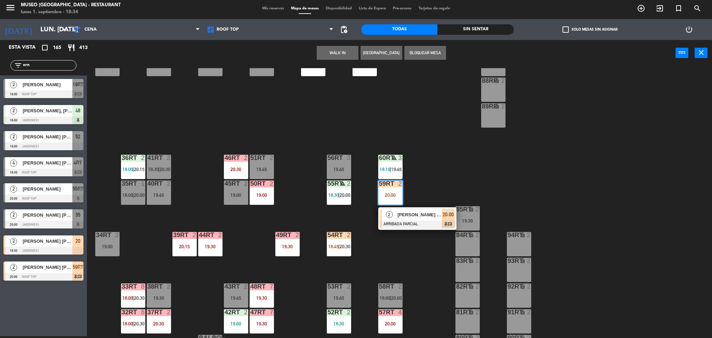
click at [412, 216] on span "[PERSON_NAME] [PERSON_NAME]" at bounding box center [419, 214] width 44 height 7
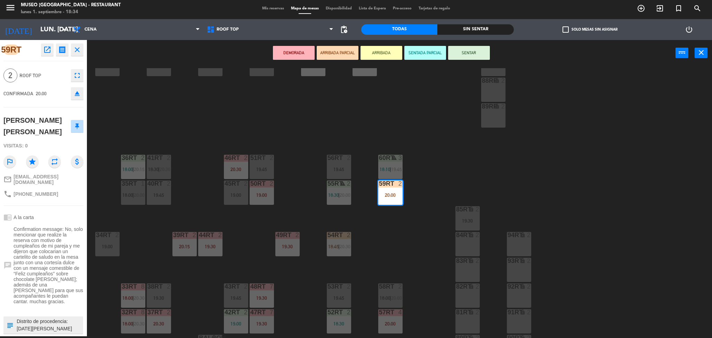
click at [373, 138] on div "18RT 4 19:15 16RT 5 18:00 | 20:15 28RT 2 19:15 80RR lock 2 19:45 27RT 5 19:00 7…" at bounding box center [403, 203] width 618 height 270
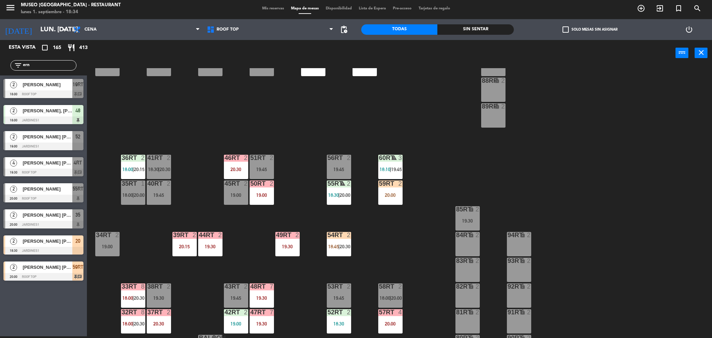
click at [43, 66] on input "ern" at bounding box center [49, 66] width 54 height 8
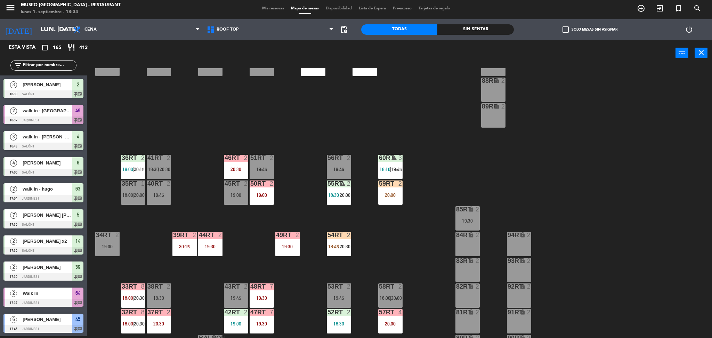
click at [393, 195] on div "20:00" at bounding box center [390, 195] width 24 height 5
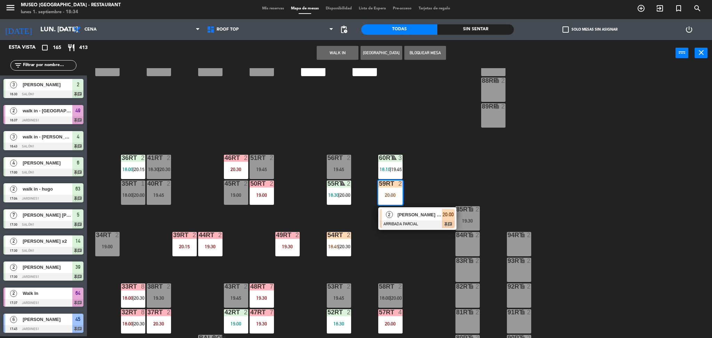
click at [419, 215] on span "[PERSON_NAME] [PERSON_NAME]" at bounding box center [419, 214] width 44 height 7
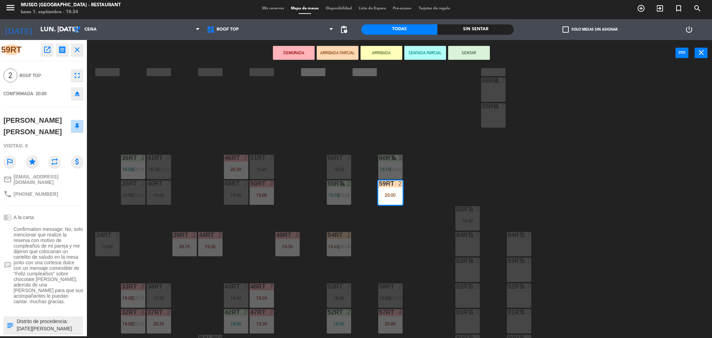
click at [374, 133] on div "18RT 4 19:15 16RT 5 18:00 | 20:15 28RT 2 19:15 80RR lock 2 19:45 27RT 5 19:00 7…" at bounding box center [403, 203] width 618 height 270
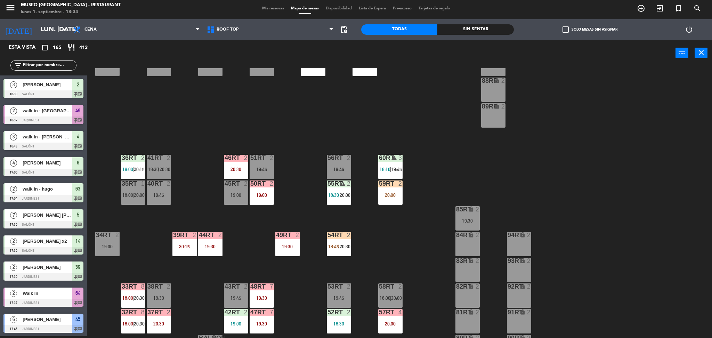
scroll to position [1482, 0]
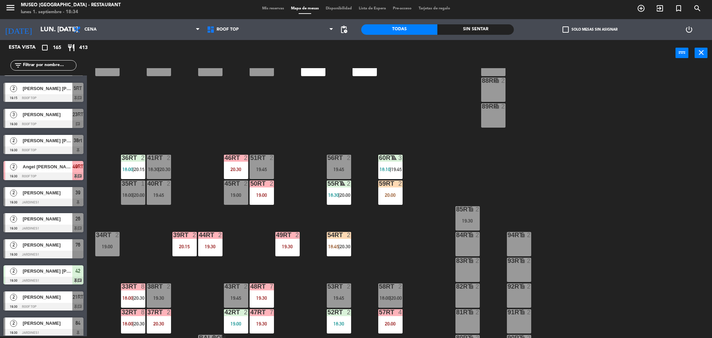
click at [393, 197] on div "59RT 2 20:00" at bounding box center [390, 192] width 24 height 24
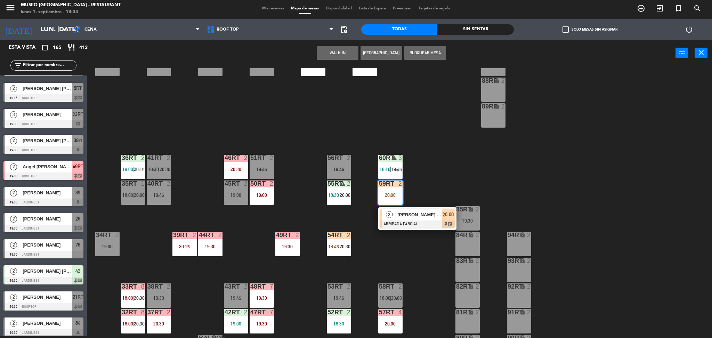
click at [415, 219] on div "[PERSON_NAME] [PERSON_NAME]" at bounding box center [418, 214] width 45 height 11
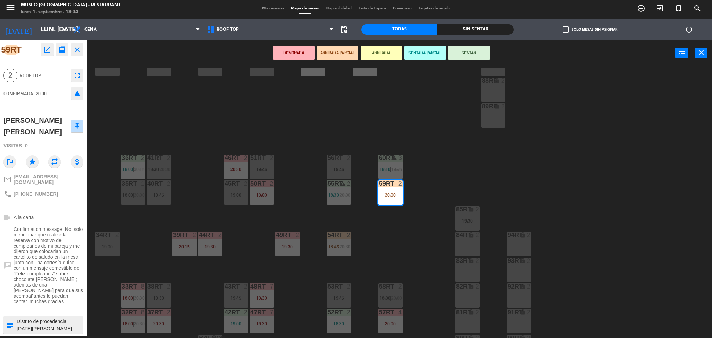
click at [17, 318] on textarea at bounding box center [49, 325] width 66 height 15
type textarea "llegaron 18:35 Distrito de procedencia: San Miguel Alergias: No Motivo: cumplea…"
click at [58, 205] on hr at bounding box center [43, 205] width 80 height 0
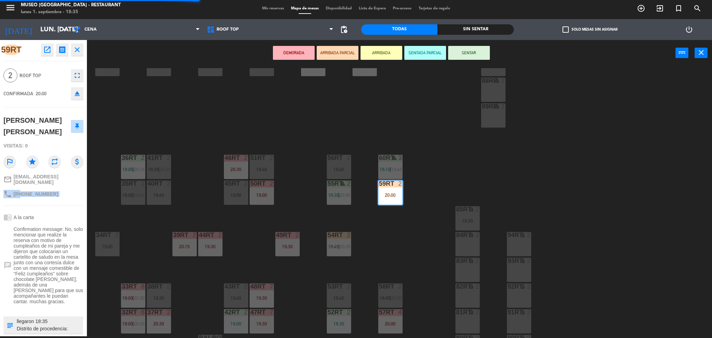
click at [58, 205] on hr at bounding box center [43, 205] width 80 height 0
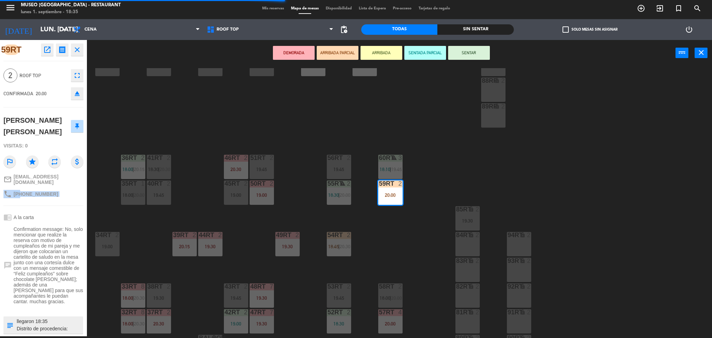
click at [58, 205] on hr at bounding box center [43, 205] width 80 height 0
click at [275, 113] on div "18RT 4 19:15 16RT 5 18:00 | 20:15 28RT 2 19:15 80RR lock 2 19:45 27RT 5 19:00 7…" at bounding box center [403, 203] width 618 height 270
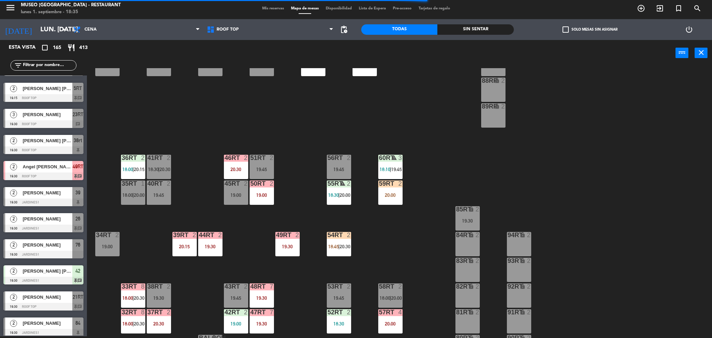
click at [71, 66] on input "text" at bounding box center [49, 66] width 54 height 8
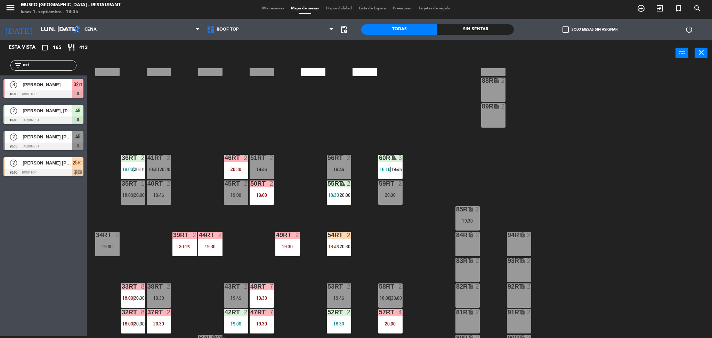
type input "est"
click at [165, 135] on div "18RT 4 19:15 16RT 5 18:00 | 20:15 28RT 2 19:15 80RR lock 2 19:45 27RT 5 19:00 7…" at bounding box center [403, 203] width 618 height 270
click at [73, 90] on div at bounding box center [43, 94] width 80 height 8
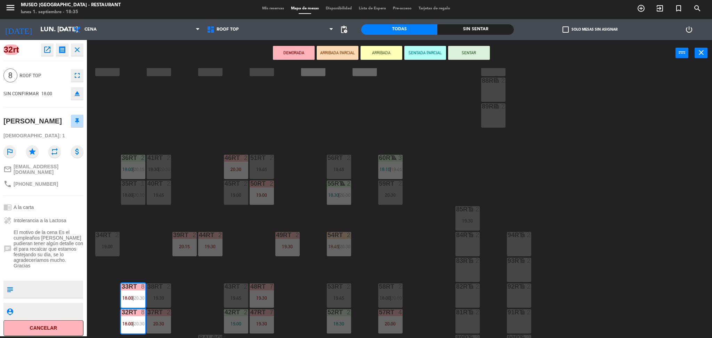
scroll to position [255, 0]
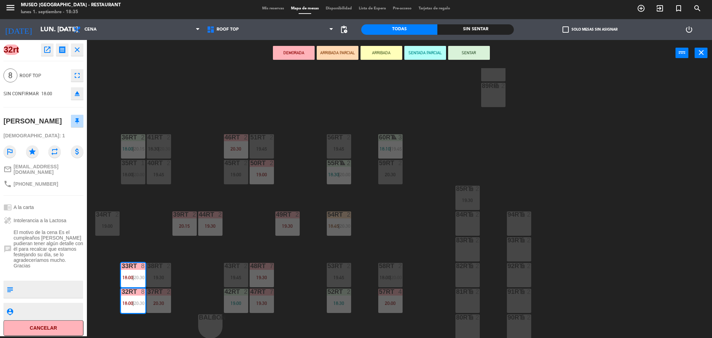
click at [229, 92] on div "18RT 4 19:15 16RT 5 18:00 | 20:15 28RT 2 19:15 80RR lock 2 19:45 27RT 5 19:00 7…" at bounding box center [403, 203] width 618 height 270
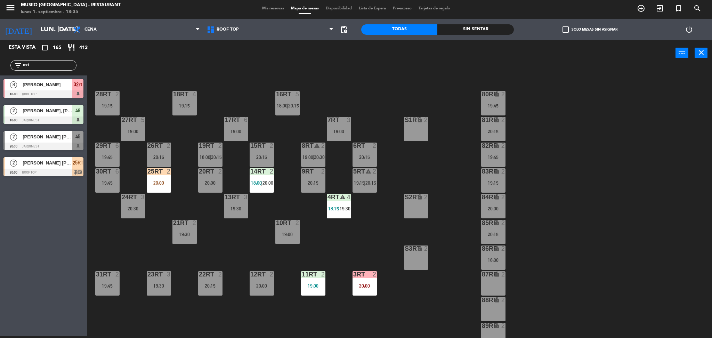
scroll to position [13, 0]
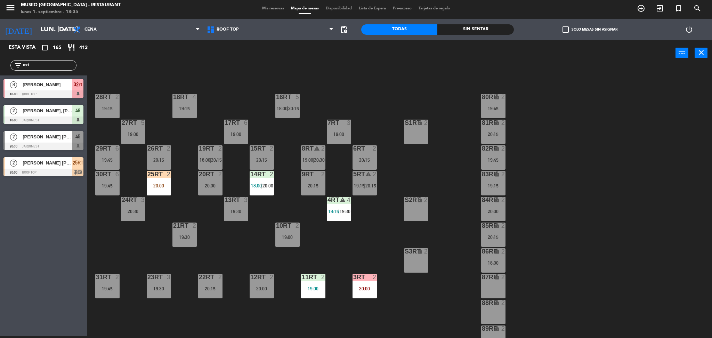
click at [156, 186] on div "20:00" at bounding box center [159, 185] width 24 height 5
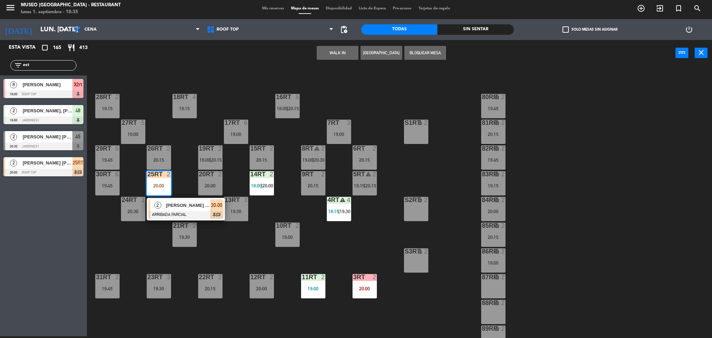
click at [174, 202] on span "[PERSON_NAME] [PERSON_NAME]" at bounding box center [188, 205] width 44 height 7
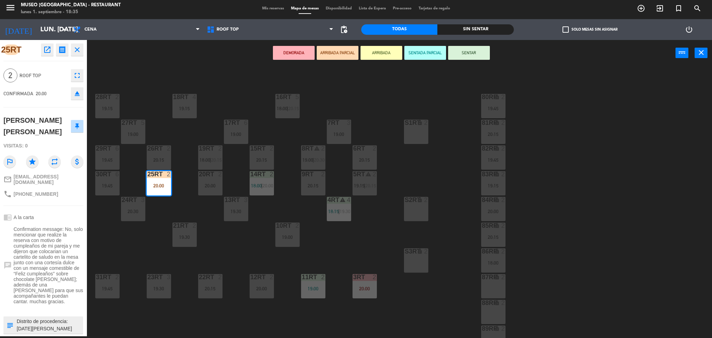
click at [17, 318] on textarea at bounding box center [49, 325] width 66 height 15
type textarea "llegaron 18:35 Distrito de procedencia: San Miguel Alergias: No Motivo: cumplea…"
click at [57, 211] on div "chrome_reader_mode A la carta" at bounding box center [43, 217] width 80 height 13
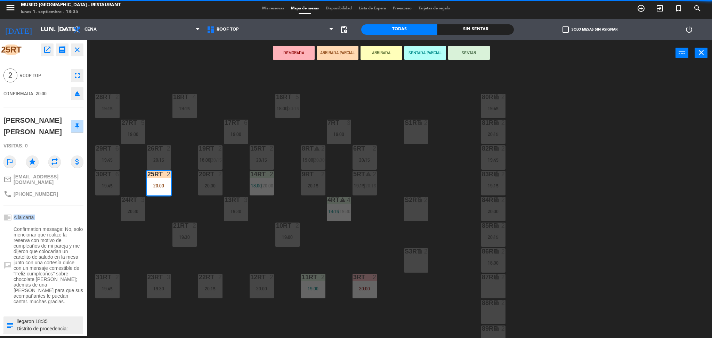
click at [57, 211] on div "chrome_reader_mode A la carta" at bounding box center [43, 217] width 80 height 13
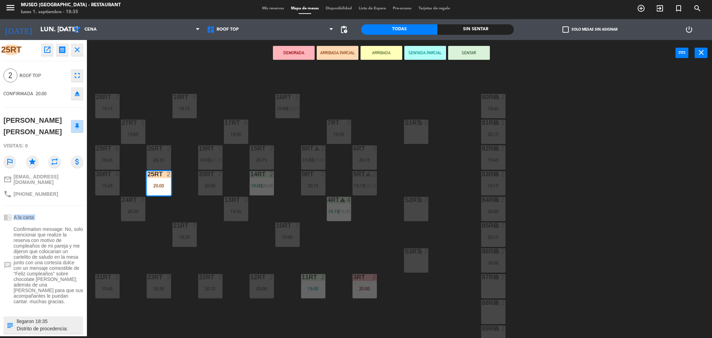
click at [57, 211] on div "chrome_reader_mode A la carta" at bounding box center [43, 217] width 80 height 13
click at [188, 210] on div "18RT 4 19:15 16RT 5 18:00 | 20:15 28RT 2 19:15 80RR lock 2 19:45 27RT 5 19:00 7…" at bounding box center [403, 203] width 618 height 270
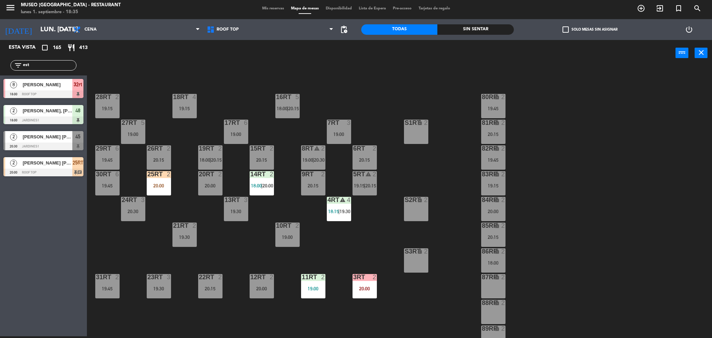
scroll to position [255, 0]
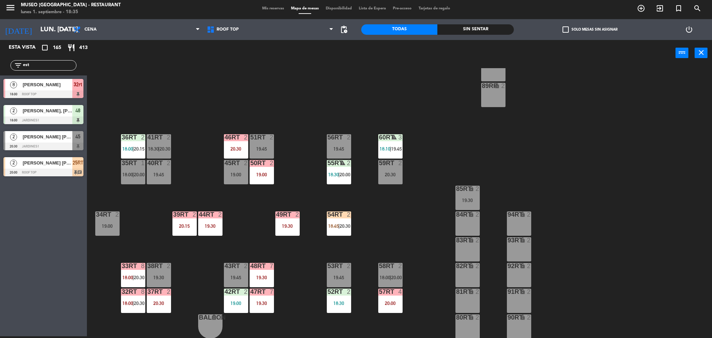
click at [130, 275] on span "18:00" at bounding box center [127, 278] width 11 height 6
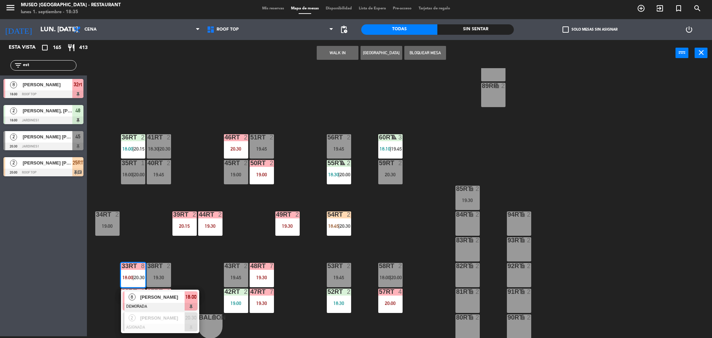
click at [149, 303] on div at bounding box center [160, 307] width 75 height 8
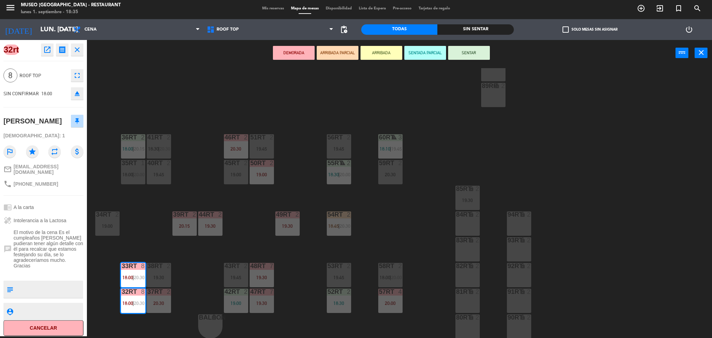
click at [23, 295] on textarea at bounding box center [49, 289] width 66 height 15
click at [41, 295] on textarea at bounding box center [49, 289] width 66 height 15
type textarea "2 de 8 llegaron 18:35"
click at [62, 214] on div "chrome_reader_mode A la carta" at bounding box center [43, 207] width 80 height 13
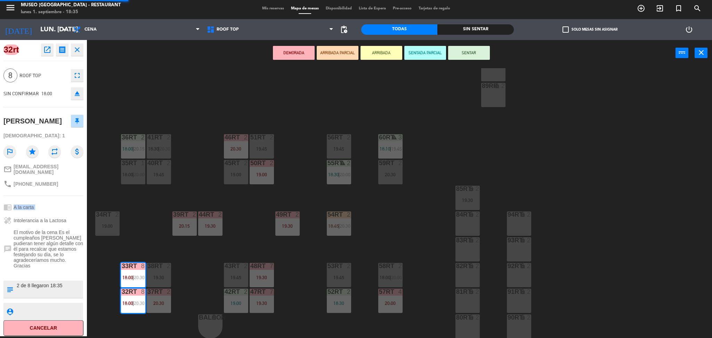
click at [62, 214] on div "chrome_reader_mode A la carta" at bounding box center [43, 207] width 80 height 13
click at [345, 48] on button "ARRIBADA PARCIAL" at bounding box center [338, 53] width 42 height 14
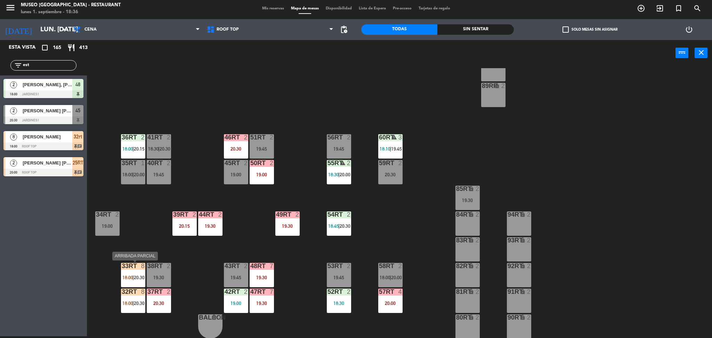
click at [142, 268] on div "8" at bounding box center [143, 266] width 4 height 6
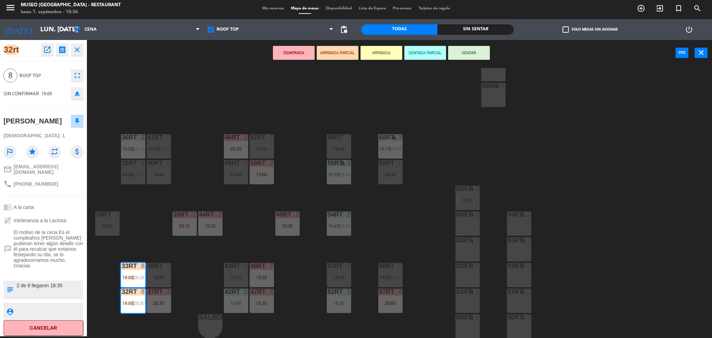
click at [192, 194] on div "18RT 4 19:15 16RT 5 18:00 | 20:15 28RT 2 19:15 80RR lock 2 19:45 27RT 5 19:00 7…" at bounding box center [403, 203] width 618 height 270
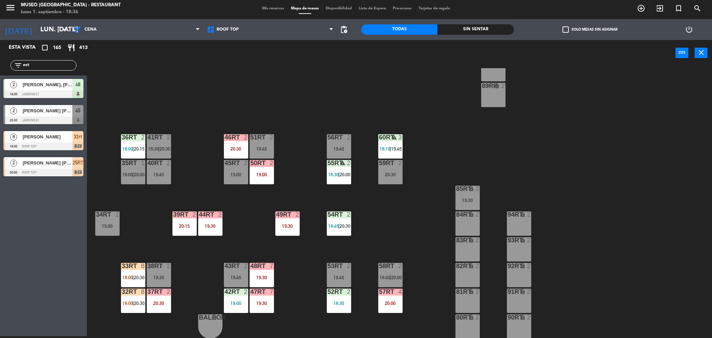
click at [49, 65] on input "est" at bounding box center [49, 66] width 54 height 8
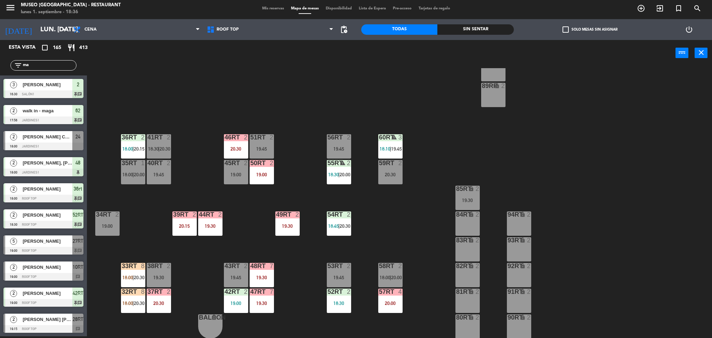
type input "m"
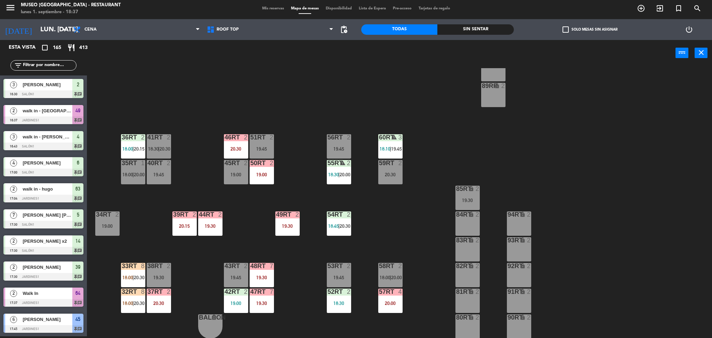
click at [132, 276] on span "18:00" at bounding box center [127, 278] width 11 height 6
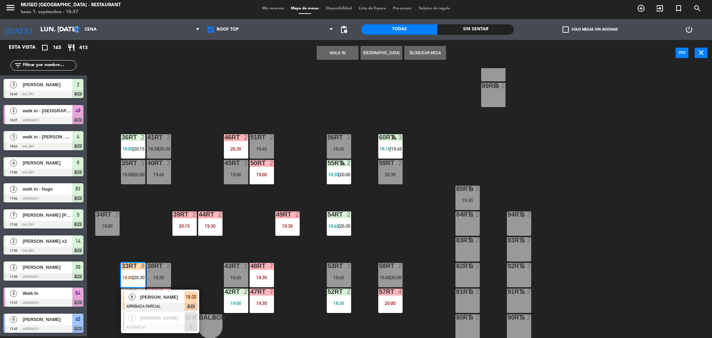
click at [202, 274] on div "18RT 4 19:15 16RT 5 18:00 | 20:15 28RT 2 19:15 80RR lock 2 19:45 27RT 5 19:00 7…" at bounding box center [403, 203] width 618 height 270
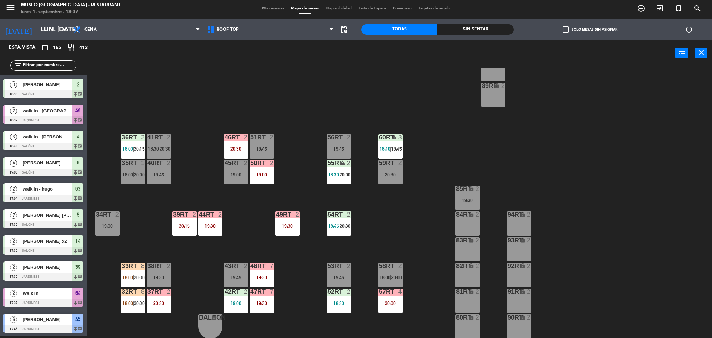
click at [54, 68] on input "text" at bounding box center [49, 66] width 54 height 8
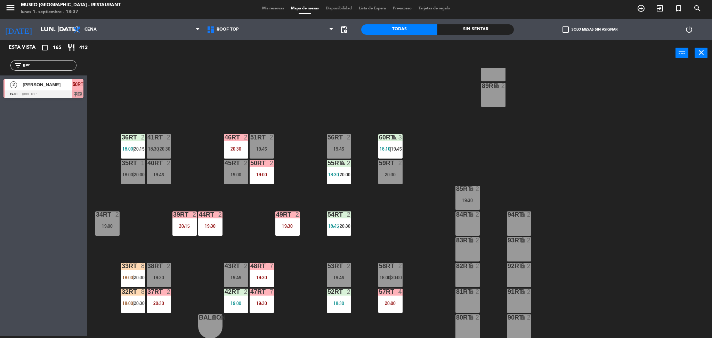
type input "ger"
click at [153, 116] on div "18RT 4 19:15 16RT 5 18:00 | 20:15 28RT 2 19:15 80RR lock 2 19:45 27RT 5 19:00 7…" at bounding box center [403, 203] width 618 height 270
click at [55, 65] on input "ger" at bounding box center [49, 66] width 54 height 8
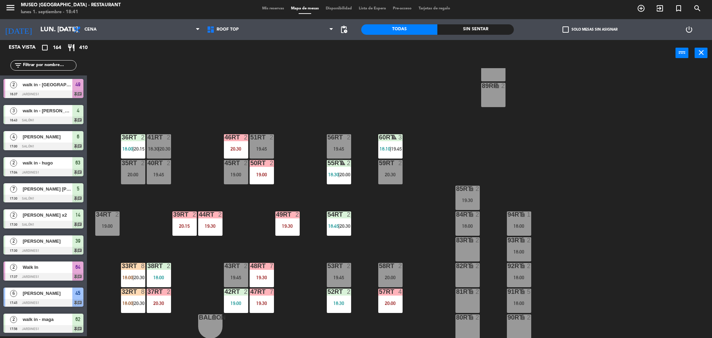
scroll to position [0, 0]
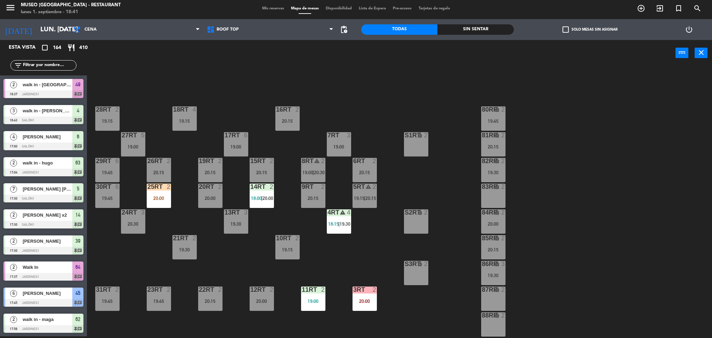
click at [35, 68] on input "text" at bounding box center [49, 66] width 54 height 8
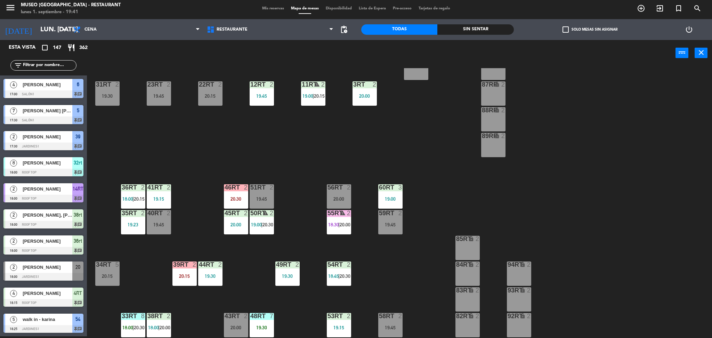
scroll to position [255, 0]
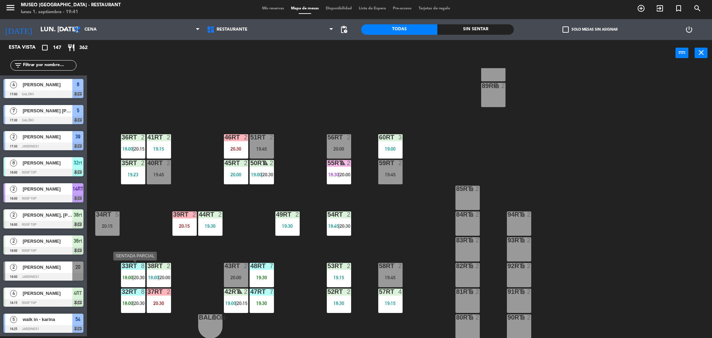
click at [132, 275] on span "18:00" at bounding box center [127, 278] width 11 height 6
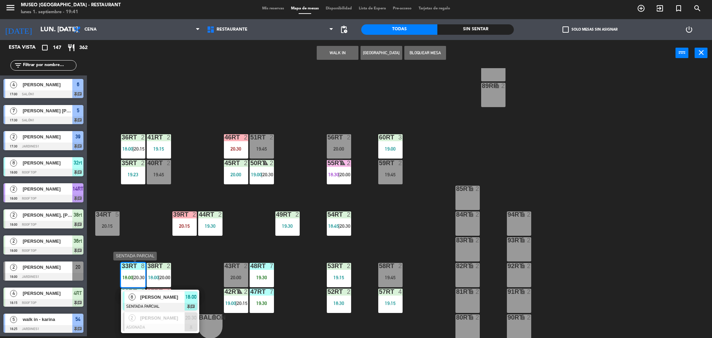
click at [160, 299] on span "[PERSON_NAME]" at bounding box center [162, 296] width 44 height 7
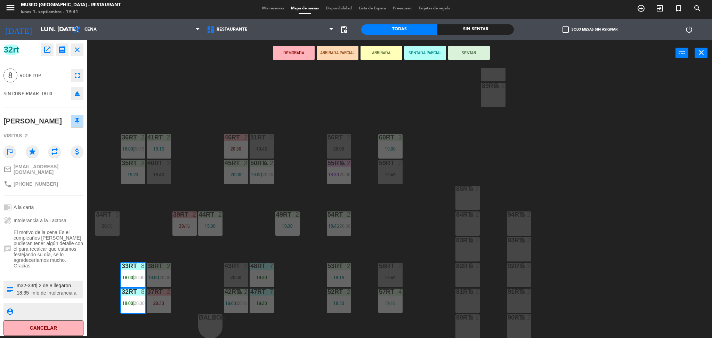
click at [217, 273] on div "18RT 3 19:30 16RT 3 19:30 28RT 2 20:00 80RR lock 2 20:15 27RT 4 19:00 7RT 5 18:…" at bounding box center [403, 203] width 618 height 270
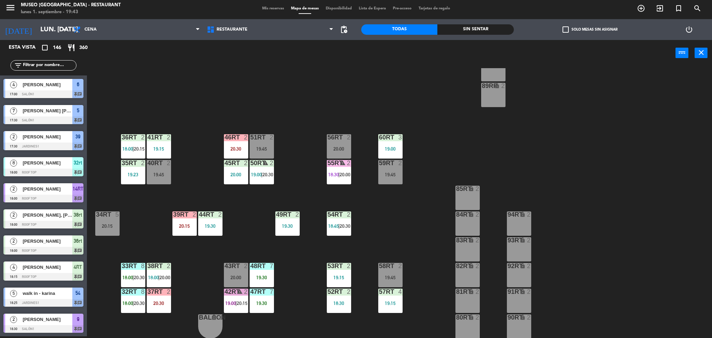
scroll to position [0, 0]
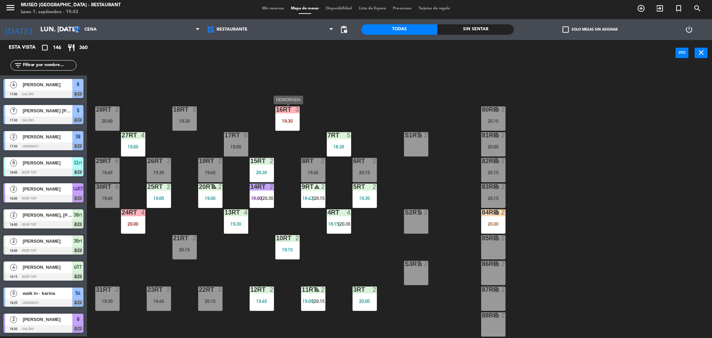
click at [287, 115] on div "16RT 3 19:30" at bounding box center [287, 118] width 24 height 24
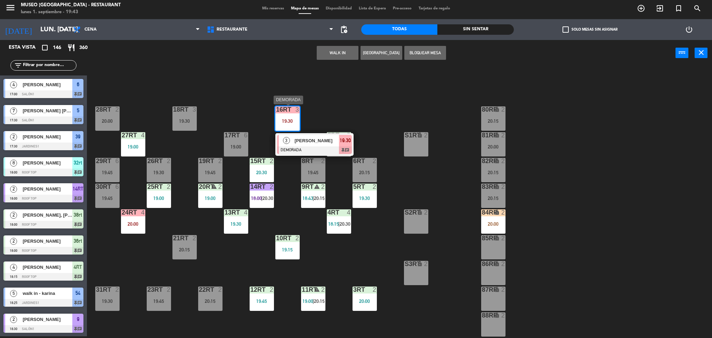
click at [310, 137] on span "[PERSON_NAME]" at bounding box center [316, 140] width 44 height 7
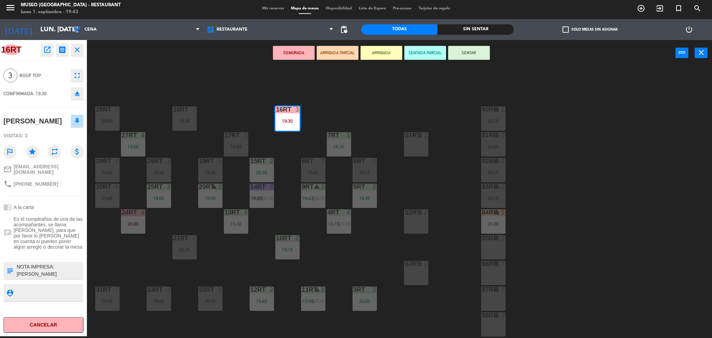
click at [343, 46] on button "ARRIBADA PARCIAL" at bounding box center [338, 53] width 42 height 14
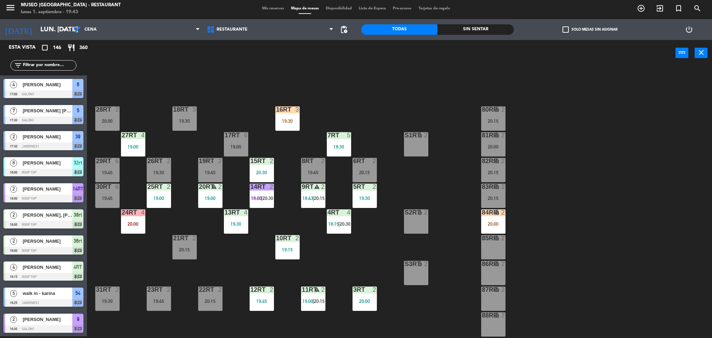
scroll to position [2, 0]
click at [343, 46] on div "power_input close" at bounding box center [381, 53] width 588 height 26
click at [281, 128] on div "16RT 3 19:30" at bounding box center [287, 118] width 24 height 24
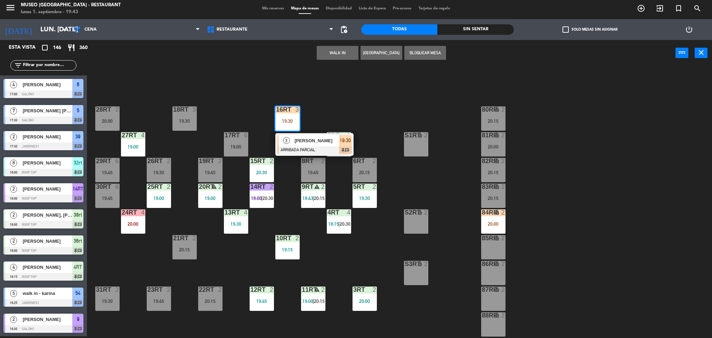
click at [306, 150] on div at bounding box center [314, 150] width 75 height 8
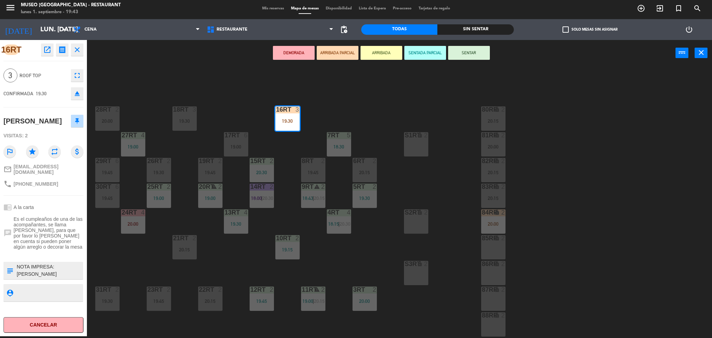
click at [371, 135] on div "18RT 3 19:30 16RT 3 19:30 28RT 2 20:00 80RR lock 2 20:15 27RT 4 19:00 7RT 5 18:…" at bounding box center [403, 203] width 618 height 270
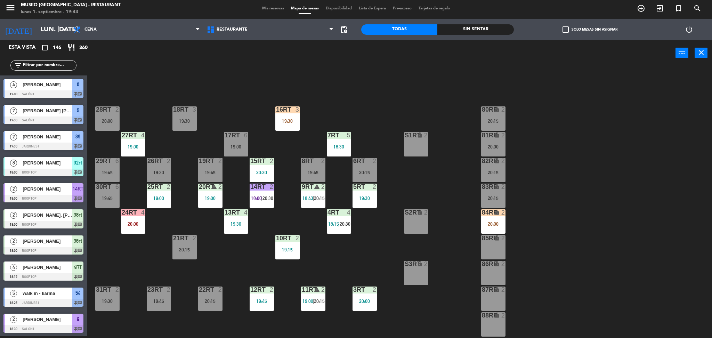
scroll to position [1257, 0]
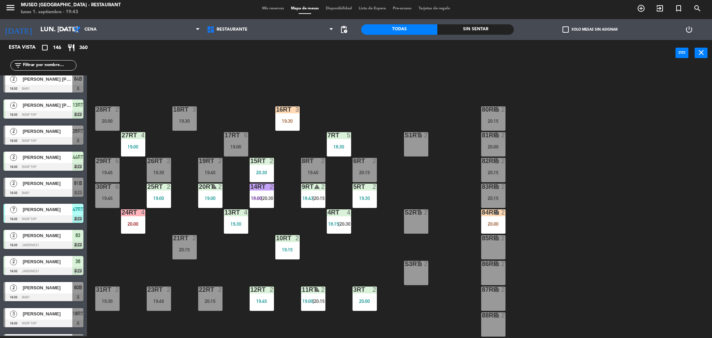
click at [316, 292] on icon "warning" at bounding box center [317, 289] width 6 height 6
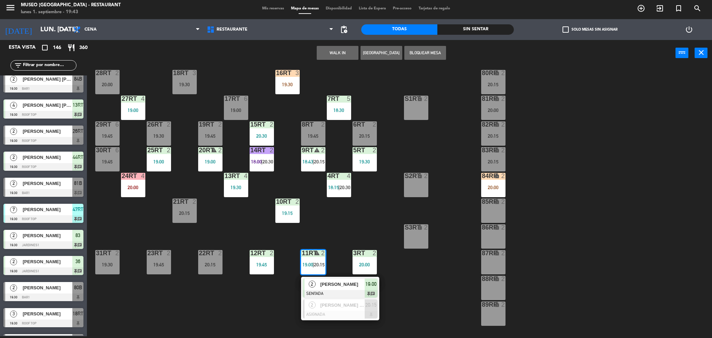
scroll to position [41, 0]
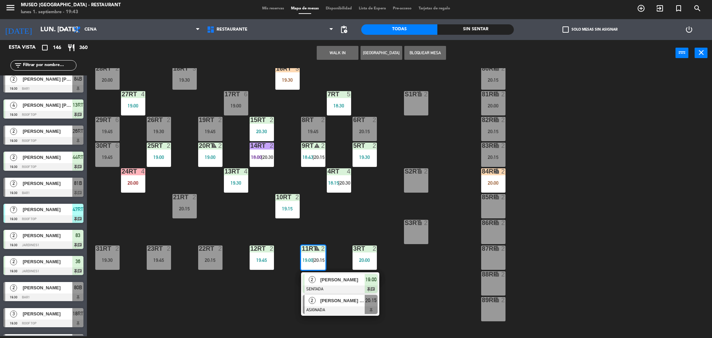
click at [324, 302] on span "[PERSON_NAME] [PERSON_NAME]" at bounding box center [342, 300] width 44 height 7
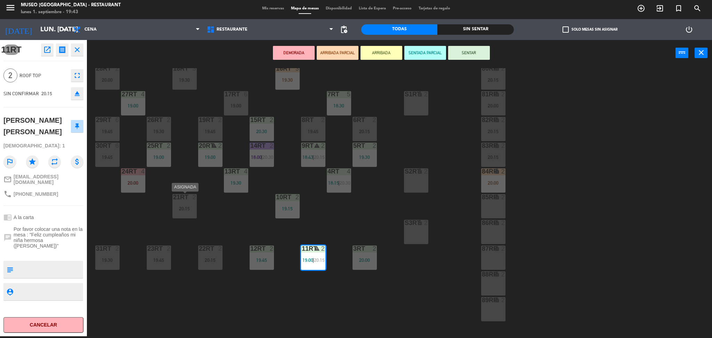
click at [185, 206] on div "20:15" at bounding box center [184, 208] width 24 height 5
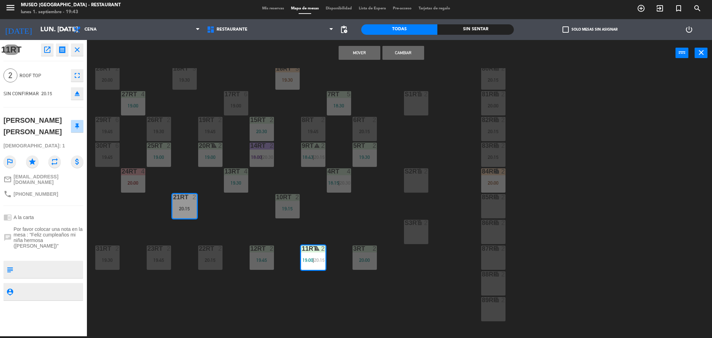
click at [402, 50] on button "Cambiar" at bounding box center [403, 53] width 42 height 14
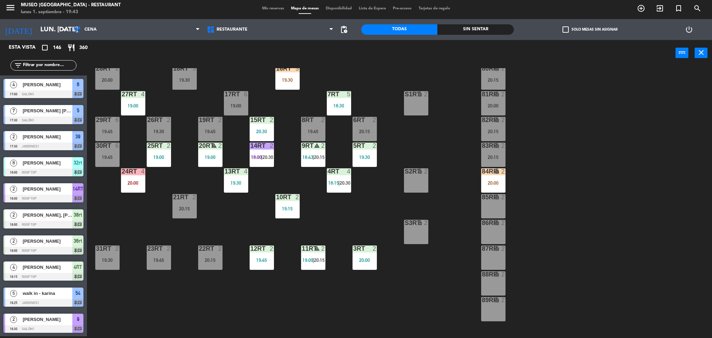
scroll to position [266, 0]
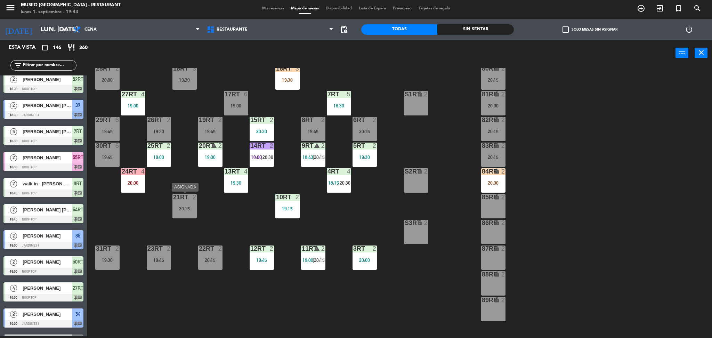
click at [188, 206] on div "20:15" at bounding box center [184, 208] width 24 height 5
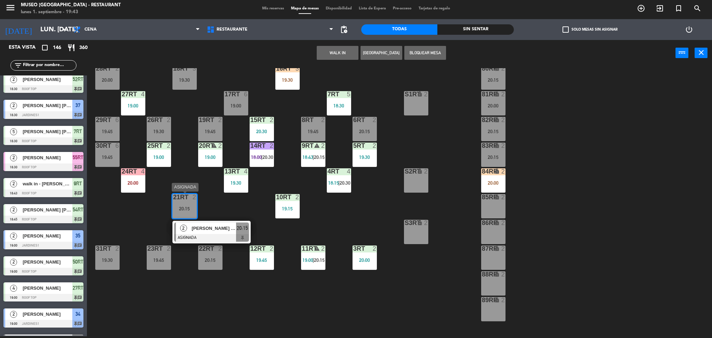
click at [207, 221] on div "2 Freddy Cotrina Justo ASIGNADA 20:15" at bounding box center [211, 232] width 78 height 23
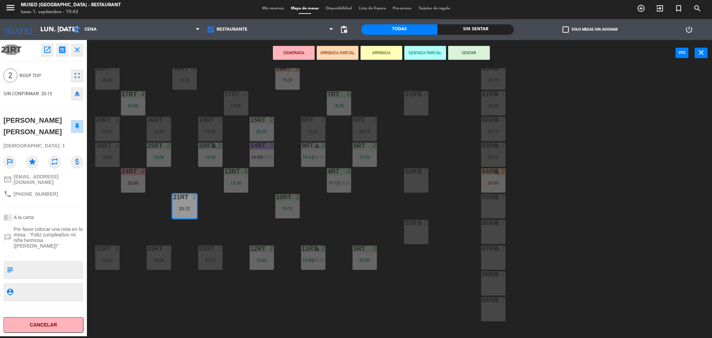
click at [40, 263] on textarea at bounding box center [49, 269] width 66 height 15
type textarea "llegaron 19:43"
click at [60, 203] on div "21RT open_in_new receipt 8:15 PM lun., 1 sep. 2 personas Freddy Cotrina Justo M…" at bounding box center [43, 188] width 87 height 296
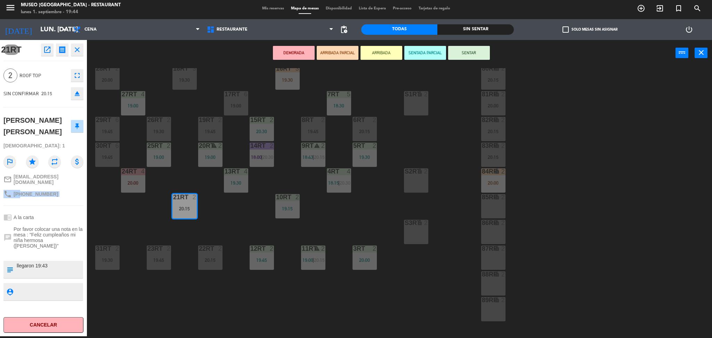
click at [347, 53] on button "ARRIBADA PARCIAL" at bounding box center [338, 53] width 42 height 14
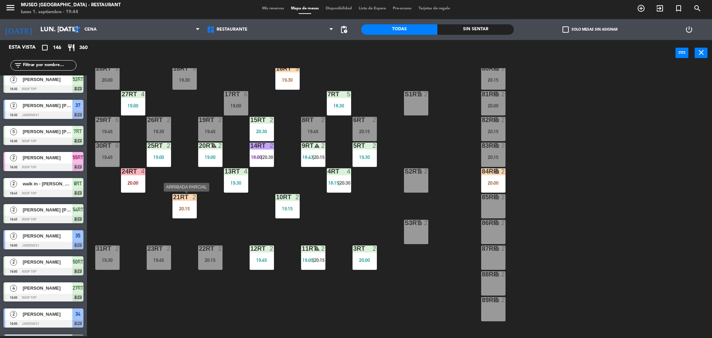
click at [192, 208] on div "20:15" at bounding box center [184, 208] width 24 height 5
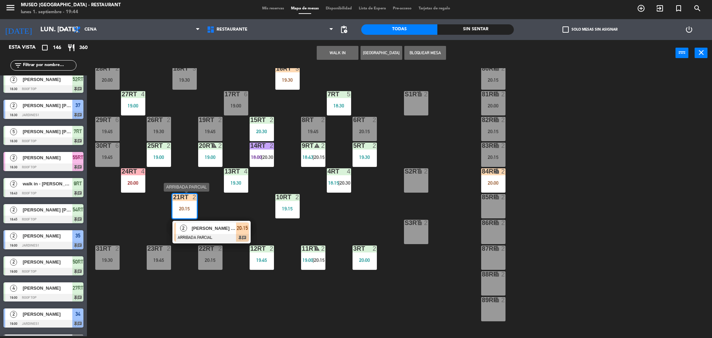
click at [210, 235] on div at bounding box center [211, 238] width 75 height 8
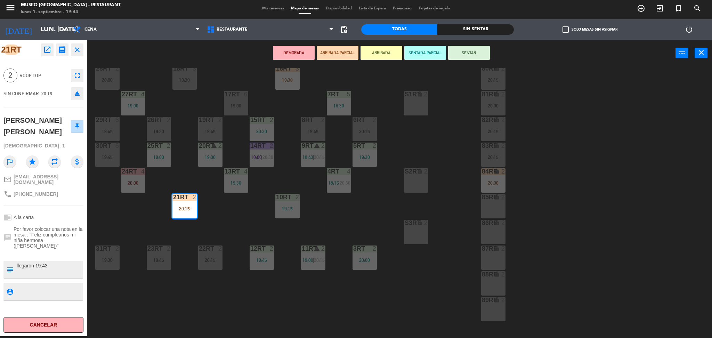
click at [155, 223] on div "18RT 3 19:30 16RT 3 19:30 28RT 2 20:00 80RR lock 2 20:15 27RT 4 19:00 7RT 5 18:…" at bounding box center [403, 203] width 618 height 270
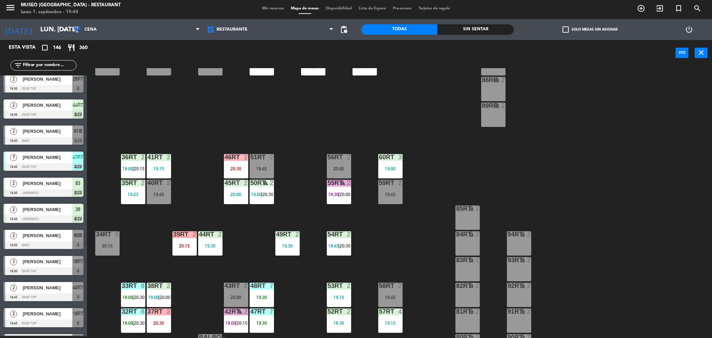
scroll to position [255, 0]
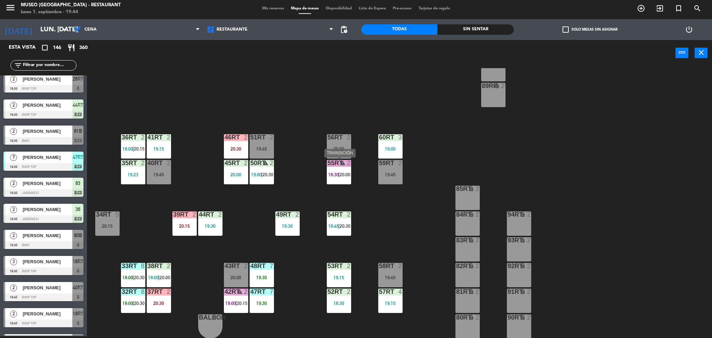
click at [345, 168] on div "55RT warning 2 18:30 | 20:00" at bounding box center [339, 172] width 24 height 24
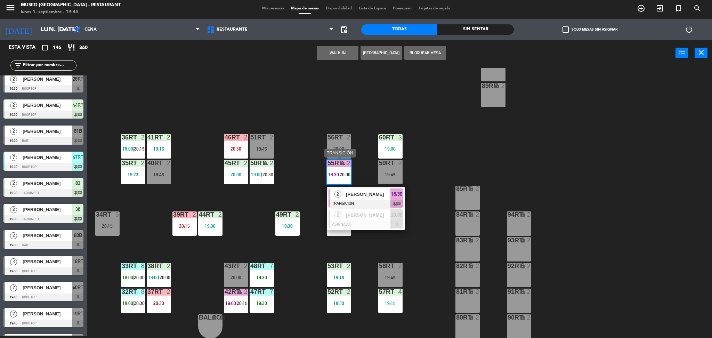
click at [368, 188] on div "2 Sebastian Rosado Solis" at bounding box center [360, 193] width 60 height 11
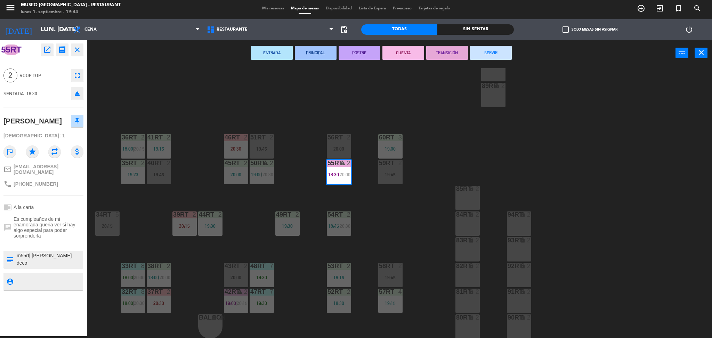
click at [498, 54] on button "SERVIR" at bounding box center [491, 53] width 42 height 14
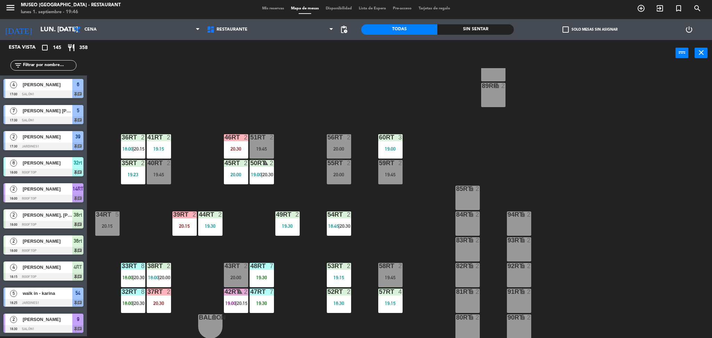
click at [51, 68] on input "text" at bounding box center [49, 66] width 54 height 8
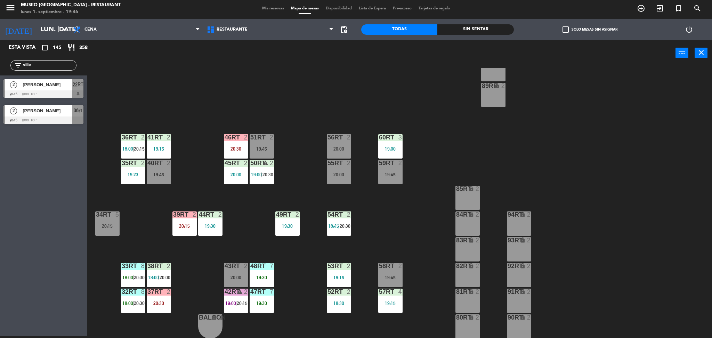
type input "ville"
click at [65, 113] on span "[PERSON_NAME]" at bounding box center [48, 110] width 50 height 7
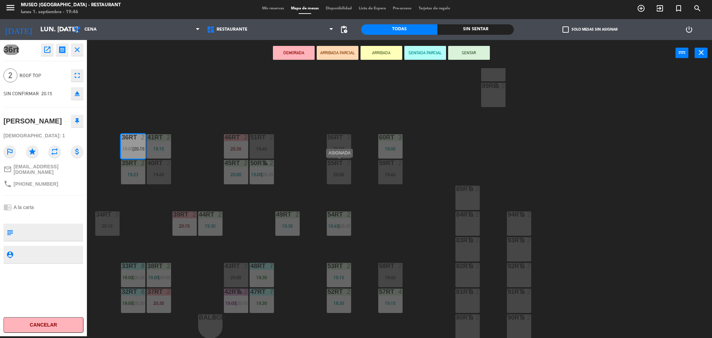
click at [346, 173] on div "20:00" at bounding box center [339, 174] width 24 height 5
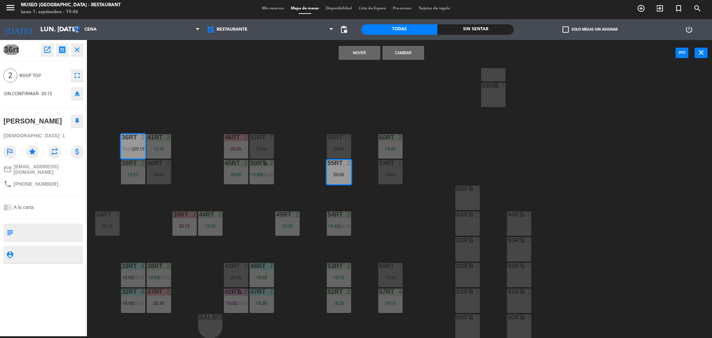
click at [412, 52] on button "Cambiar" at bounding box center [403, 53] width 42 height 14
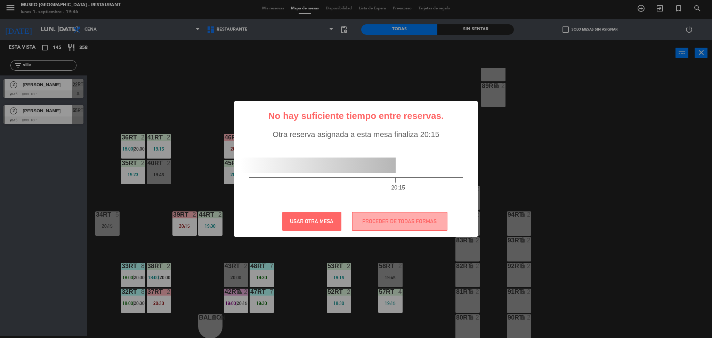
click at [343, 161] on div at bounding box center [317, 165] width 155 height 16
click at [378, 220] on button "PROCEDER DE TODAS FORMAS" at bounding box center [400, 221] width 96 height 19
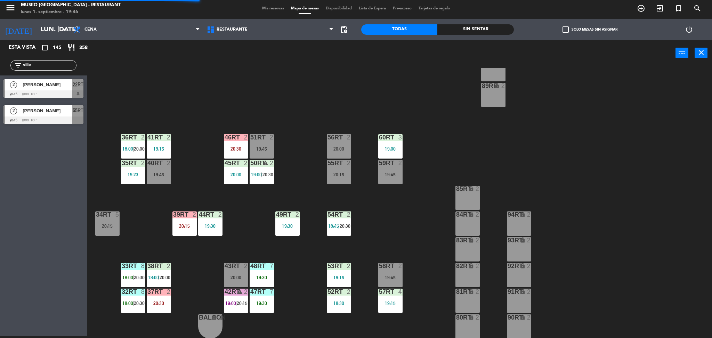
click at [350, 175] on div "20:15" at bounding box center [339, 174] width 24 height 5
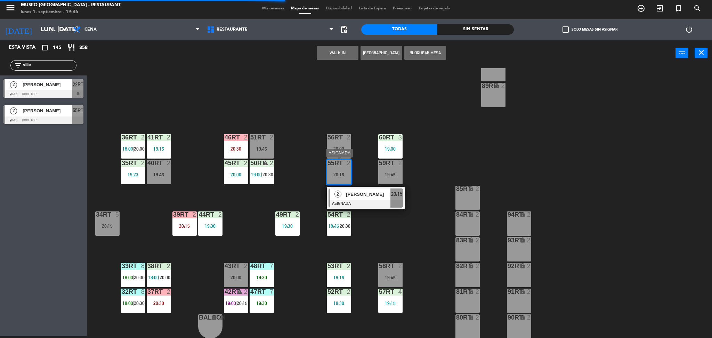
click at [357, 203] on div at bounding box center [365, 204] width 75 height 8
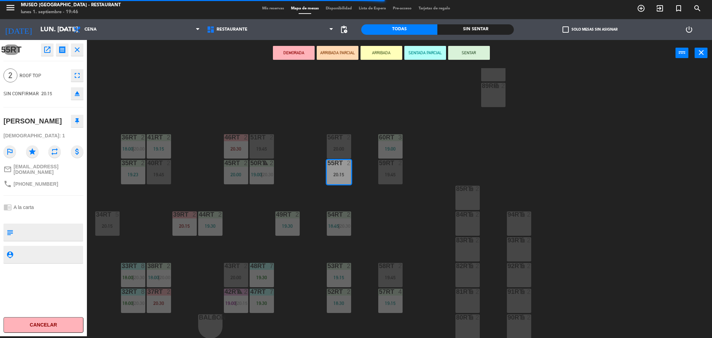
click at [332, 52] on button "ARRIBADA PARCIAL" at bounding box center [338, 53] width 42 height 14
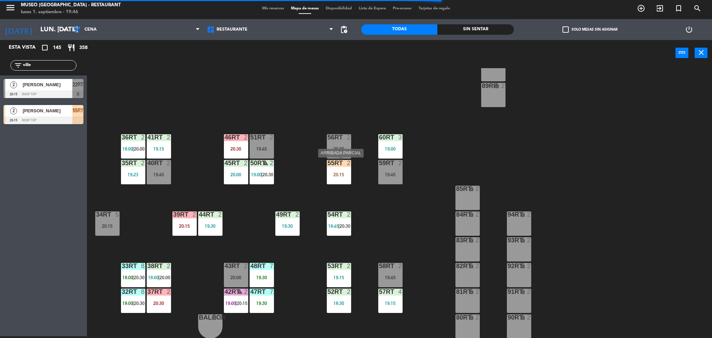
click at [340, 169] on div "55RT 2 20:15" at bounding box center [339, 172] width 24 height 24
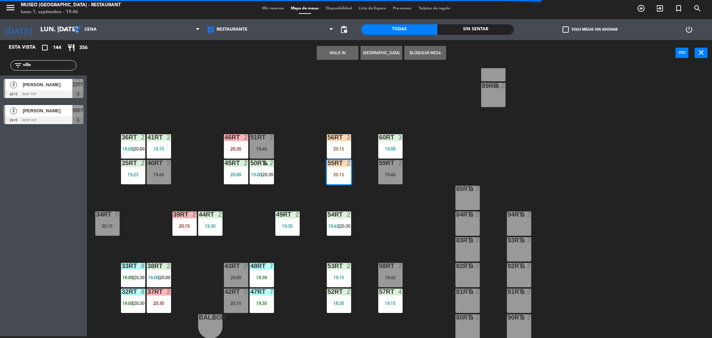
click at [309, 181] on div "18RT 3 19:30 16RT 3 19:30 28RT 2 20:00 80RR lock 2 20:15 27RT 4 19:00 7RT 5 18:…" at bounding box center [403, 203] width 618 height 270
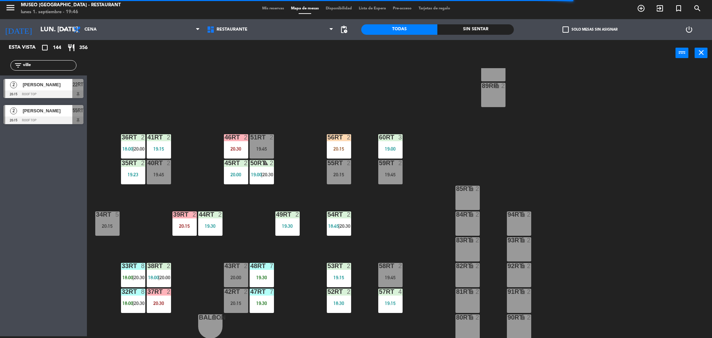
click at [341, 175] on div "20:15" at bounding box center [339, 174] width 24 height 5
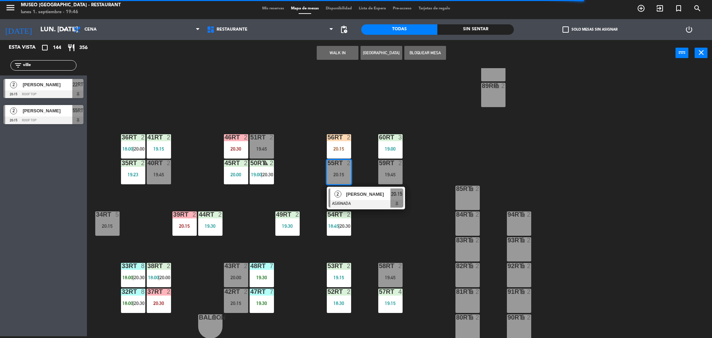
click at [363, 165] on div "18RT 3 19:30 16RT 3 19:30 28RT 2 20:00 80RR lock 2 20:15 27RT 4 19:00 7RT 5 18:…" at bounding box center [403, 203] width 618 height 270
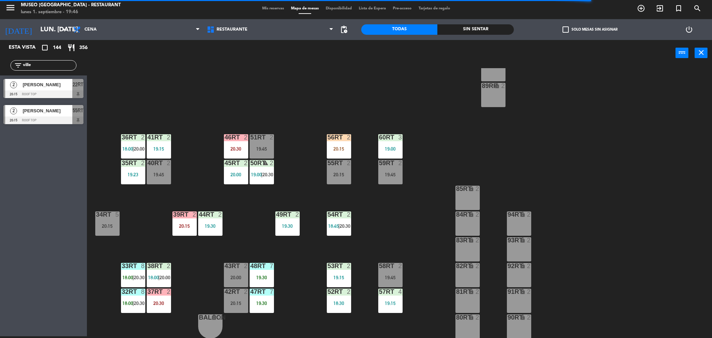
click at [343, 145] on div "56RT 2 20:15" at bounding box center [339, 146] width 24 height 24
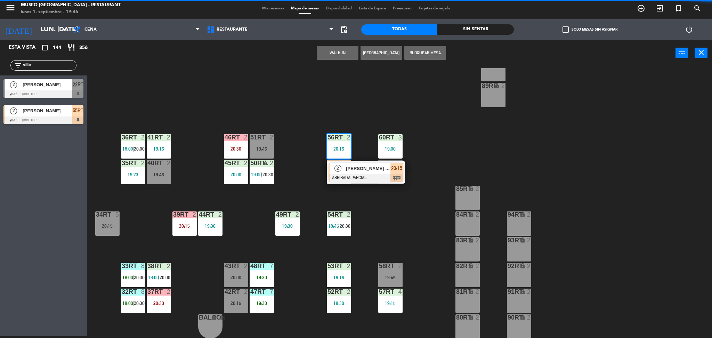
click at [405, 227] on div "18RT 3 19:30 16RT 3 19:30 28RT 2 20:00 80RR lock 2 20:15 27RT 4 19:00 7RT 5 18:…" at bounding box center [403, 203] width 618 height 270
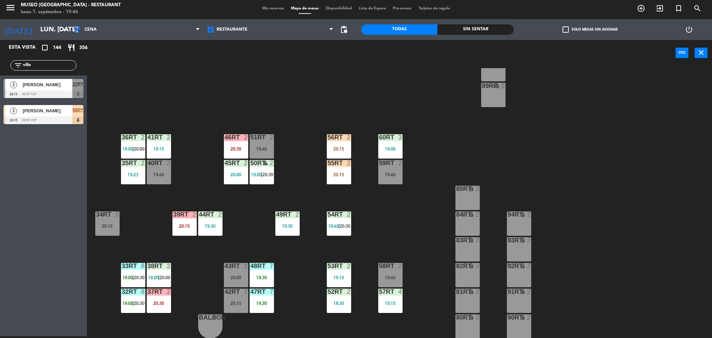
click at [340, 175] on div "20:15" at bounding box center [339, 174] width 24 height 5
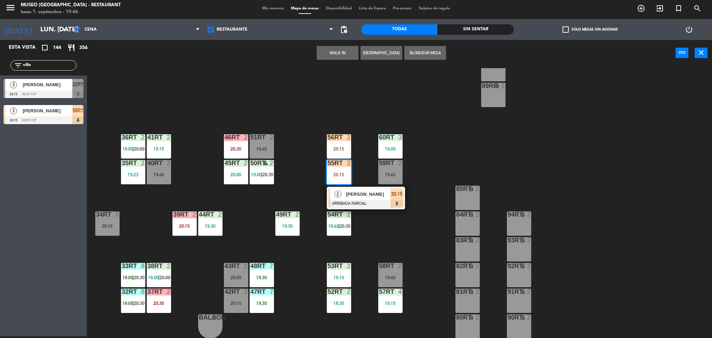
click at [353, 190] on span "[PERSON_NAME]" at bounding box center [368, 193] width 44 height 7
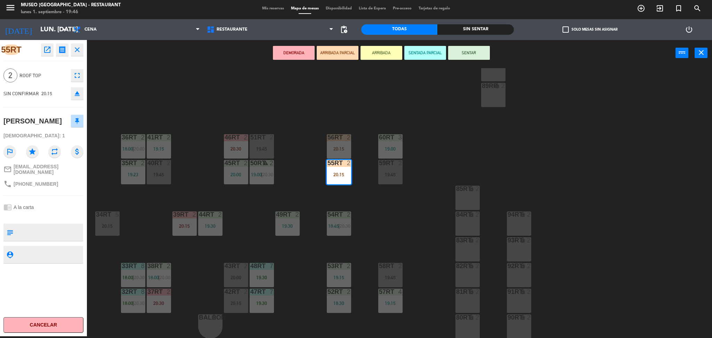
click at [54, 234] on textarea at bounding box center [49, 232] width 66 height 15
type textarea "cumpleaños"
click at [56, 202] on div "chrome_reader_mode A la carta" at bounding box center [43, 207] width 80 height 13
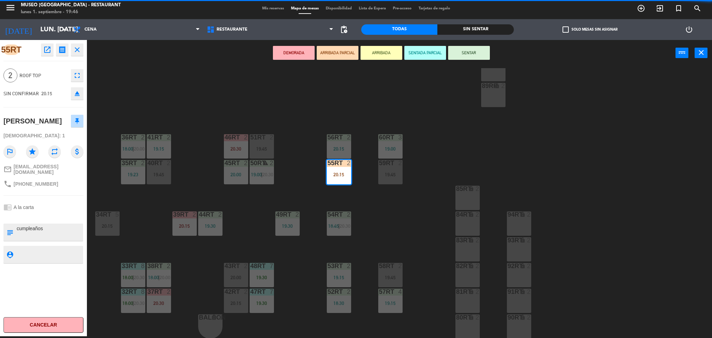
click at [56, 202] on div "chrome_reader_mode A la carta" at bounding box center [43, 207] width 80 height 13
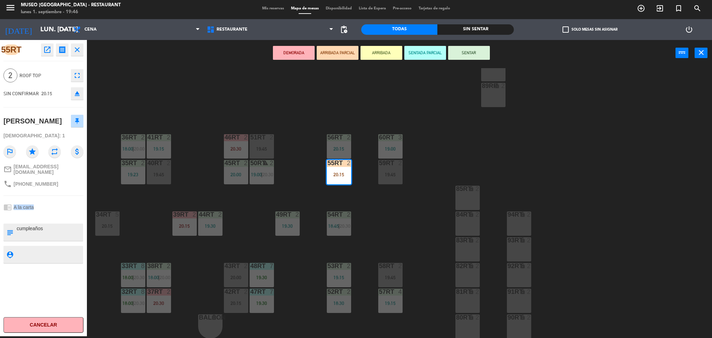
click at [56, 202] on div "chrome_reader_mode A la carta" at bounding box center [43, 207] width 80 height 13
click at [306, 116] on div "18RT 3 19:30 16RT 3 19:30 28RT 2 20:00 80RR lock 2 20:15 27RT 4 19:00 7RT 5 18:…" at bounding box center [403, 203] width 618 height 270
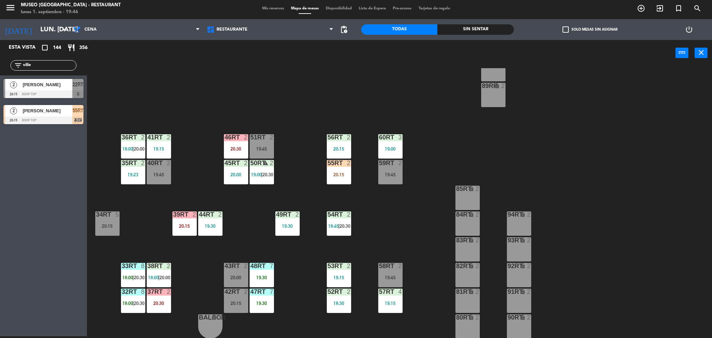
click at [53, 67] on input "ville" at bounding box center [49, 66] width 54 height 8
click at [50, 64] on input "ville" at bounding box center [49, 66] width 54 height 8
type input "bet"
click at [159, 99] on div "18RT 3 19:30 16RT 3 19:30 28RT 2 20:00 80RR lock 2 20:15 27RT 4 19:00 7RT 5 18:…" at bounding box center [403, 203] width 618 height 270
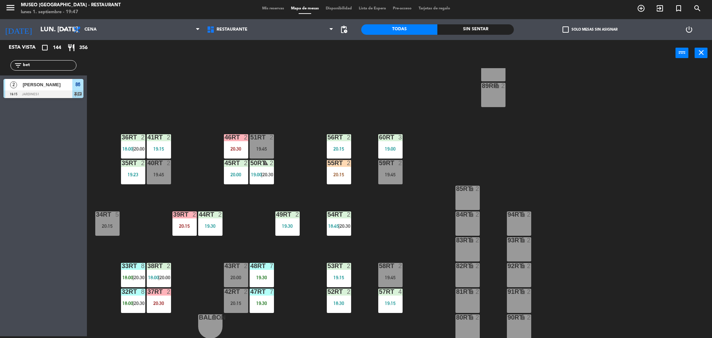
click at [58, 65] on input "bet" at bounding box center [49, 66] width 54 height 8
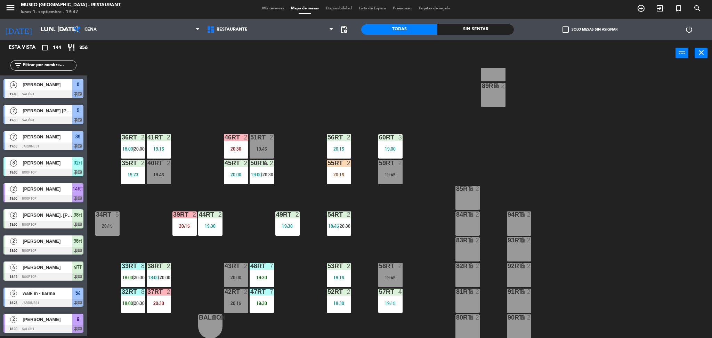
scroll to position [0, 0]
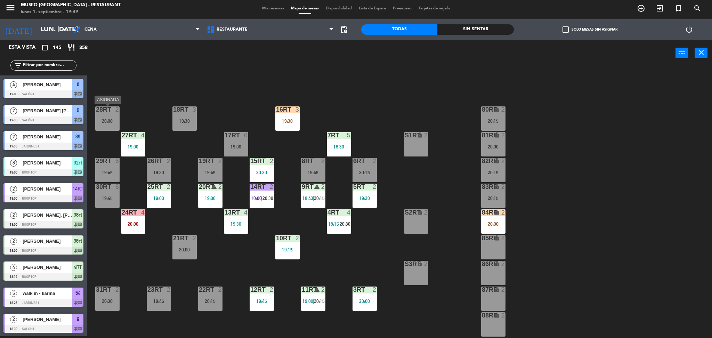
click at [109, 116] on div "28RT 2 20:00" at bounding box center [107, 118] width 24 height 24
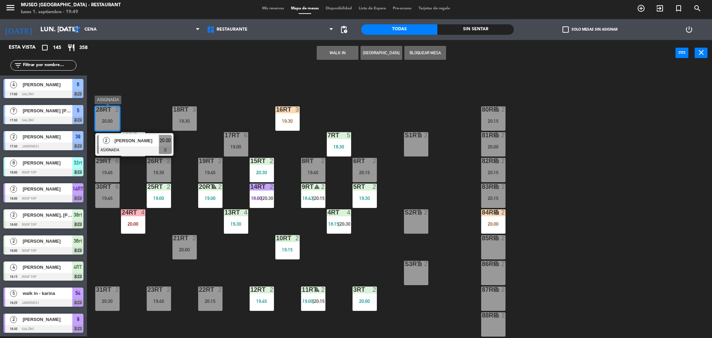
click at [129, 139] on span "[PERSON_NAME]" at bounding box center [136, 140] width 44 height 7
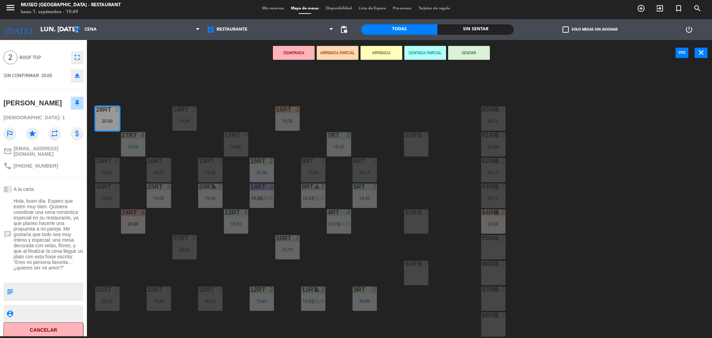
scroll to position [20, 0]
click at [338, 51] on button "ARRIBADA PARCIAL" at bounding box center [338, 53] width 42 height 14
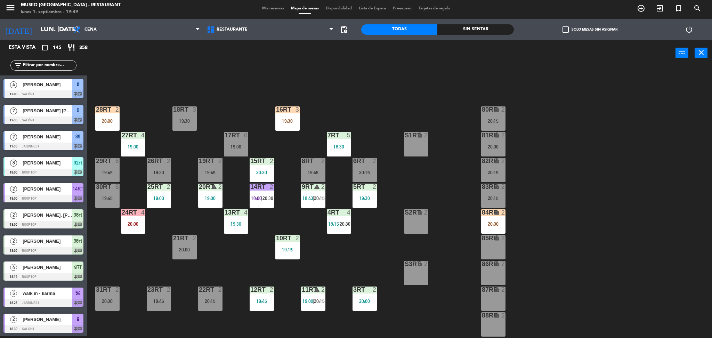
scroll to position [2, 0]
click at [108, 117] on div "28RT 2 20:00" at bounding box center [107, 118] width 24 height 24
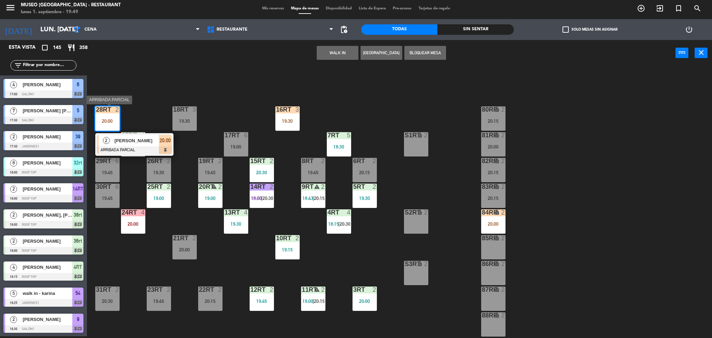
click at [124, 136] on div "[PERSON_NAME]" at bounding box center [136, 140] width 45 height 11
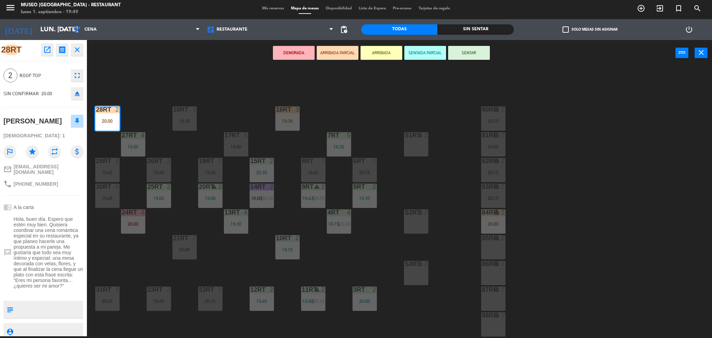
click at [153, 117] on div "18RT 3 19:30 16RT 3 19:30 28RT 2 20:00 80RR lock 2 20:15 27RT 4 19:00 7RT 5 18:…" at bounding box center [403, 203] width 618 height 270
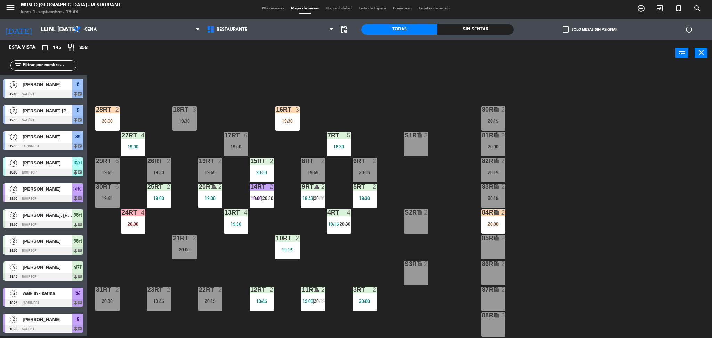
scroll to position [1221, 0]
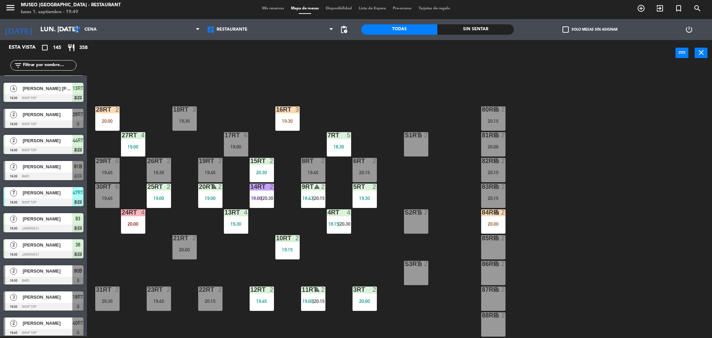
click at [52, 63] on input "text" at bounding box center [49, 66] width 54 height 8
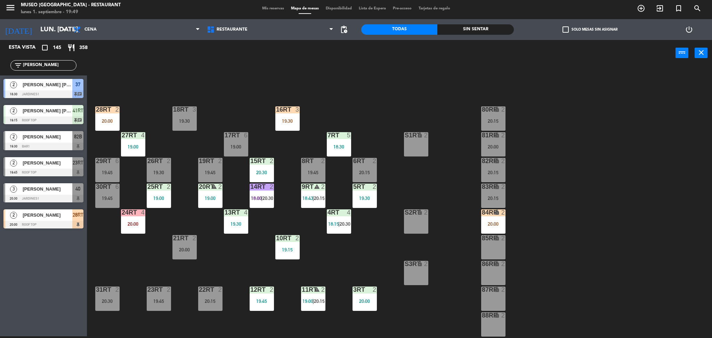
scroll to position [0, 0]
type input "dan"
click at [169, 98] on div "18RT 3 19:30 16RT 3 19:30 28RT 2 20:00 80RR lock 2 20:15 27RT 4 19:00 7RT 5 18:…" at bounding box center [403, 203] width 618 height 270
click at [56, 165] on span "[PERSON_NAME]" at bounding box center [48, 162] width 50 height 7
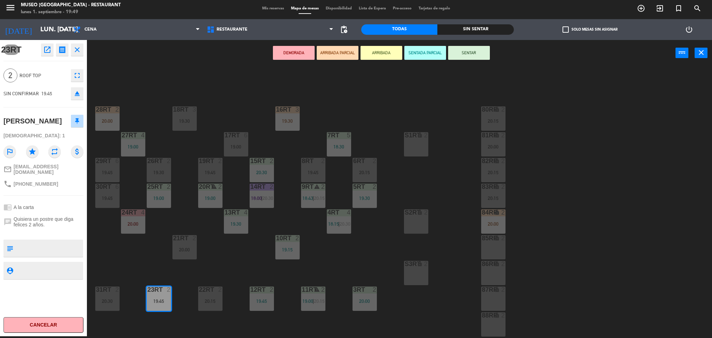
click at [334, 50] on button "ARRIBADA PARCIAL" at bounding box center [338, 53] width 42 height 14
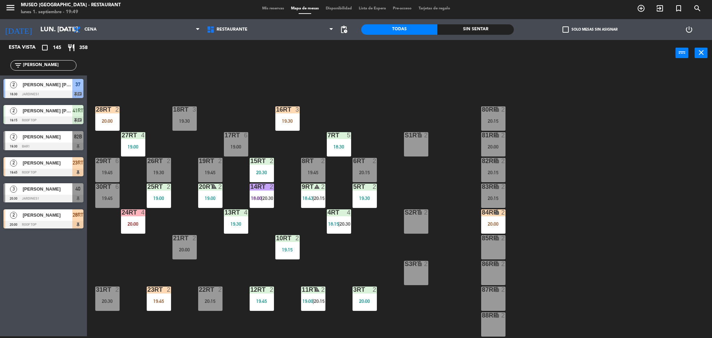
scroll to position [92, 0]
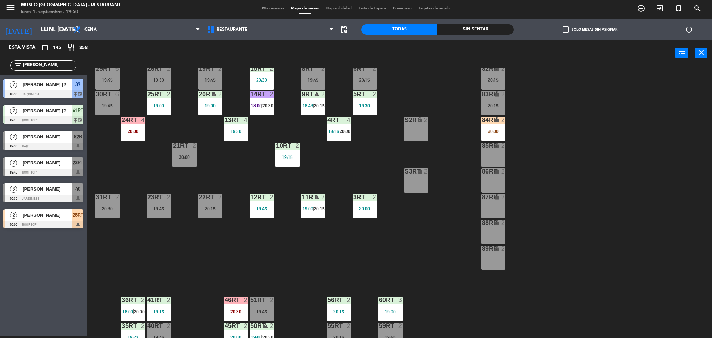
click at [157, 171] on div "18RT 3 19:30 16RT 3 19:30 28RT 2 20:00 80RR lock 2 20:15 27RT 4 19:00 7RT 5 18:…" at bounding box center [403, 203] width 618 height 270
click at [165, 212] on div "23RT 2 19:45" at bounding box center [159, 206] width 24 height 24
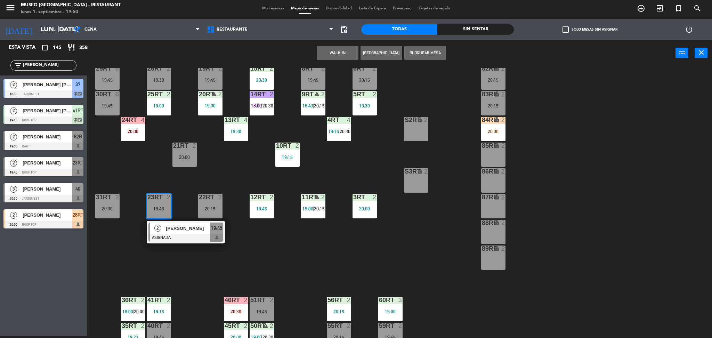
click at [189, 237] on div at bounding box center [185, 238] width 75 height 8
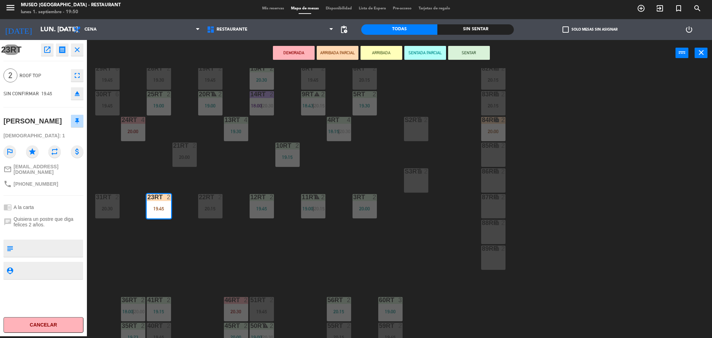
click at [229, 272] on div "18RT 3 19:30 16RT 3 19:30 28RT 2 20:00 80RR lock 2 20:15 27RT 4 19:00 7RT 5 18:…" at bounding box center [403, 203] width 618 height 270
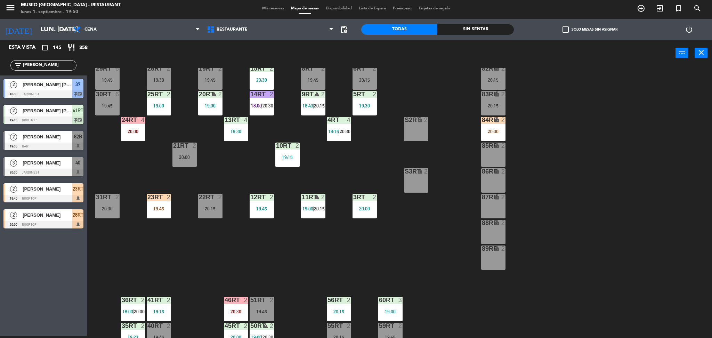
click at [154, 212] on div "23RT 2 19:45" at bounding box center [159, 206] width 24 height 24
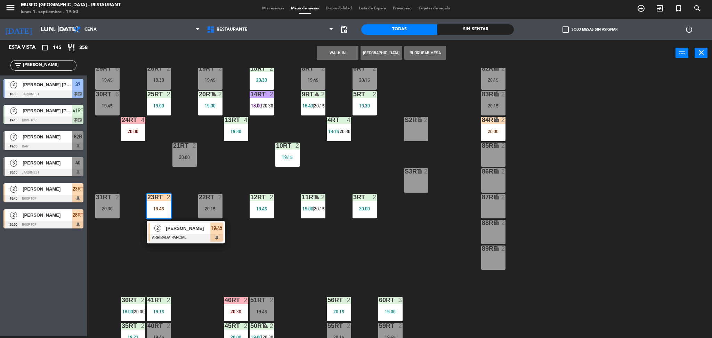
click at [180, 235] on div at bounding box center [185, 238] width 75 height 8
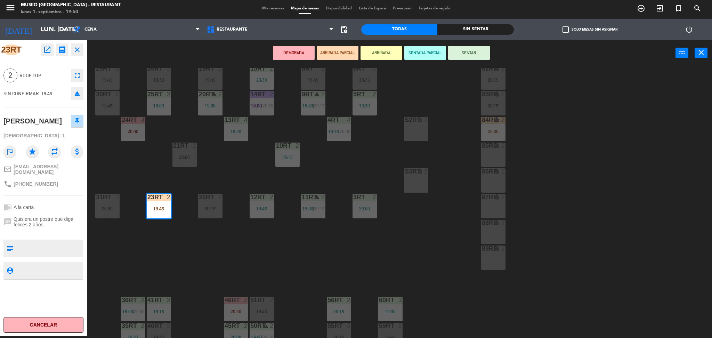
click at [179, 191] on div "18RT 3 19:30 16RT 3 19:30 28RT 2 20:00 80RR lock 2 20:15 27RT 4 19:00 7RT 5 18:…" at bounding box center [403, 203] width 618 height 270
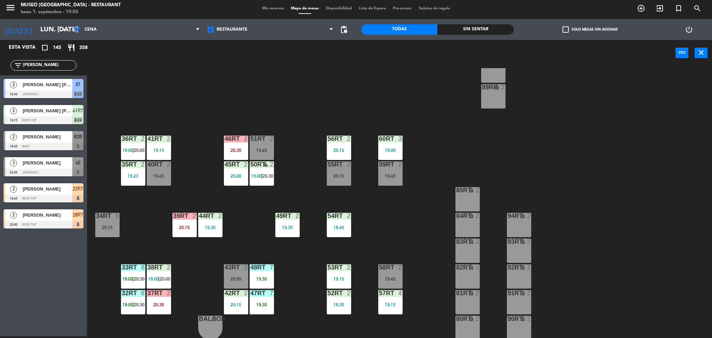
scroll to position [255, 0]
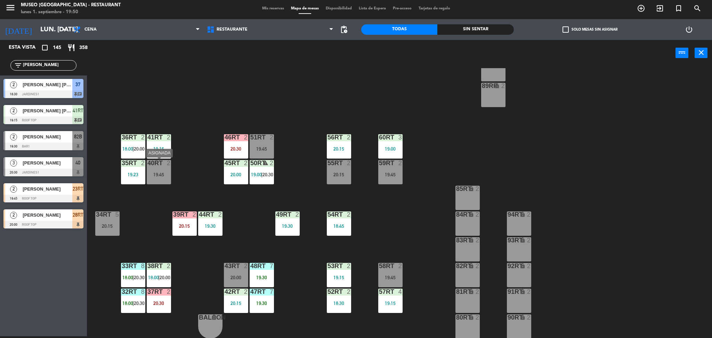
click at [157, 167] on div "40RT 2 19:45" at bounding box center [159, 172] width 24 height 24
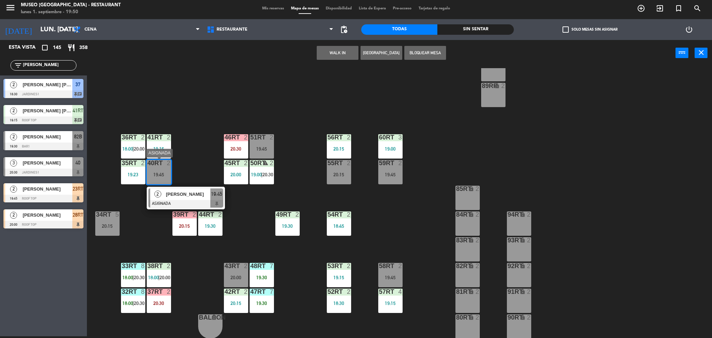
click at [179, 191] on span "[PERSON_NAME]" at bounding box center [188, 193] width 44 height 7
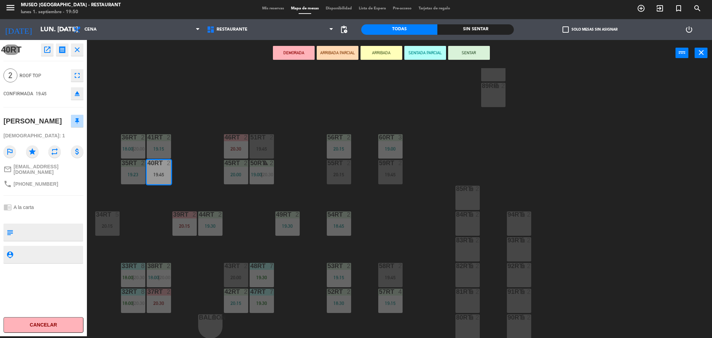
click at [63, 227] on textarea at bounding box center [49, 232] width 66 height 15
type textarea "no celebra nada"
click at [56, 207] on div "chrome_reader_mode A la carta" at bounding box center [43, 207] width 80 height 13
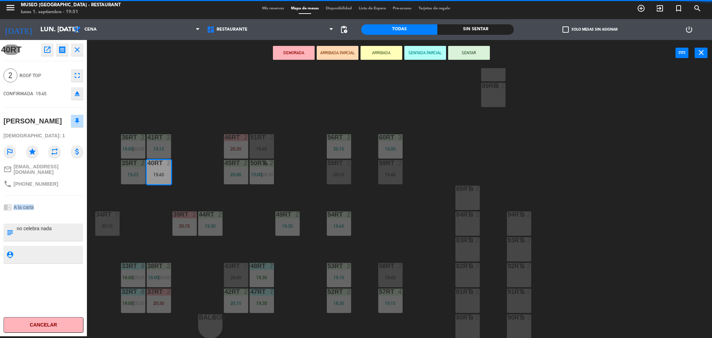
click at [56, 207] on div "chrome_reader_mode A la carta" at bounding box center [43, 207] width 80 height 13
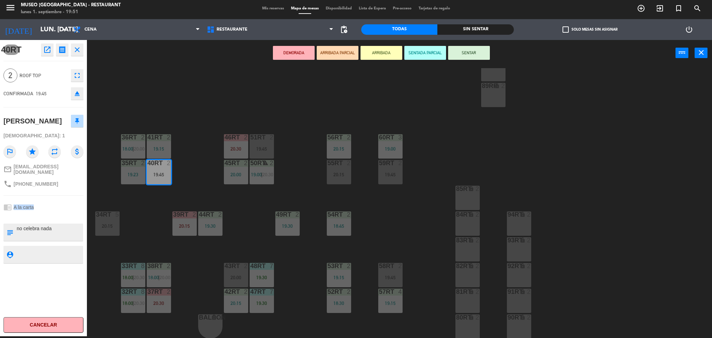
click at [56, 204] on div "chrome_reader_mode A la carta" at bounding box center [43, 207] width 80 height 13
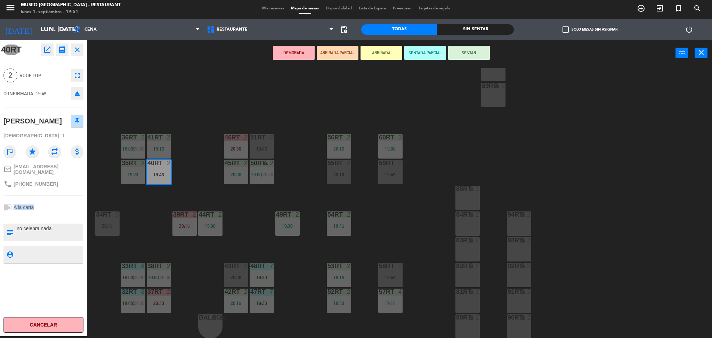
click at [56, 204] on div "chrome_reader_mode A la carta" at bounding box center [43, 207] width 80 height 13
click at [327, 48] on button "ARRIBADA PARCIAL" at bounding box center [338, 53] width 42 height 14
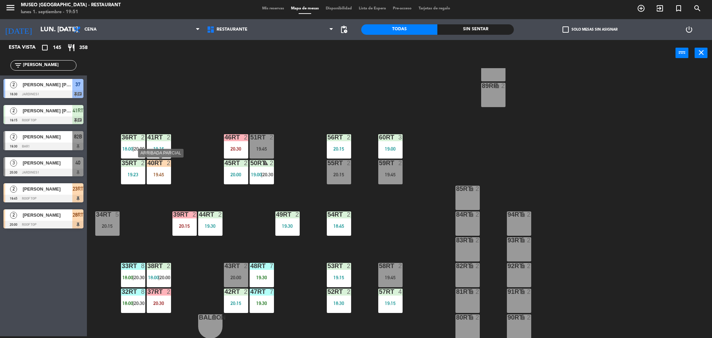
click at [157, 173] on div "19:45" at bounding box center [159, 174] width 24 height 5
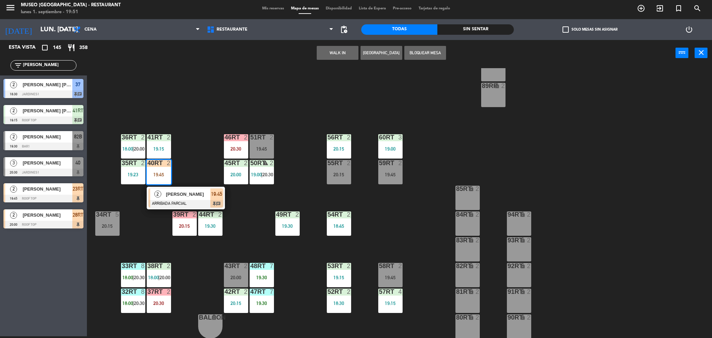
click at [178, 191] on span "[PERSON_NAME]" at bounding box center [188, 193] width 44 height 7
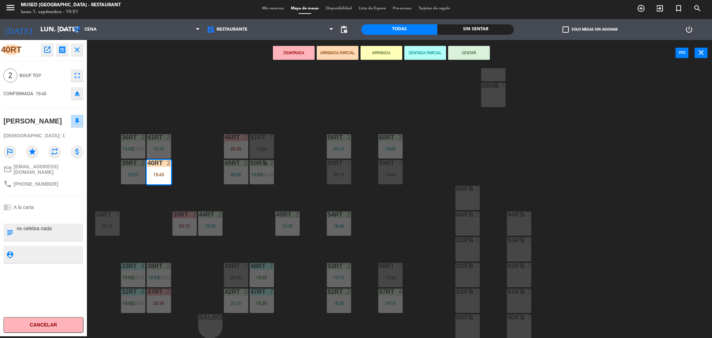
click at [184, 183] on div "18RT 3 19:30 16RT 3 19:30 28RT 2 20:00 80RR lock 2 20:15 27RT 4 19:00 7RT 5 18:…" at bounding box center [403, 203] width 618 height 270
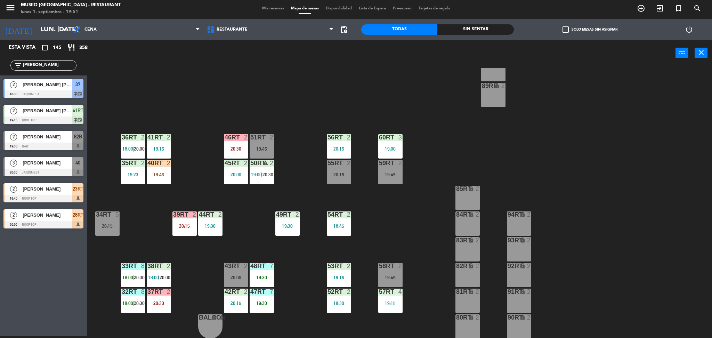
click at [47, 62] on input "dan" at bounding box center [49, 66] width 54 height 8
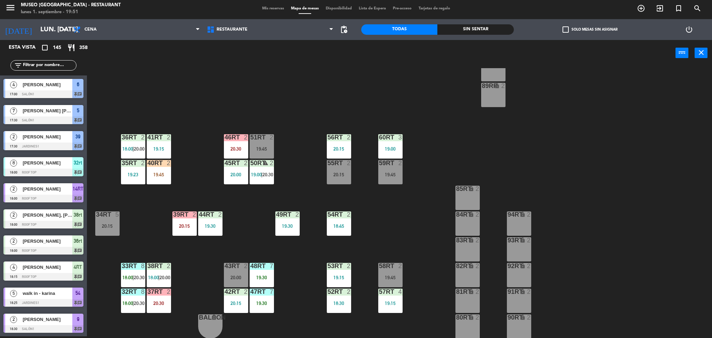
click at [50, 63] on input "text" at bounding box center [49, 66] width 54 height 8
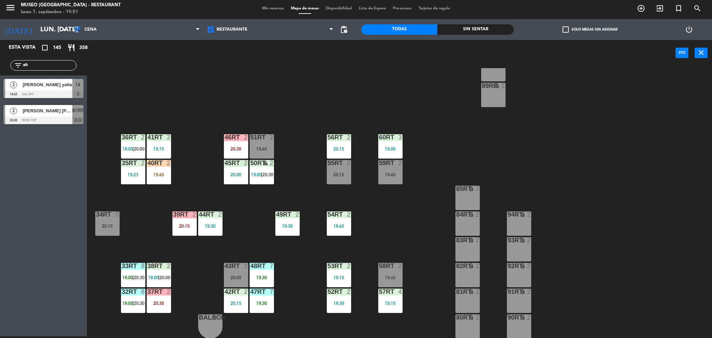
type input "alt"
click at [72, 125] on div "2 Hector Omar Altamirano Corzo 20:00 Roof Top 81RR chat" at bounding box center [43, 114] width 87 height 26
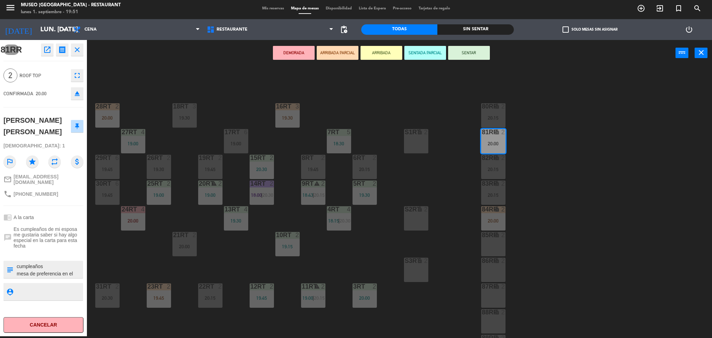
scroll to position [0, 0]
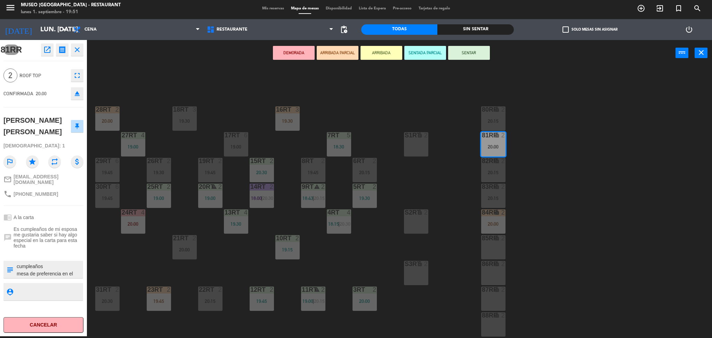
click at [373, 172] on div "20:15" at bounding box center [364, 172] width 24 height 5
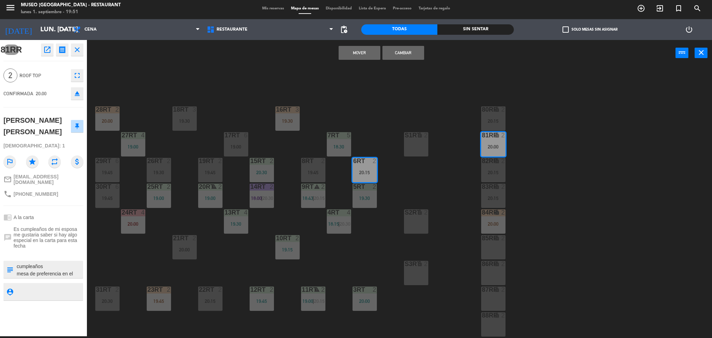
click at [402, 51] on button "Cambiar" at bounding box center [403, 53] width 42 height 14
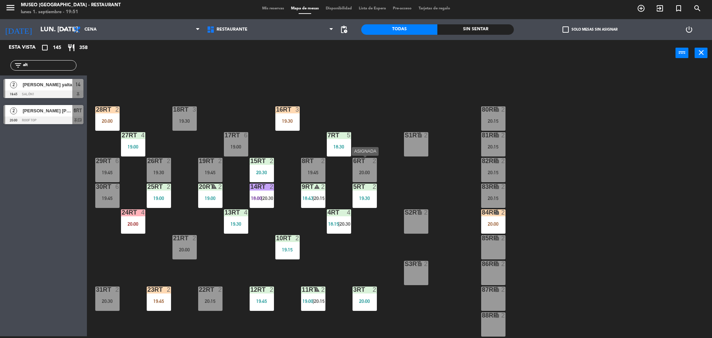
click at [371, 166] on div "6RT 2 20:00" at bounding box center [364, 170] width 24 height 24
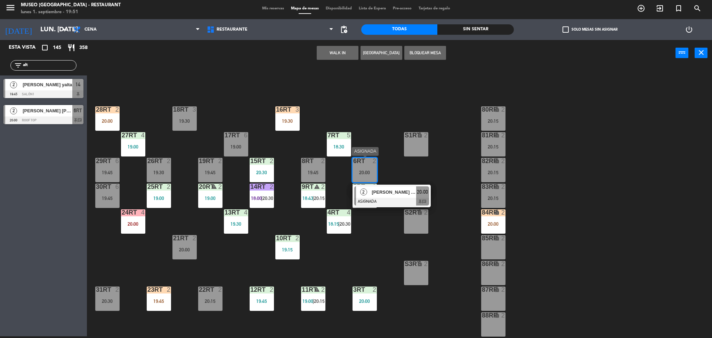
click at [394, 202] on div at bounding box center [391, 202] width 75 height 8
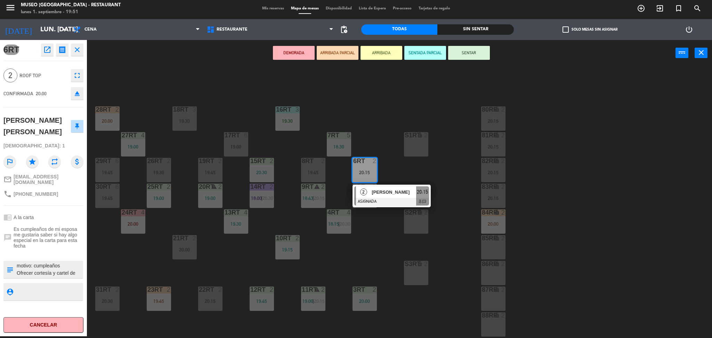
click at [332, 53] on button "ARRIBADA PARCIAL" at bounding box center [338, 53] width 42 height 14
click at [348, 47] on button "ARRIBADA PARCIAL" at bounding box center [338, 53] width 42 height 14
click at [388, 150] on div "18RT 3 19:30 16RT 3 19:30 28RT 2 20:00 80RR lock 2 20:15 27RT 4 19:00 7RT 5 18:…" at bounding box center [403, 203] width 618 height 270
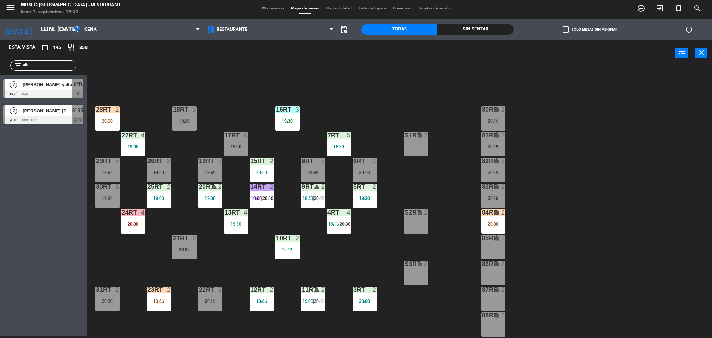
click at [388, 150] on div "18RT 3 19:30 16RT 3 19:30 28RT 2 20:00 80RR lock 2 20:15 27RT 4 19:00 7RT 5 18:…" at bounding box center [403, 203] width 618 height 270
click at [47, 118] on div at bounding box center [43, 120] width 80 height 8
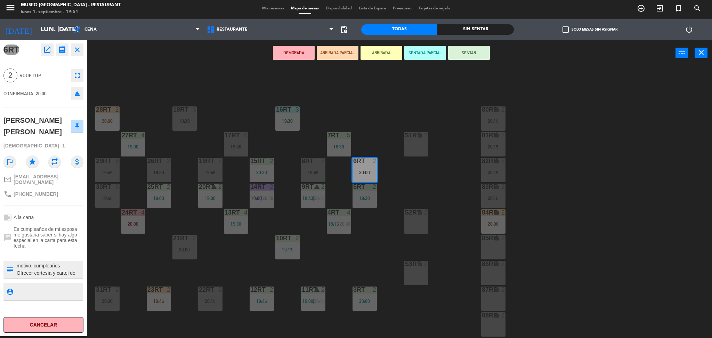
click at [353, 52] on button "ARRIBADA PARCIAL" at bounding box center [338, 53] width 42 height 14
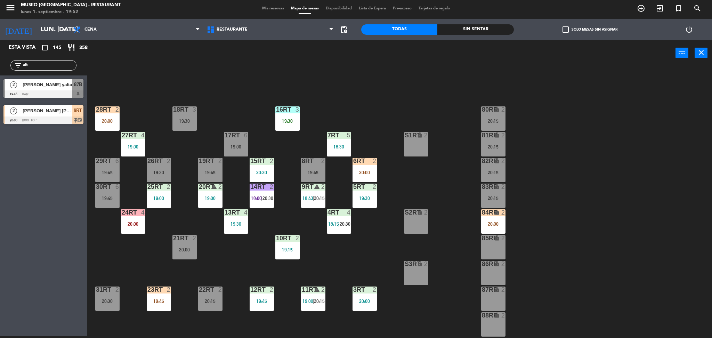
click at [56, 67] on input "alt" at bounding box center [49, 66] width 54 height 8
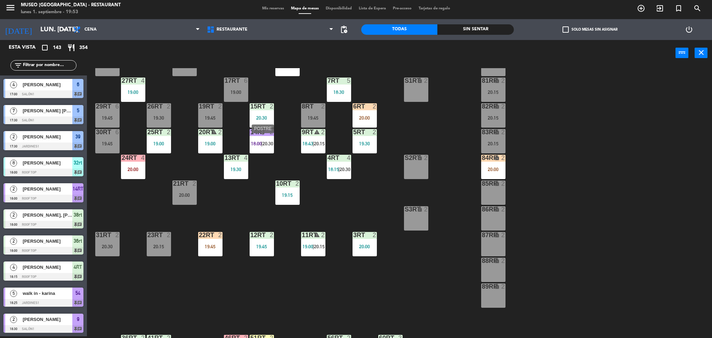
scroll to position [56, 0]
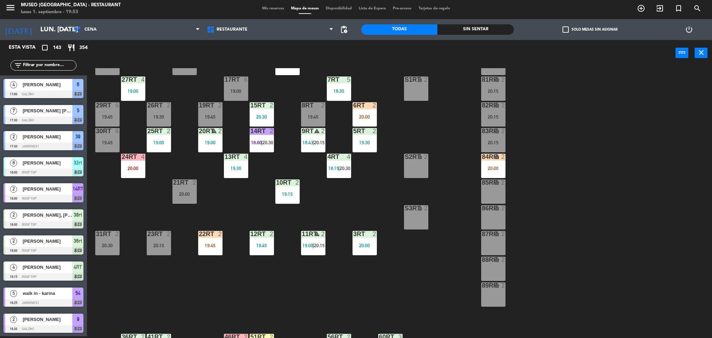
click at [57, 64] on input "text" at bounding box center [49, 66] width 54 height 8
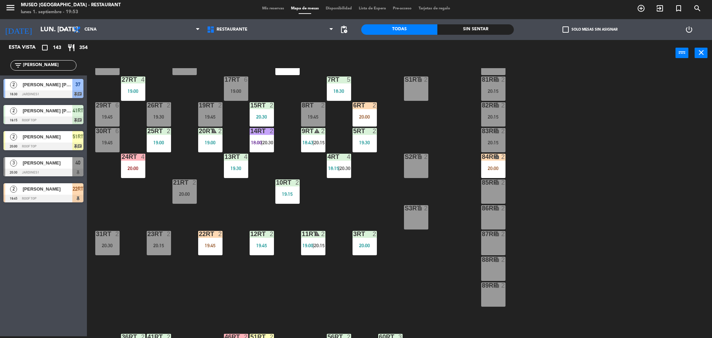
type input "dan"
click at [63, 196] on div "2 Daniel Chimoy 19:45 Roof Top 22RT" at bounding box center [43, 193] width 87 height 26
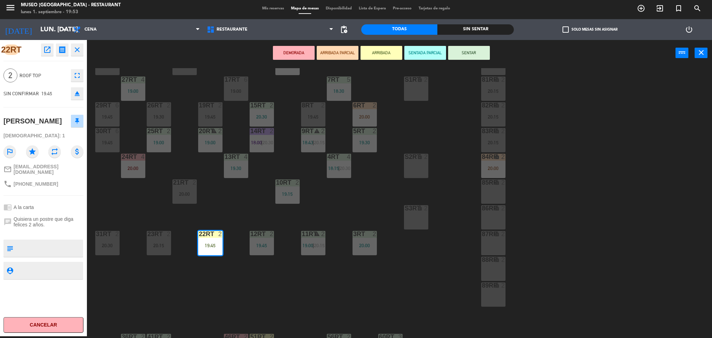
click at [534, 171] on div "18RT 3 19:30 16RT 3 19:30 28RT 2 19:45 80RR lock 2 20:15 27RT 4 19:00 7RT 5 18:…" at bounding box center [403, 203] width 618 height 270
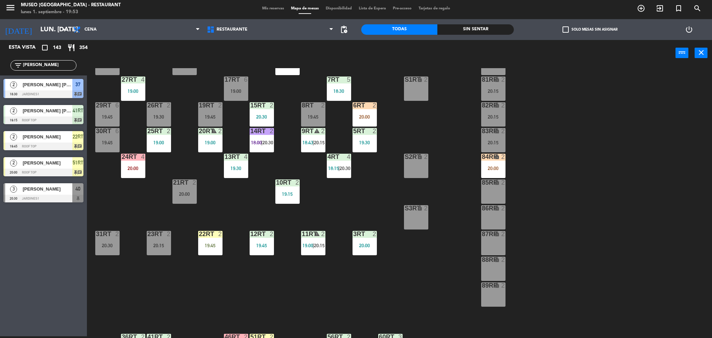
click at [67, 136] on span "[PERSON_NAME]" at bounding box center [48, 136] width 50 height 7
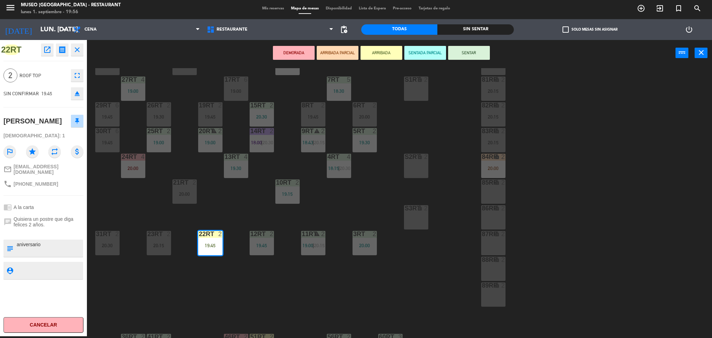
click at [238, 203] on div "18RT 3 19:30 16RT 3 19:30 28RT 2 19:45 80RR lock 2 20:15 27RT 4 19:00 7RT 5 18:…" at bounding box center [403, 203] width 618 height 270
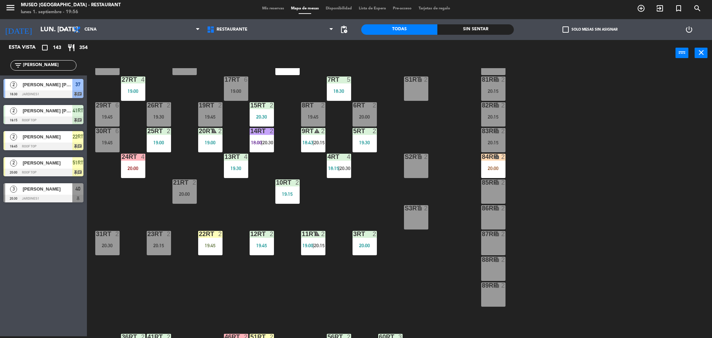
click at [47, 65] on input "dan" at bounding box center [49, 66] width 54 height 8
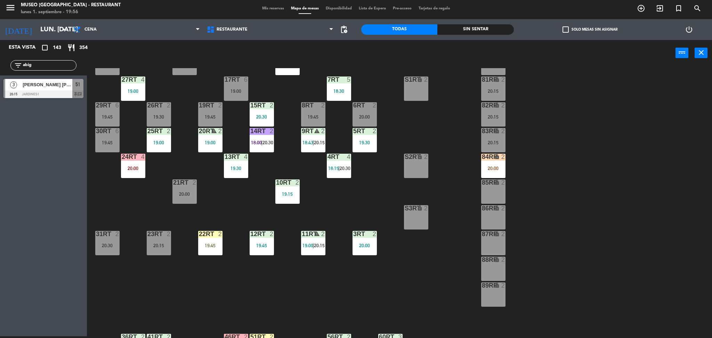
click at [64, 157] on div "Esta vista crop_square 143 restaurant 354 filter_list abig 3 Juliana Abigail Vi…" at bounding box center [43, 188] width 87 height 296
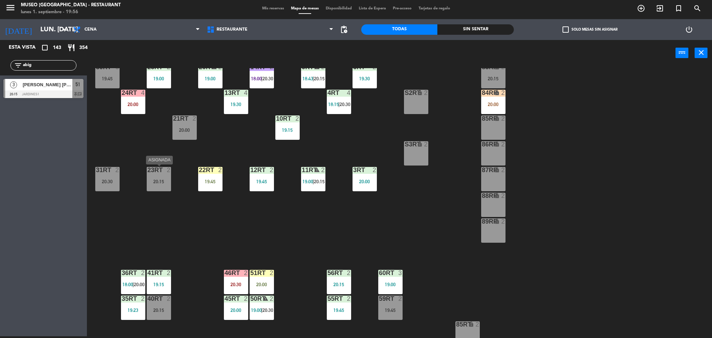
click at [166, 181] on div "20:15" at bounding box center [159, 181] width 24 height 5
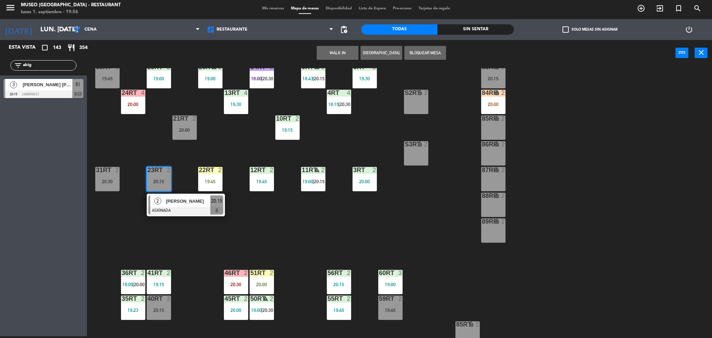
click at [426, 56] on button "Bloquear Mesa" at bounding box center [425, 53] width 42 height 14
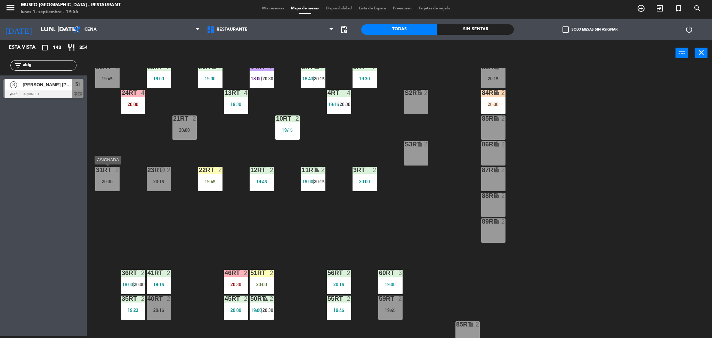
click at [113, 173] on div "31RT 2" at bounding box center [107, 170] width 24 height 7
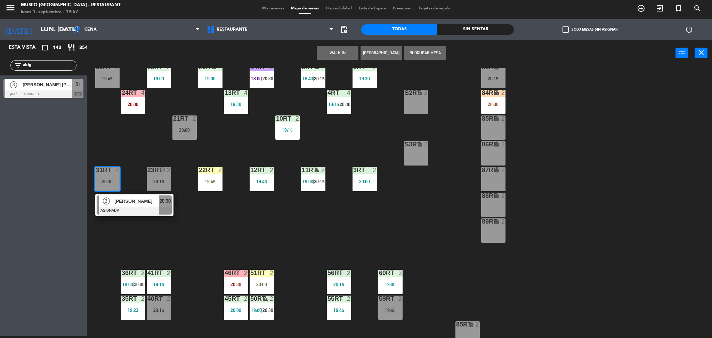
click at [437, 50] on button "Bloquear Mesa" at bounding box center [425, 53] width 42 height 14
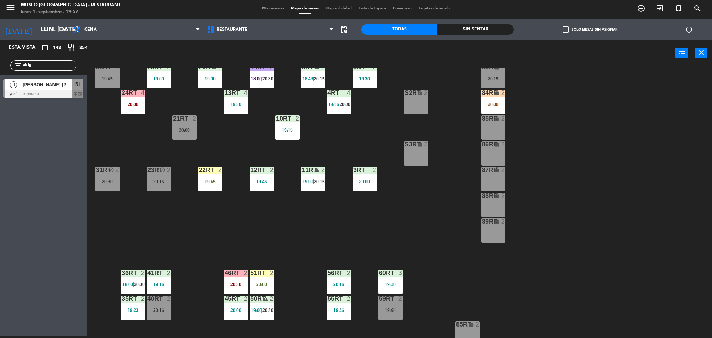
click at [52, 67] on input "abig" at bounding box center [49, 66] width 54 height 8
click at [141, 141] on div "18RT 3 19:30 16RT 3 19:30 28RT 2 19:45 80RR lock 2 20:15 27RT 4 19:00 7RT 5 18:…" at bounding box center [403, 203] width 618 height 270
click at [63, 63] on input "jorg" at bounding box center [49, 66] width 54 height 8
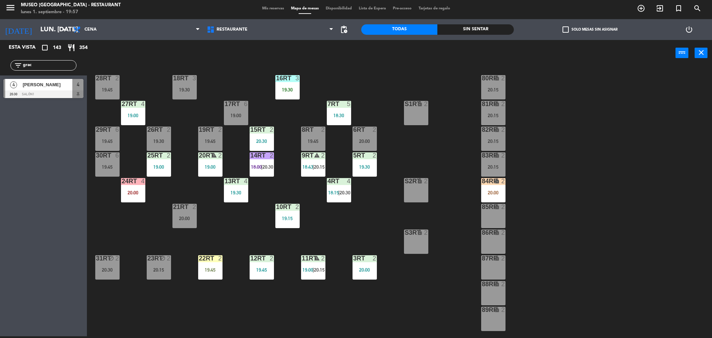
scroll to position [33, 0]
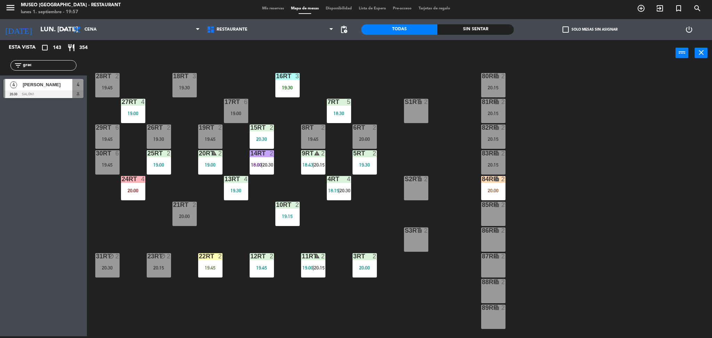
type input "grac"
click at [137, 188] on div "20:00" at bounding box center [133, 190] width 24 height 5
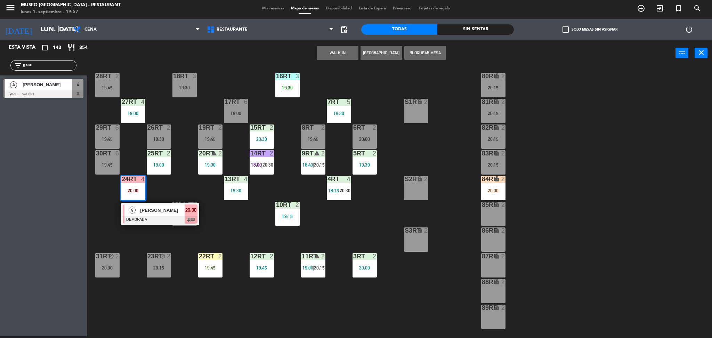
click at [161, 209] on span "[PERSON_NAME]" at bounding box center [162, 209] width 44 height 7
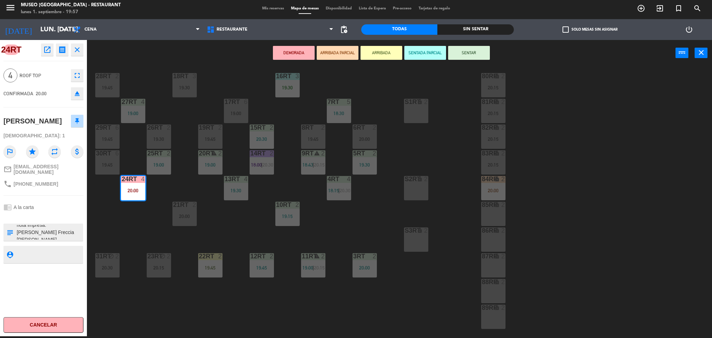
scroll to position [29, 0]
click at [216, 231] on div "18RT 3 19:30 16RT 3 19:30 28RT 2 19:45 80RR lock 2 20:15 27RT 4 19:00 7RT 5 18:…" at bounding box center [403, 203] width 618 height 270
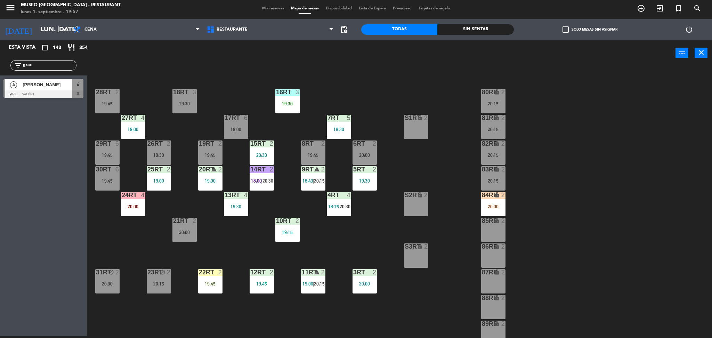
scroll to position [0, 0]
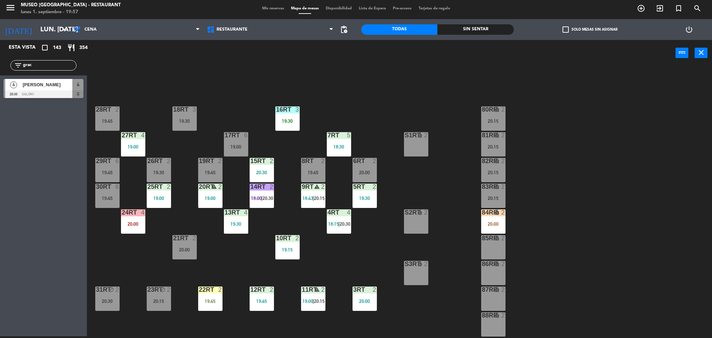
click at [195, 117] on div "18RT 3 19:30" at bounding box center [184, 118] width 24 height 24
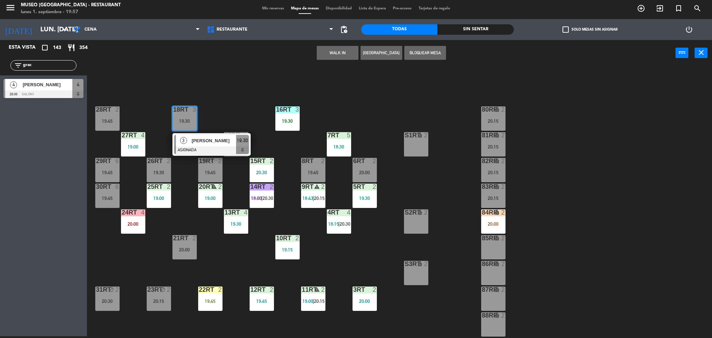
click at [210, 139] on span "[PERSON_NAME]" at bounding box center [213, 140] width 44 height 7
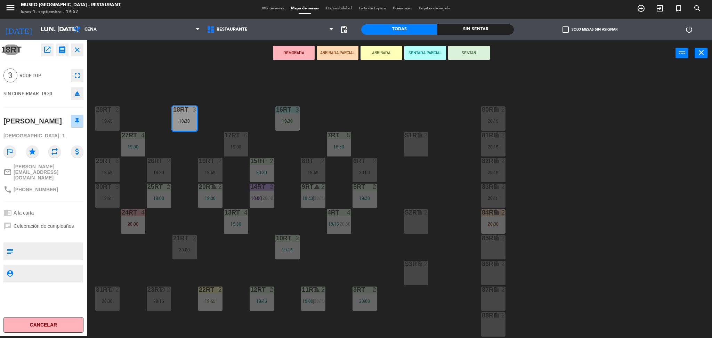
click at [43, 51] on icon "open_in_new" at bounding box center [47, 50] width 8 height 8
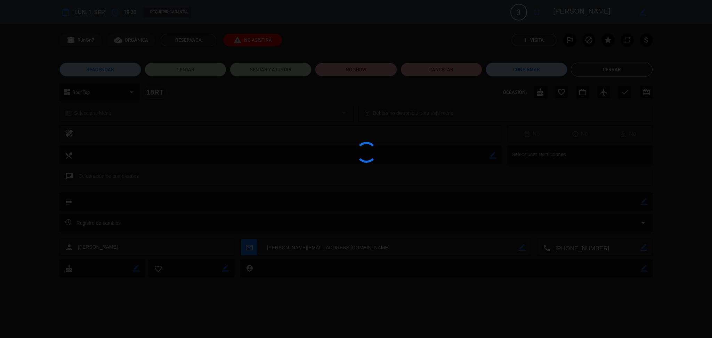
click at [340, 67] on button "NO SHOW" at bounding box center [356, 70] width 82 height 14
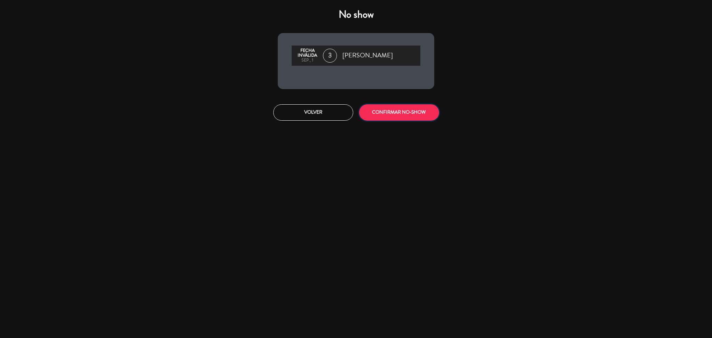
click at [401, 107] on button "CONFIRMAR NO-SHOW" at bounding box center [399, 112] width 80 height 16
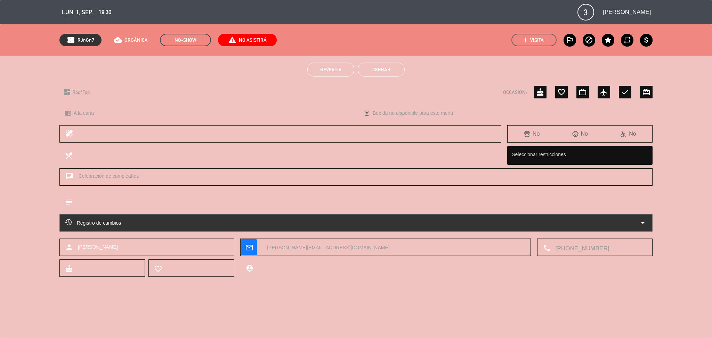
click at [384, 63] on button "Cerrar" at bounding box center [381, 70] width 47 height 14
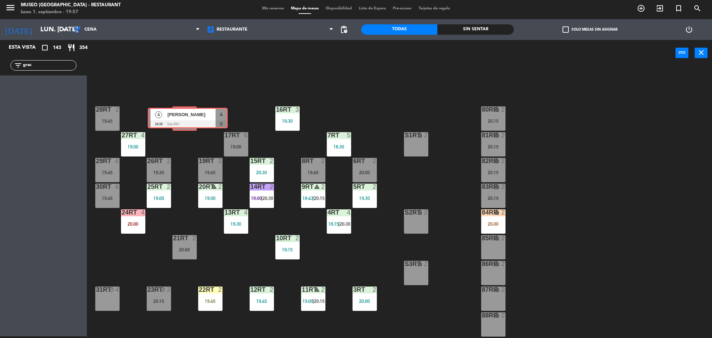
drag, startPoint x: 48, startPoint y: 86, endPoint x: 186, endPoint y: 116, distance: 141.2
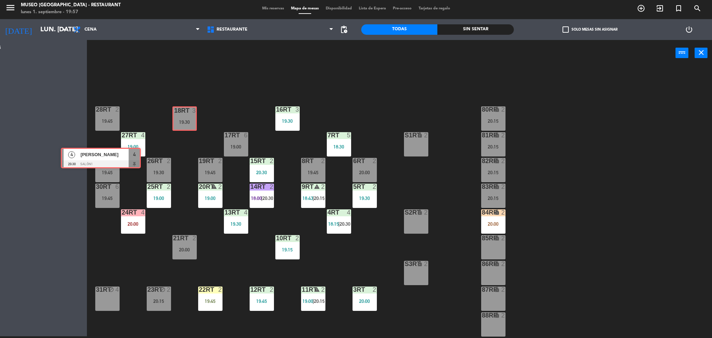
click at [186, 116] on div "Esta vista crop_square 143 restaurant 354 filter_list grac 4 Graciela balbin 20…" at bounding box center [356, 189] width 712 height 298
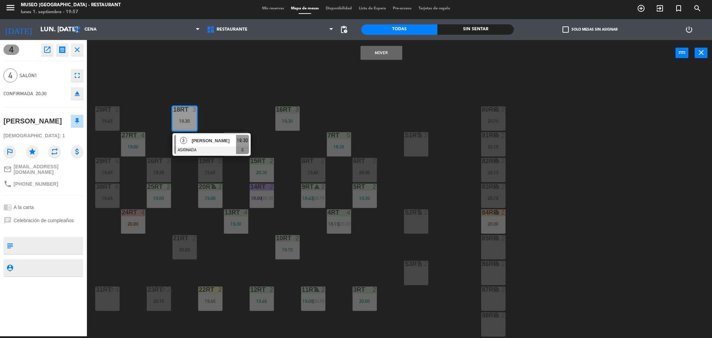
click at [392, 55] on button "Mover" at bounding box center [381, 53] width 42 height 14
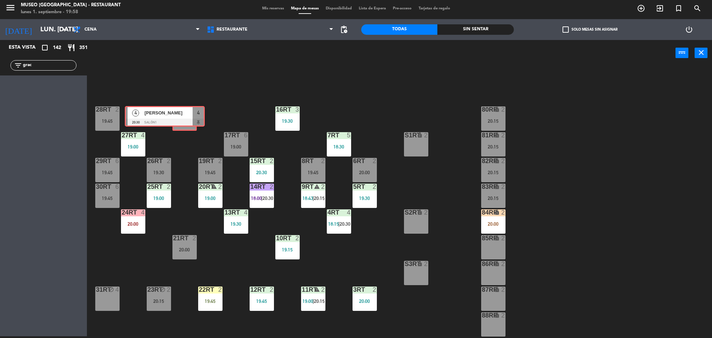
drag, startPoint x: 68, startPoint y: 92, endPoint x: 189, endPoint y: 120, distance: 124.3
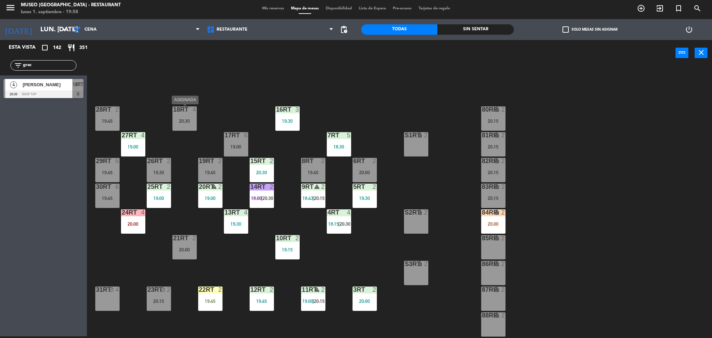
click at [188, 119] on div "20:30" at bounding box center [184, 120] width 24 height 5
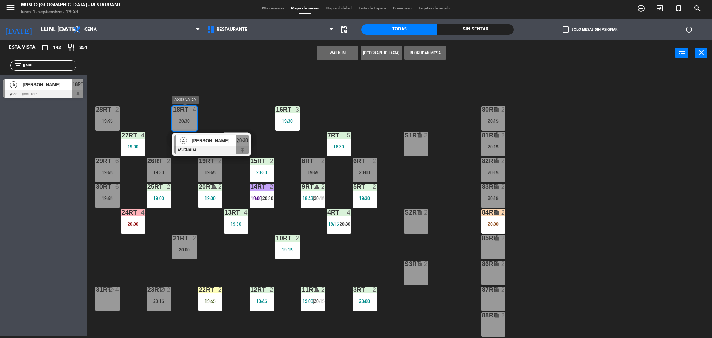
click at [211, 146] on div "[PERSON_NAME]" at bounding box center [213, 140] width 45 height 11
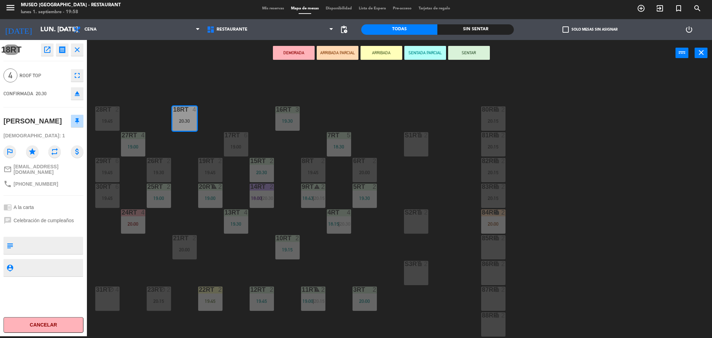
click at [350, 56] on button "ARRIBADA PARCIAL" at bounding box center [338, 53] width 42 height 14
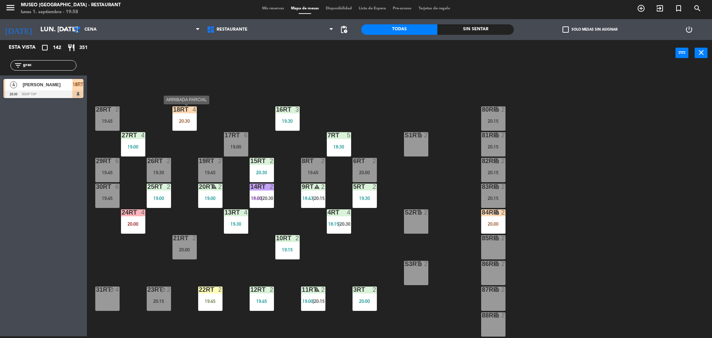
click at [190, 118] on div "20:30" at bounding box center [184, 120] width 24 height 5
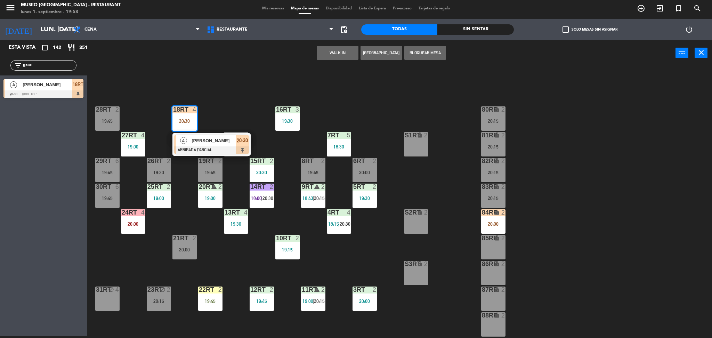
click at [223, 117] on div "18RT 4 20:30 4 Graciela balbin ARRIBADA PARCIAL 20:30 16RT 3 19:30 28RT 2 19:45…" at bounding box center [403, 203] width 618 height 270
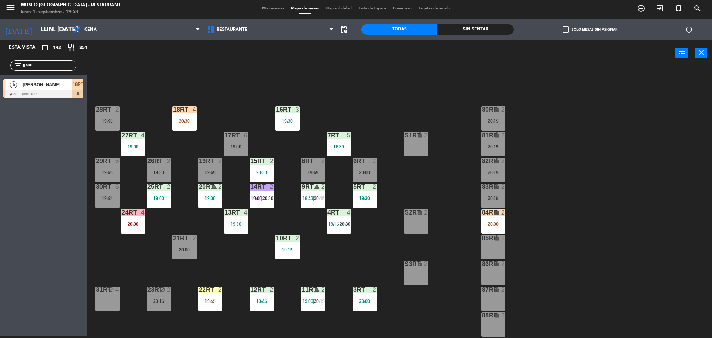
click at [214, 172] on div "19:45" at bounding box center [210, 172] width 24 height 5
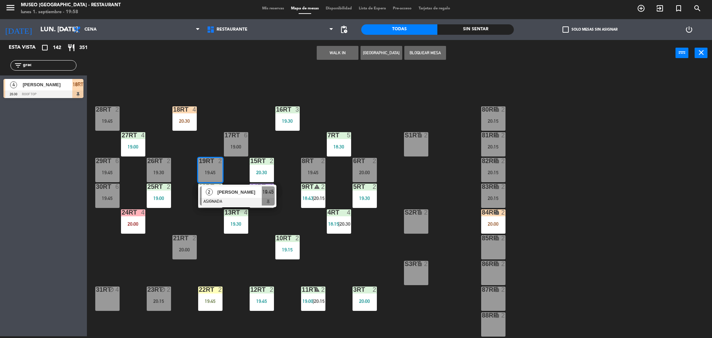
click at [247, 199] on div at bounding box center [237, 202] width 75 height 8
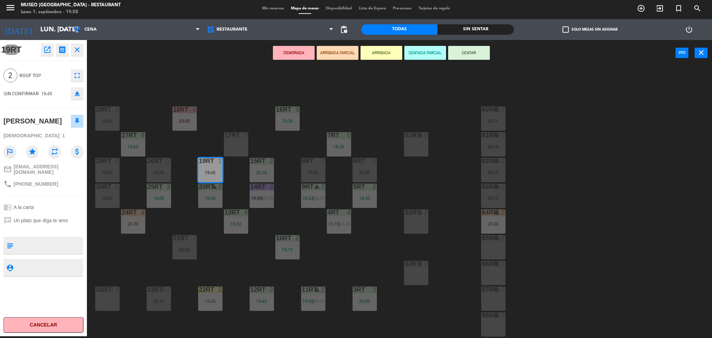
click at [350, 52] on button "ARRIBADA PARCIAL" at bounding box center [338, 53] width 42 height 14
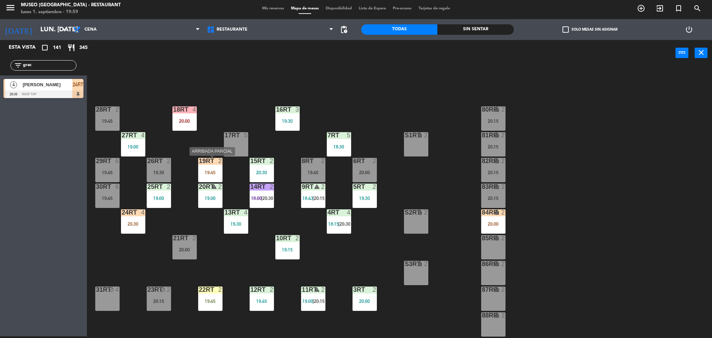
click at [207, 166] on div "19RT 2 19:45" at bounding box center [210, 170] width 24 height 24
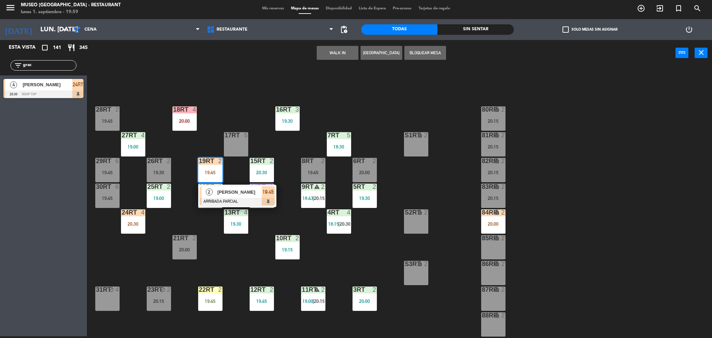
click at [379, 100] on div "18RT 4 20:00 16RT 3 19:30 28RT 2 19:45 80RR lock 2 20:15 27RT 4 19:00 7RT 5 18:…" at bounding box center [403, 203] width 618 height 270
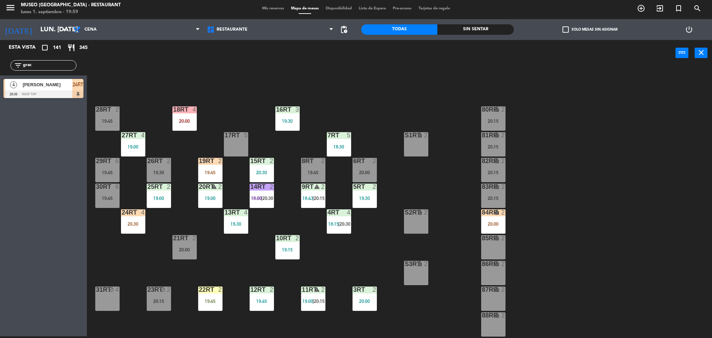
click at [215, 176] on div "19RT 2 19:45" at bounding box center [210, 170] width 24 height 24
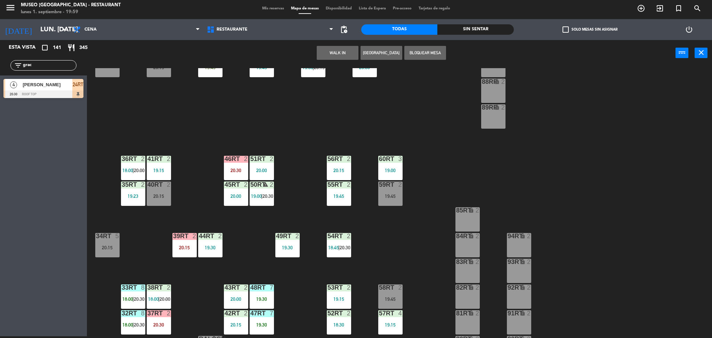
scroll to position [255, 0]
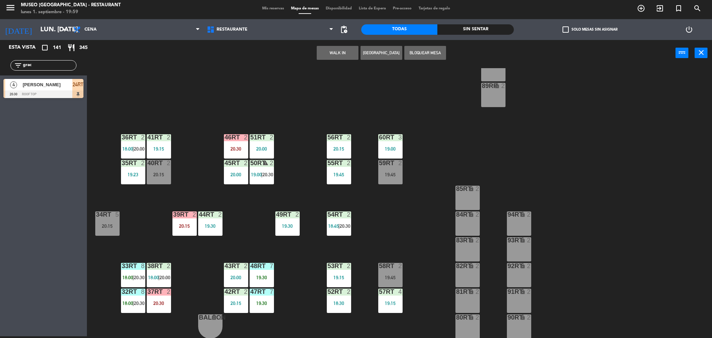
click at [182, 219] on div "39rt 2 20:15" at bounding box center [184, 223] width 24 height 24
click at [208, 249] on div "18RT 4 20:00 16RT 3 19:30 28RT 2 19:45 80RR lock 2 20:15 27RT 4 19:00 7RT 5 18:…" at bounding box center [403, 203] width 618 height 270
click at [188, 228] on div "20:15" at bounding box center [184, 225] width 24 height 5
click at [199, 242] on span "[PERSON_NAME]" at bounding box center [213, 245] width 44 height 7
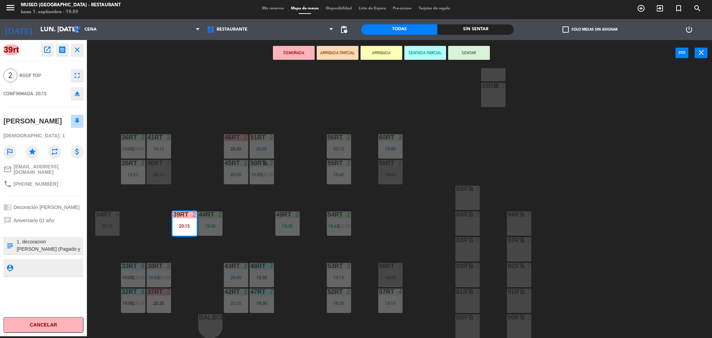
click at [53, 242] on textarea at bounding box center [49, 245] width 66 height 15
click at [71, 227] on div at bounding box center [43, 229] width 80 height 5
click at [347, 55] on button "ARRIBADA PARCIAL" at bounding box center [338, 53] width 42 height 14
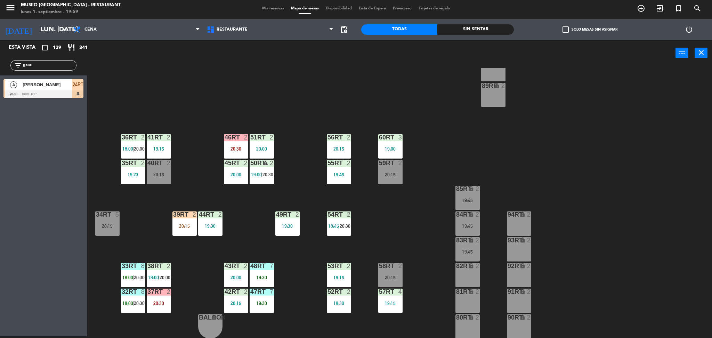
click at [46, 67] on input "grac" at bounding box center [49, 66] width 54 height 8
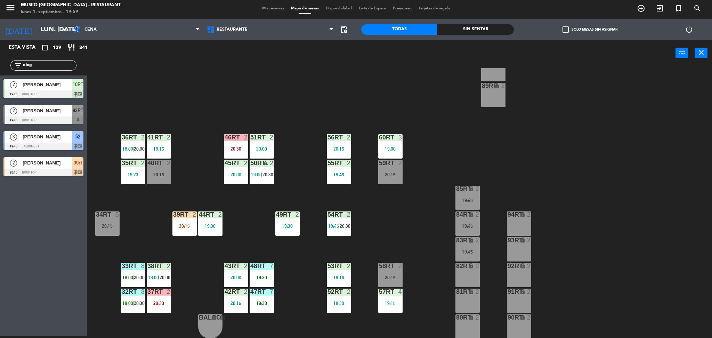
type input "dieg"
click at [202, 106] on div "18RT 4 20:00 16RT 3 19:30 28RT 2 19:45 80RR lock 2 27RT 4 19:00 7RT 5 18:30 S1R…" at bounding box center [403, 203] width 618 height 270
click at [48, 162] on span "[PERSON_NAME]" at bounding box center [48, 162] width 50 height 7
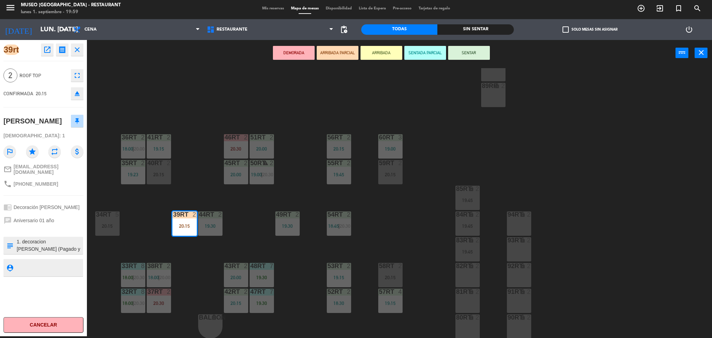
click at [321, 184] on div "18RT 4 20:00 16RT 3 19:30 28RT 2 19:45 80RR lock 2 27RT 4 19:00 7RT 5 18:30 S1R…" at bounding box center [403, 203] width 618 height 270
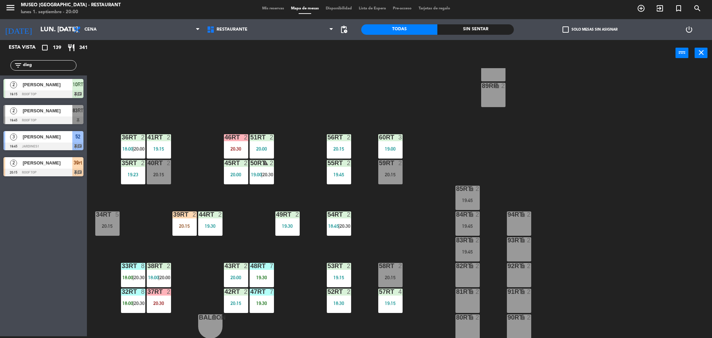
scroll to position [0, 0]
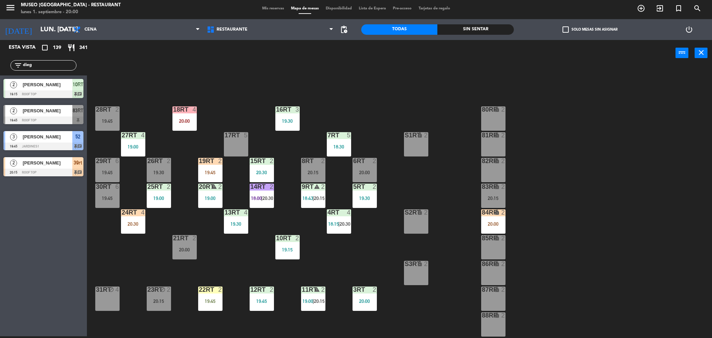
click at [54, 60] on div "filter_list dieg" at bounding box center [43, 65] width 66 height 10
click at [60, 68] on input "dieg" at bounding box center [49, 66] width 54 height 8
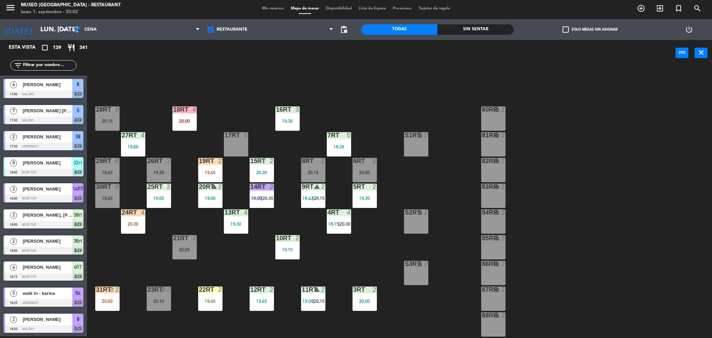
scroll to position [255, 0]
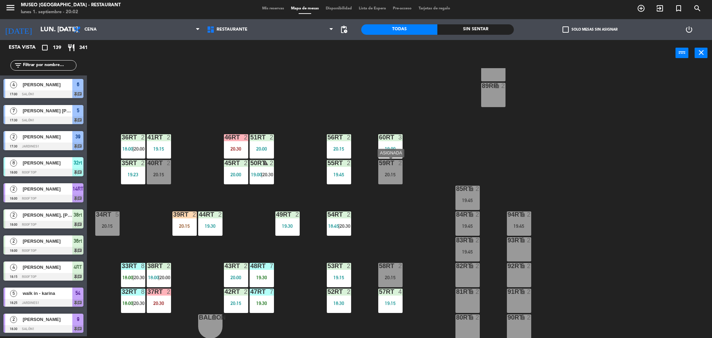
click at [387, 178] on div "59RT 2 20:15" at bounding box center [390, 172] width 24 height 24
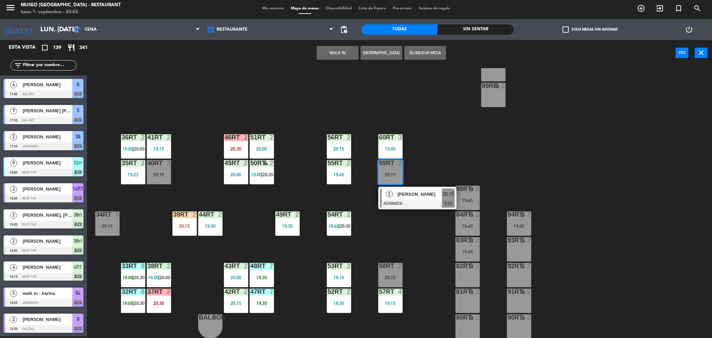
click at [413, 202] on div at bounding box center [417, 204] width 75 height 8
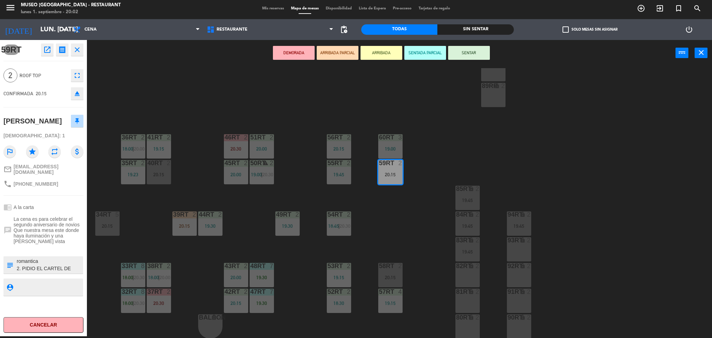
scroll to position [0, 0]
click at [353, 55] on button "ARRIBADA PARCIAL" at bounding box center [338, 53] width 42 height 14
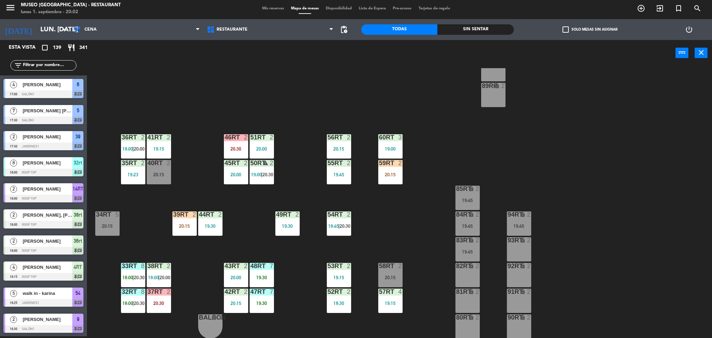
scroll to position [2, 0]
click at [57, 64] on input "text" at bounding box center [49, 66] width 54 height 8
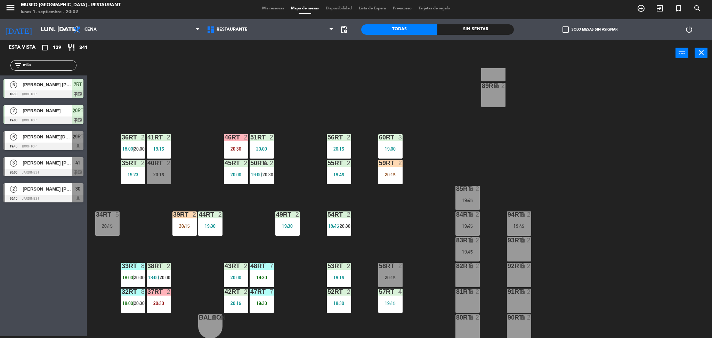
type input "mila"
click at [286, 118] on div "18RT 4 20:00 16RT 3 19:30 28RT 2 20:15 80RR lock 2 27RT 4 19:00 7RT 5 18:30 S1R…" at bounding box center [403, 203] width 618 height 270
click at [400, 179] on div "59RT 2 20:15" at bounding box center [390, 172] width 24 height 24
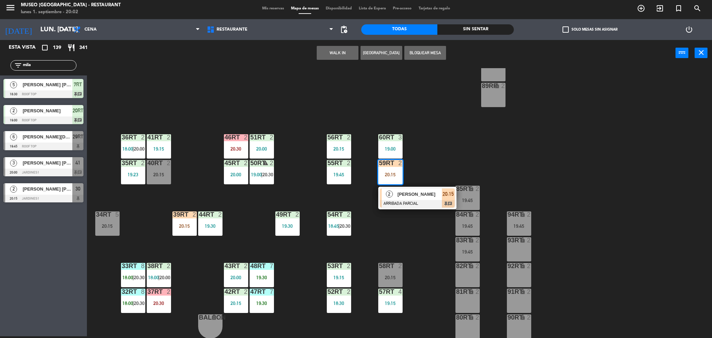
click at [420, 195] on span "[PERSON_NAME]" at bounding box center [419, 193] width 44 height 7
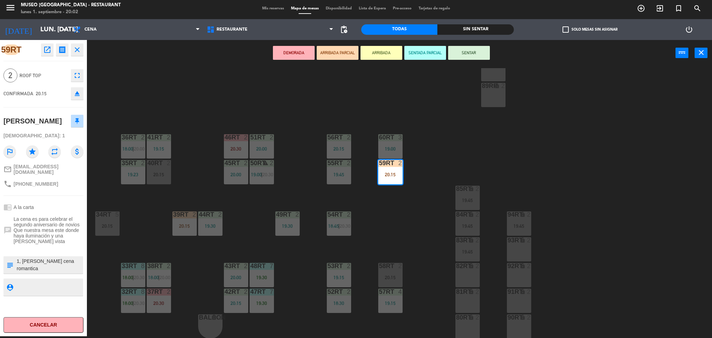
click at [425, 179] on div "18RT 4 20:00 16RT 3 19:30 28RT 2 20:15 80RR lock 2 27RT 4 19:00 7RT 5 18:30 S1R…" at bounding box center [403, 203] width 618 height 270
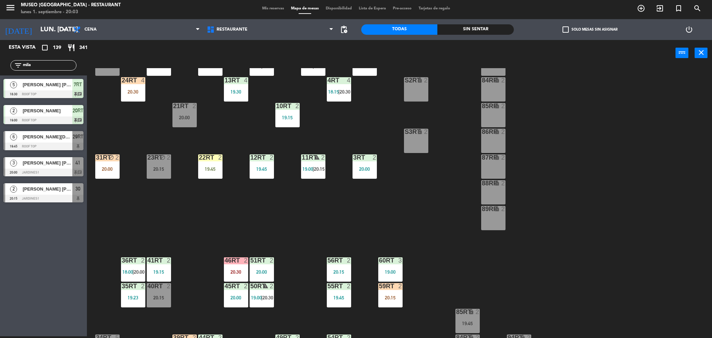
scroll to position [131, 0]
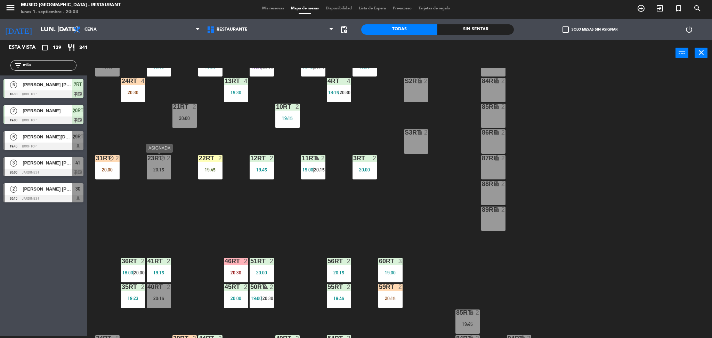
click at [157, 166] on div "23RT block 2 20:15" at bounding box center [159, 167] width 24 height 24
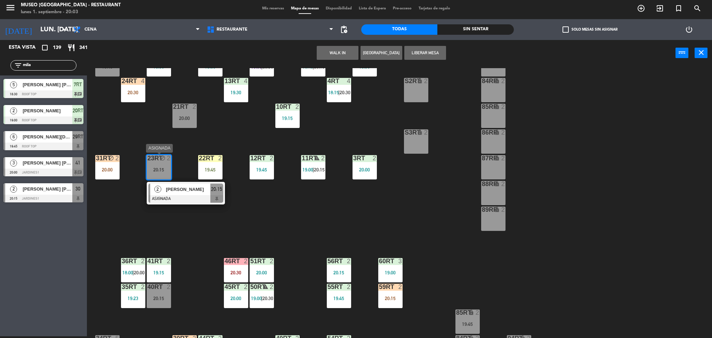
click at [182, 187] on span "[PERSON_NAME]" at bounding box center [188, 189] width 44 height 7
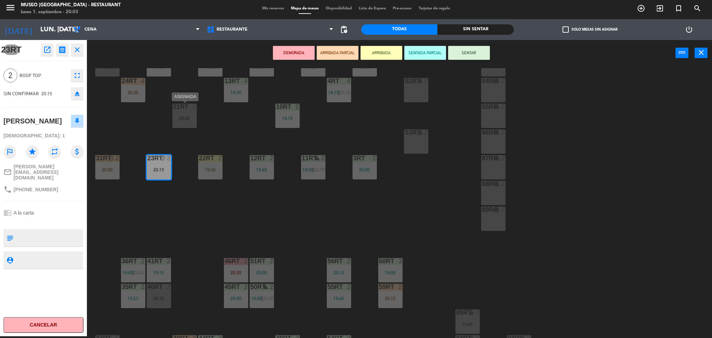
click at [187, 120] on div "20:00" at bounding box center [184, 118] width 24 height 5
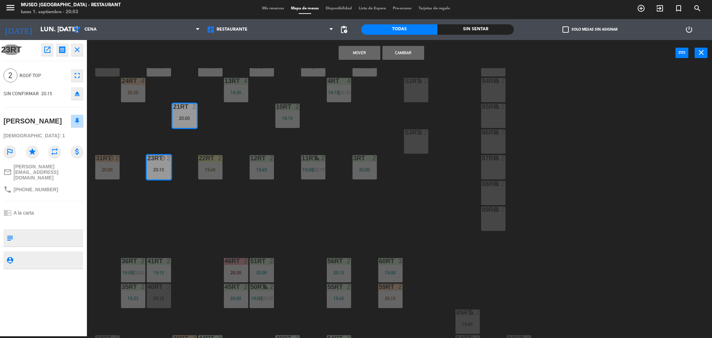
click at [400, 56] on button "Cambiar" at bounding box center [403, 53] width 42 height 14
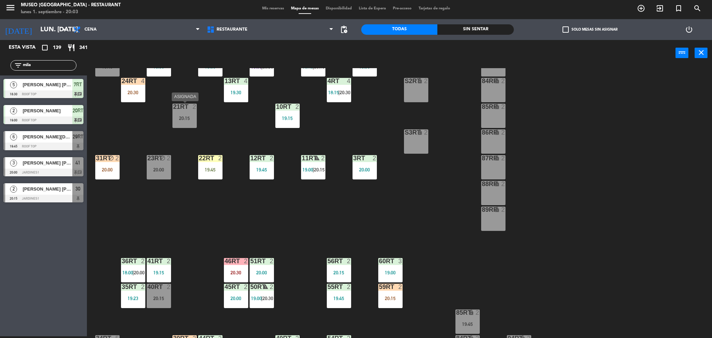
click at [184, 109] on div at bounding box center [184, 107] width 11 height 6
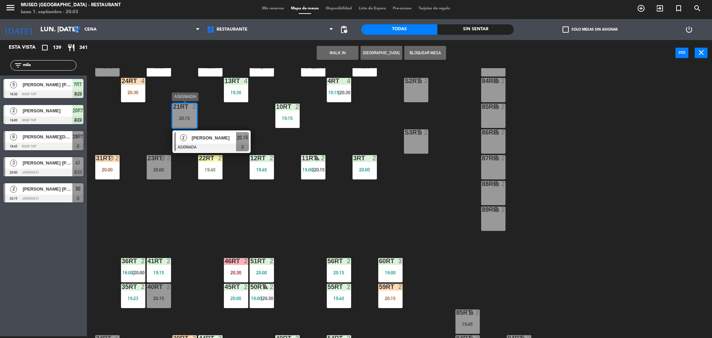
click at [203, 133] on div "[PERSON_NAME]" at bounding box center [213, 137] width 45 height 11
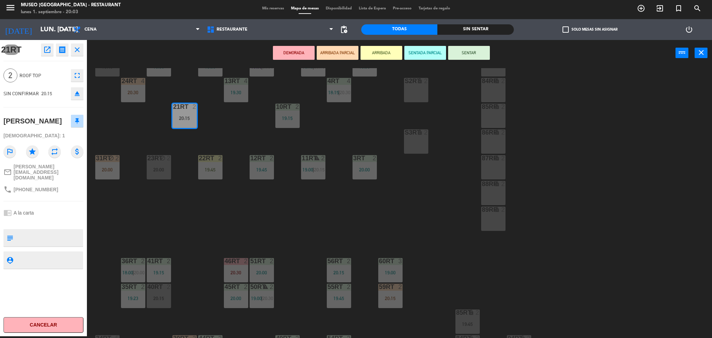
click at [59, 232] on textarea at bounding box center [49, 237] width 66 height 15
type textarea "ANIVERSARIO"
click at [66, 206] on div "chrome_reader_mode A la carta" at bounding box center [43, 212] width 80 height 13
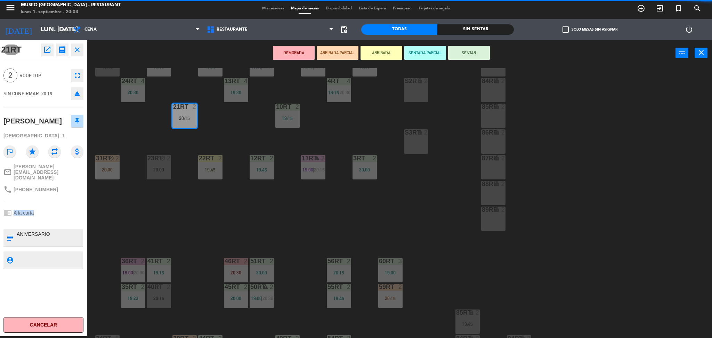
click at [66, 206] on div "chrome_reader_mode A la carta" at bounding box center [43, 212] width 80 height 13
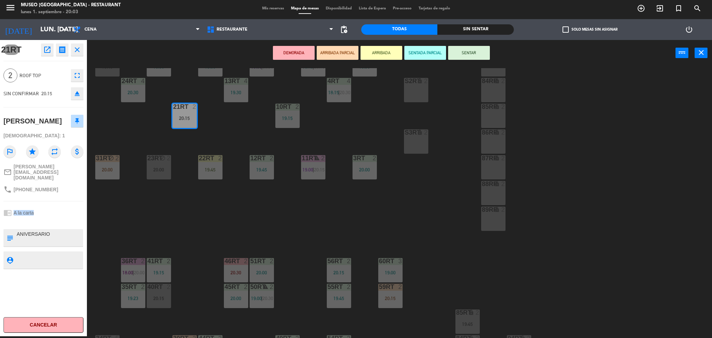
click at [66, 206] on div "chrome_reader_mode A la carta" at bounding box center [43, 212] width 80 height 13
click at [348, 47] on button "ARRIBADA PARCIAL" at bounding box center [338, 53] width 42 height 14
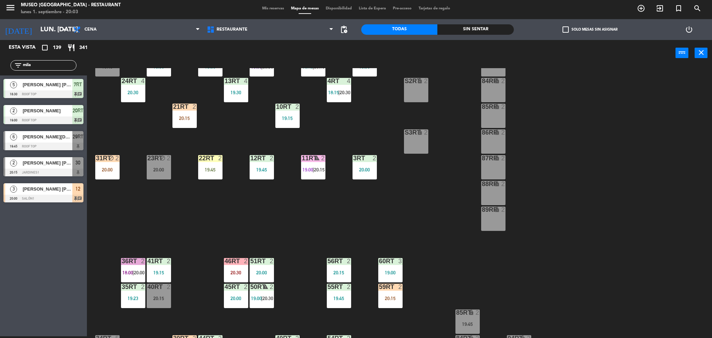
click at [63, 66] on input "mila" at bounding box center [49, 66] width 54 height 8
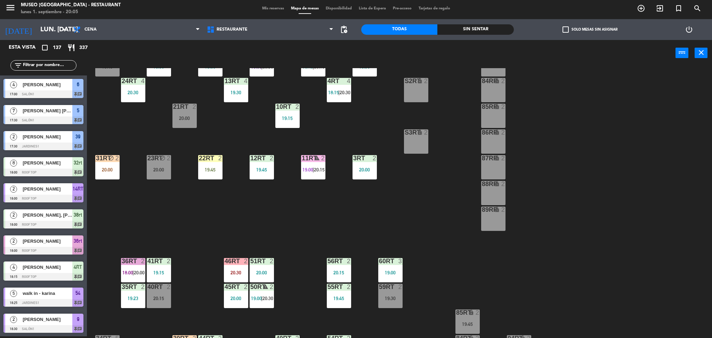
scroll to position [0, 0]
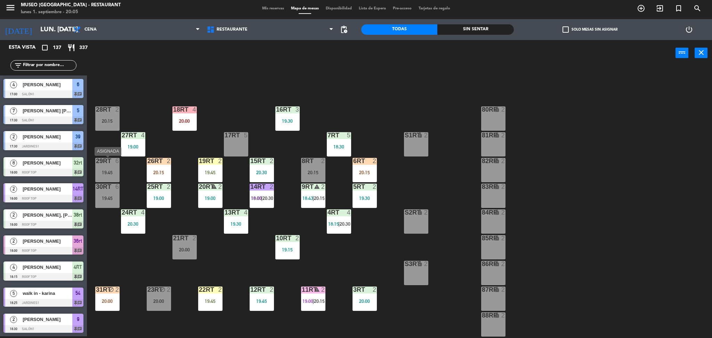
click at [106, 172] on div "19:45" at bounding box center [107, 172] width 24 height 5
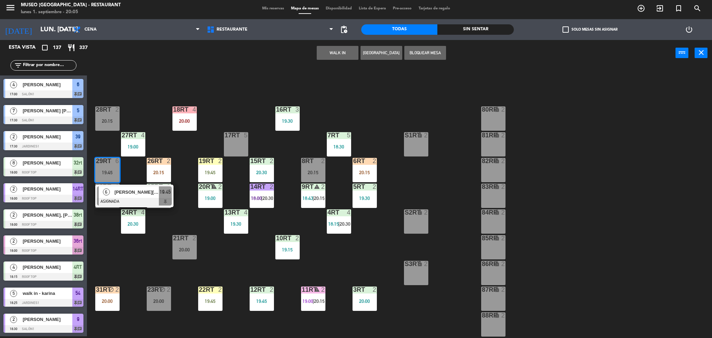
click at [127, 194] on span "[PERSON_NAME][DEMOGRAPHIC_DATA]" at bounding box center [136, 191] width 44 height 7
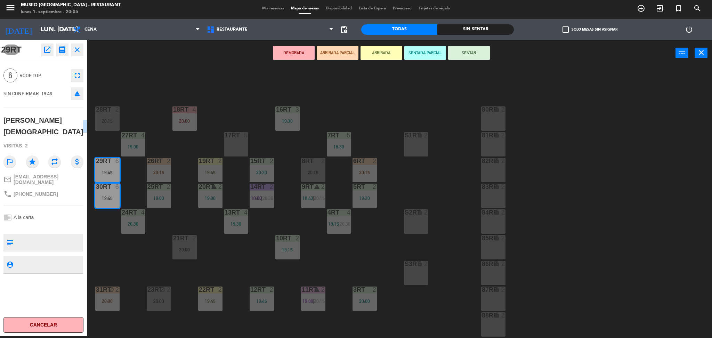
click at [329, 52] on button "ARRIBADA PARCIAL" at bounding box center [338, 53] width 42 height 14
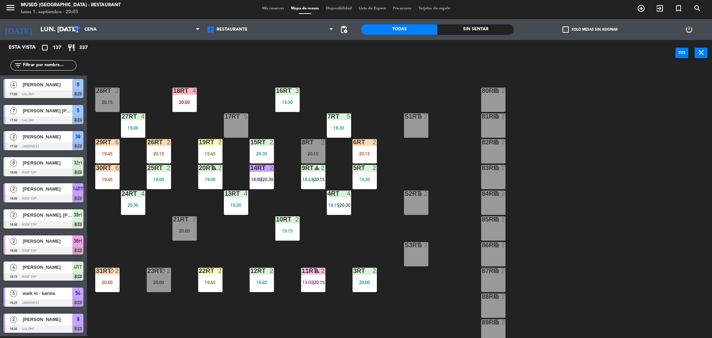
scroll to position [19, 0]
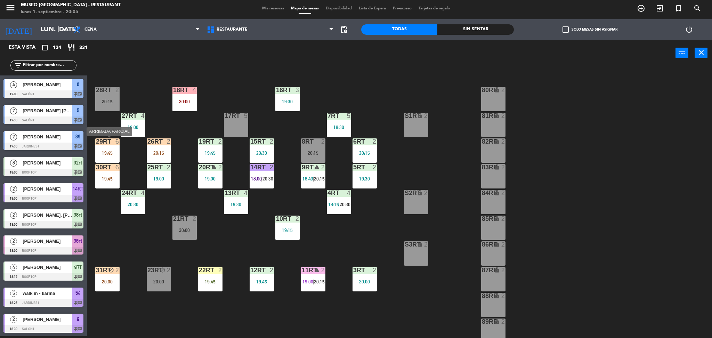
click at [100, 152] on div "19:45" at bounding box center [107, 152] width 24 height 5
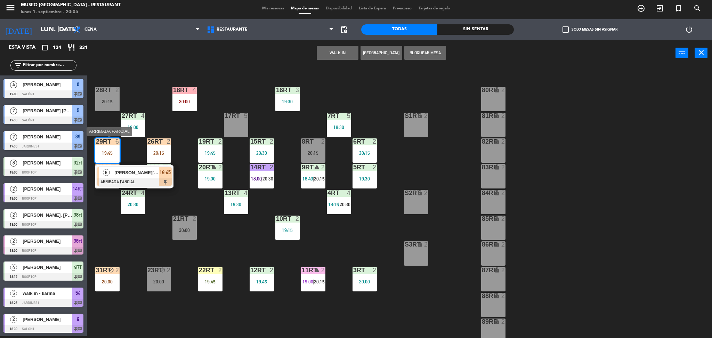
click at [129, 175] on span "[PERSON_NAME][DEMOGRAPHIC_DATA]" at bounding box center [136, 172] width 44 height 7
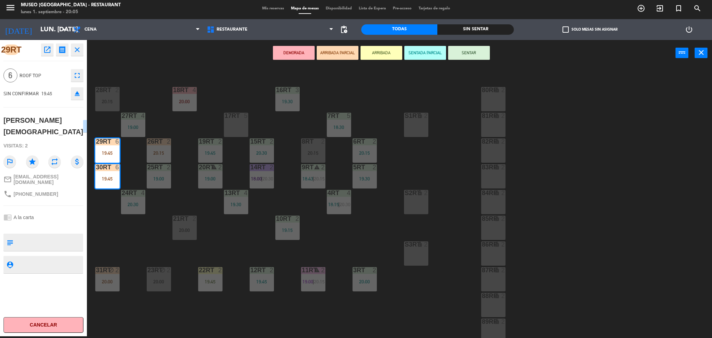
click at [235, 92] on div "18RT 4 20:00 16RT 3 19:30 28RT 2 20:15 80RR lock 2 27RT 4 19:00 7RT 5 18:30 S1R…" at bounding box center [403, 203] width 618 height 270
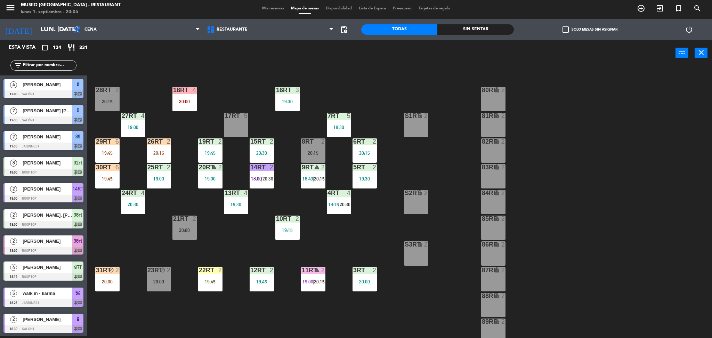
scroll to position [1095, 0]
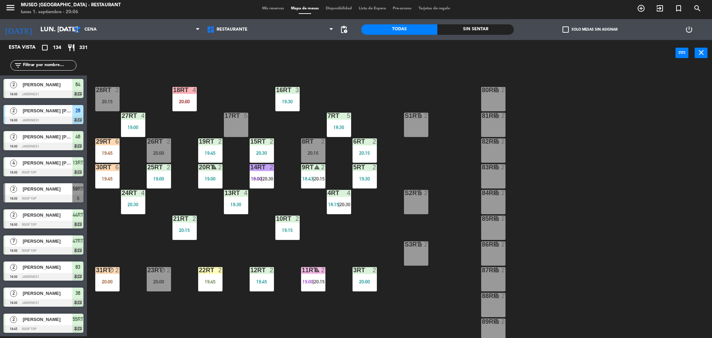
click at [67, 63] on input "text" at bounding box center [49, 66] width 54 height 8
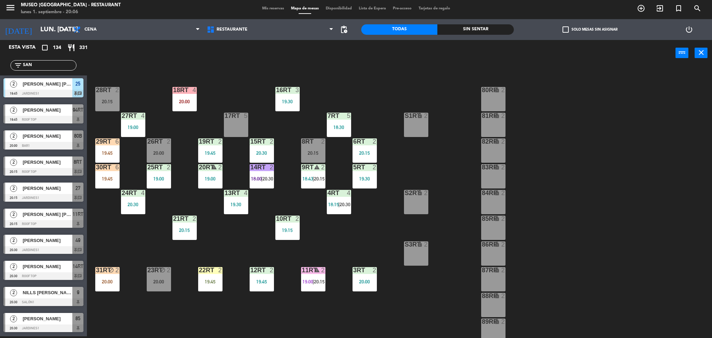
scroll to position [0, 0]
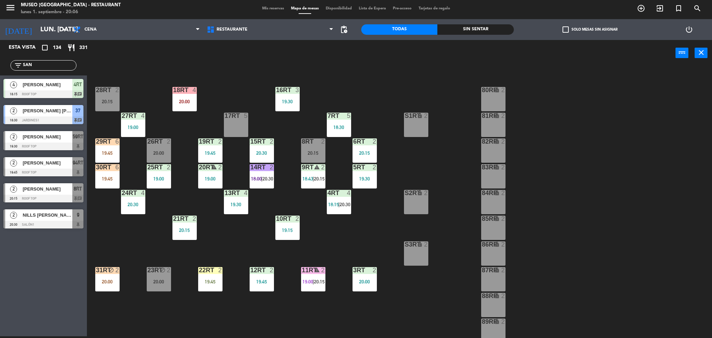
type input "SAN"
click at [164, 86] on div "18RT 4 20:00 16RT 3 19:30 28RT 2 20:15 80RR lock 2 27RT 4 19:00 7RT 5 18:30 S1R…" at bounding box center [403, 203] width 618 height 270
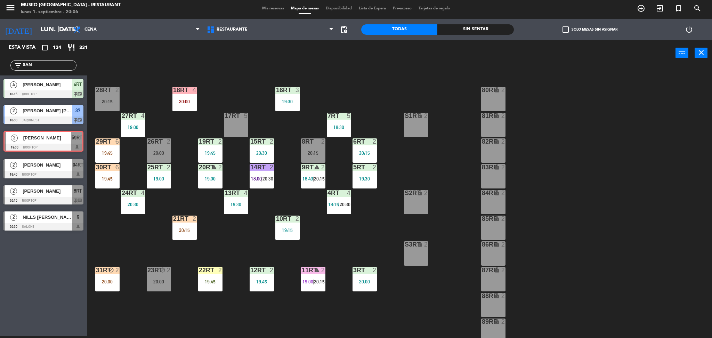
click at [67, 142] on div "2 jose santos 19:30 Roof Top 59RT 2 jose santos 19:30 Roof Top 59RT" at bounding box center [43, 142] width 87 height 28
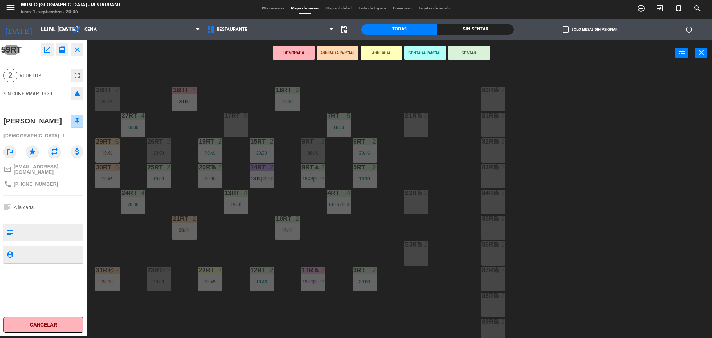
click at [315, 90] on div "18RT 4 20:00 16RT 3 19:30 28RT 2 20:15 80RR lock 2 27RT 4 19:00 7RT 5 18:30 S1R…" at bounding box center [403, 203] width 618 height 270
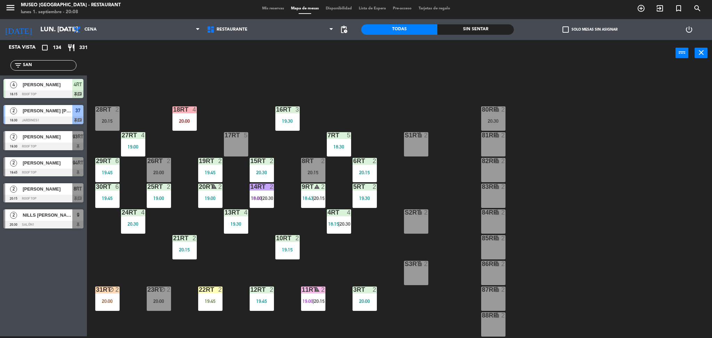
click at [50, 62] on input "SAN" at bounding box center [49, 66] width 54 height 8
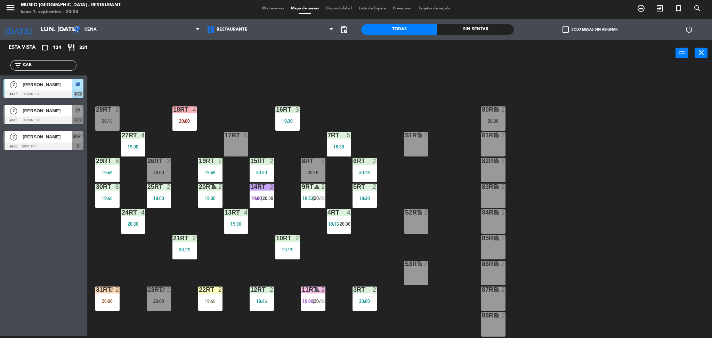
type input "CAB"
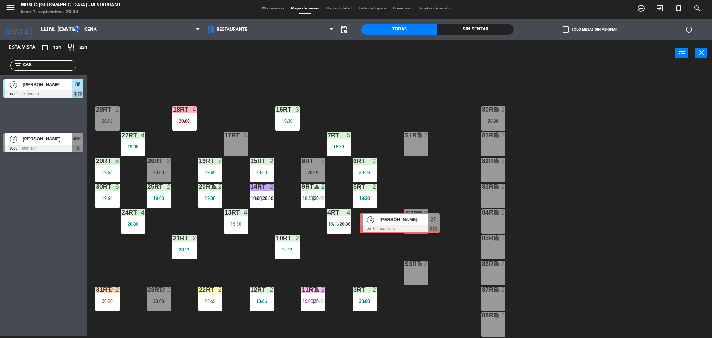
drag, startPoint x: 56, startPoint y: 117, endPoint x: 411, endPoint y: 224, distance: 371.2
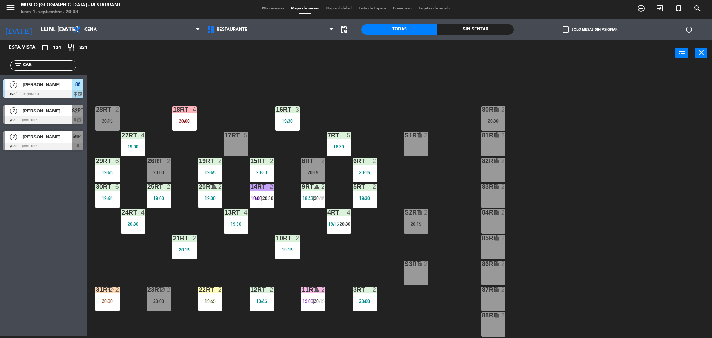
click at [416, 223] on div "20:15" at bounding box center [416, 223] width 24 height 5
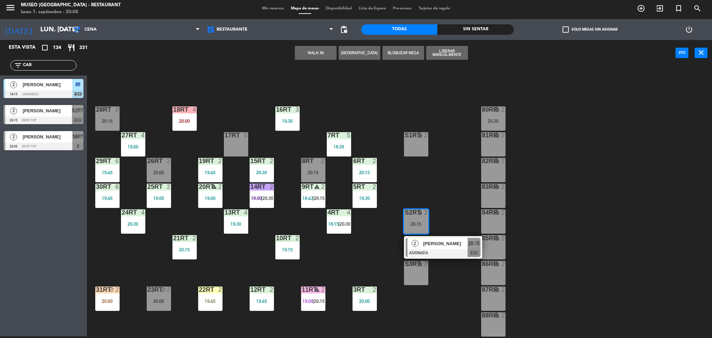
click at [473, 211] on div "18RT 4 20:00 16RT 3 19:30 28RT 2 20:15 80RR lock 2 20:30 27RT 4 19:00 7RT 5 18:…" at bounding box center [403, 203] width 618 height 270
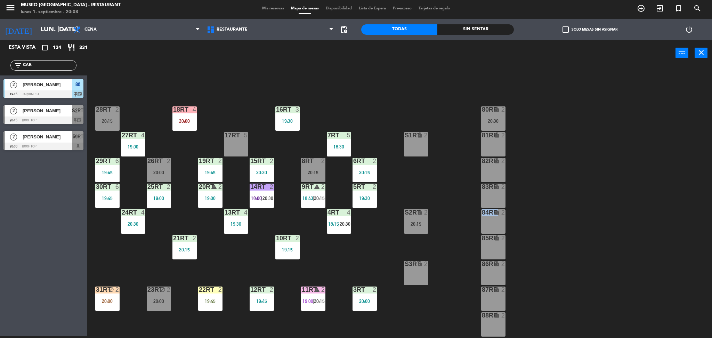
click at [473, 211] on div "18RT 4 20:00 16RT 3 19:30 28RT 2 20:15 80RR lock 2 20:30 27RT 4 19:00 7RT 5 18:…" at bounding box center [403, 203] width 618 height 270
click at [415, 222] on div "20:15" at bounding box center [416, 223] width 24 height 5
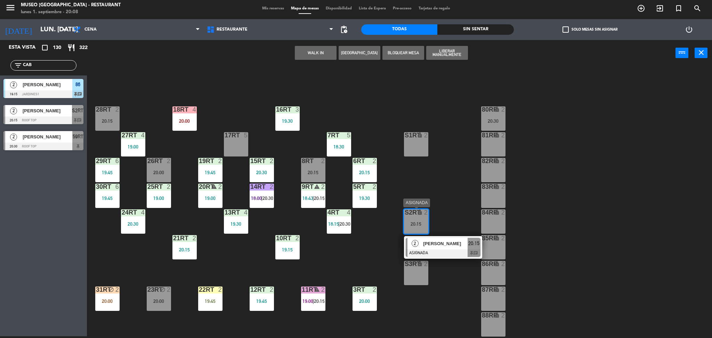
click at [439, 244] on span "[PERSON_NAME]" at bounding box center [445, 243] width 44 height 7
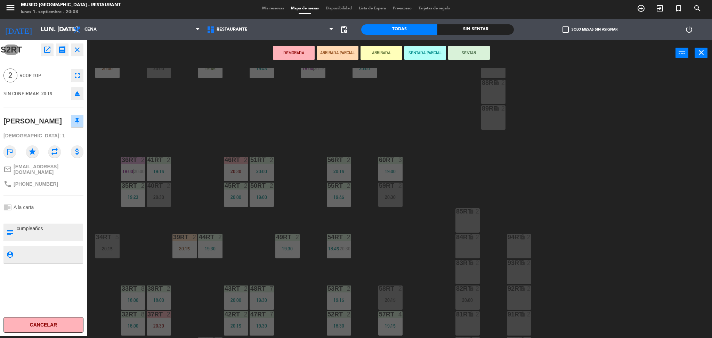
scroll to position [255, 0]
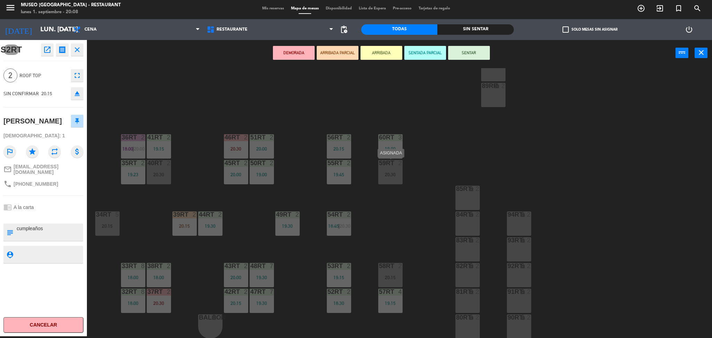
click at [391, 180] on div "59RT 2 20:30" at bounding box center [390, 172] width 24 height 24
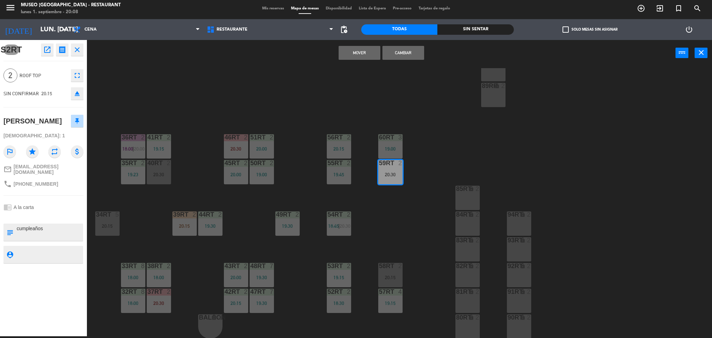
click at [407, 53] on button "Cambiar" at bounding box center [403, 53] width 42 height 14
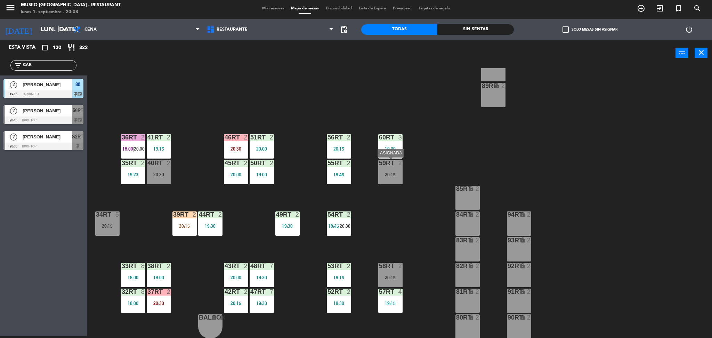
click at [402, 177] on div "59RT 2 20:15" at bounding box center [390, 172] width 24 height 24
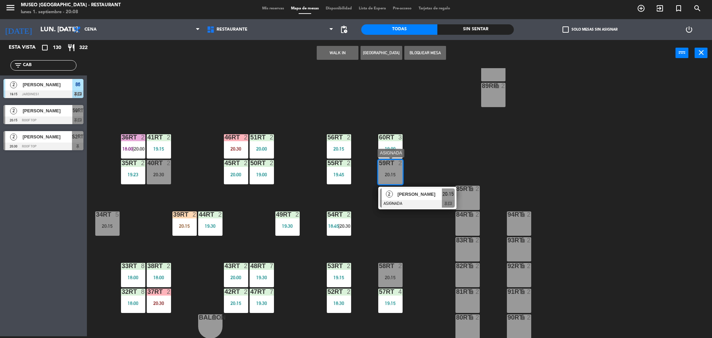
click at [424, 208] on div "2 Cesar Caballero ASIGNADA 20:15 chat" at bounding box center [417, 198] width 78 height 23
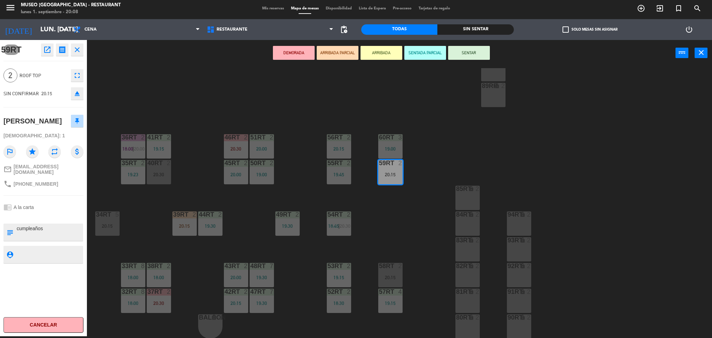
click at [353, 52] on button "ARRIBADA PARCIAL" at bounding box center [338, 53] width 42 height 14
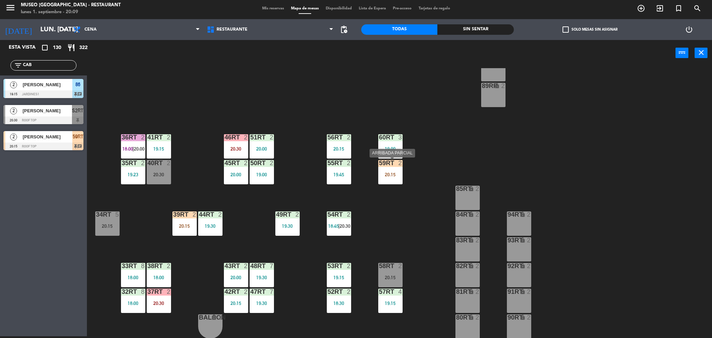
click at [400, 174] on div "20:15" at bounding box center [390, 174] width 24 height 5
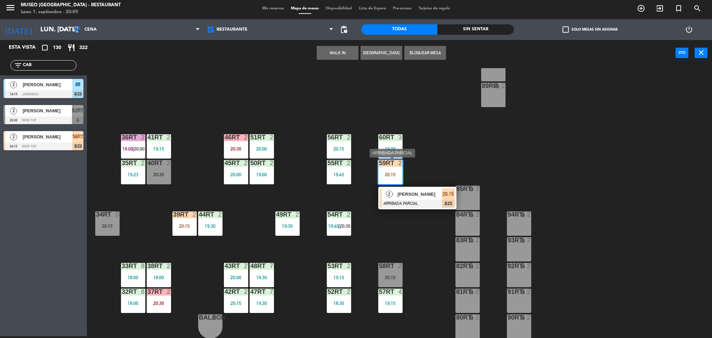
click at [421, 203] on div at bounding box center [417, 204] width 75 height 8
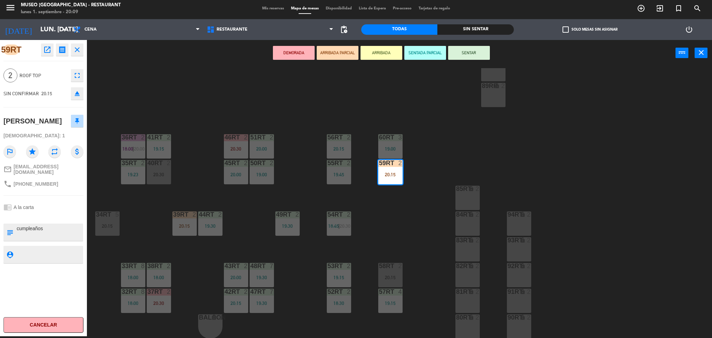
click at [431, 174] on div "18RT 4 20:00 16RT 3 19:30 28RT 2 20:15 80RR lock 2 20:30 27RT 4 19:00 7RT 5 18:…" at bounding box center [403, 203] width 618 height 270
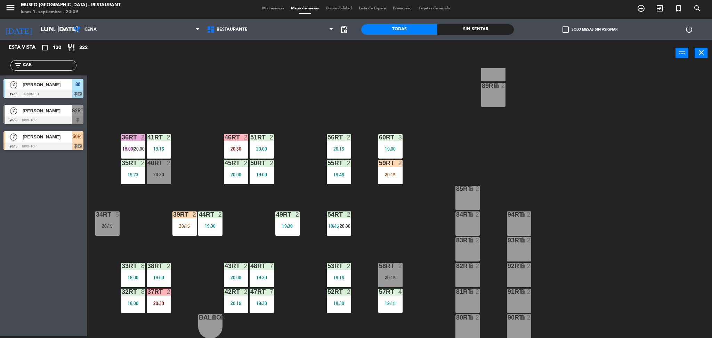
click at [58, 63] on input "CAB" at bounding box center [49, 66] width 54 height 8
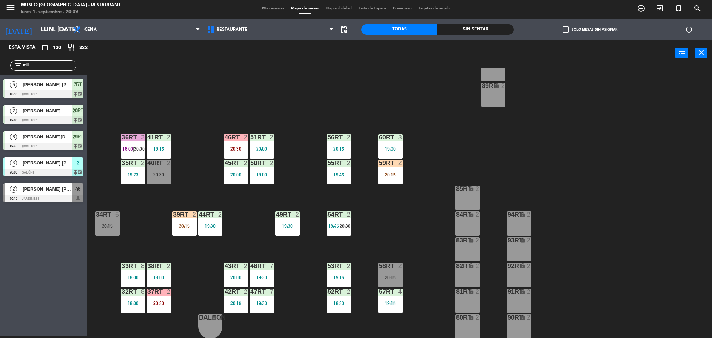
type input "mil"
click at [166, 108] on div "18RT 4 20:00 16RT 3 19:30 28RT 2 20:15 80RR lock 2 20:30 27RT 4 19:00 7RT 5 18:…" at bounding box center [403, 203] width 618 height 270
click at [64, 63] on input "mil" at bounding box center [49, 66] width 54 height 8
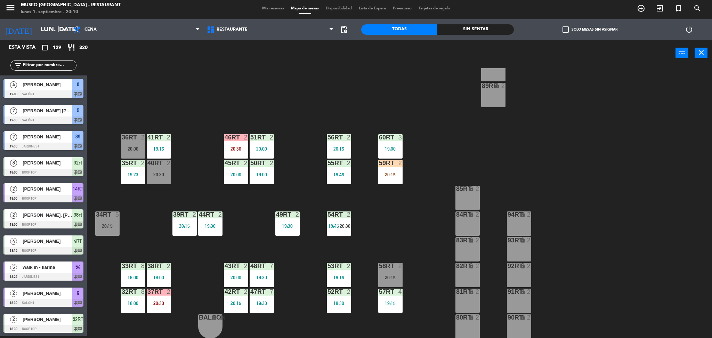
scroll to position [0, 0]
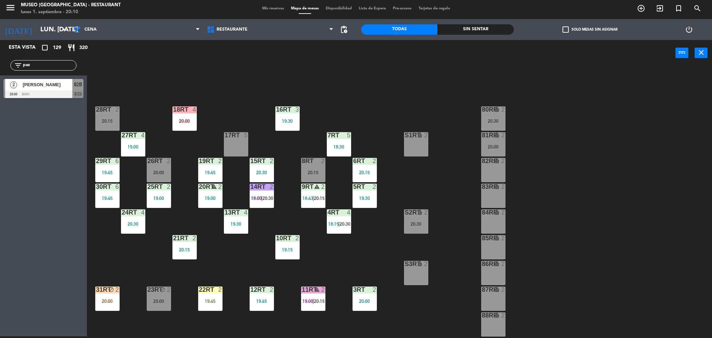
type input "paz"
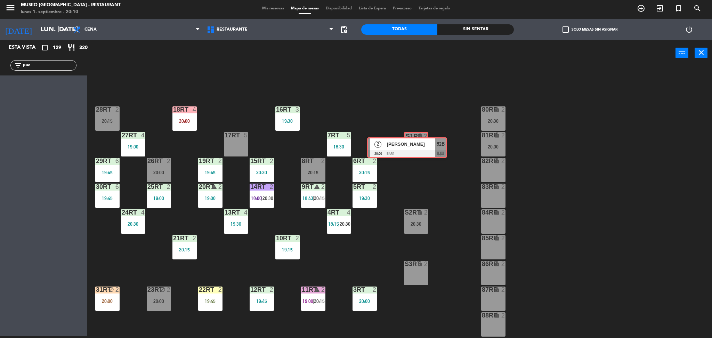
drag, startPoint x: 49, startPoint y: 93, endPoint x: 412, endPoint y: 151, distance: 367.7
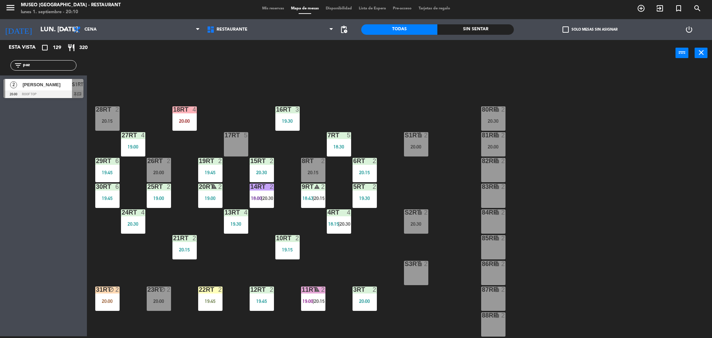
scroll to position [8, 0]
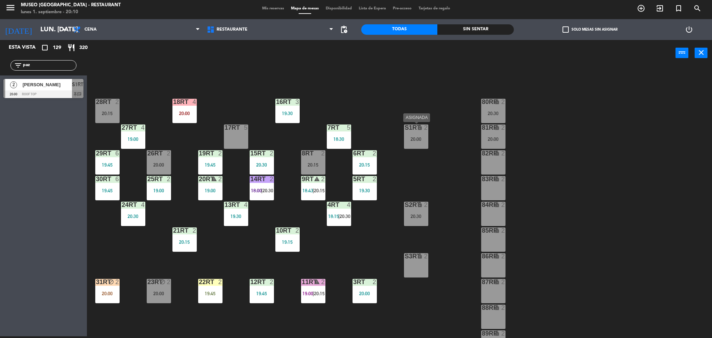
click at [419, 146] on div "S1RT lock 2 20:00" at bounding box center [416, 136] width 24 height 24
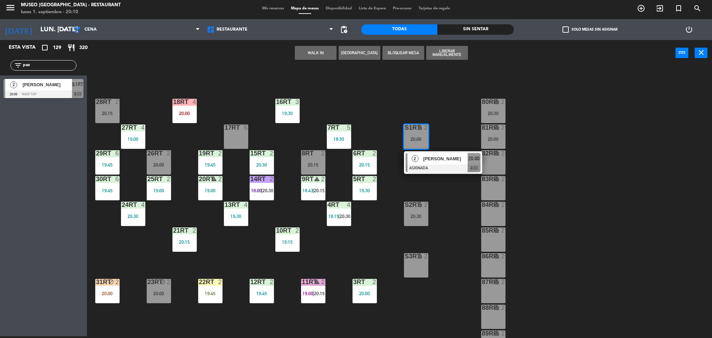
click at [436, 162] on span "[PERSON_NAME]" at bounding box center [445, 158] width 44 height 7
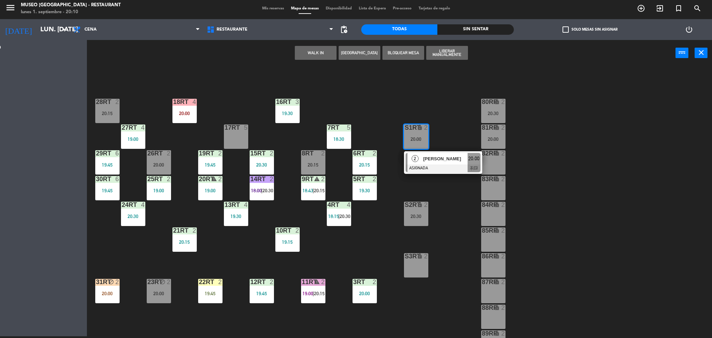
scroll to position [0, 0]
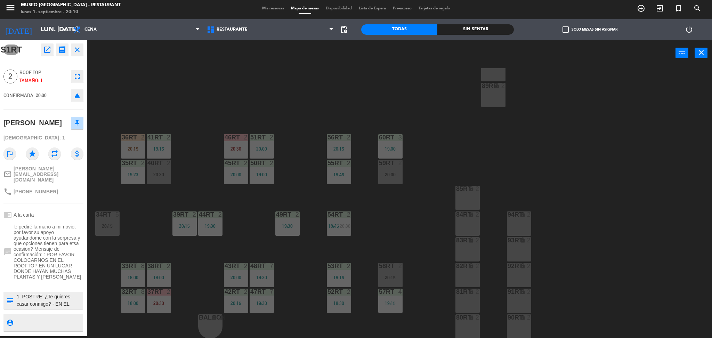
click at [362, 246] on div "18RT 4 20:00 16RT 3 19:30 28RT 2 20:15 80RR lock 2 20:30 27RT 4 19:00 7RT 5 18:…" at bounding box center [403, 203] width 618 height 270
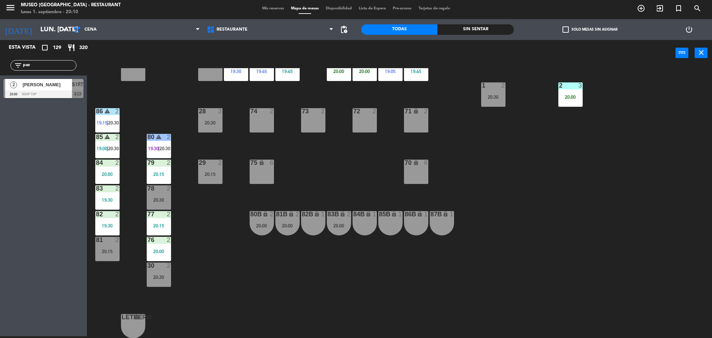
click at [54, 92] on div at bounding box center [43, 94] width 80 height 8
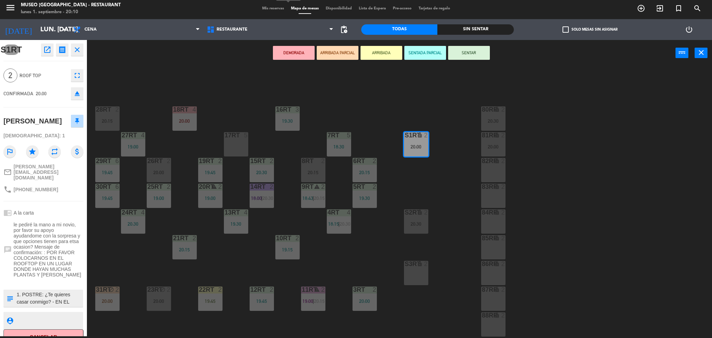
scroll to position [255, 0]
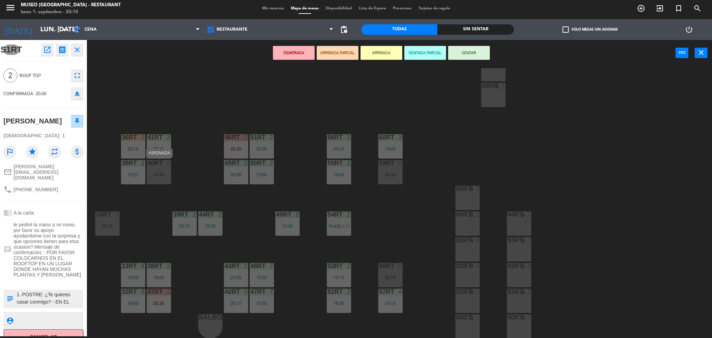
click at [155, 167] on div "40RT 2 20:30" at bounding box center [159, 172] width 24 height 24
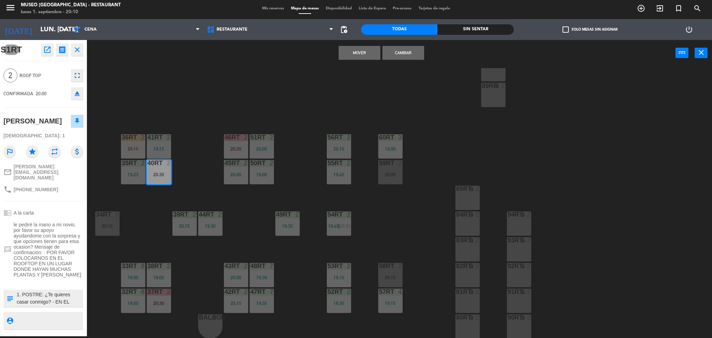
click at [412, 54] on button "Cambiar" at bounding box center [403, 53] width 42 height 14
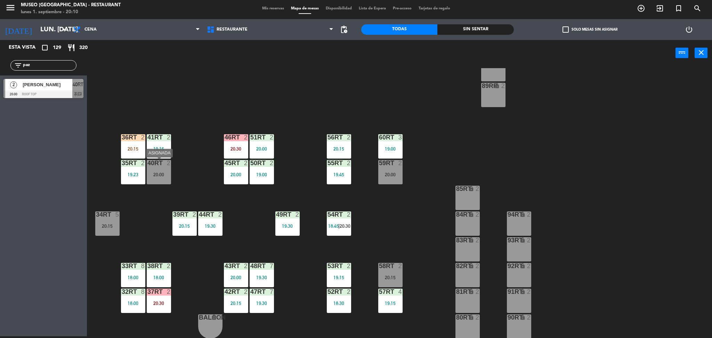
click at [158, 177] on div "20:00" at bounding box center [159, 174] width 24 height 5
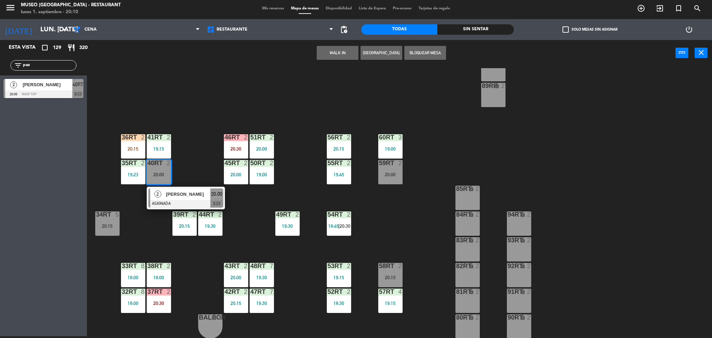
click at [185, 196] on span "[PERSON_NAME]" at bounding box center [188, 193] width 44 height 7
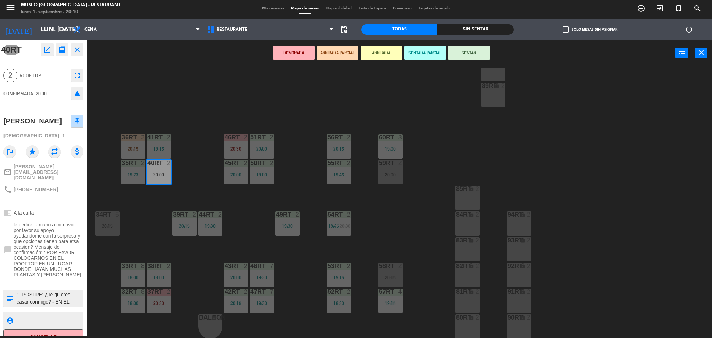
click at [343, 50] on button "ARRIBADA PARCIAL" at bounding box center [338, 53] width 42 height 14
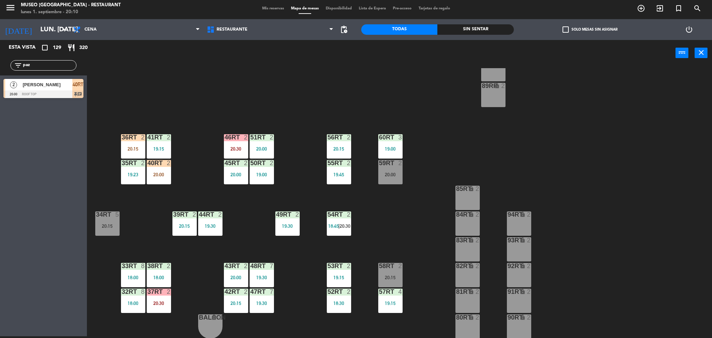
click at [48, 63] on input "paz" at bounding box center [49, 66] width 54 height 8
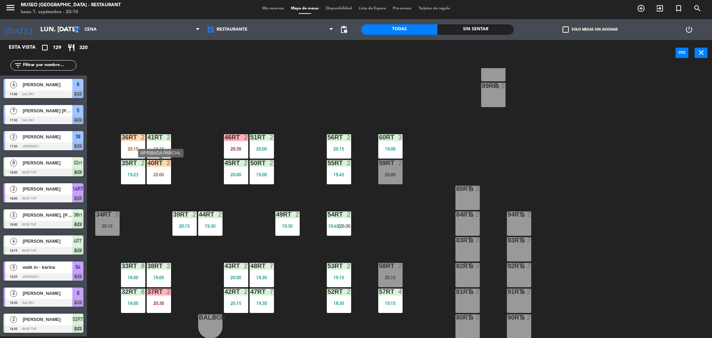
click at [157, 181] on div "40RT 2 20:00" at bounding box center [159, 172] width 24 height 24
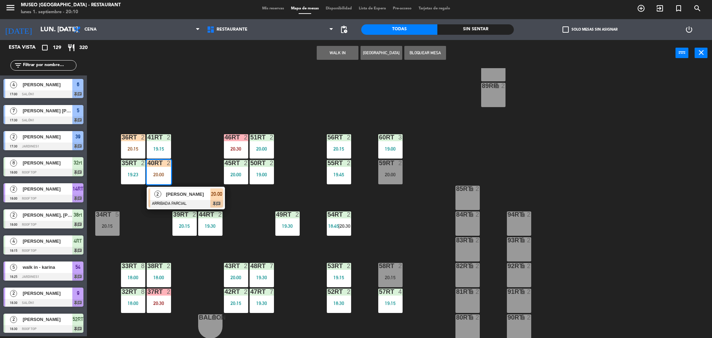
click at [187, 191] on span "[PERSON_NAME]" at bounding box center [188, 193] width 44 height 7
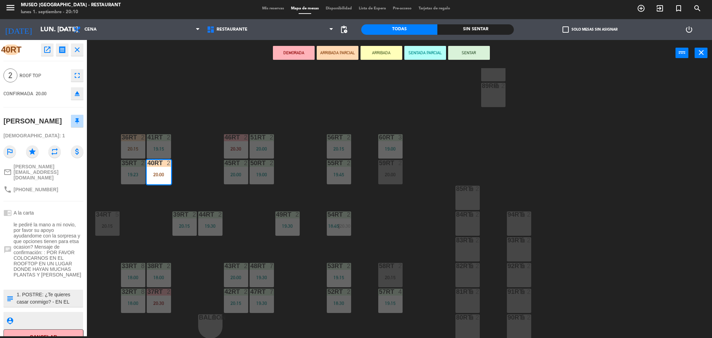
click at [149, 118] on div "18RT 4 20:00 16RT 3 19:30 28RT 2 20:15 80RR lock 2 20:30 27RT 4 19:00 7RT 5 18:…" at bounding box center [403, 203] width 618 height 270
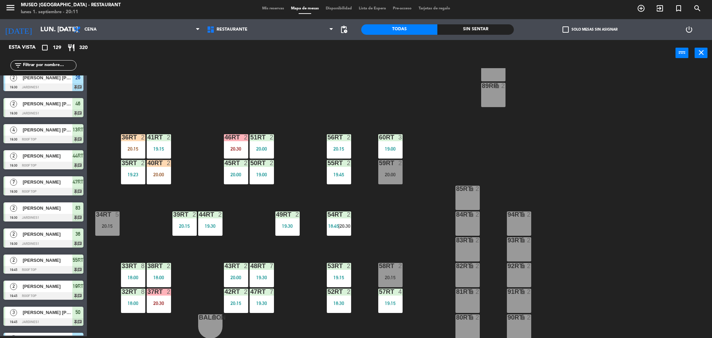
click at [42, 67] on input "text" at bounding box center [49, 66] width 54 height 8
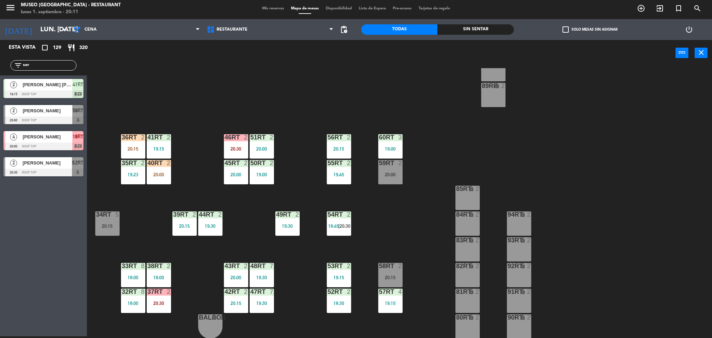
scroll to position [0, 0]
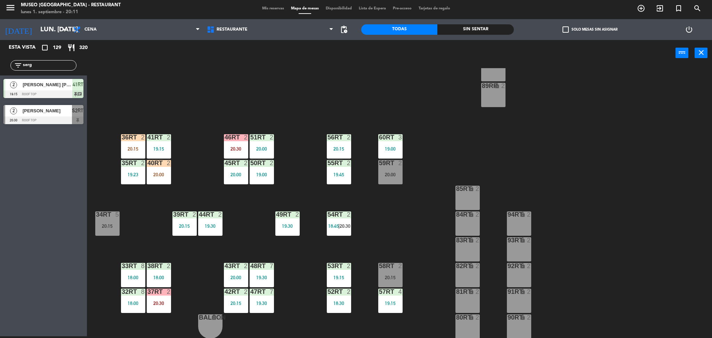
type input "serg"
click at [188, 124] on div "18RT 4 20:00 16RT 3 19:30 28RT 2 20:15 80RR lock 2 20:30 27RT 4 19:00 7RT 5 18:…" at bounding box center [403, 203] width 618 height 270
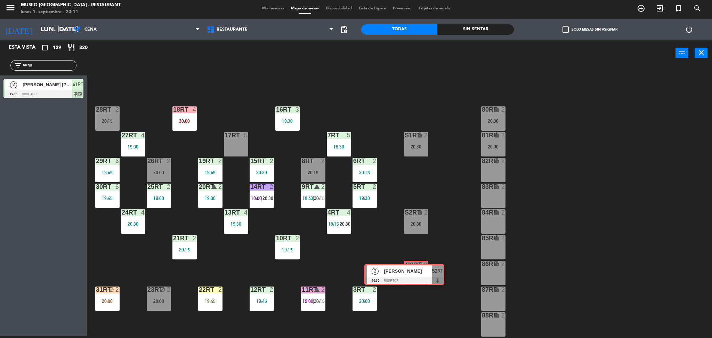
drag, startPoint x: 59, startPoint y: 112, endPoint x: 419, endPoint y: 271, distance: 393.6
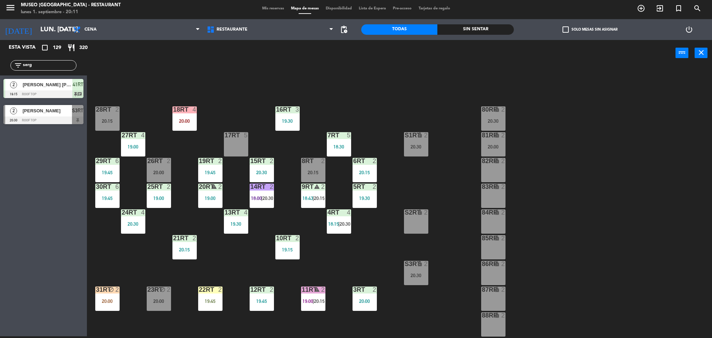
click at [451, 269] on div "18RT 4 20:00 16RT 3 19:30 28RT 2 20:15 80RR lock 2 20:30 27RT 4 19:00 7RT 5 18:…" at bounding box center [403, 203] width 618 height 270
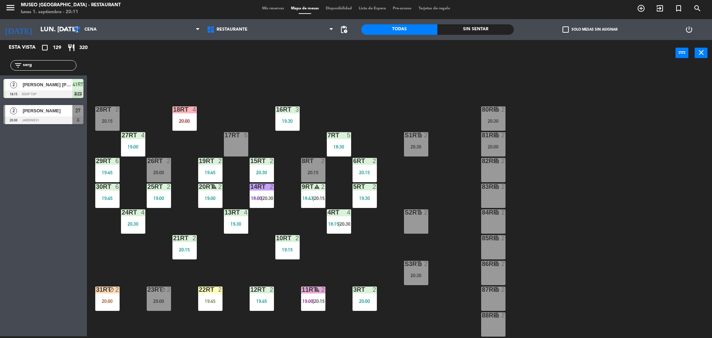
click at [451, 269] on div "18RT 4 20:00 16RT 3 19:30 28RT 2 20:15 80RR lock 2 20:30 27RT 4 19:00 7RT 5 18:…" at bounding box center [403, 203] width 618 height 270
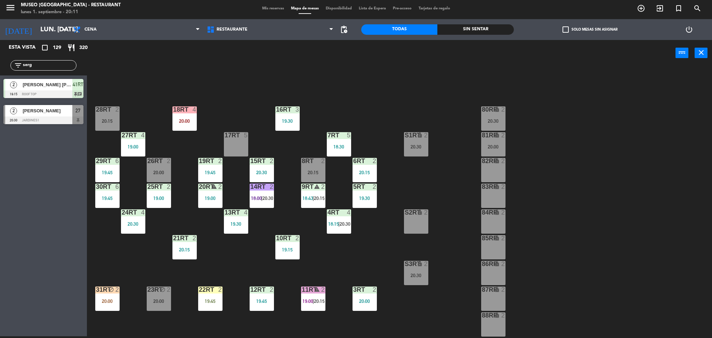
click at [420, 267] on div "S3RT lock 2" at bounding box center [416, 264] width 24 height 7
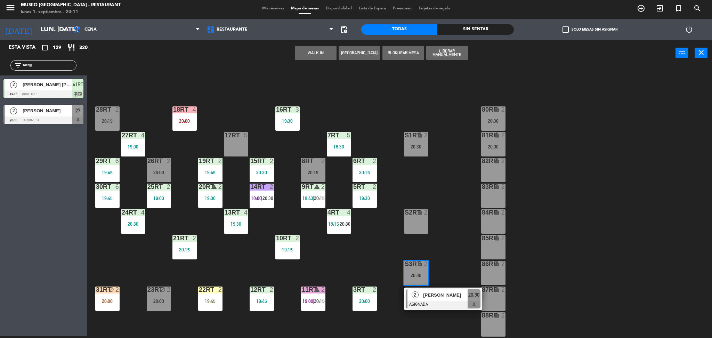
click at [437, 289] on div "[PERSON_NAME]" at bounding box center [444, 294] width 45 height 11
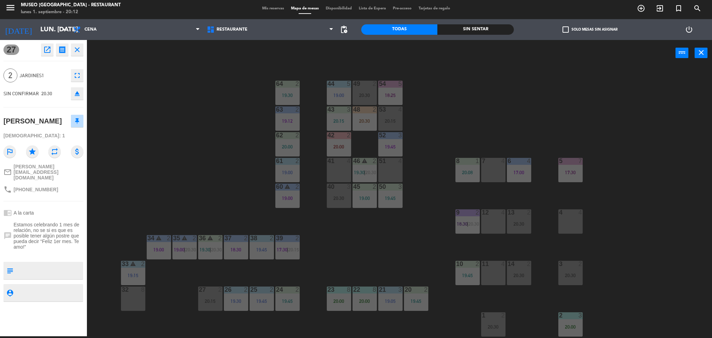
click at [205, 175] on div "44 5 19:00 49 2 20:30 54 5 18:25 64 2 19:30 48 2 20:30 53 4 20:15 63 2 19:12 43…" at bounding box center [403, 203] width 618 height 270
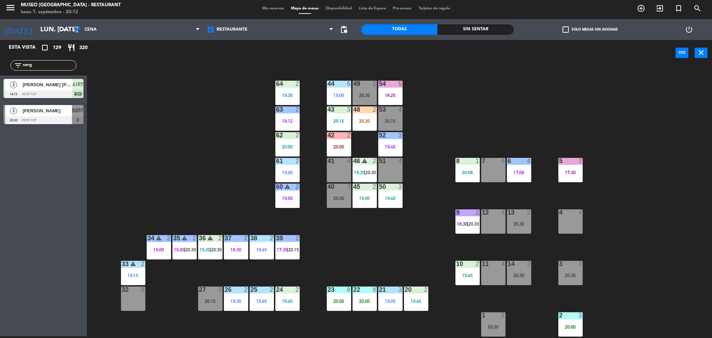
click at [62, 111] on span "[PERSON_NAME]" at bounding box center [47, 110] width 49 height 7
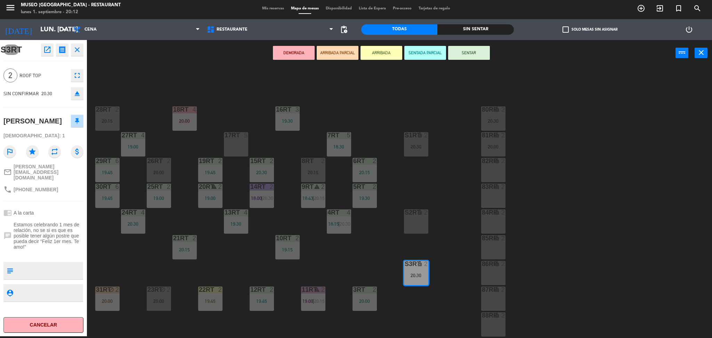
click at [344, 51] on button "ARRIBADA PARCIAL" at bounding box center [338, 53] width 42 height 14
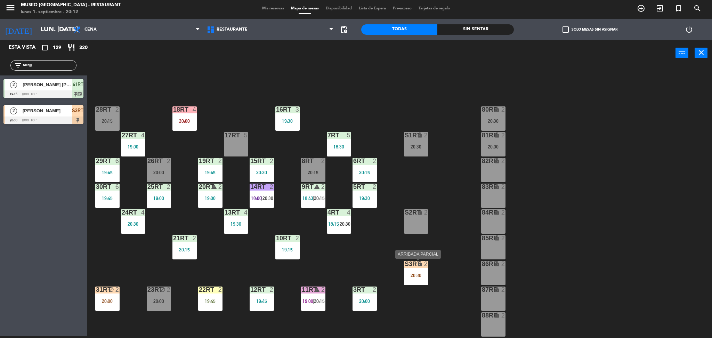
click at [424, 275] on div "20:30" at bounding box center [416, 275] width 24 height 5
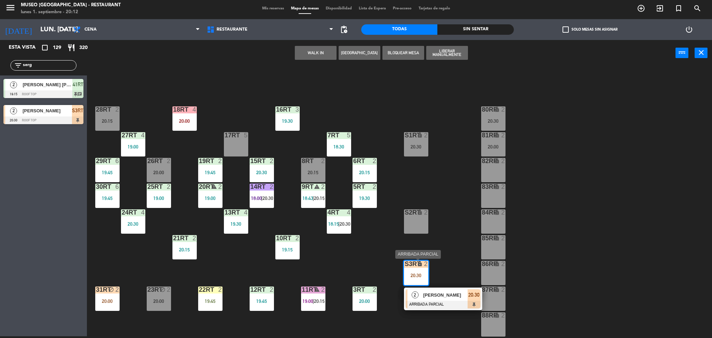
click at [441, 298] on span "[PERSON_NAME]" at bounding box center [445, 294] width 44 height 7
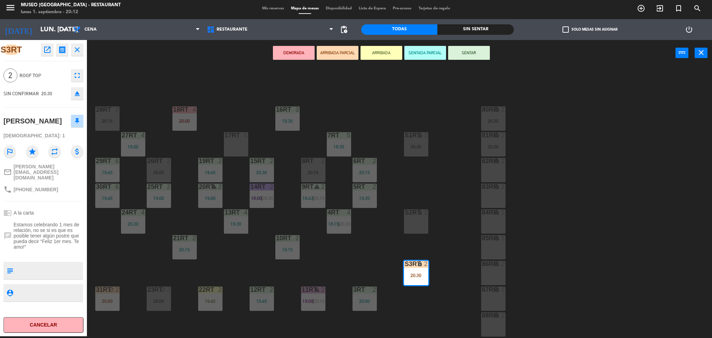
click at [390, 235] on div "18RT 4 20:00 16RT 3 19:30 28RT 2 20:15 80RR lock 2 20:30 27RT 4 19:00 7RT 5 18:…" at bounding box center [403, 203] width 618 height 270
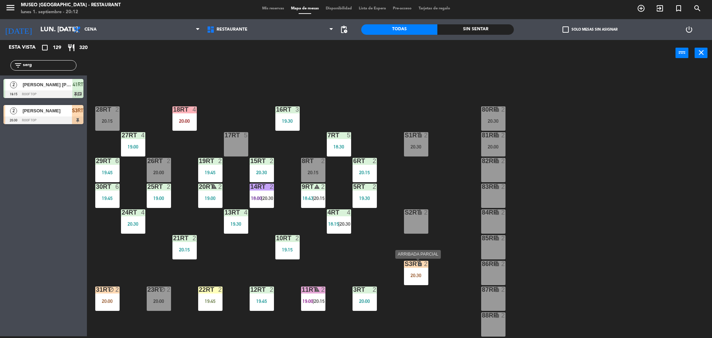
click at [418, 267] on div "S3RT lock 2" at bounding box center [416, 264] width 24 height 7
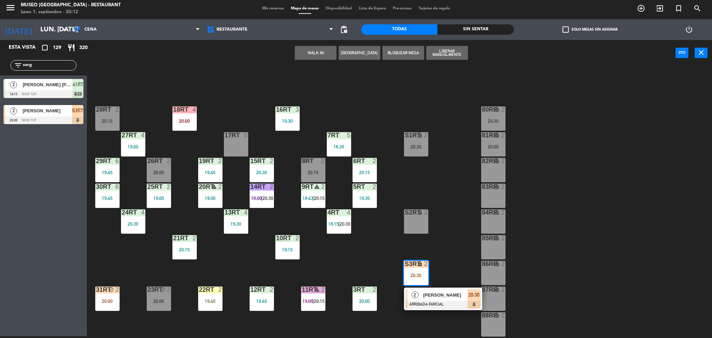
click at [62, 67] on input "serg" at bounding box center [49, 66] width 54 height 8
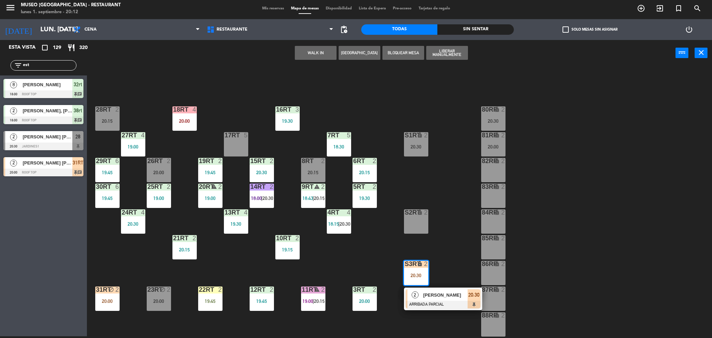
type input "est"
click at [136, 70] on div "18RT 4 20:00 16RT 3 19:30 28RT 2 20:15 80RR lock 2 20:30 27RT 4 19:00 7RT 5 18:…" at bounding box center [403, 203] width 618 height 270
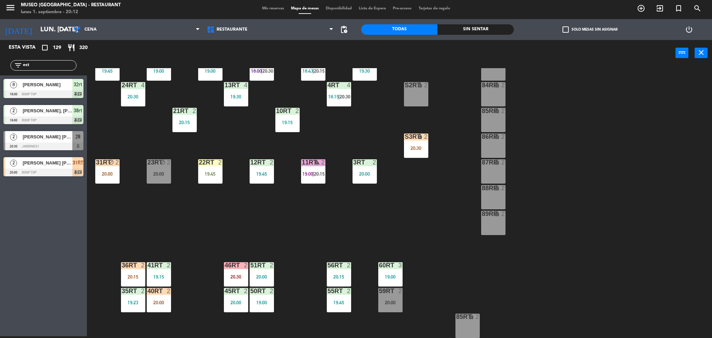
scroll to position [128, 0]
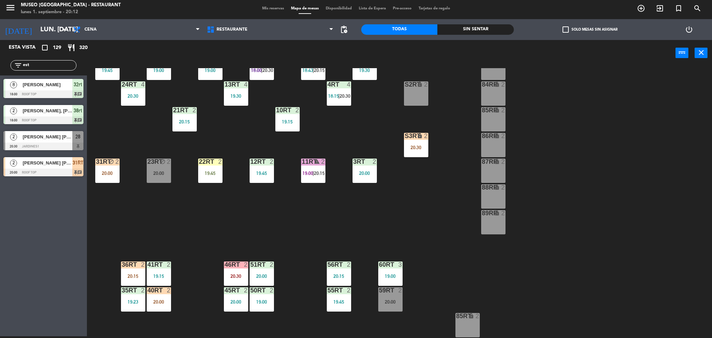
click at [58, 64] on input "est" at bounding box center [49, 66] width 54 height 8
click at [170, 208] on div "18RT 4 20:00 16RT 3 19:30 28RT 2 20:15 80RR lock 2 20:30 27RT 4 19:00 7RT 5 18:…" at bounding box center [403, 203] width 618 height 270
click at [52, 64] on input "est" at bounding box center [49, 66] width 54 height 8
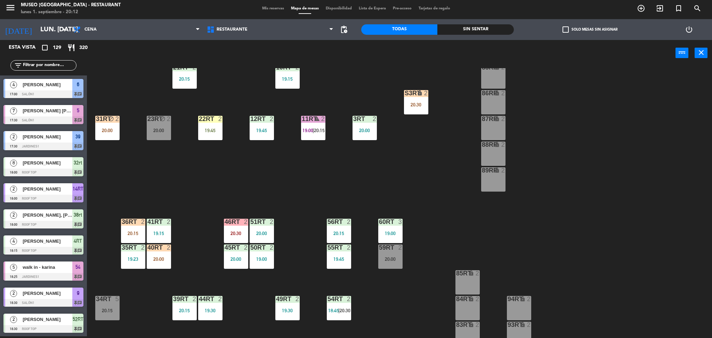
scroll to position [255, 0]
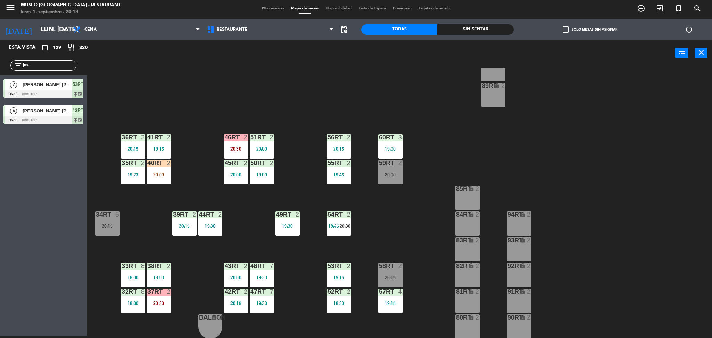
type input "jes"
click at [165, 109] on div "18RT 4 20:00 16RT 3 19:30 28RT 2 20:15 80RR lock 2 20:30 27RT 4 19:00 7RT 5 18:…" at bounding box center [403, 203] width 618 height 270
click at [441, 149] on div "18RT 4 20:00 16RT 3 19:30 28RT 2 20:15 80RR lock 2 20:30 27RT 4 19:00 7RT 5 18:…" at bounding box center [403, 203] width 618 height 270
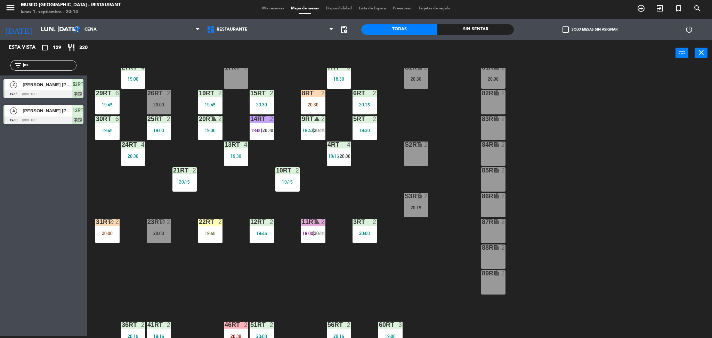
scroll to position [19, 0]
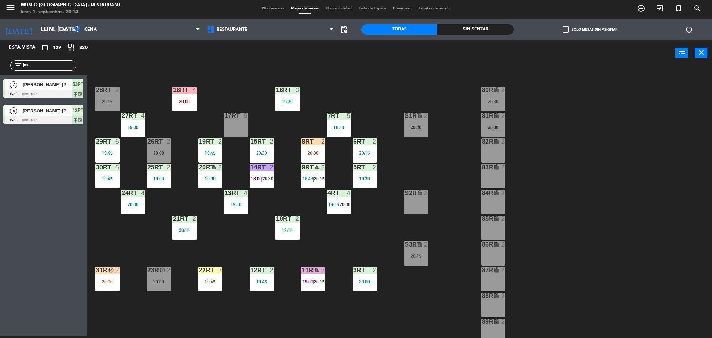
click at [53, 66] on input "jes" at bounding box center [49, 66] width 54 height 8
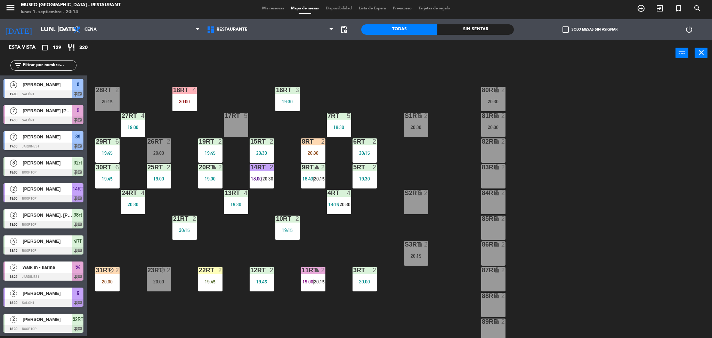
click at [301, 181] on div "9RT warning 2 18:43 | 20:15" at bounding box center [313, 176] width 24 height 24
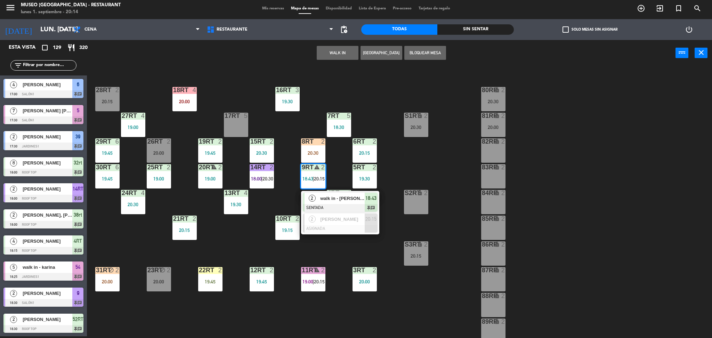
click at [328, 203] on div "walk in - [PERSON_NAME]" at bounding box center [341, 198] width 45 height 11
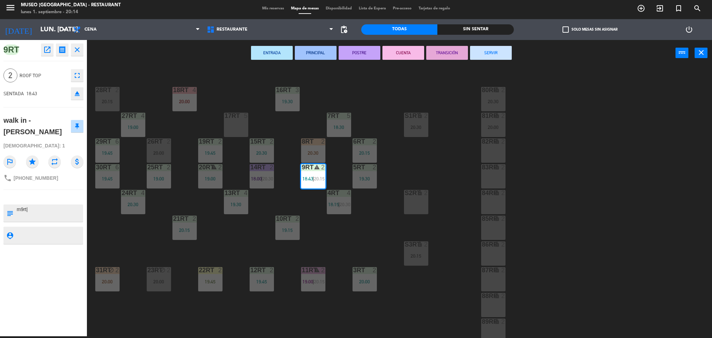
click at [453, 105] on div "18RT 4 20:00 16RT 3 19:30 28RT 2 20:15 80RR lock 2 20:30 27RT 4 19:00 7RT 5 18:…" at bounding box center [403, 203] width 618 height 270
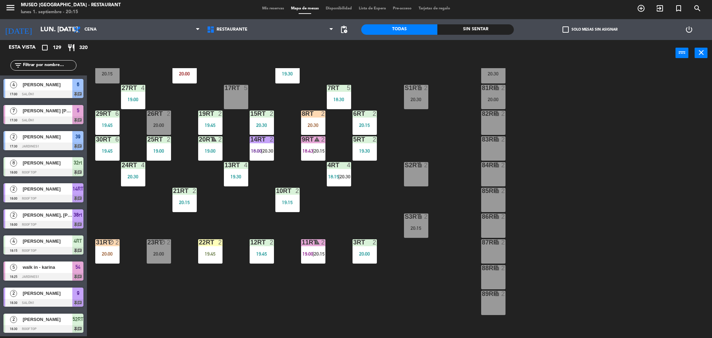
scroll to position [49, 0]
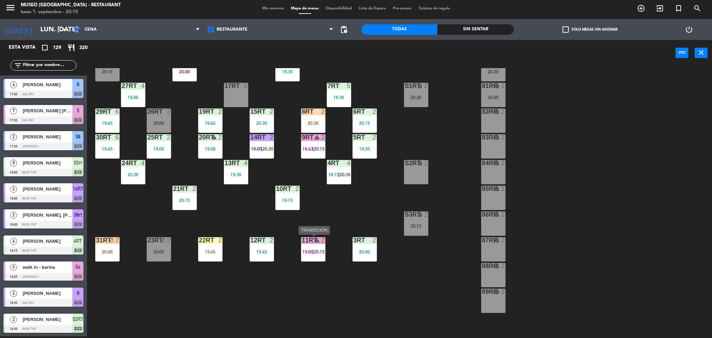
click at [320, 252] on span "20:15" at bounding box center [319, 252] width 11 height 6
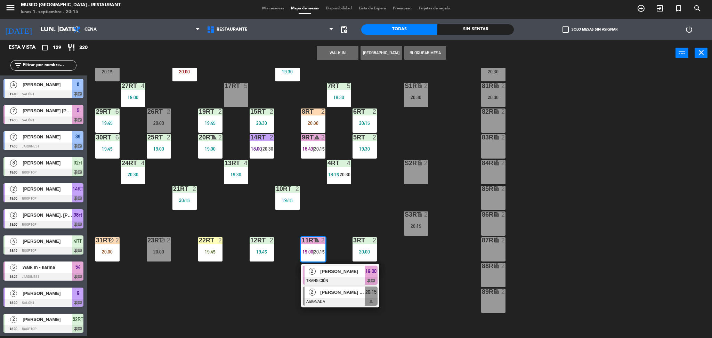
click at [349, 286] on div "[PERSON_NAME] [PERSON_NAME]" at bounding box center [341, 291] width 45 height 11
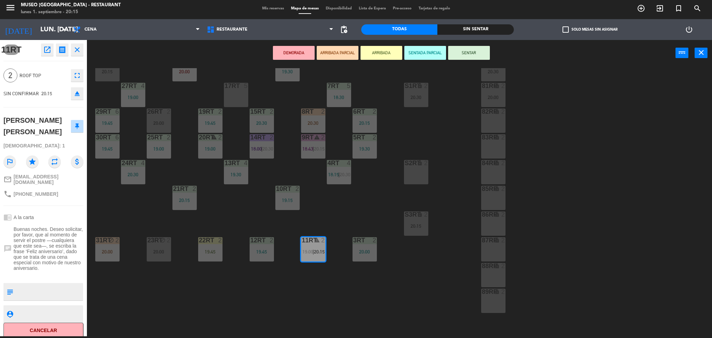
click at [335, 222] on div "18RT 4 20:00 16RT 3 19:30 28RT 2 20:15 80RR lock 2 20:30 27RT 4 19:00 7RT 5 18:…" at bounding box center [403, 203] width 618 height 270
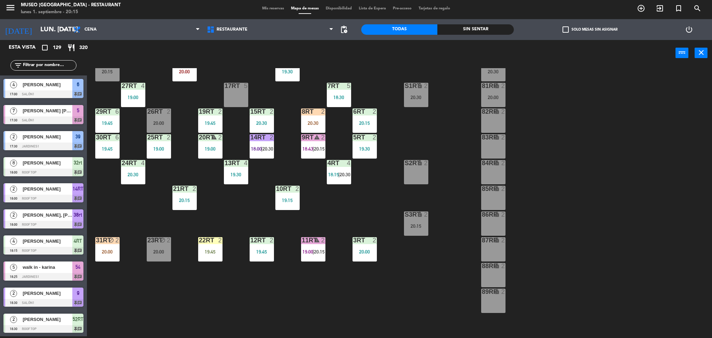
scroll to position [346, 0]
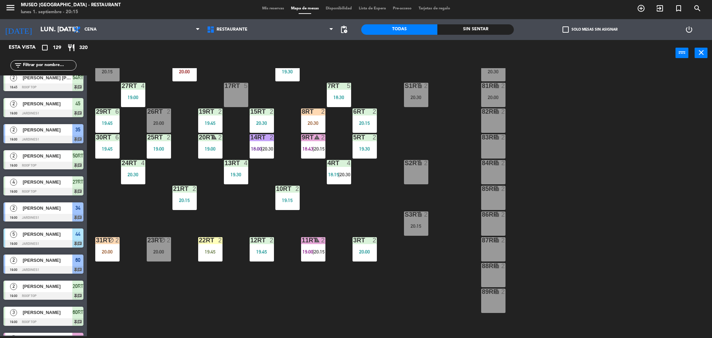
click at [320, 253] on span "20:15" at bounding box center [319, 252] width 11 height 6
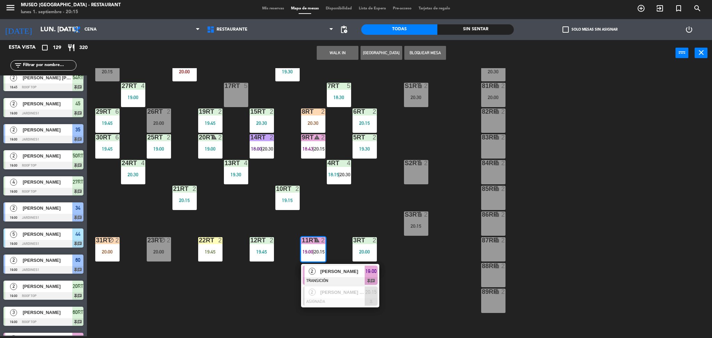
click at [342, 279] on div at bounding box center [340, 281] width 75 height 8
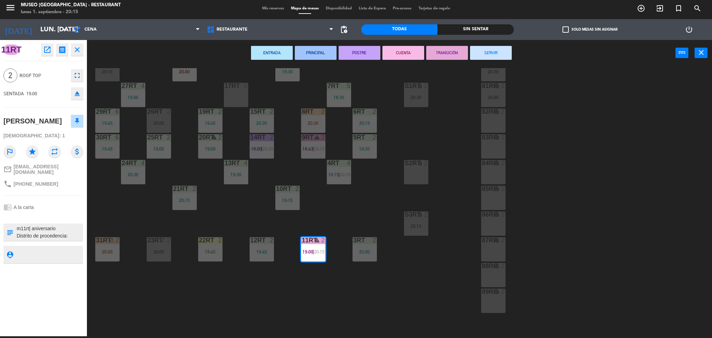
click at [492, 57] on button "SERVIR" at bounding box center [491, 53] width 42 height 14
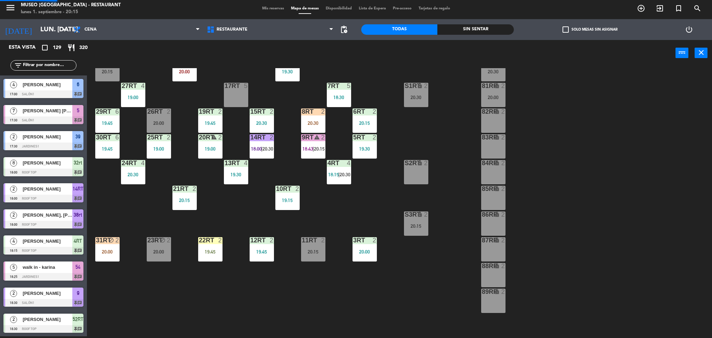
scroll to position [2, 0]
click at [113, 243] on div "block" at bounding box center [106, 240] width 11 height 7
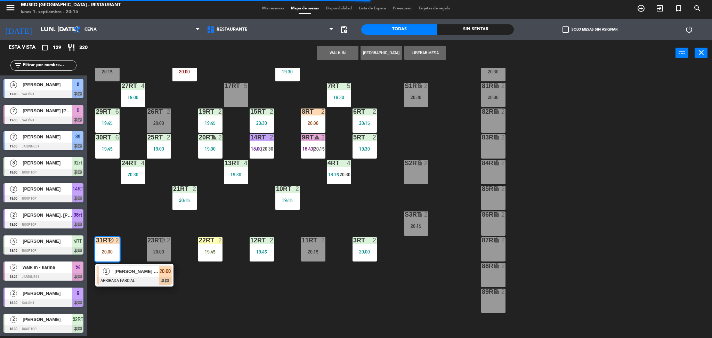
click at [257, 212] on div "18RT 4 20:00 16RT 3 19:30 28RT 2 20:15 80RR lock 2 20:30 27RT 4 19:00 7RT 5 18:…" at bounding box center [403, 203] width 618 height 270
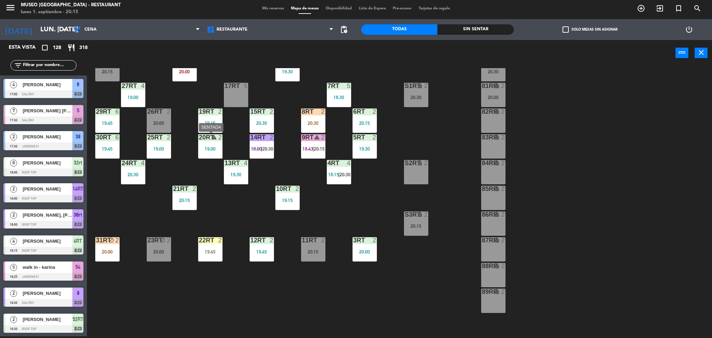
click at [207, 141] on div "20RT warning 2 19:00" at bounding box center [210, 146] width 24 height 24
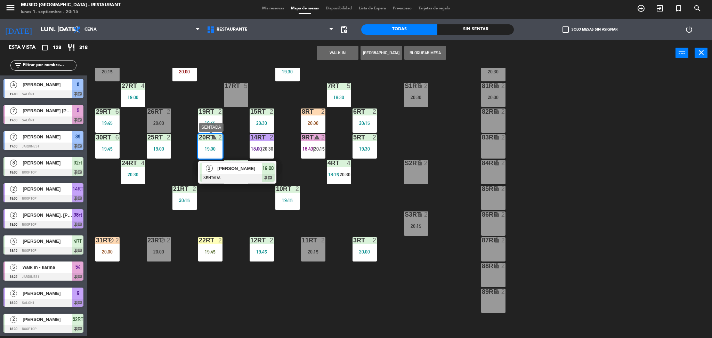
click at [235, 169] on span "[PERSON_NAME]" at bounding box center [239, 168] width 44 height 7
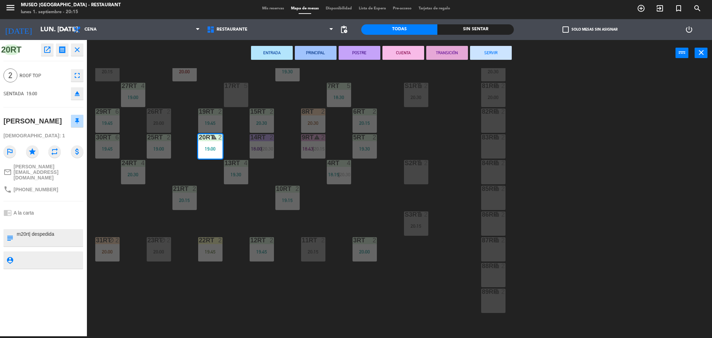
click at [455, 52] on button "TRANSICIÓN" at bounding box center [447, 53] width 42 height 14
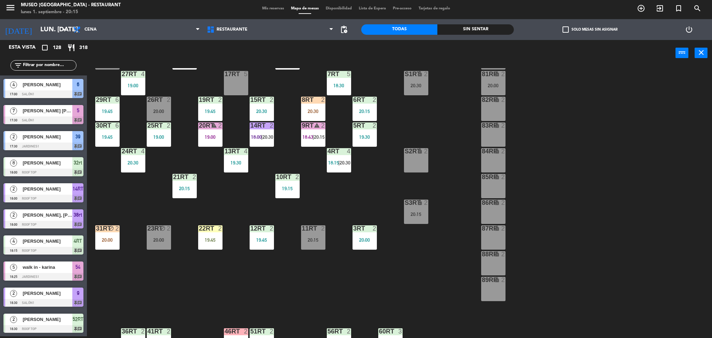
scroll to position [66, 0]
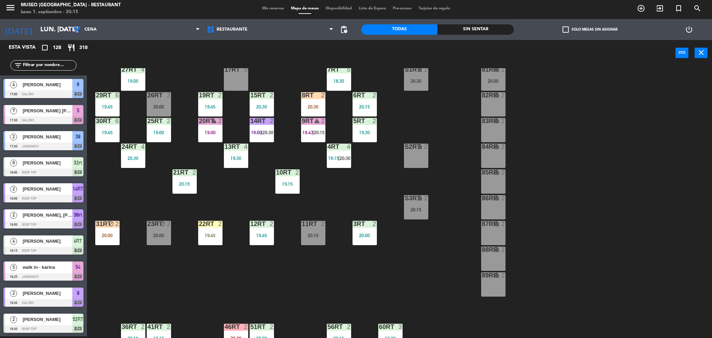
click at [107, 234] on div "20:00" at bounding box center [107, 235] width 24 height 5
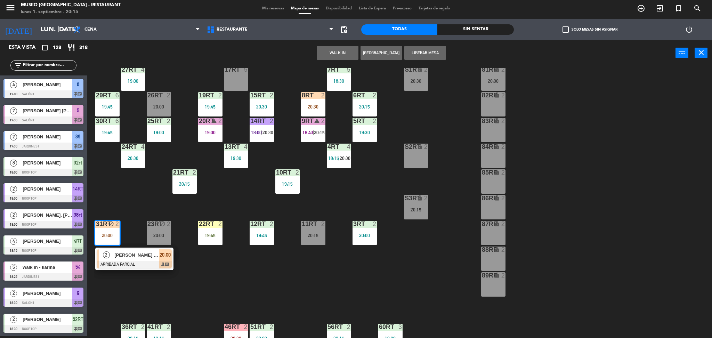
click at [134, 257] on span "[PERSON_NAME] [PERSON_NAME]" at bounding box center [136, 254] width 44 height 7
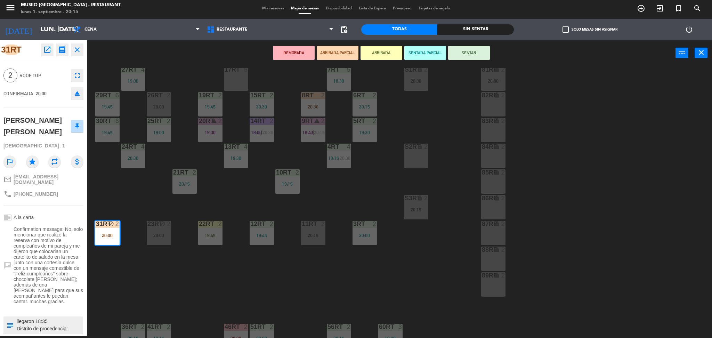
click at [419, 161] on div "S2RT lock 2" at bounding box center [416, 156] width 24 height 24
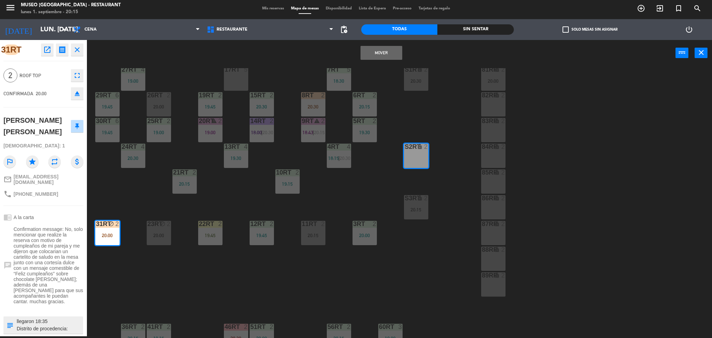
click at [369, 53] on button "Mover" at bounding box center [381, 53] width 42 height 14
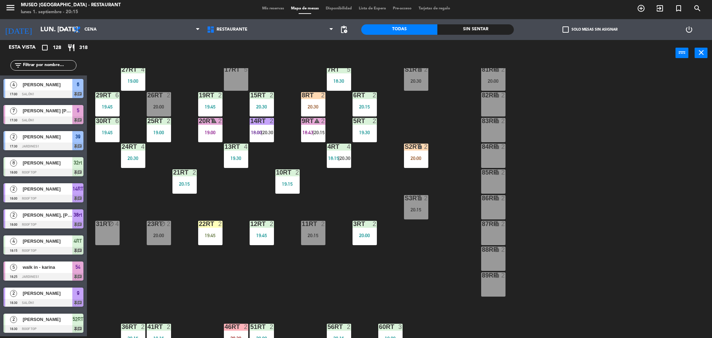
scroll to position [1092, 0]
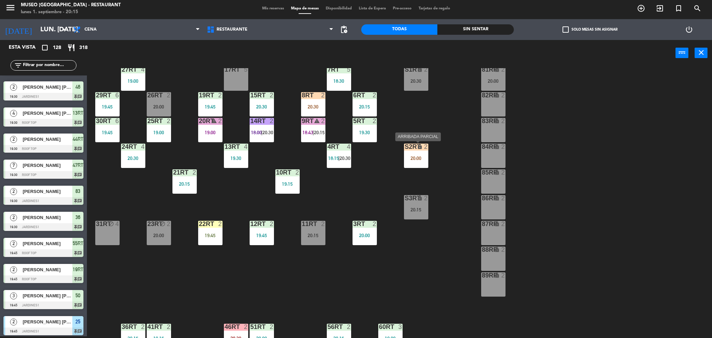
click at [409, 151] on div "S2RT lock 2 20:00" at bounding box center [416, 156] width 24 height 24
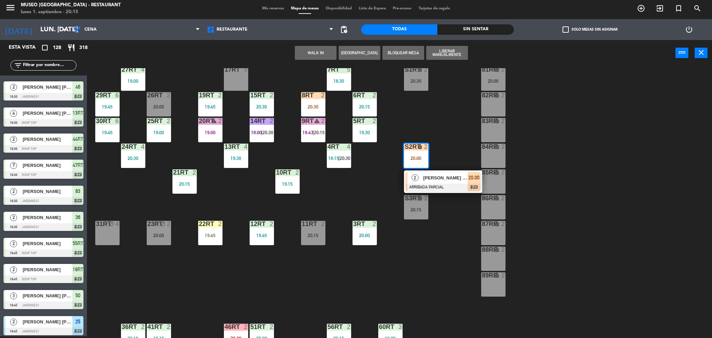
click at [434, 177] on span "[PERSON_NAME] [PERSON_NAME]" at bounding box center [445, 177] width 44 height 7
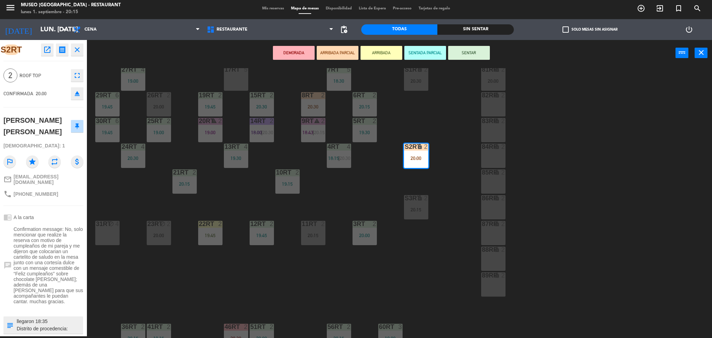
click at [434, 137] on div "18RT 4 20:00 16RT 3 19:30 28RT 2 20:15 80RR lock 2 20:30 27RT 4 19:00 7RT 5 18:…" at bounding box center [403, 203] width 618 height 270
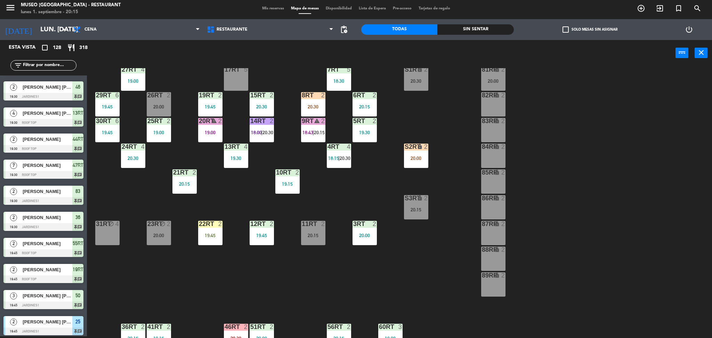
click at [423, 144] on div "2" at bounding box center [427, 147] width 11 height 7
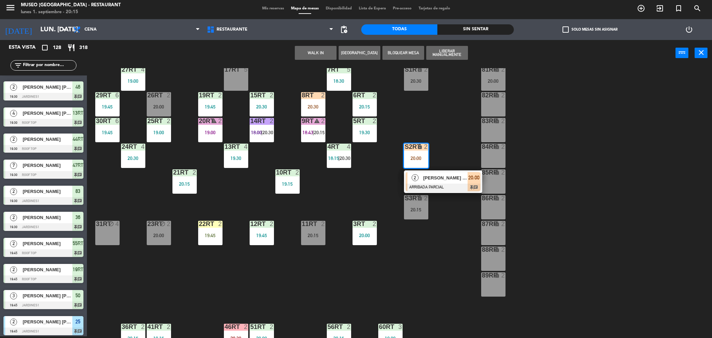
click at [453, 183] on div at bounding box center [443, 187] width 75 height 8
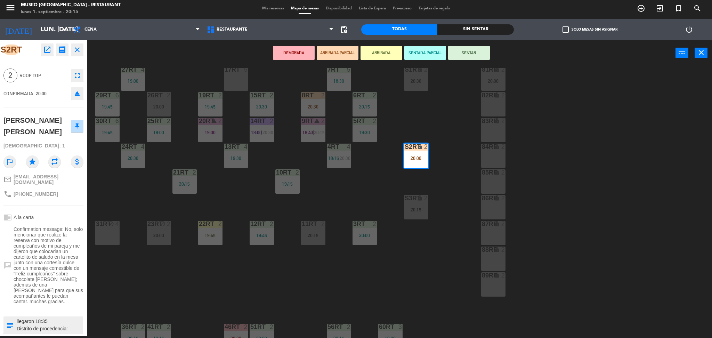
click at [410, 126] on div "18RT 4 20:00 16RT 3 19:30 28RT 2 20:15 80RR lock 2 20:30 27RT 4 19:00 7RT 5 18:…" at bounding box center [403, 203] width 618 height 270
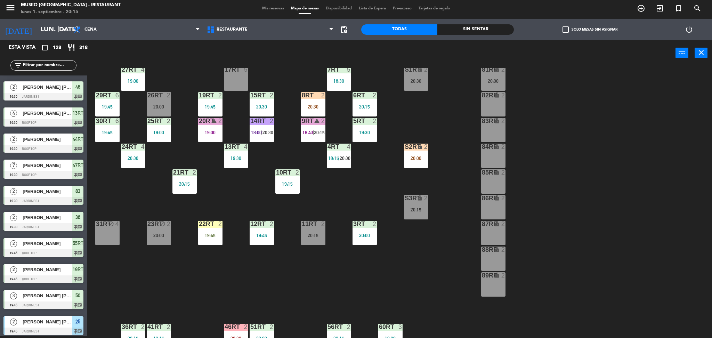
click at [403, 145] on div "S2RT" at bounding box center [404, 147] width 11 height 7
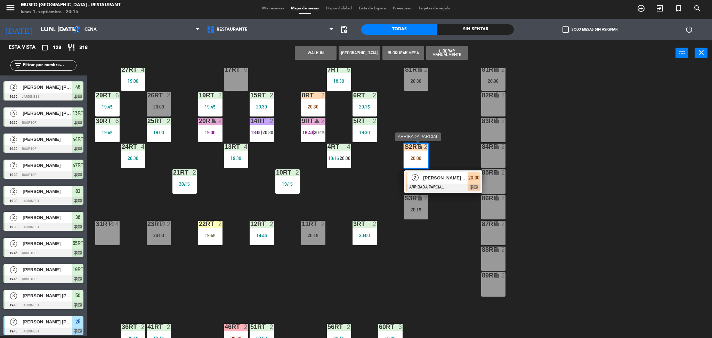
click at [433, 175] on span "[PERSON_NAME] [PERSON_NAME]" at bounding box center [445, 177] width 44 height 7
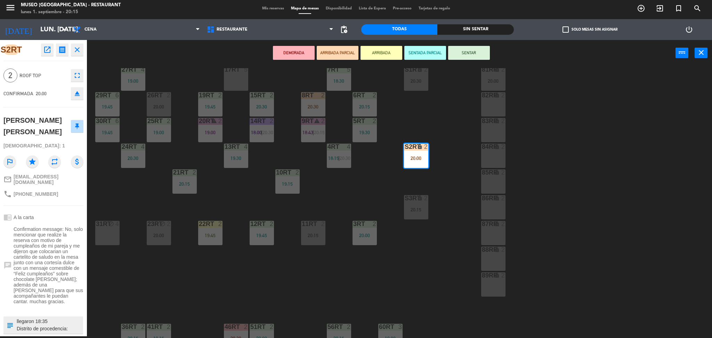
click at [424, 128] on div "18RT 4 20:00 16RT 3 19:30 28RT 2 20:15 80RR lock 2 20:30 27RT 4 19:00 7RT 5 18:…" at bounding box center [403, 203] width 618 height 270
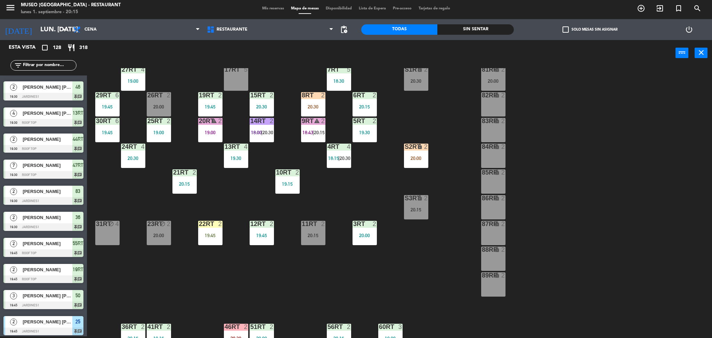
click at [447, 164] on div "18RT 4 20:00 16RT 3 19:30 28RT 2 20:15 80RR lock 2 20:30 27RT 4 19:00 7RT 5 18:…" at bounding box center [403, 203] width 618 height 270
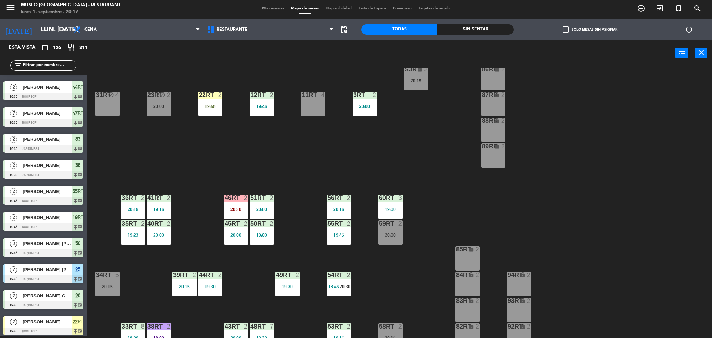
scroll to position [195, 0]
click at [68, 63] on input "text" at bounding box center [49, 66] width 54 height 8
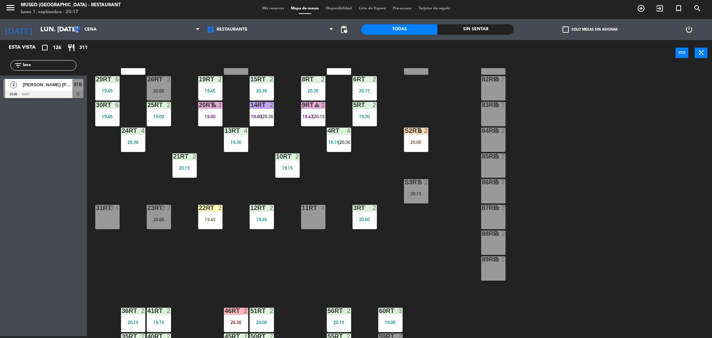
scroll to position [81, 0]
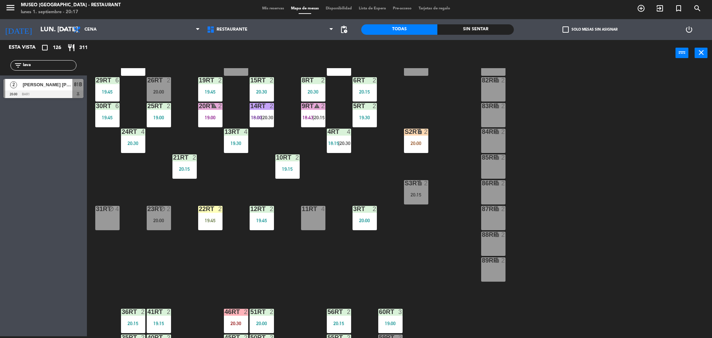
type input "lava"
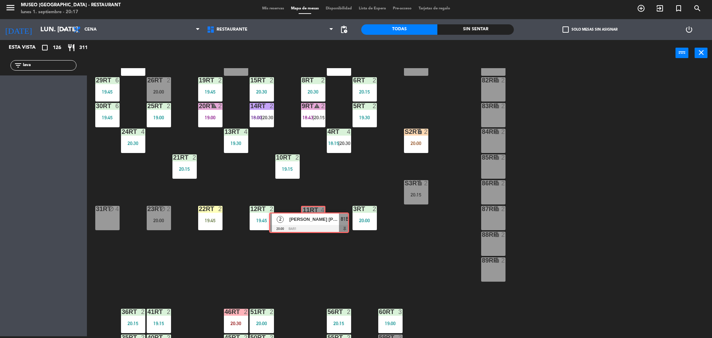
drag, startPoint x: 38, startPoint y: 91, endPoint x: 303, endPoint y: 224, distance: 297.0
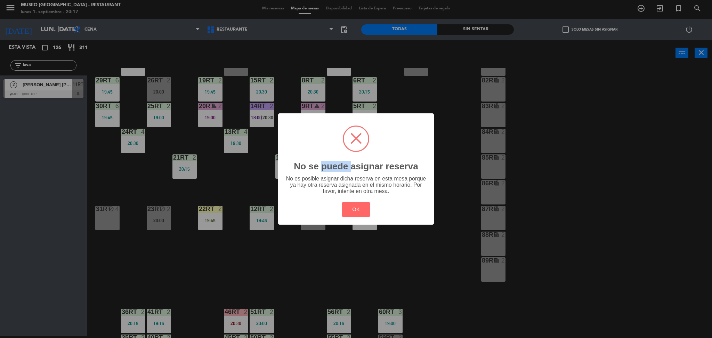
click at [342, 170] on h2 "No se puede asignar reserva" at bounding box center [356, 166] width 124 height 11
click at [365, 202] on button "OK" at bounding box center [356, 209] width 28 height 15
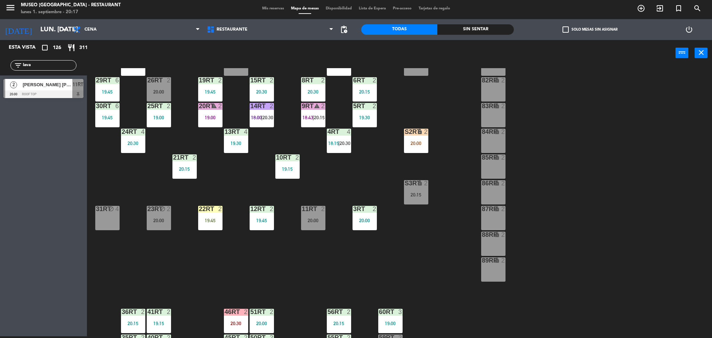
click at [337, 189] on div "18RT 4 20:00 16RT 3 19:30 28RT 2 20:15 80RR lock 2 20:30 27RT 4 19:00 7RT 5 18:…" at bounding box center [403, 203] width 618 height 270
click at [135, 180] on div "18RT 4 20:00 16RT 3 19:30 28RT 2 20:15 80RR lock 2 20:30 27RT 4 19:00 7RT 5 18:…" at bounding box center [403, 203] width 618 height 270
drag, startPoint x: 54, startPoint y: 90, endPoint x: 321, endPoint y: 141, distance: 272.1
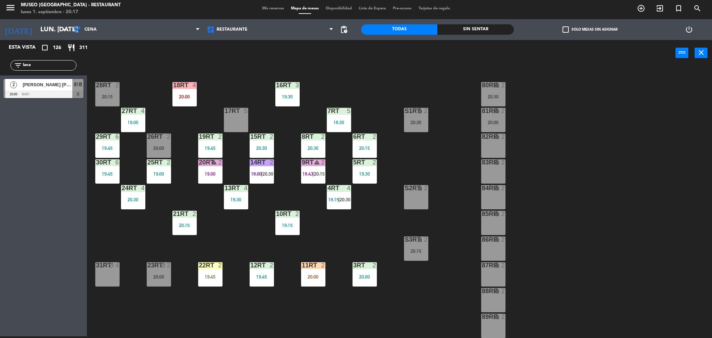
scroll to position [24, 0]
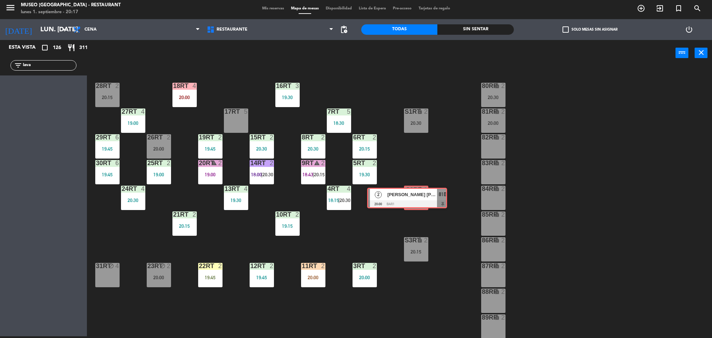
drag, startPoint x: 57, startPoint y: 96, endPoint x: 420, endPoint y: 204, distance: 379.0
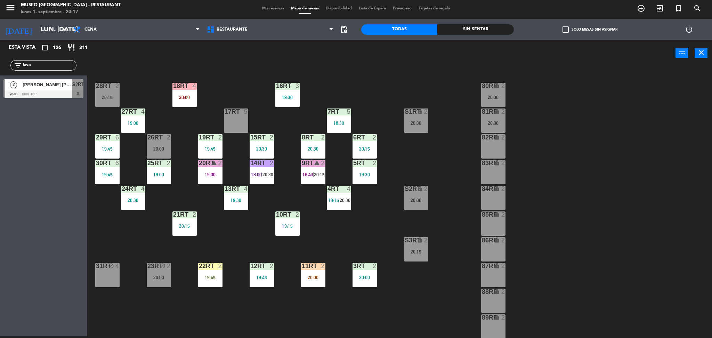
click at [447, 215] on div "18RT 4 20:00 16RT 3 19:30 28RT 2 20:15 80RR lock 2 20:30 27RT 4 19:00 7RT 5 18:…" at bounding box center [403, 203] width 618 height 270
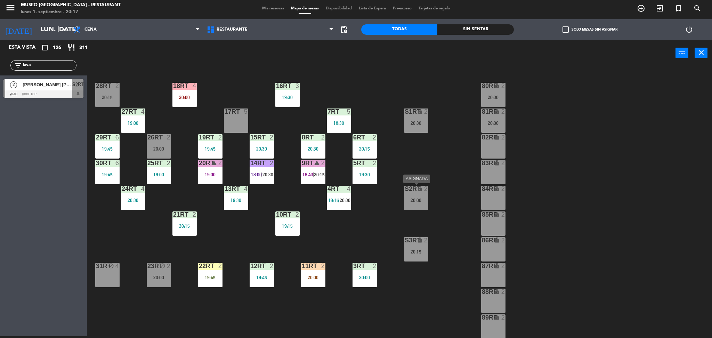
click at [422, 196] on div "S2RT lock 2 20:00" at bounding box center [416, 198] width 24 height 24
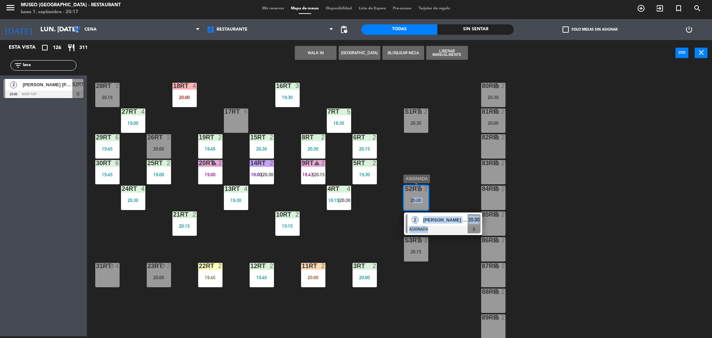
click at [439, 214] on div "2 Harold Brant's Lavado Becerra" at bounding box center [437, 219] width 60 height 11
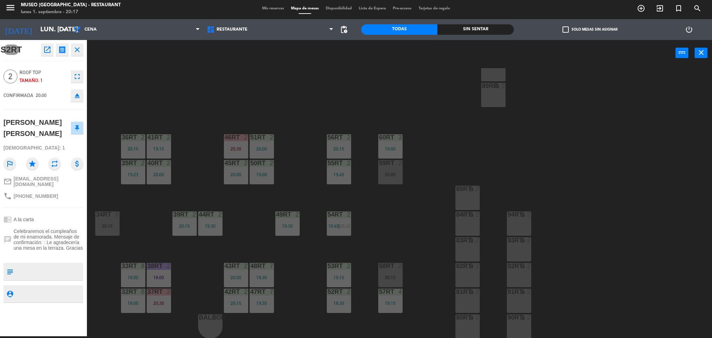
scroll to position [0, 0]
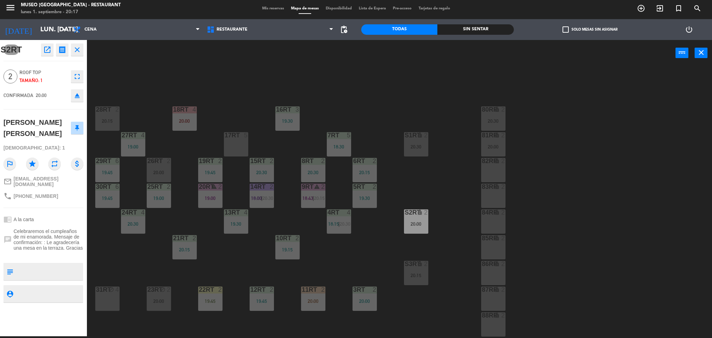
click at [357, 109] on div "18RT 4 20:00 16RT 3 19:30 28RT 2 20:15 80RR lock 2 20:30 27RT 4 19:00 7RT 5 18:…" at bounding box center [403, 203] width 618 height 270
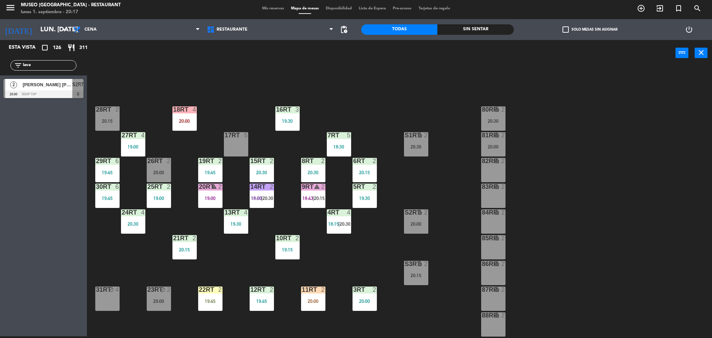
click at [422, 220] on div "S2RT lock 2 20:00" at bounding box center [416, 221] width 24 height 24
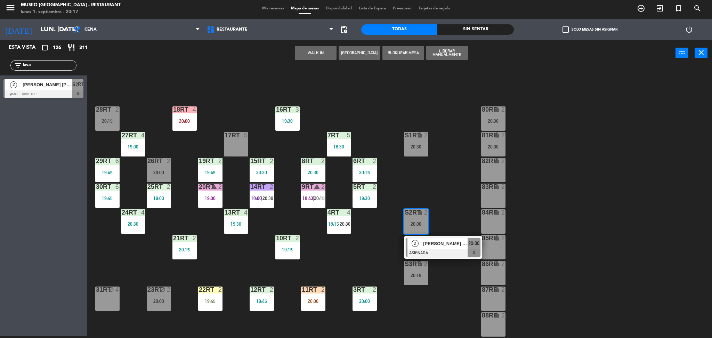
click at [451, 247] on span "[PERSON_NAME] [PERSON_NAME]" at bounding box center [445, 243] width 44 height 7
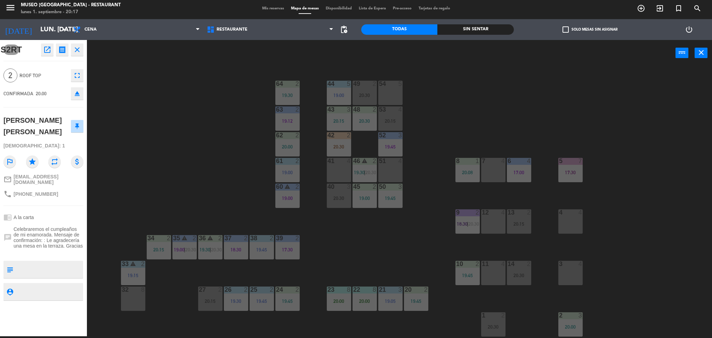
click at [42, 271] on textarea at bounding box center [49, 269] width 66 height 15
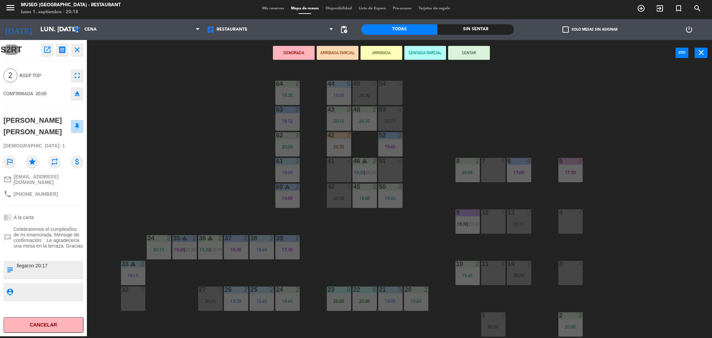
type textarea "llegaron 20:17"
click at [63, 203] on div "S2RT open_in_new receipt 8:00 PM lun., 1 sep. 2 personas Harold Brant's Lavado …" at bounding box center [43, 188] width 87 height 296
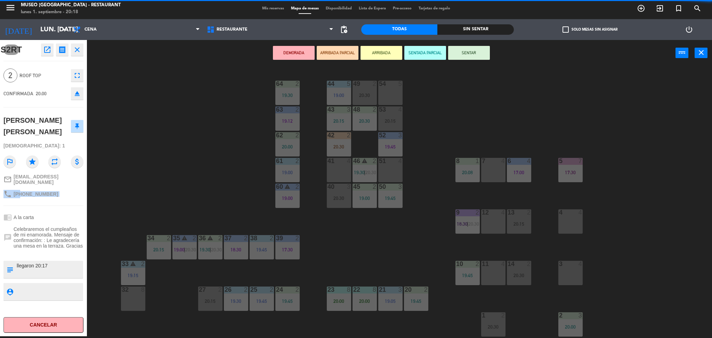
click at [63, 203] on div "S2RT open_in_new receipt 8:00 PM lun., 1 sep. 2 personas Harold Brant's Lavado …" at bounding box center [43, 188] width 87 height 296
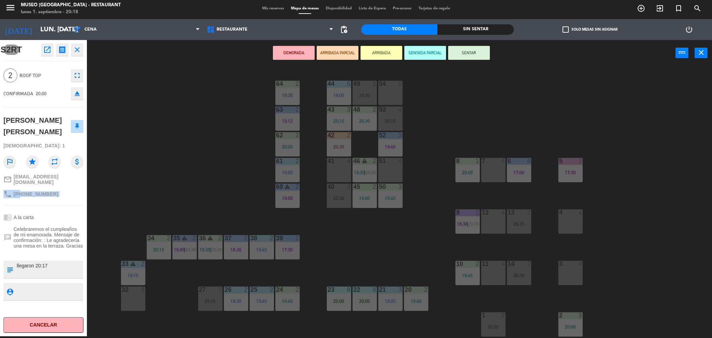
click at [63, 203] on div "S2RT open_in_new receipt 8:00 PM lun., 1 sep. 2 personas Harold Brant's Lavado …" at bounding box center [43, 188] width 87 height 296
click at [342, 53] on button "ARRIBADA PARCIAL" at bounding box center [338, 53] width 42 height 14
click at [207, 133] on div "44 5 19:00 49 2 20:30 54 5 64 2 19:30 48 2 20:30 53 4 20:15 63 2 19:12 43 3 20:…" at bounding box center [403, 203] width 618 height 270
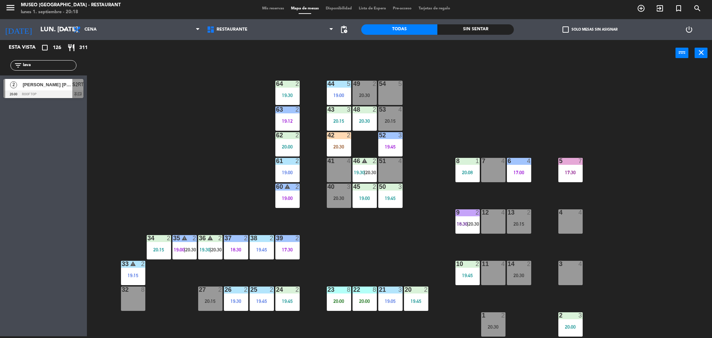
click at [74, 89] on div "S2RT" at bounding box center [77, 84] width 11 height 11
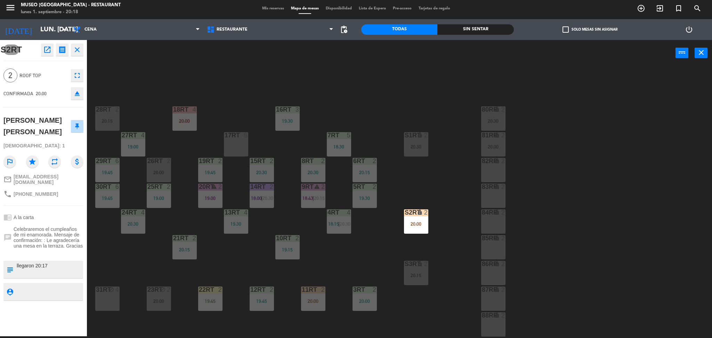
click at [397, 120] on div "18RT 4 20:00 16RT 3 19:30 28RT 2 20:15 80RR lock 2 20:30 27RT 4 19:00 7RT 5 18:…" at bounding box center [403, 203] width 618 height 270
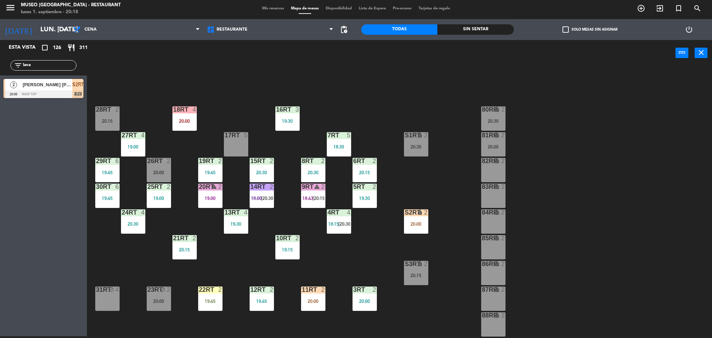
click at [420, 213] on icon "lock" at bounding box center [420, 212] width 6 height 6
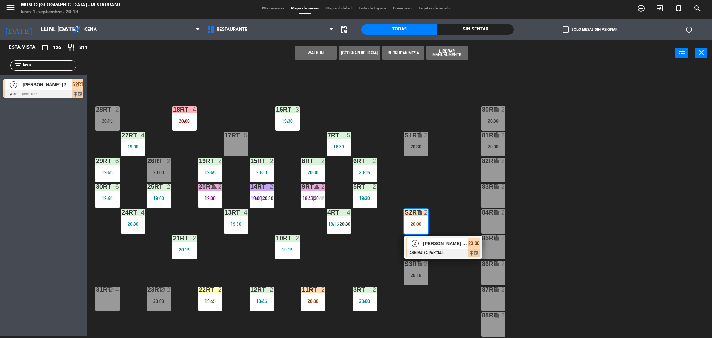
click at [447, 246] on span "[PERSON_NAME] [PERSON_NAME]" at bounding box center [445, 243] width 44 height 7
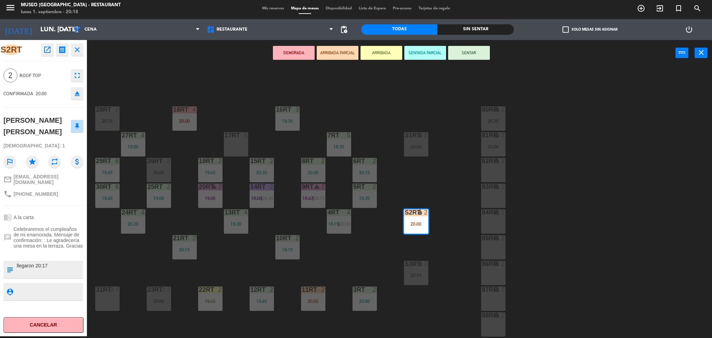
click at [346, 101] on div "18RT 4 20:00 16RT 3 19:30 28RT 2 20:15 80RR lock 2 20:30 27RT 4 19:00 7RT 5 18:…" at bounding box center [403, 203] width 618 height 270
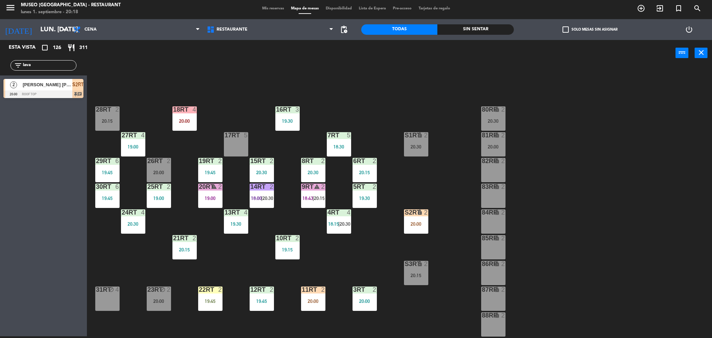
click at [46, 60] on div "filter_list lava" at bounding box center [43, 65] width 66 height 10
click at [52, 66] on input "lava" at bounding box center [49, 66] width 54 height 8
type input "raba"
click at [69, 64] on input "raba" at bounding box center [49, 66] width 54 height 8
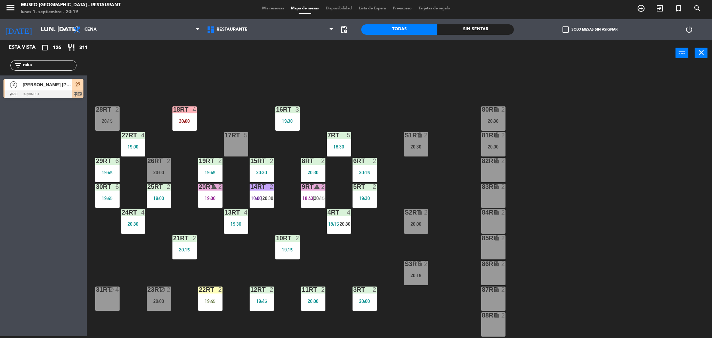
click at [69, 64] on input "raba" at bounding box center [49, 66] width 54 height 8
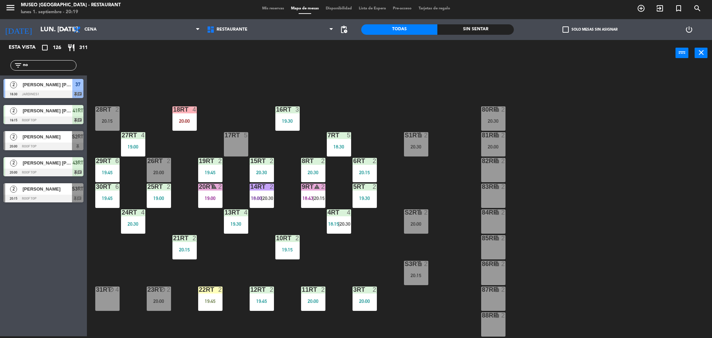
type input "n"
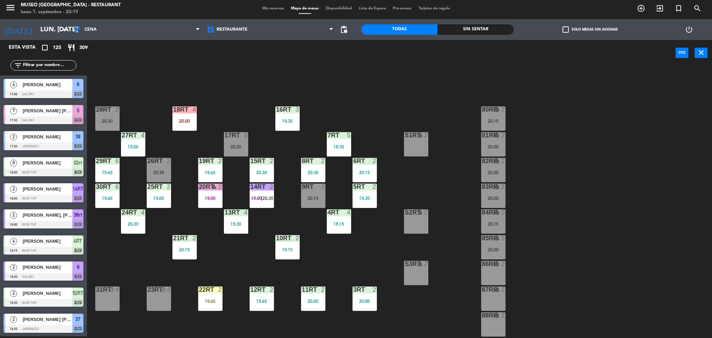
click at [44, 64] on input "text" at bounding box center [49, 66] width 54 height 8
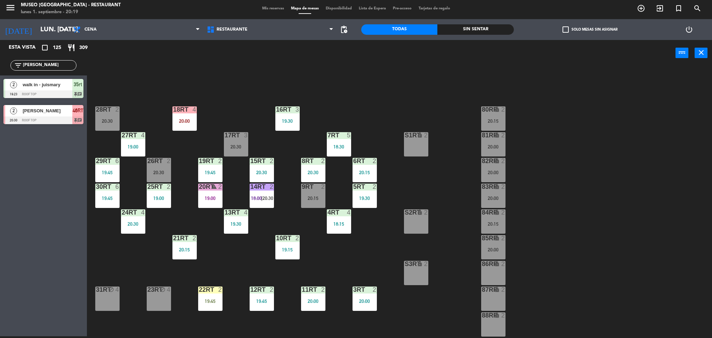
type input "mary"
click at [57, 116] on div at bounding box center [43, 120] width 80 height 8
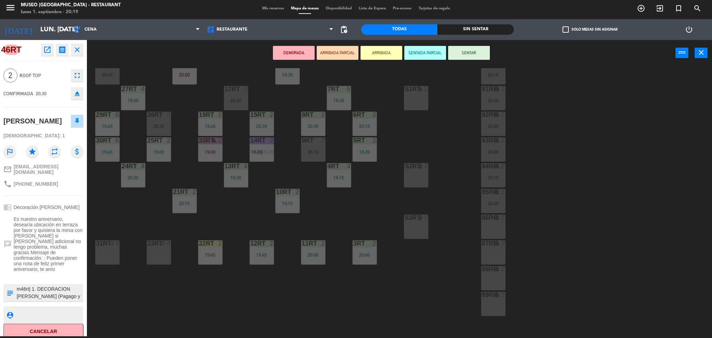
scroll to position [255, 0]
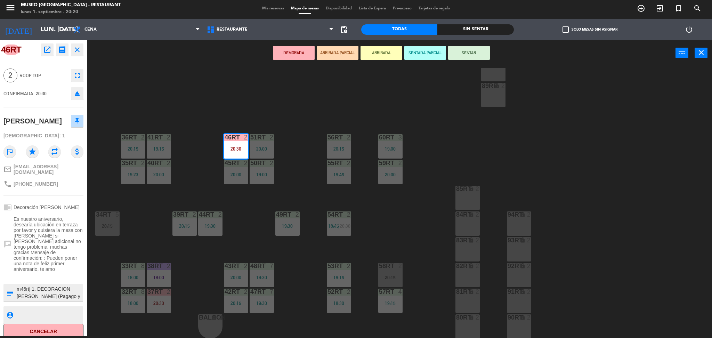
click at [337, 50] on button "ARRIBADA PARCIAL" at bounding box center [338, 53] width 42 height 14
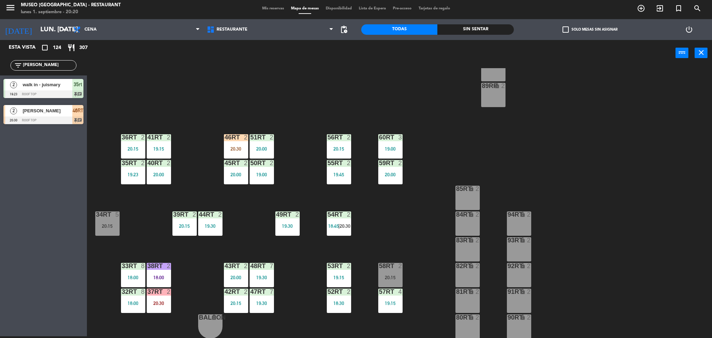
click at [49, 114] on span "[PERSON_NAME]" at bounding box center [48, 110] width 50 height 7
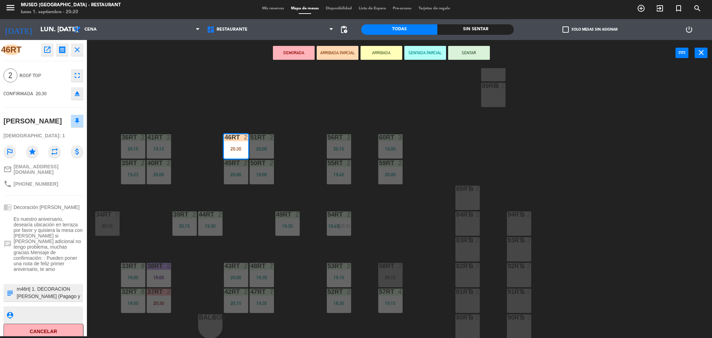
click at [203, 145] on div "18RT 4 20:00 16RT 3 19:30 28RT 2 20:30 80RR lock 2 20:15 27RT 4 19:00 7RT 5 18:…" at bounding box center [403, 203] width 618 height 270
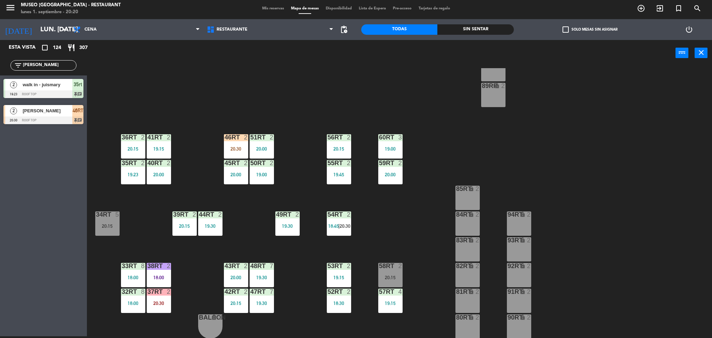
click at [57, 65] on input "mary" at bounding box center [49, 66] width 54 height 8
click at [56, 62] on input "rit" at bounding box center [49, 66] width 54 height 8
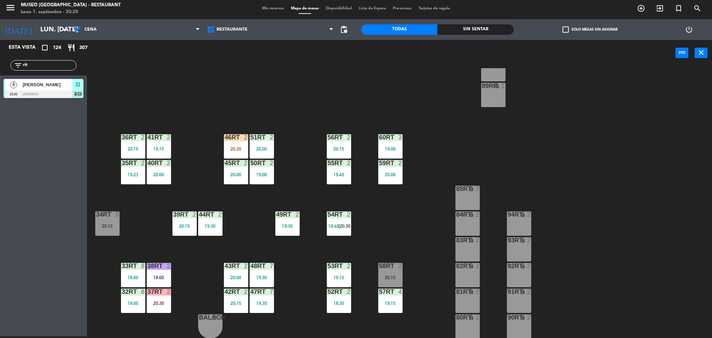
click at [56, 62] on input "rit" at bounding box center [49, 66] width 54 height 8
type input "migu"
click at [165, 105] on div "18RT 4 20:00 16RT 3 19:30 28RT 2 20:30 80RR lock 2 20:15 27RT 4 19:00 7RT 5 18:…" at bounding box center [403, 203] width 618 height 270
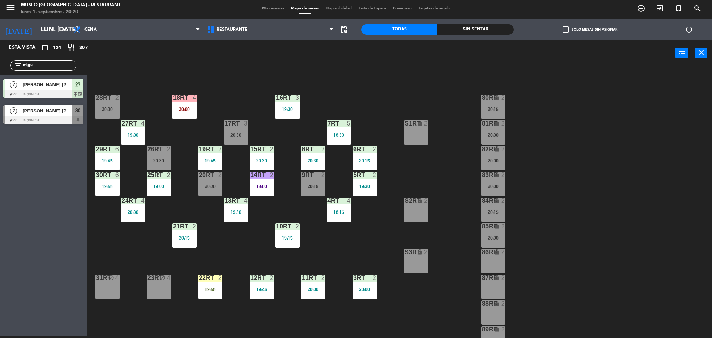
scroll to position [0, 0]
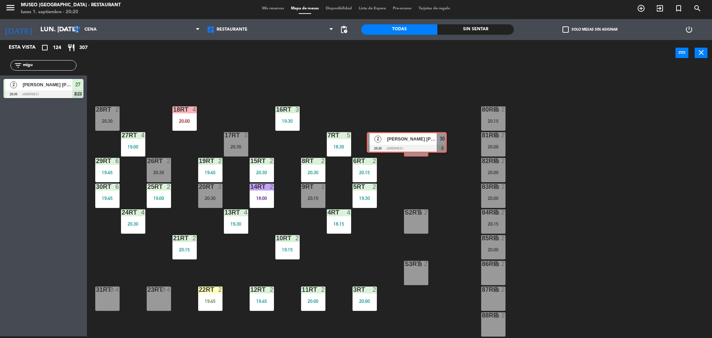
drag, startPoint x: 54, startPoint y: 109, endPoint x: 421, endPoint y: 136, distance: 368.0
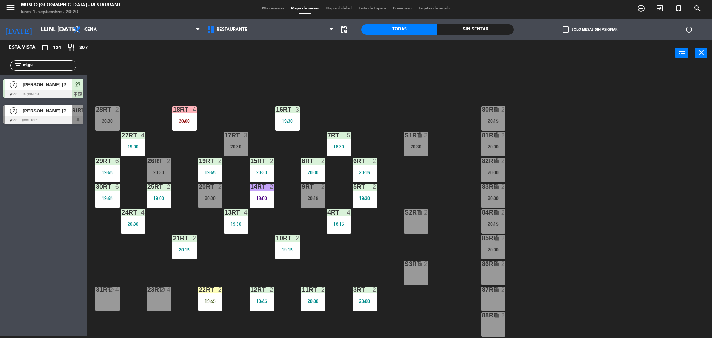
click at [421, 136] on icon "lock" at bounding box center [420, 135] width 6 height 6
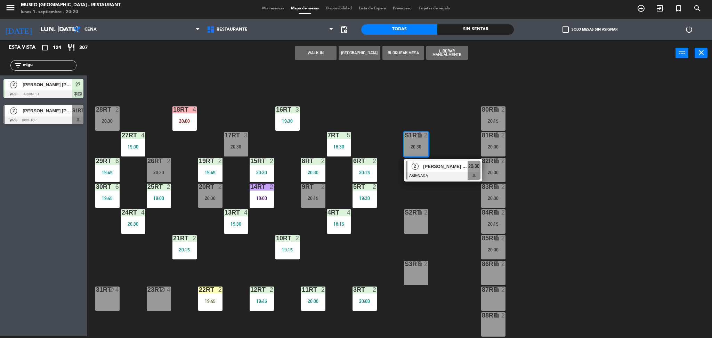
click at [450, 145] on div "18RT 4 20:00 16RT 3 19:30 28RT 2 20:30 80RR lock 2 20:15 27RT 4 19:00 7RT 5 18:…" at bounding box center [403, 203] width 618 height 270
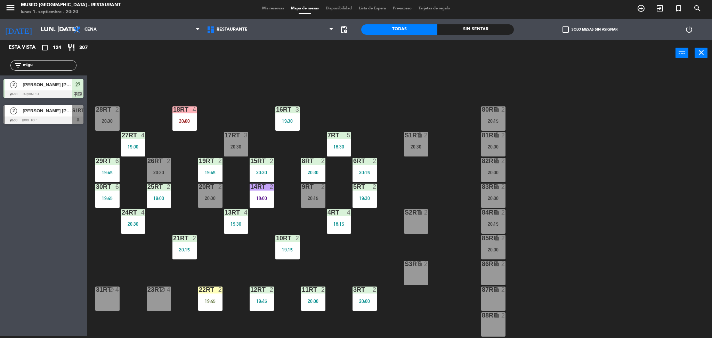
click at [450, 145] on div "18RT 4 20:00 16RT 3 19:30 28RT 2 20:30 80RR lock 2 20:15 27RT 4 19:00 7RT 5 18:…" at bounding box center [403, 203] width 618 height 270
click at [415, 146] on div "20:30" at bounding box center [416, 146] width 24 height 5
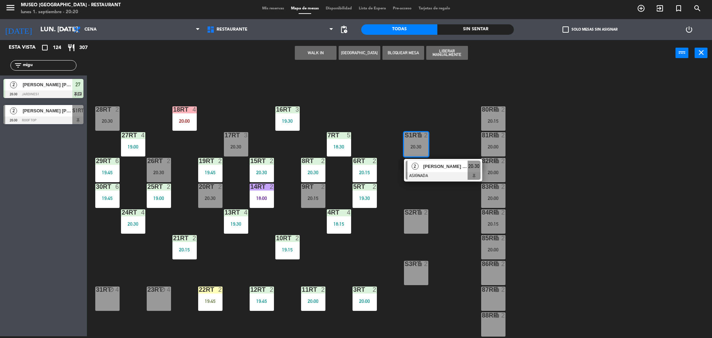
click at [430, 169] on span "[PERSON_NAME] [PERSON_NAME]" at bounding box center [445, 166] width 44 height 7
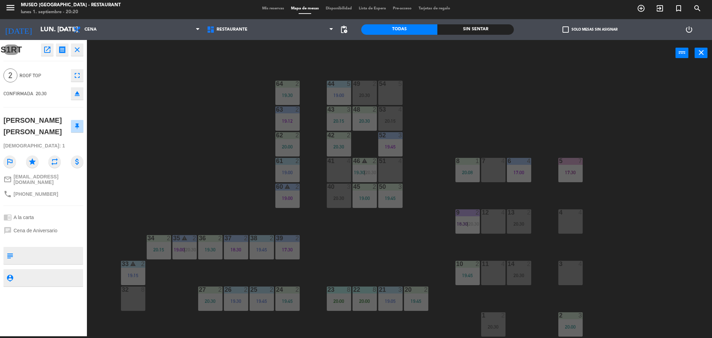
click at [440, 142] on div "44 5 19:00 49 2 20:30 54 5 64 2 19:30 48 2 20:30 53 4 20:15 63 2 19:12 43 3 20:…" at bounding box center [403, 203] width 618 height 270
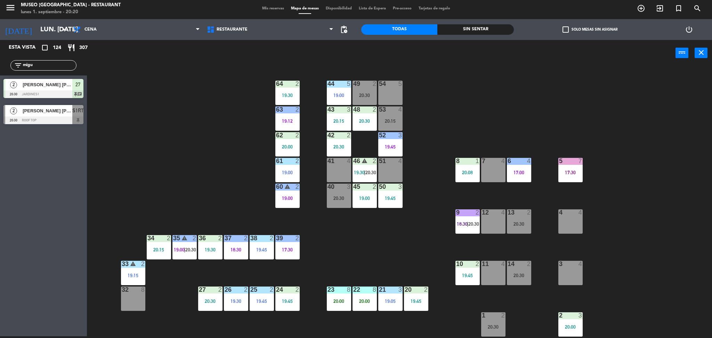
click at [63, 112] on span "[PERSON_NAME] [PERSON_NAME]" at bounding box center [48, 110] width 50 height 7
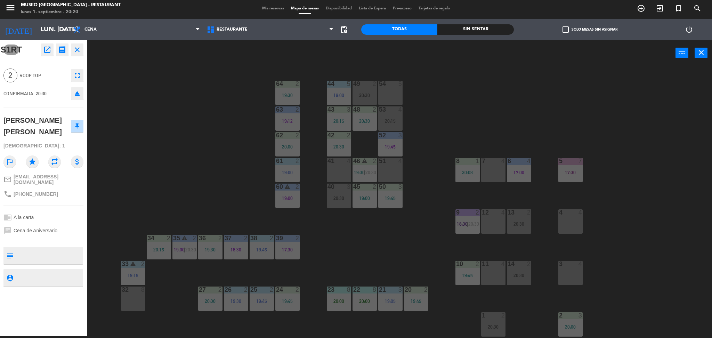
click at [246, 95] on div "44 5 19:00 49 2 20:30 54 5 64 2 19:30 48 2 20:30 53 4 20:15 63 2 19:12 43 3 20:…" at bounding box center [403, 203] width 618 height 270
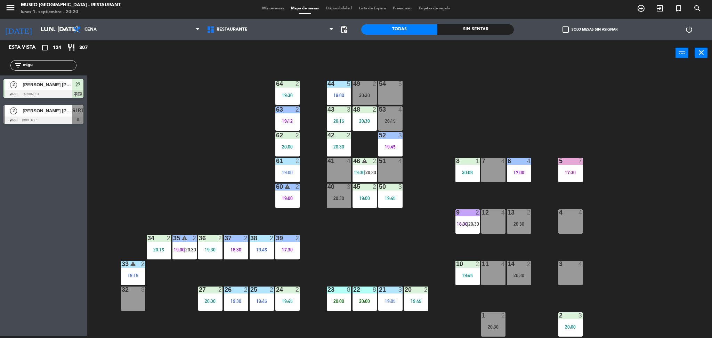
click at [57, 112] on span "[PERSON_NAME] [PERSON_NAME]" at bounding box center [48, 110] width 50 height 7
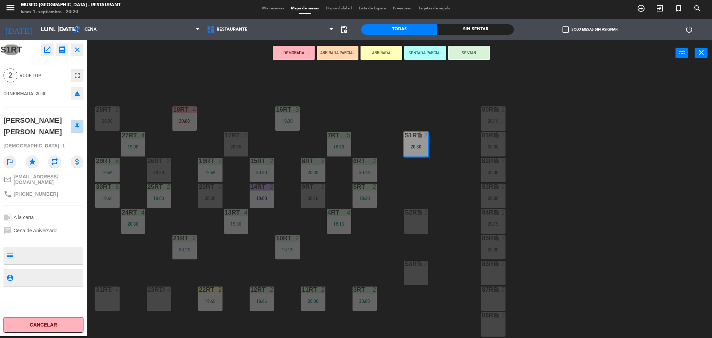
click at [327, 54] on button "ARRIBADA PARCIAL" at bounding box center [338, 53] width 42 height 14
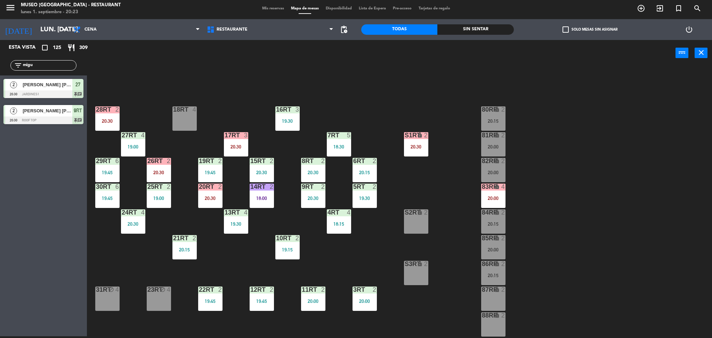
click at [49, 65] on input "migu" at bounding box center [49, 66] width 54 height 8
type input "m"
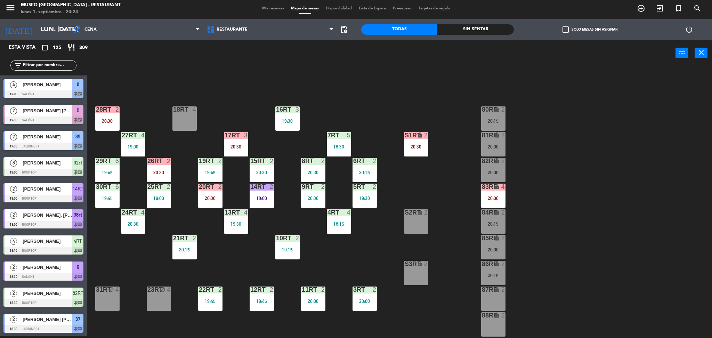
click at [53, 63] on input "text" at bounding box center [49, 66] width 54 height 8
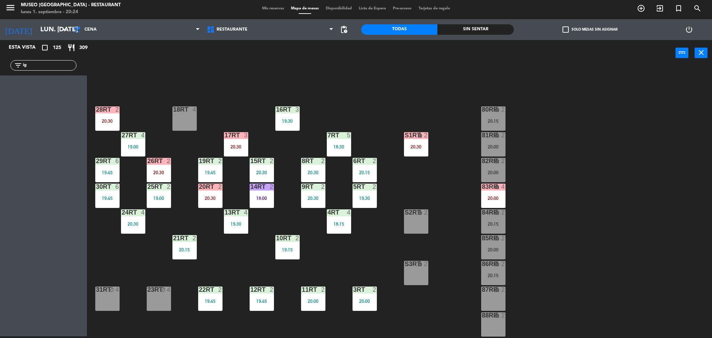
type input "i"
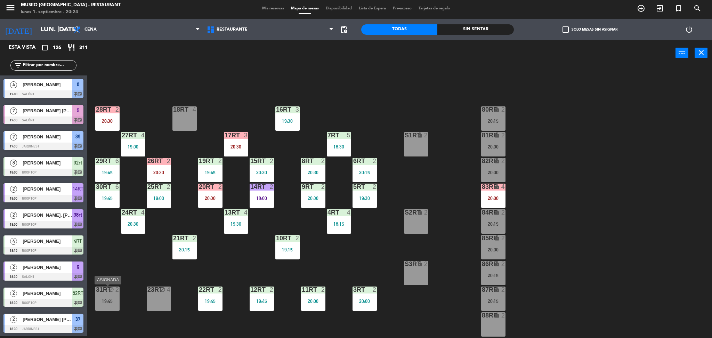
click at [114, 299] on div "19:45" at bounding box center [107, 300] width 24 height 5
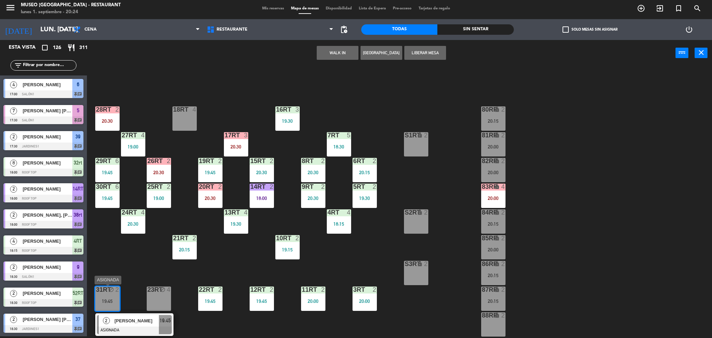
click at [139, 322] on span "[PERSON_NAME]" at bounding box center [136, 320] width 44 height 7
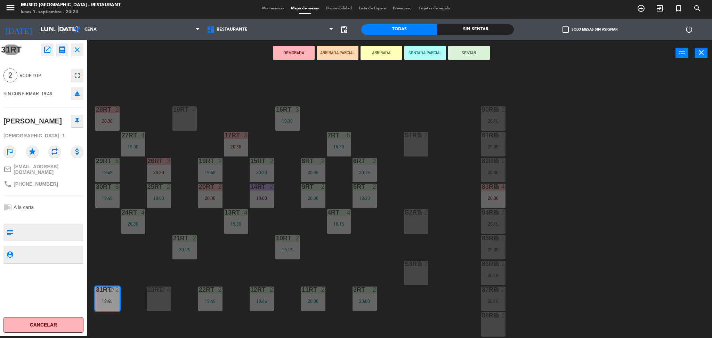
click at [52, 233] on textarea at bounding box center [49, 232] width 66 height 15
type textarea "llegó 20:24"
click at [56, 211] on div "chrome_reader_mode A la carta" at bounding box center [43, 207] width 80 height 13
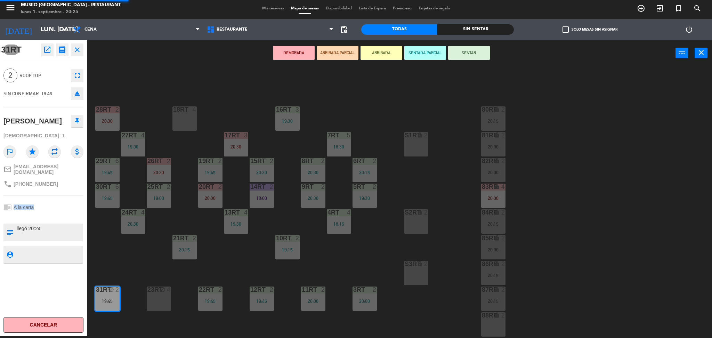
click at [56, 211] on div "chrome_reader_mode A la carta" at bounding box center [43, 207] width 80 height 13
click at [420, 230] on div "S2RT lock 2" at bounding box center [416, 221] width 24 height 24
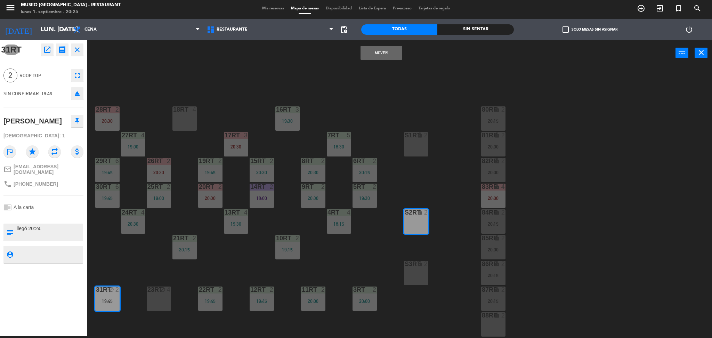
click at [384, 50] on button "Mover" at bounding box center [381, 53] width 42 height 14
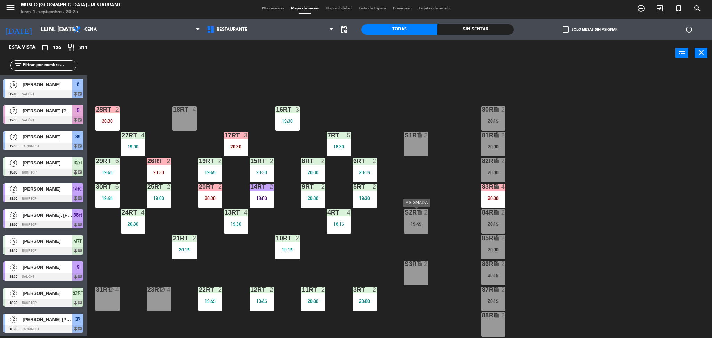
click at [419, 225] on div "19:45" at bounding box center [416, 223] width 24 height 5
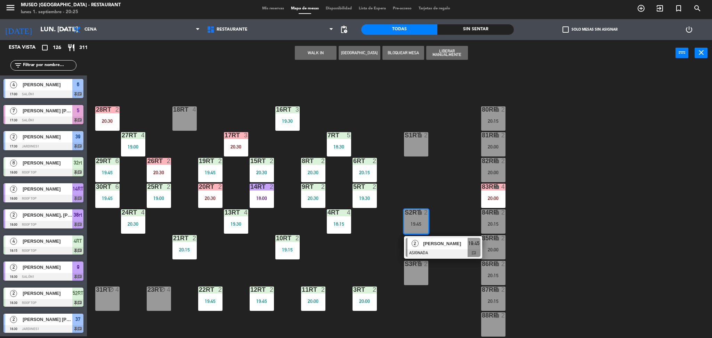
click at [432, 243] on span "[PERSON_NAME]" at bounding box center [445, 243] width 44 height 7
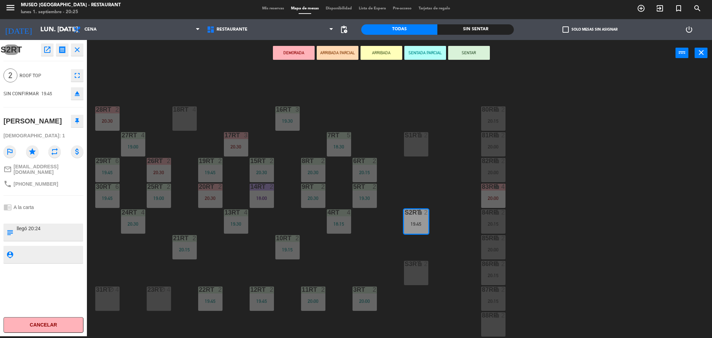
click at [338, 52] on button "ARRIBADA PARCIAL" at bounding box center [338, 53] width 42 height 14
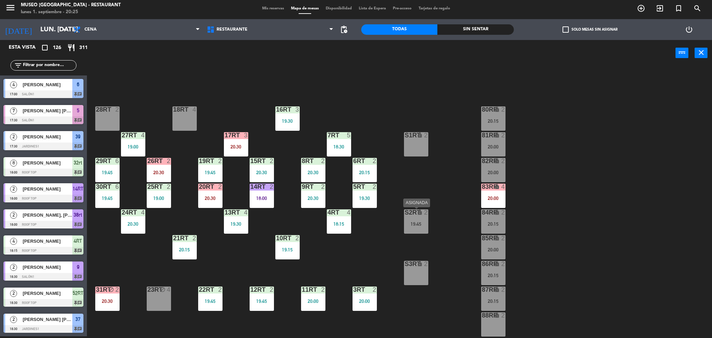
click at [419, 227] on div "S2RT lock 2 19:45" at bounding box center [416, 221] width 24 height 24
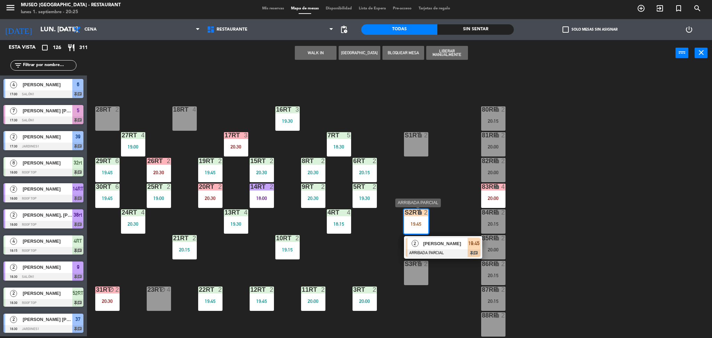
click at [425, 245] on span "[PERSON_NAME]" at bounding box center [445, 243] width 44 height 7
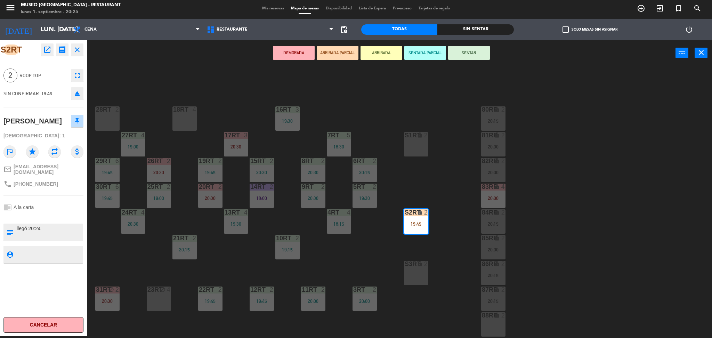
click at [16, 234] on textarea at bounding box center [49, 232] width 66 height 15
type textarea "aniversario llegó 20:24"
click at [54, 219] on div at bounding box center [43, 216] width 80 height 5
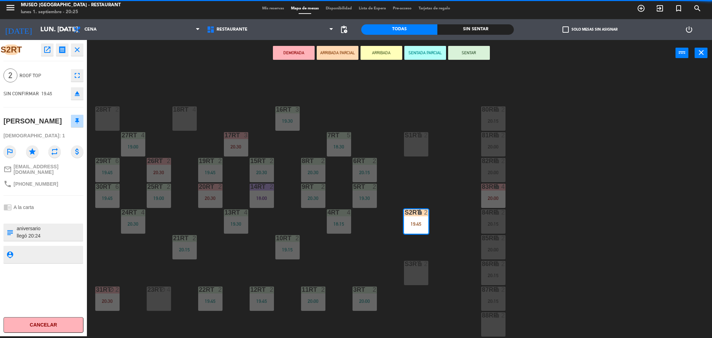
click at [54, 219] on div at bounding box center [43, 216] width 80 height 5
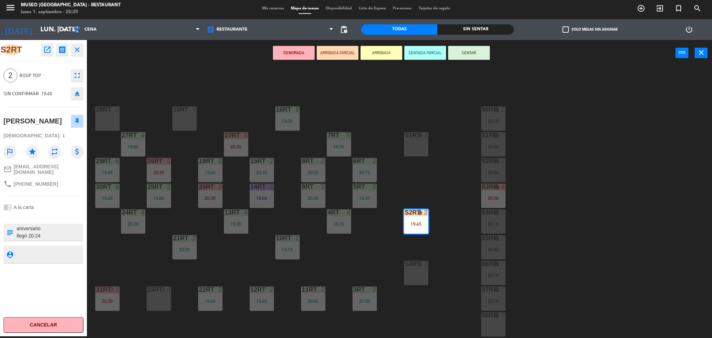
click at [54, 219] on div at bounding box center [43, 216] width 80 height 5
click at [262, 102] on div "18RT 4 16RT 3 19:30 28RT 2 80RR lock 2 20:15 27RT 4 19:00 7RT 5 18:30 S1RT lock…" at bounding box center [403, 203] width 618 height 270
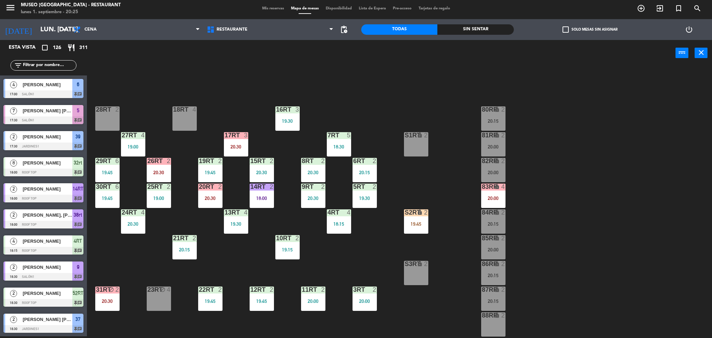
scroll to position [1126, 0]
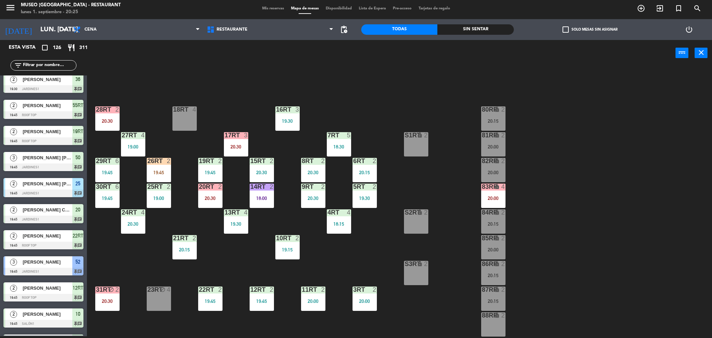
click at [592, 152] on div "18RT 4 16RT 3 19:30 28RT 2 20:30 80RR lock 2 20:15 27RT 4 19:00 7RT 5 18:30 S1R…" at bounding box center [403, 203] width 618 height 270
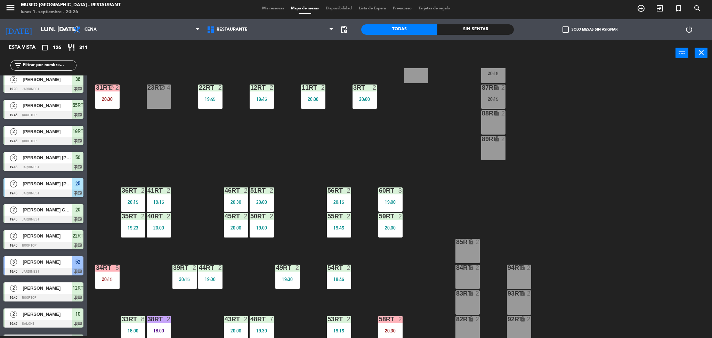
scroll to position [0, 0]
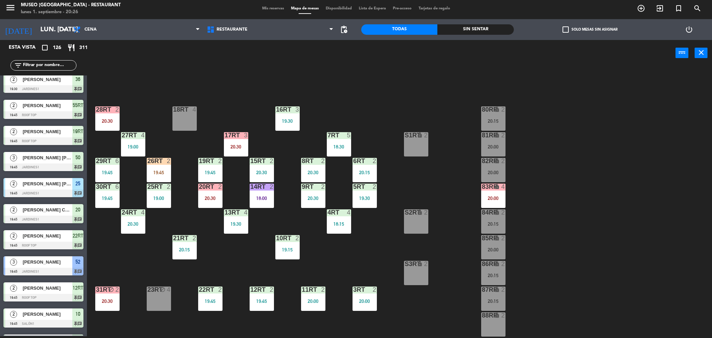
click at [260, 8] on span "Mis reservas" at bounding box center [273, 9] width 29 height 4
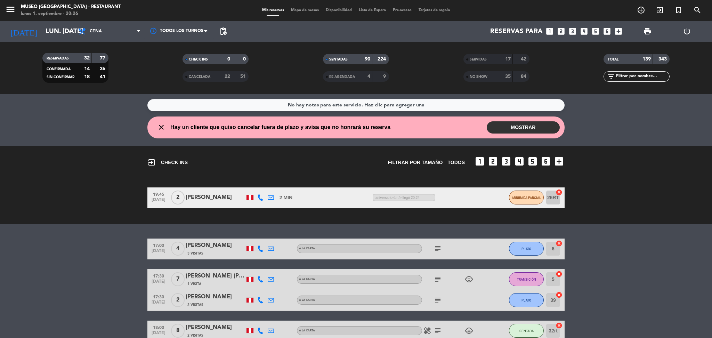
drag, startPoint x: 470, startPoint y: 77, endPoint x: 492, endPoint y: 73, distance: 22.2
click at [492, 73] on div "NO SHOW" at bounding box center [481, 77] width 32 height 8
click at [491, 58] on div "SERVIDAS" at bounding box center [481, 59] width 32 height 8
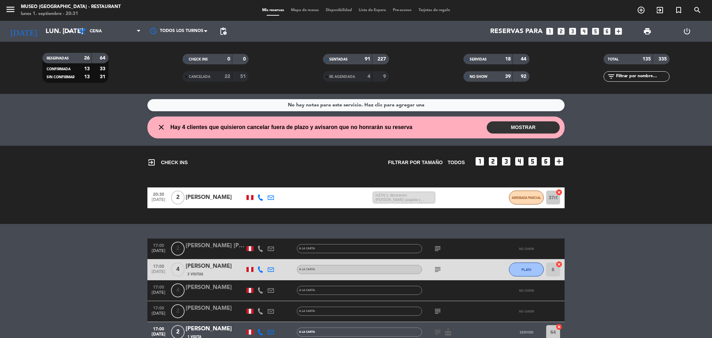
click at [635, 73] on input "text" at bounding box center [642, 77] width 54 height 8
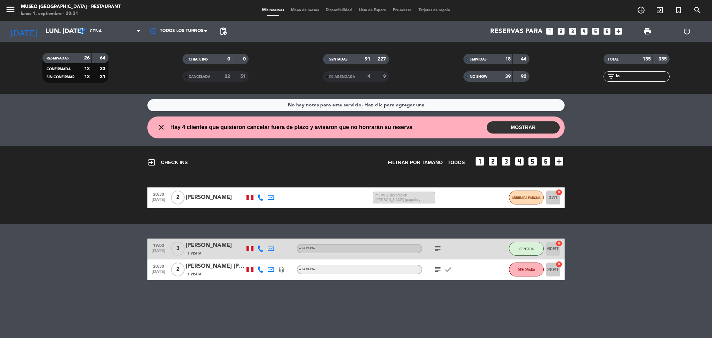
type input "l"
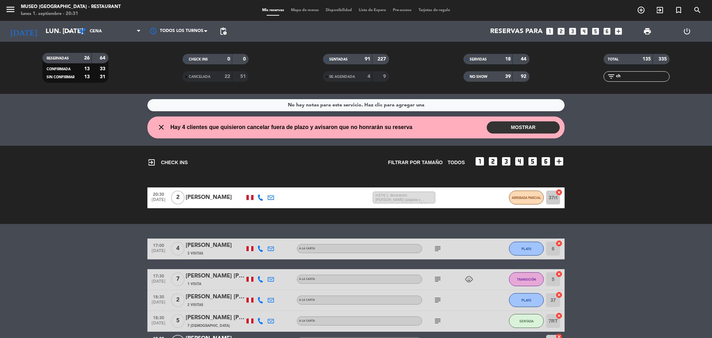
type input "c"
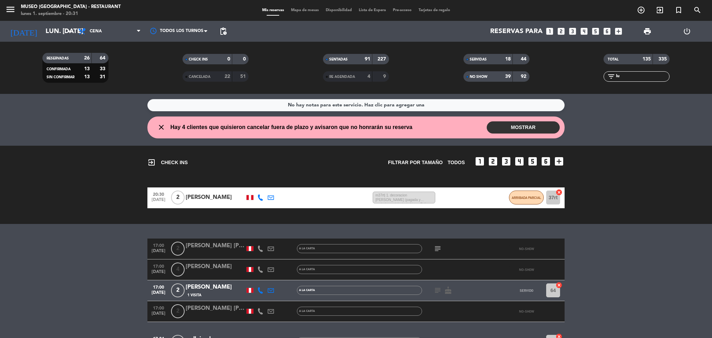
type input "luc"
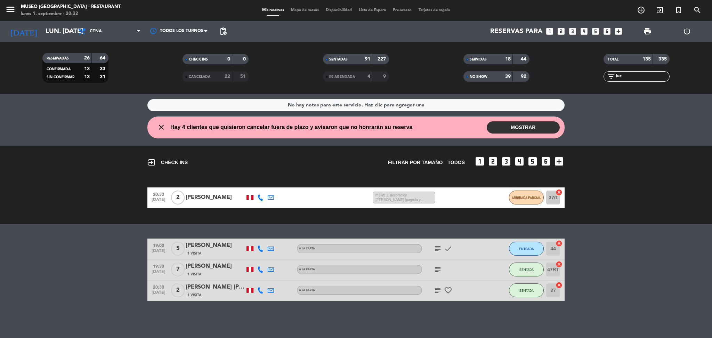
click at [635, 75] on input "luc" at bounding box center [642, 77] width 54 height 8
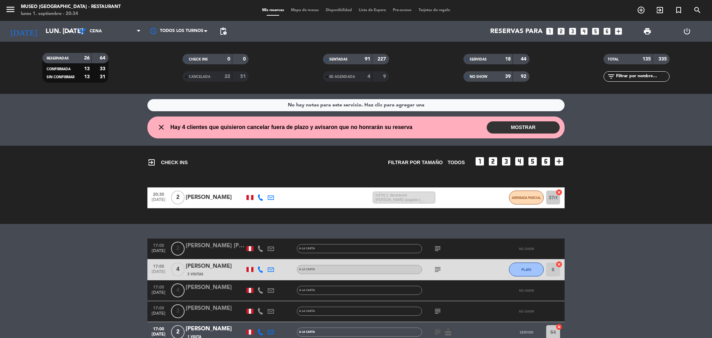
click at [645, 74] on input "text" at bounding box center [642, 77] width 54 height 8
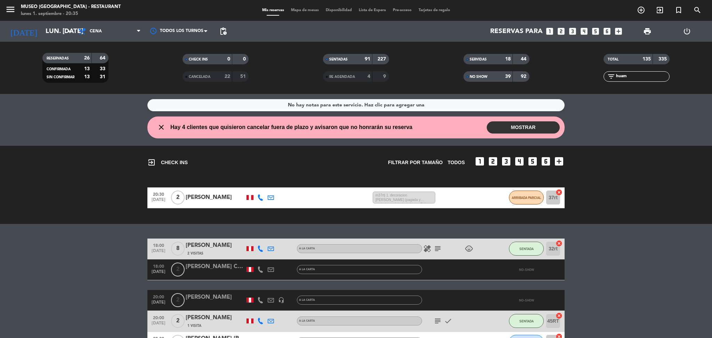
type input "huam"
click at [223, 300] on div "[PERSON_NAME]" at bounding box center [215, 297] width 59 height 9
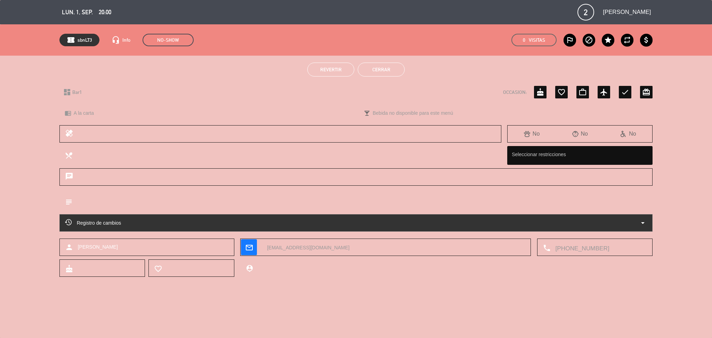
click at [334, 74] on button "Revertir" at bounding box center [330, 70] width 47 height 14
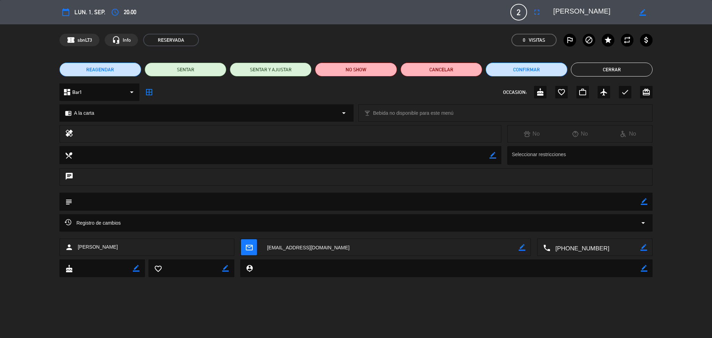
click at [585, 66] on button "Cerrar" at bounding box center [612, 70] width 82 height 14
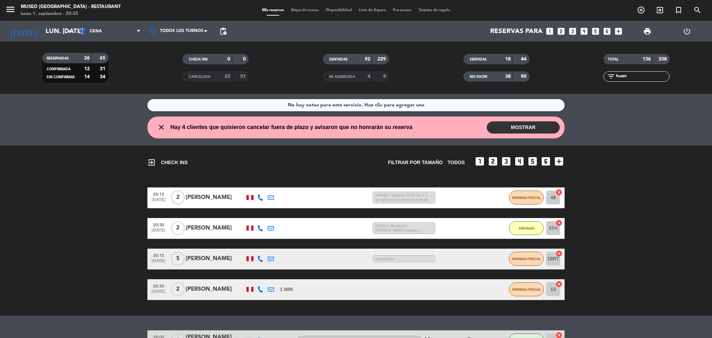
click at [296, 8] on span "Mapa de mesas" at bounding box center [304, 10] width 35 height 4
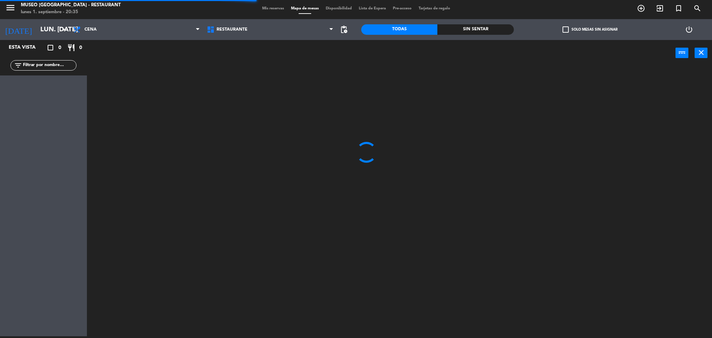
click at [49, 64] on input "text" at bounding box center [49, 66] width 54 height 8
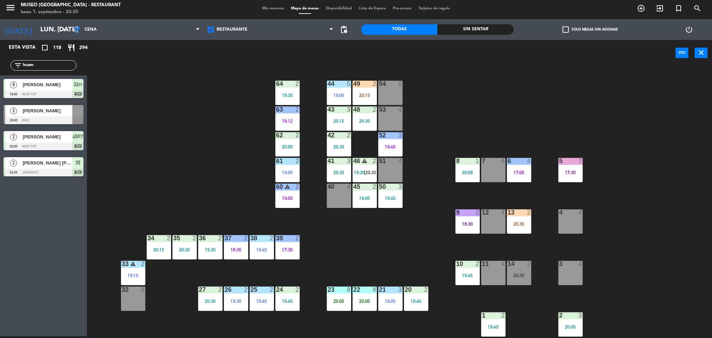
type input "huam"
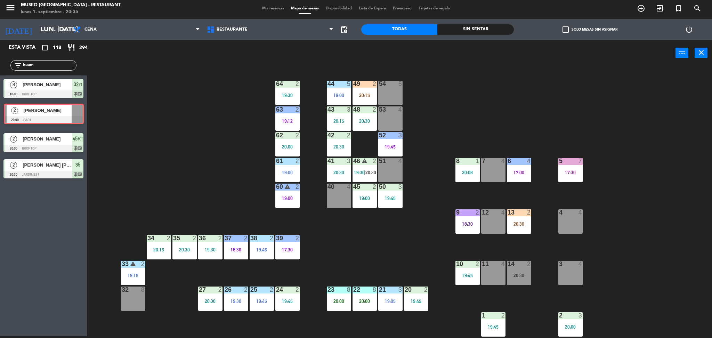
click at [64, 114] on div "2 Leisi Huaman Pinedo 20:00 Bar1 2 Leisi Huaman Pinedo 20:00 Bar1" at bounding box center [43, 115] width 87 height 28
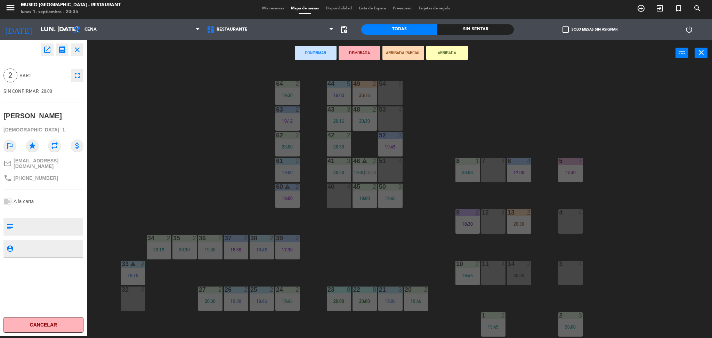
click at [77, 72] on icon "fullscreen" at bounding box center [77, 75] width 8 height 8
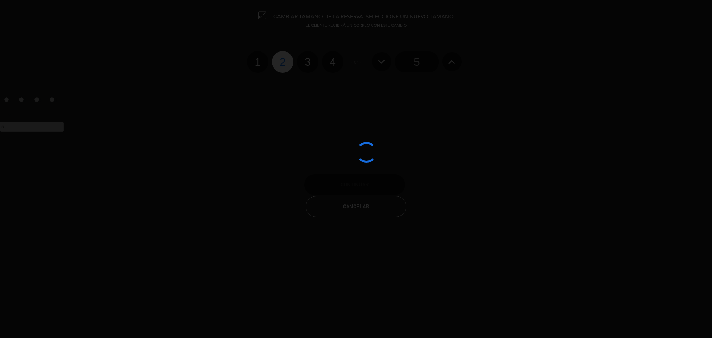
click at [313, 61] on div at bounding box center [356, 169] width 712 height 338
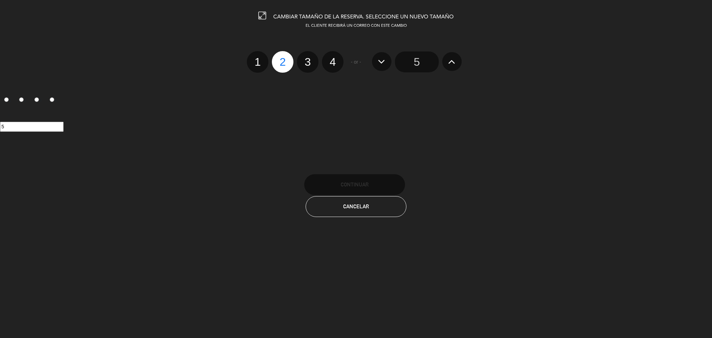
click at [315, 61] on label "3" at bounding box center [308, 62] width 22 height 22
click at [309, 58] on input "3" at bounding box center [306, 56] width 5 height 5
radio input "true"
radio input "false"
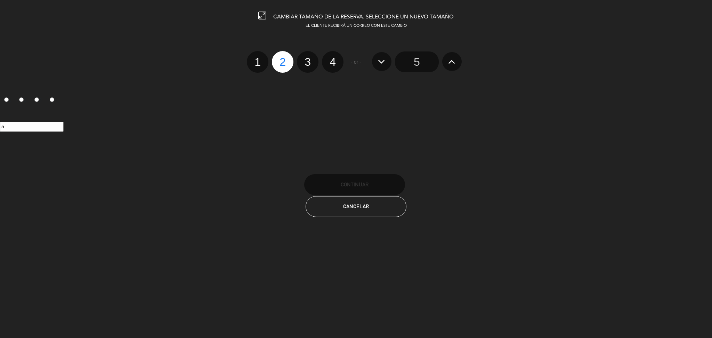
radio input "false"
radio input "true"
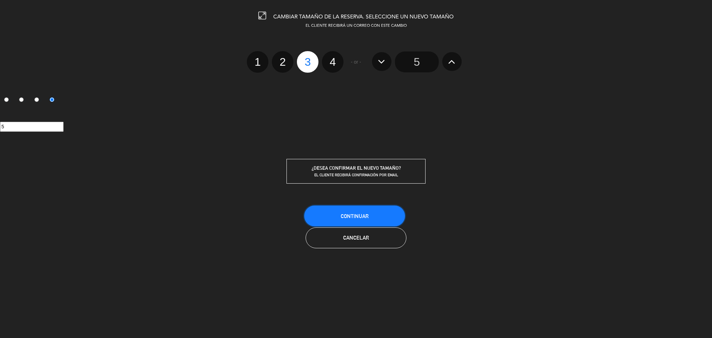
click at [386, 206] on button "Continuar" at bounding box center [354, 215] width 101 height 21
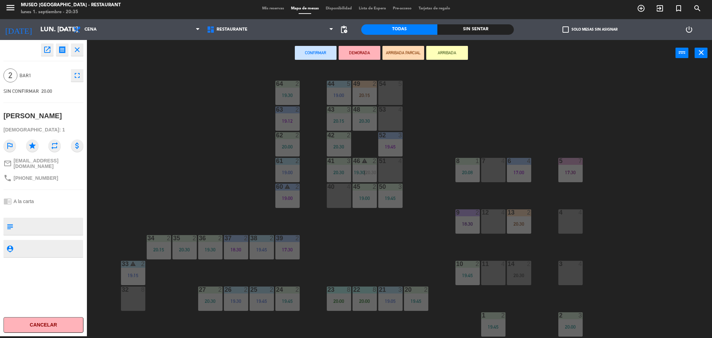
click at [66, 224] on textarea at bounding box center [49, 226] width 66 height 15
type textarea "llegaron 20:35"
click at [56, 208] on div at bounding box center [43, 210] width 80 height 5
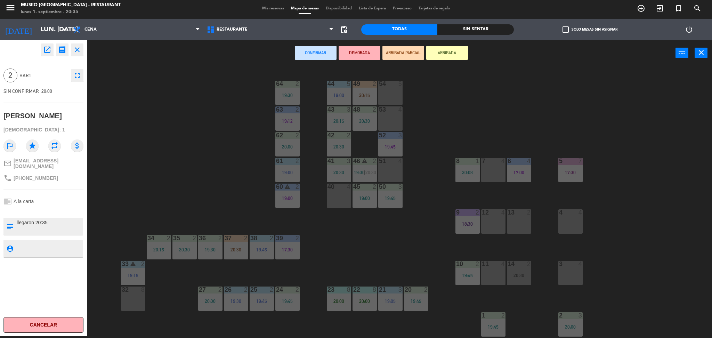
click at [171, 181] on div "44 5 19:00 49 2 20:15 54 5 64 2 19:30 48 2 20:30 53 4 63 2 19:12 43 3 20:15 62 …" at bounding box center [403, 203] width 618 height 270
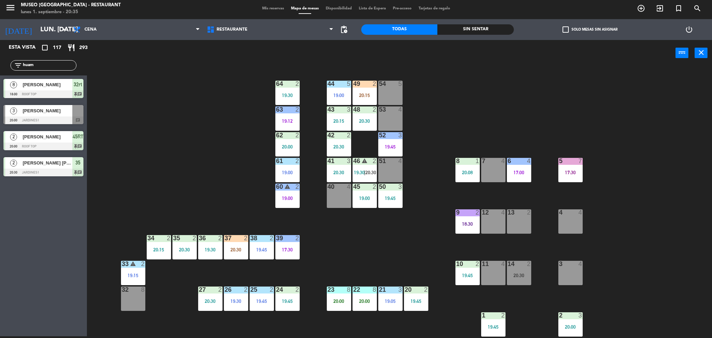
click at [66, 113] on span "[PERSON_NAME]" at bounding box center [48, 110] width 50 height 7
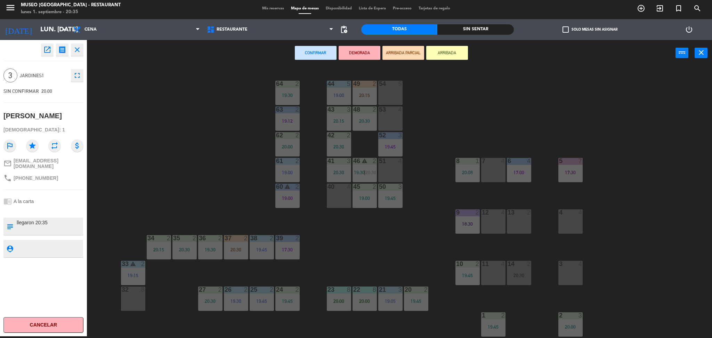
click at [391, 117] on div "53 4" at bounding box center [390, 118] width 24 height 24
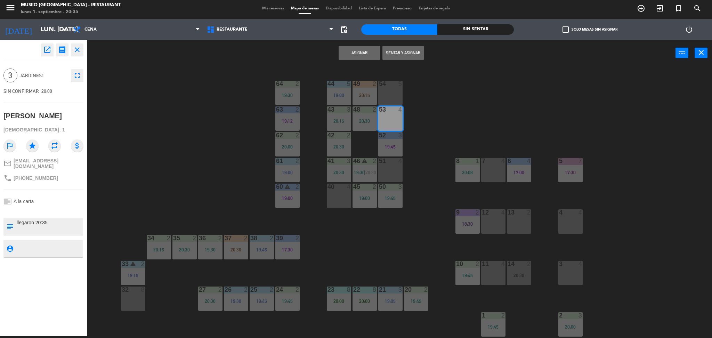
click at [352, 49] on button "Asignar" at bounding box center [359, 53] width 42 height 14
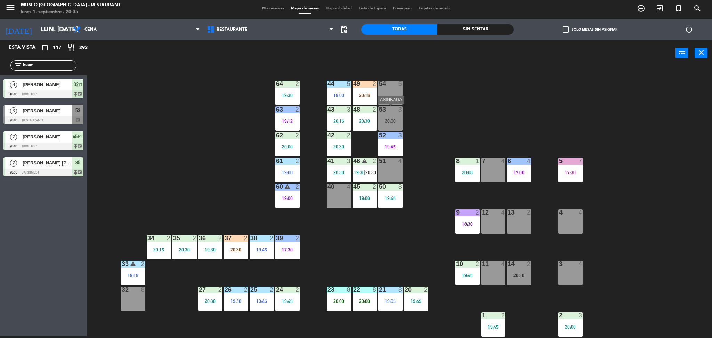
click at [392, 113] on div "53 3" at bounding box center [390, 109] width 24 height 7
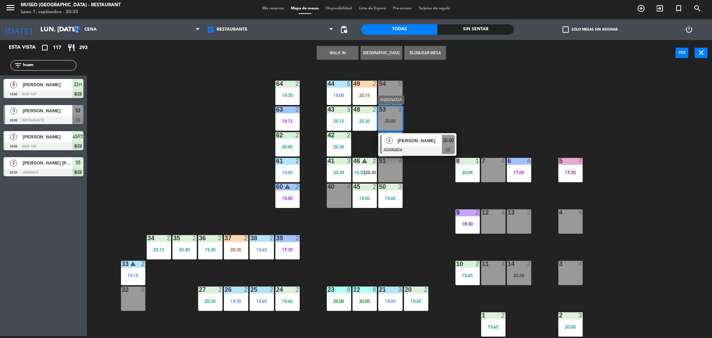
click at [410, 139] on span "[PERSON_NAME]" at bounding box center [419, 140] width 44 height 7
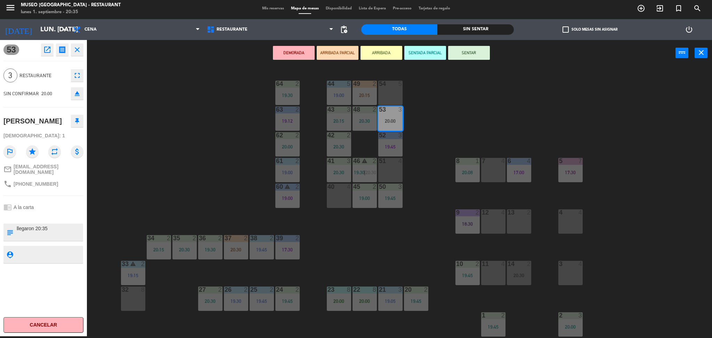
click at [344, 55] on button "ARRIBADA PARCIAL" at bounding box center [338, 53] width 42 height 14
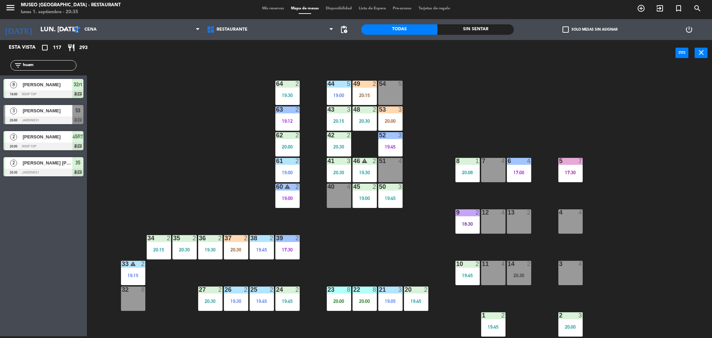
click at [56, 110] on span "[PERSON_NAME]" at bounding box center [48, 110] width 50 height 7
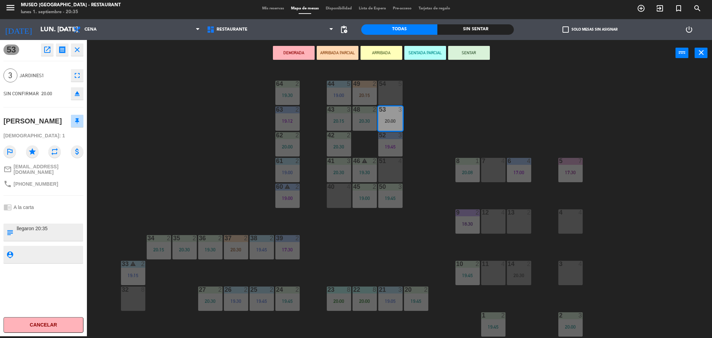
click at [18, 235] on textarea at bounding box center [49, 232] width 66 height 15
type textarea "cumpleaños llegaron 20:35"
click at [54, 219] on div at bounding box center [43, 216] width 80 height 5
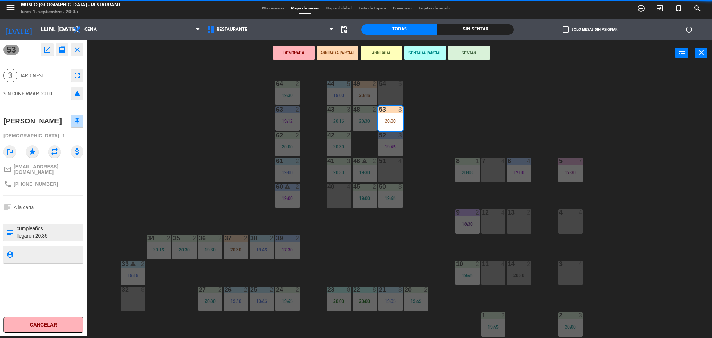
click at [54, 219] on div at bounding box center [43, 216] width 80 height 5
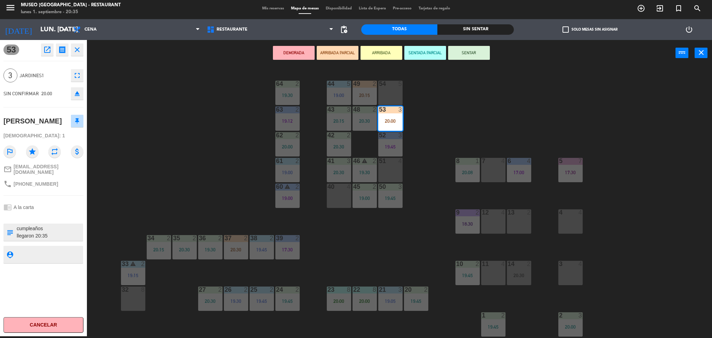
click at [54, 219] on div at bounding box center [43, 216] width 80 height 5
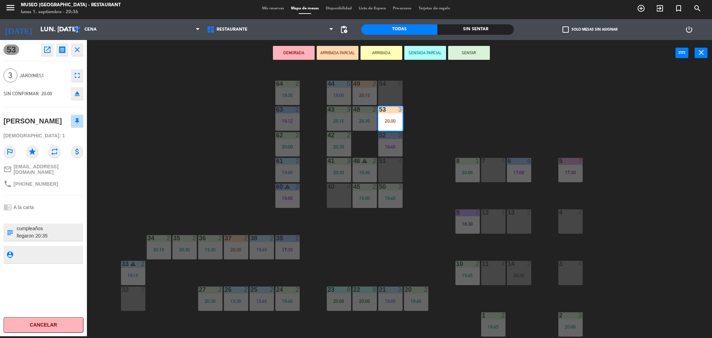
click at [54, 219] on div at bounding box center [43, 216] width 80 height 5
click at [72, 214] on div "chrome_reader_mode A la carta" at bounding box center [43, 207] width 80 height 13
click at [237, 183] on div "44 5 19:00 49 2 20:15 54 5 64 2 19:30 48 2 20:30 53 3 20:00 63 2 19:12 43 3 20:…" at bounding box center [403, 203] width 618 height 270
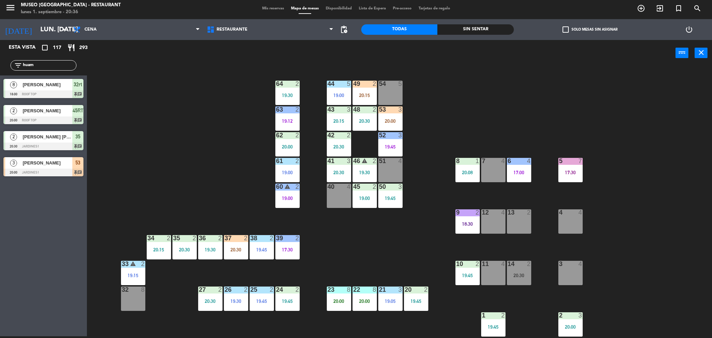
click at [48, 67] on input "huam" at bounding box center [49, 66] width 54 height 8
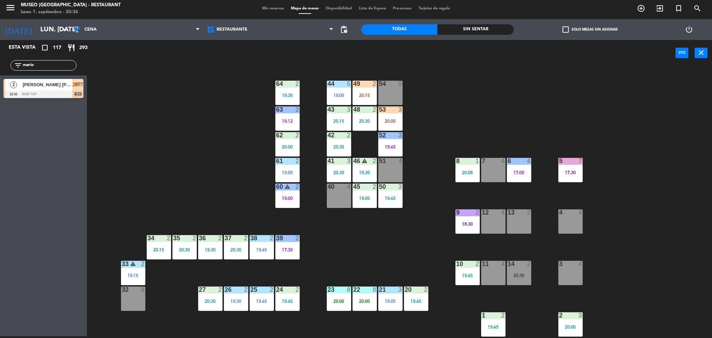
click at [50, 65] on input "mario" at bounding box center [49, 66] width 54 height 8
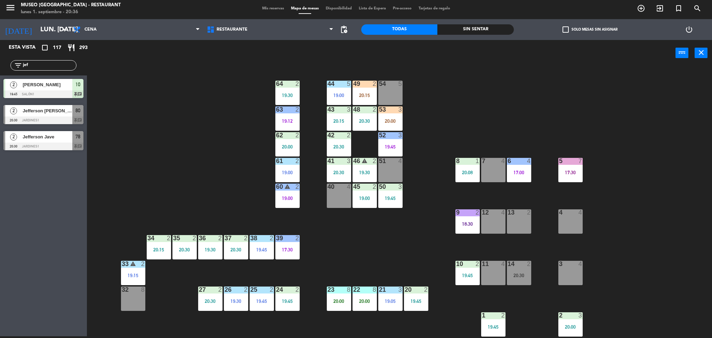
type input "jef"
click at [68, 114] on span "Jefferson [PERSON_NAME]" at bounding box center [48, 110] width 50 height 7
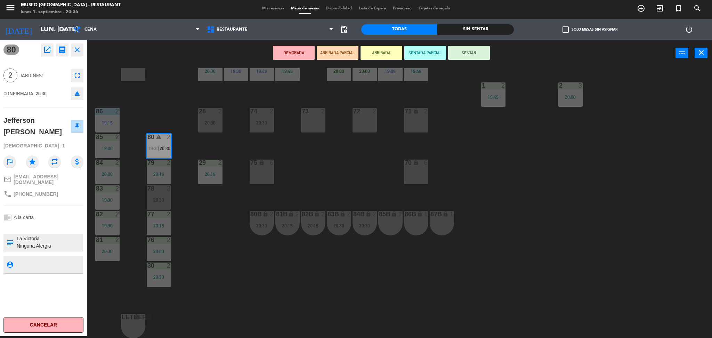
scroll to position [14, 0]
click at [155, 206] on div "78 2 20:30" at bounding box center [159, 197] width 24 height 24
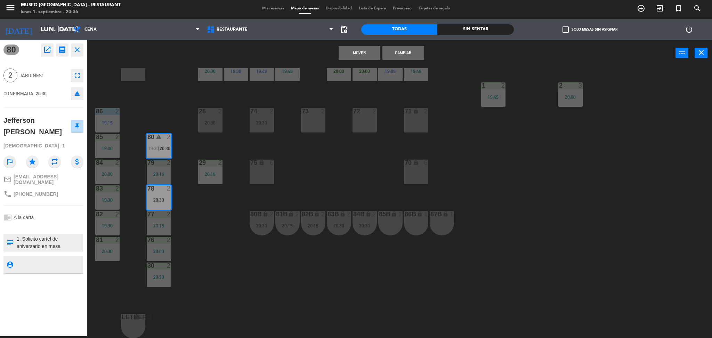
click at [417, 56] on button "Cambiar" at bounding box center [403, 53] width 42 height 14
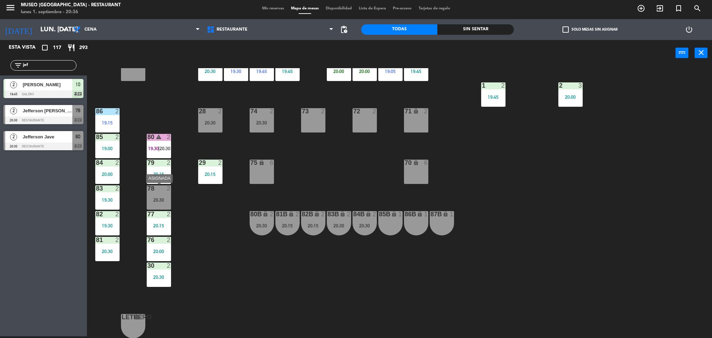
click at [153, 200] on div "20:30" at bounding box center [159, 199] width 24 height 5
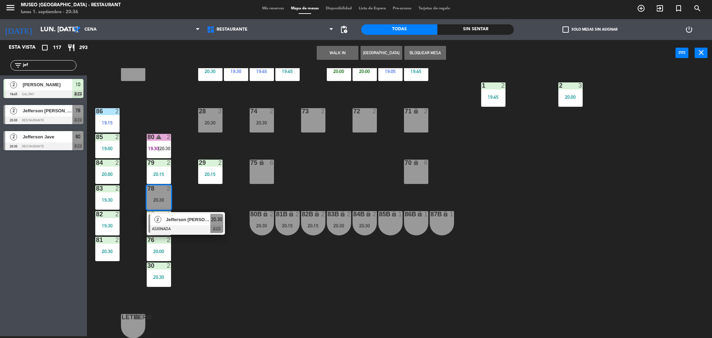
click at [179, 225] on div at bounding box center [185, 229] width 75 height 8
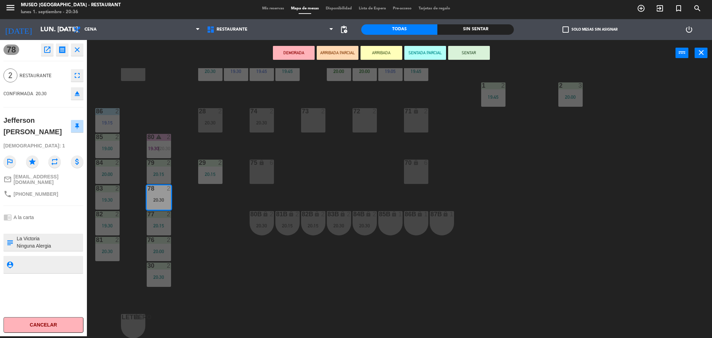
click at [351, 55] on button "ARRIBADA PARCIAL" at bounding box center [338, 53] width 42 height 14
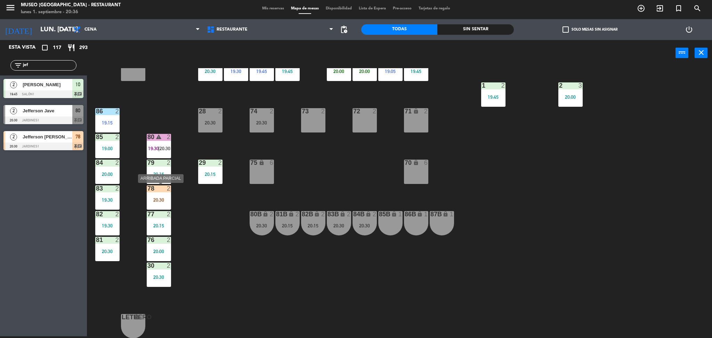
click at [164, 199] on div "20:30" at bounding box center [159, 199] width 24 height 5
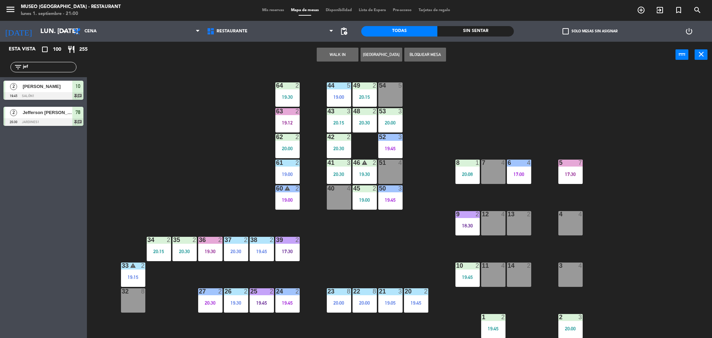
scroll to position [230, 0]
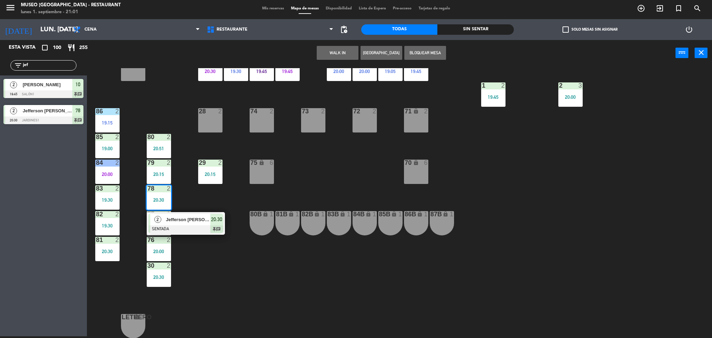
click at [268, 7] on span "Mis reservas" at bounding box center [273, 9] width 29 height 4
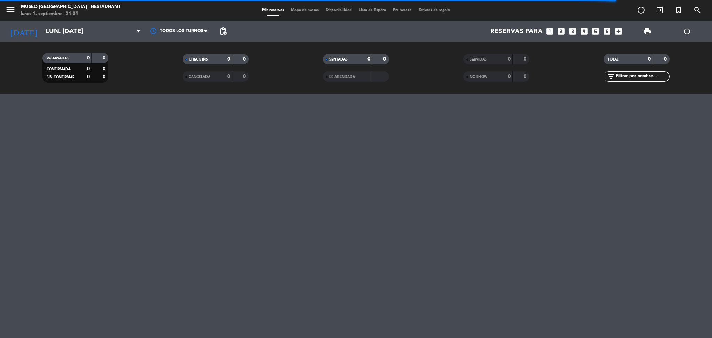
click at [482, 79] on div "NO SHOW" at bounding box center [481, 77] width 32 height 8
click at [481, 63] on div "SERVIDAS 0 0" at bounding box center [496, 59] width 66 height 10
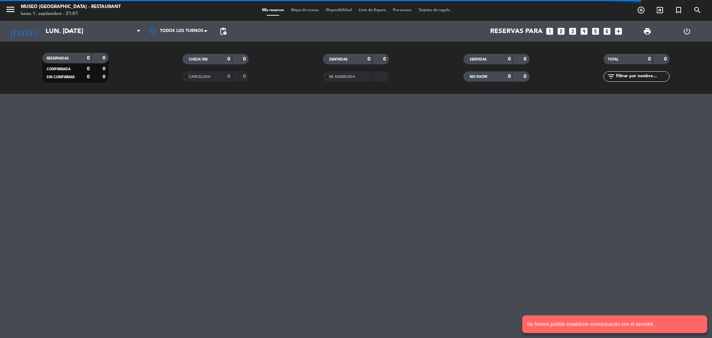
click at [626, 77] on input "text" at bounding box center [642, 77] width 54 height 8
click at [121, 25] on span at bounding box center [109, 31] width 69 height 15
click at [113, 33] on span at bounding box center [109, 31] width 69 height 15
